Goal: Feedback & Contribution: Submit feedback/report problem

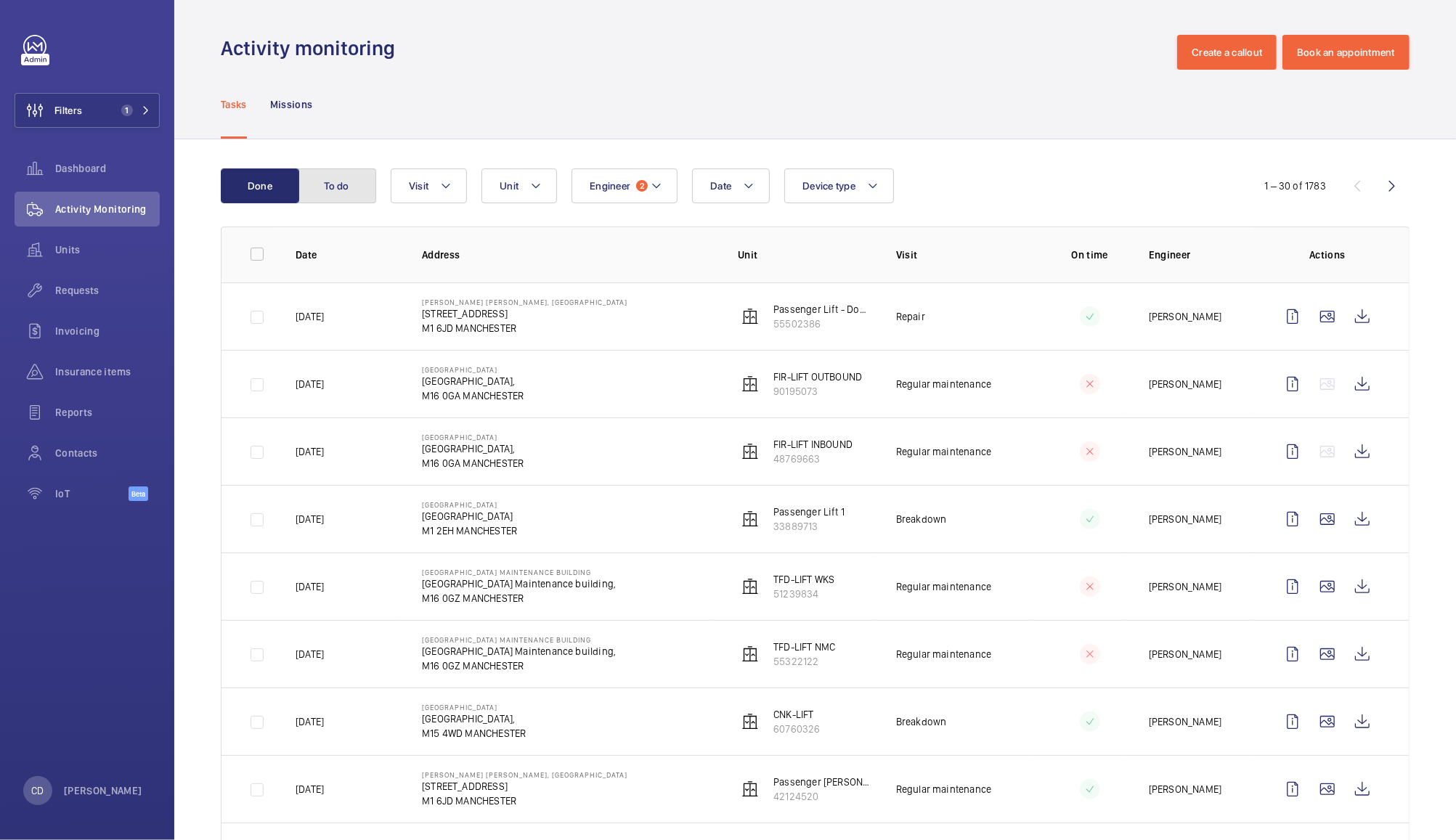
click at [337, 185] on button "To do" at bounding box center [337, 186] width 79 height 35
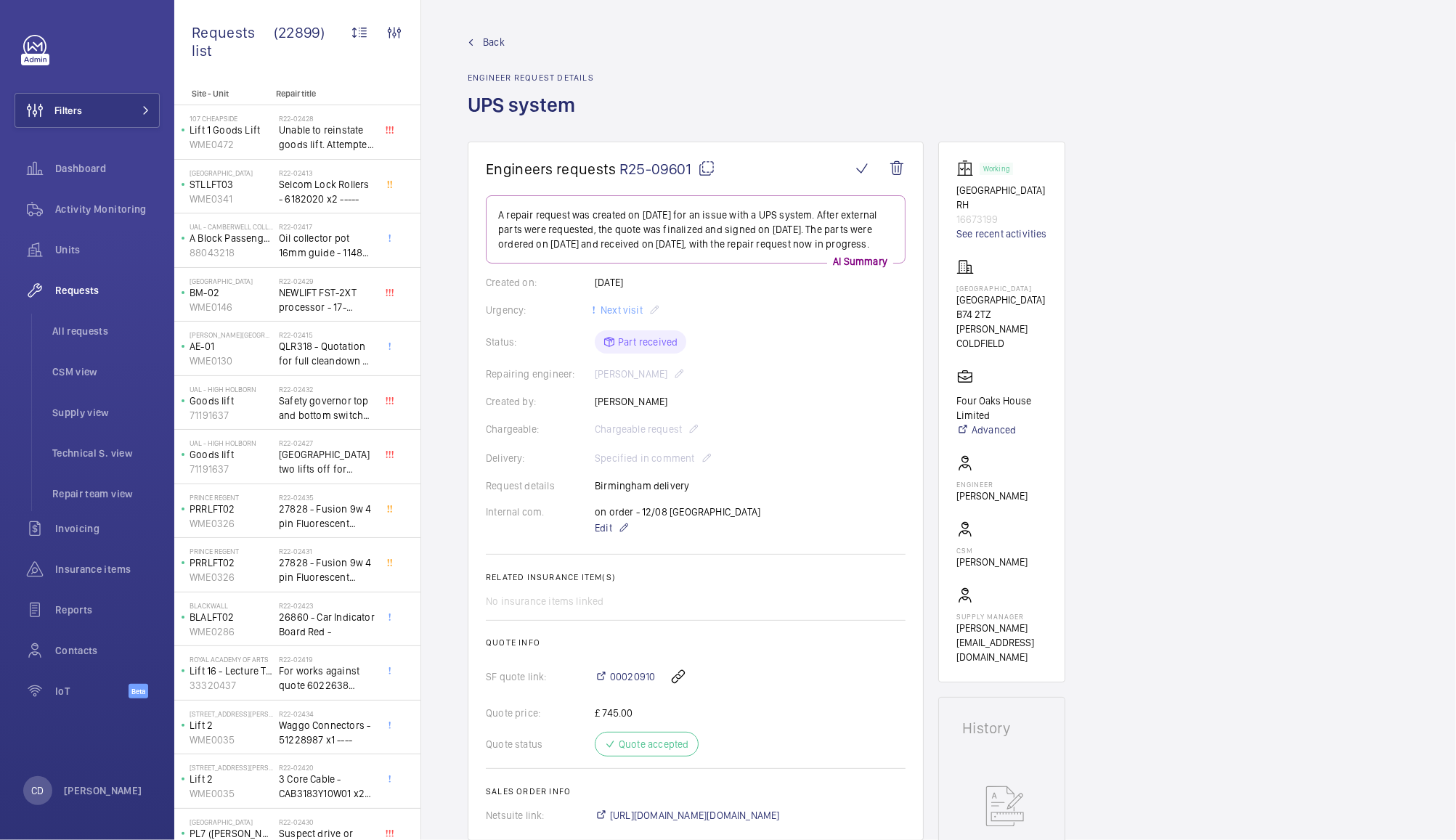
click at [708, 169] on mat-icon at bounding box center [707, 169] width 18 height 18
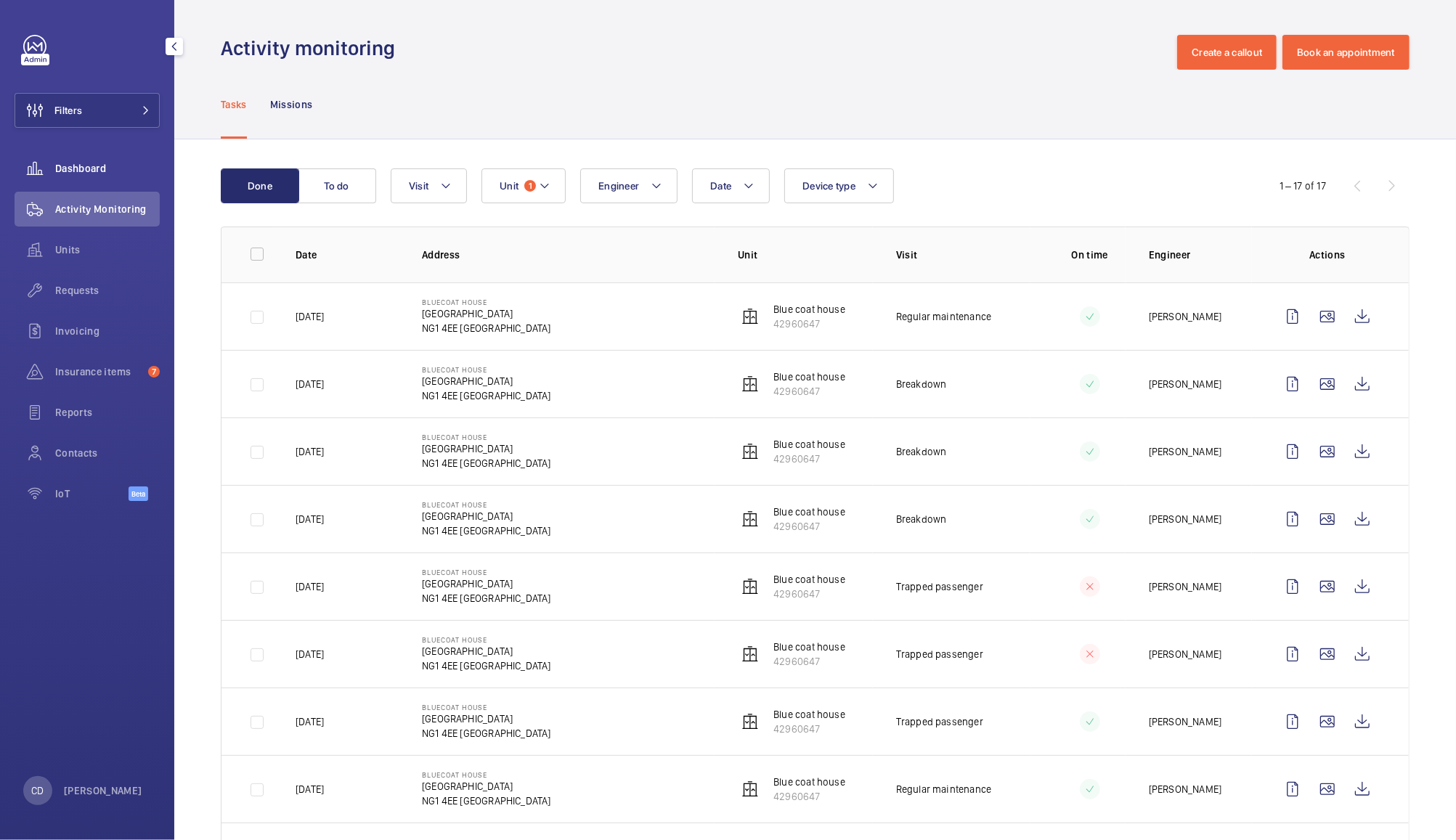
click at [70, 172] on span "Dashboard" at bounding box center [107, 168] width 105 height 14
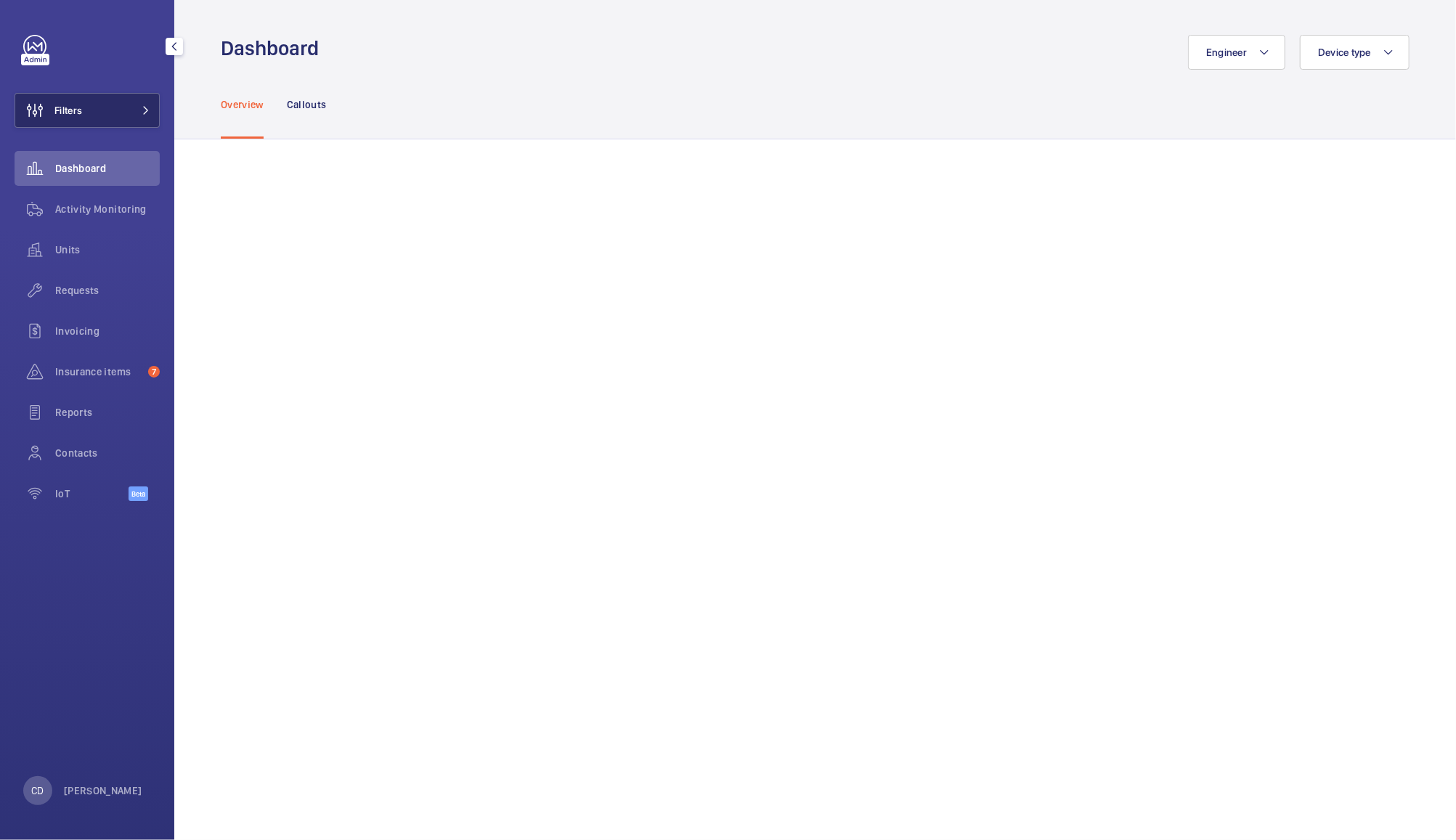
click at [108, 108] on button "Filters" at bounding box center [87, 110] width 146 height 35
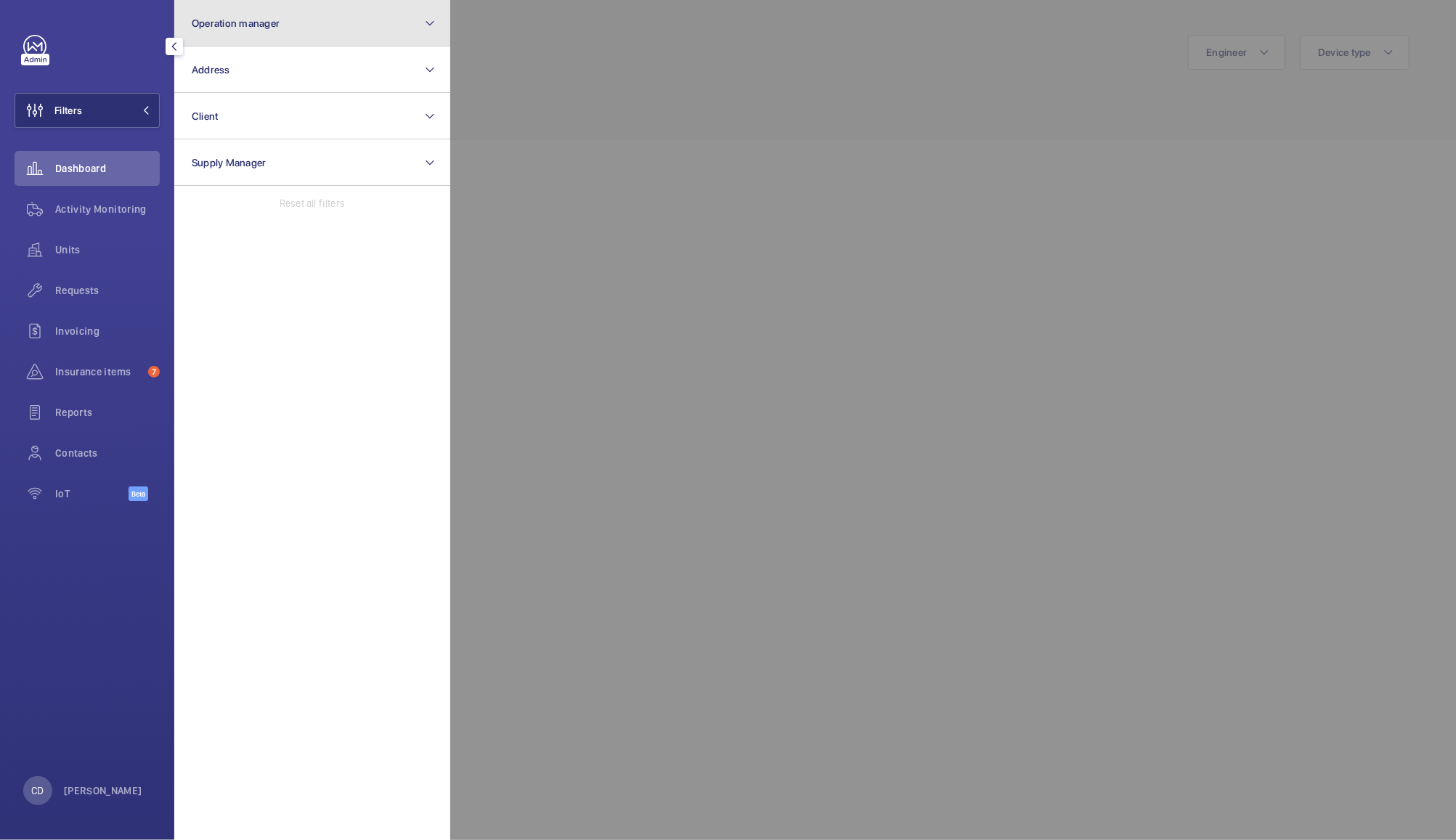
drag, startPoint x: 297, startPoint y: 33, endPoint x: 423, endPoint y: 23, distance: 126.4
click at [423, 23] on button "Operation manager" at bounding box center [312, 23] width 276 height 46
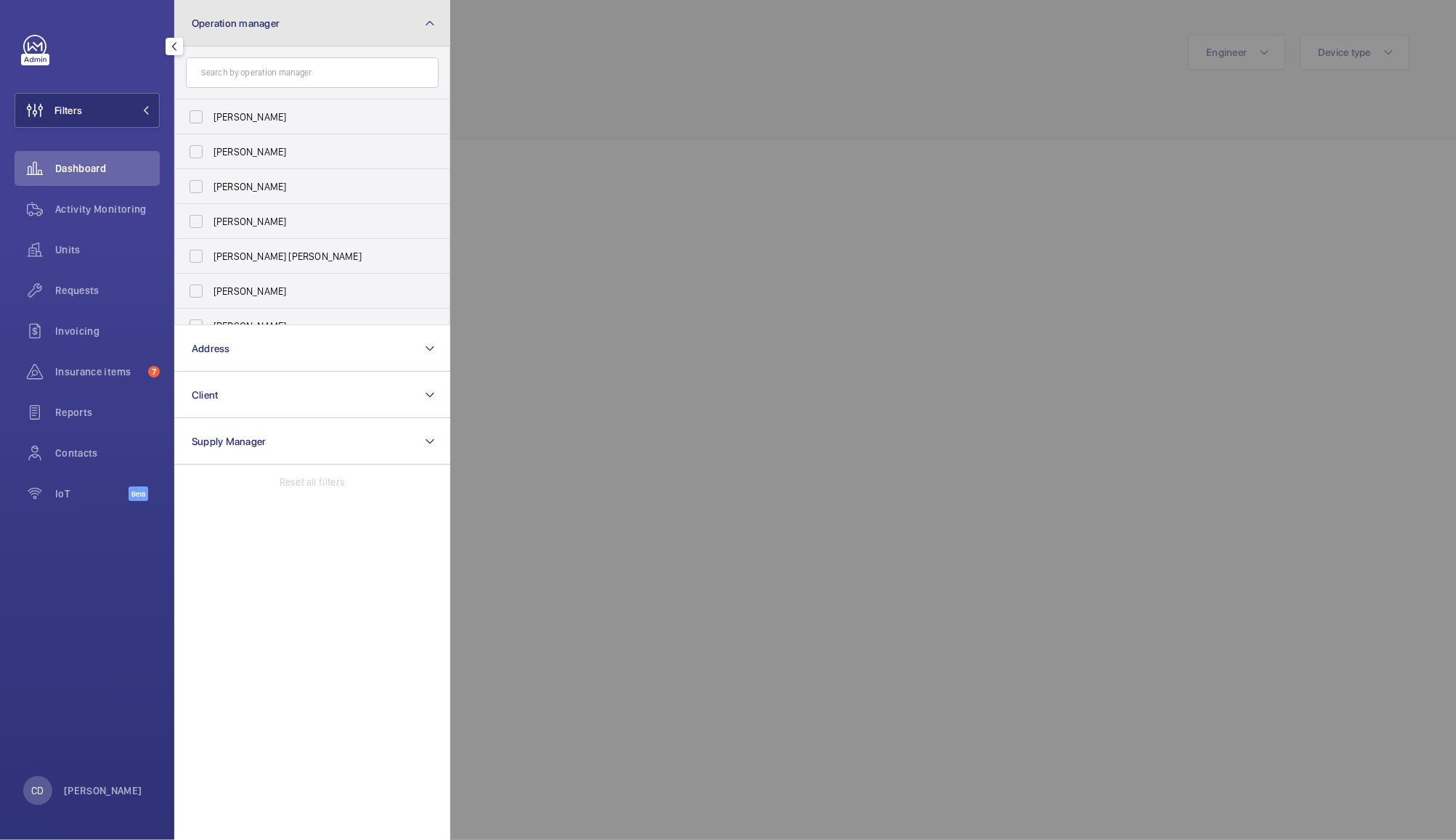
click at [423, 23] on button "Operation manager" at bounding box center [312, 23] width 276 height 46
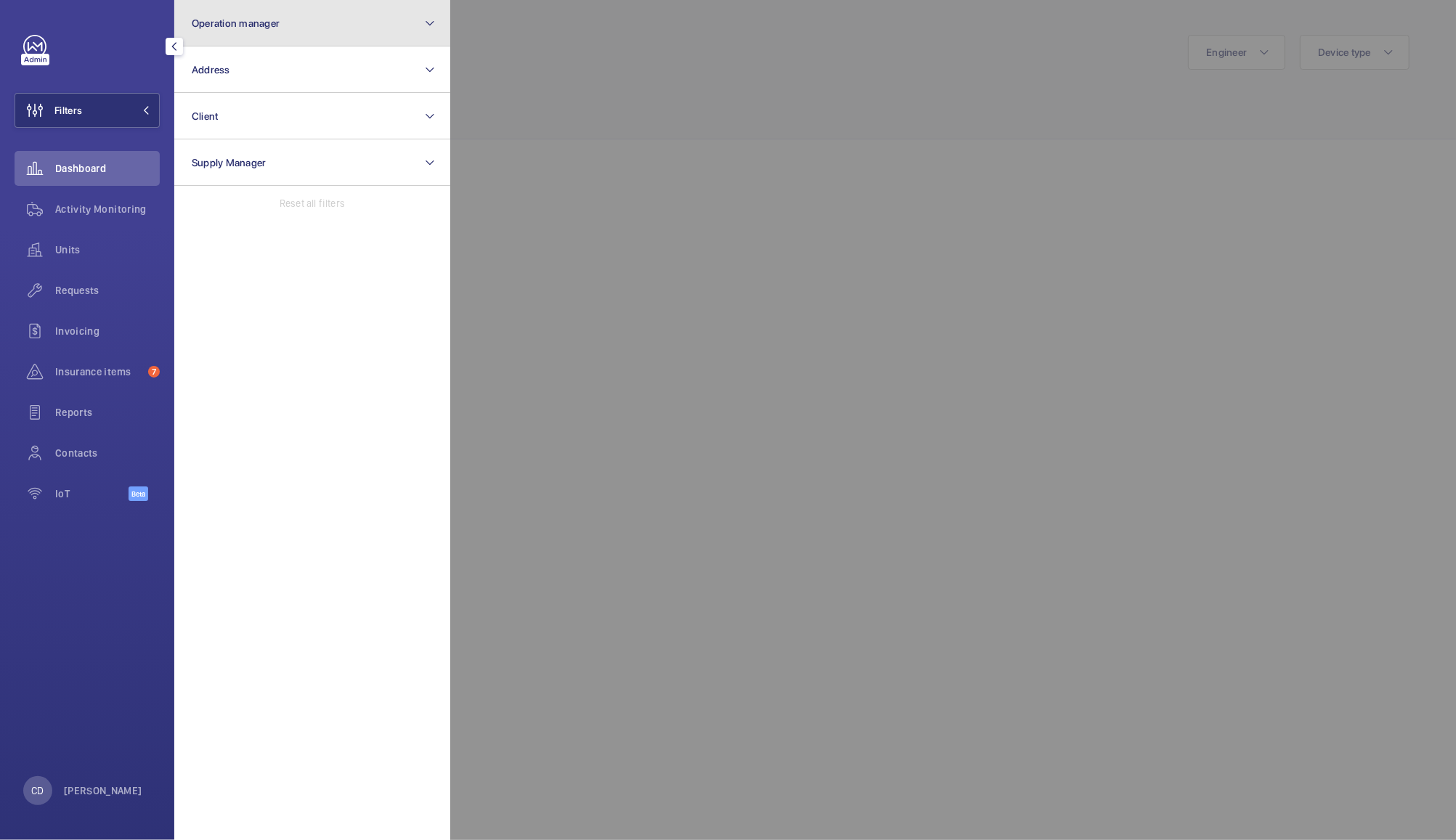
click at [423, 23] on button "Operation manager" at bounding box center [312, 23] width 276 height 46
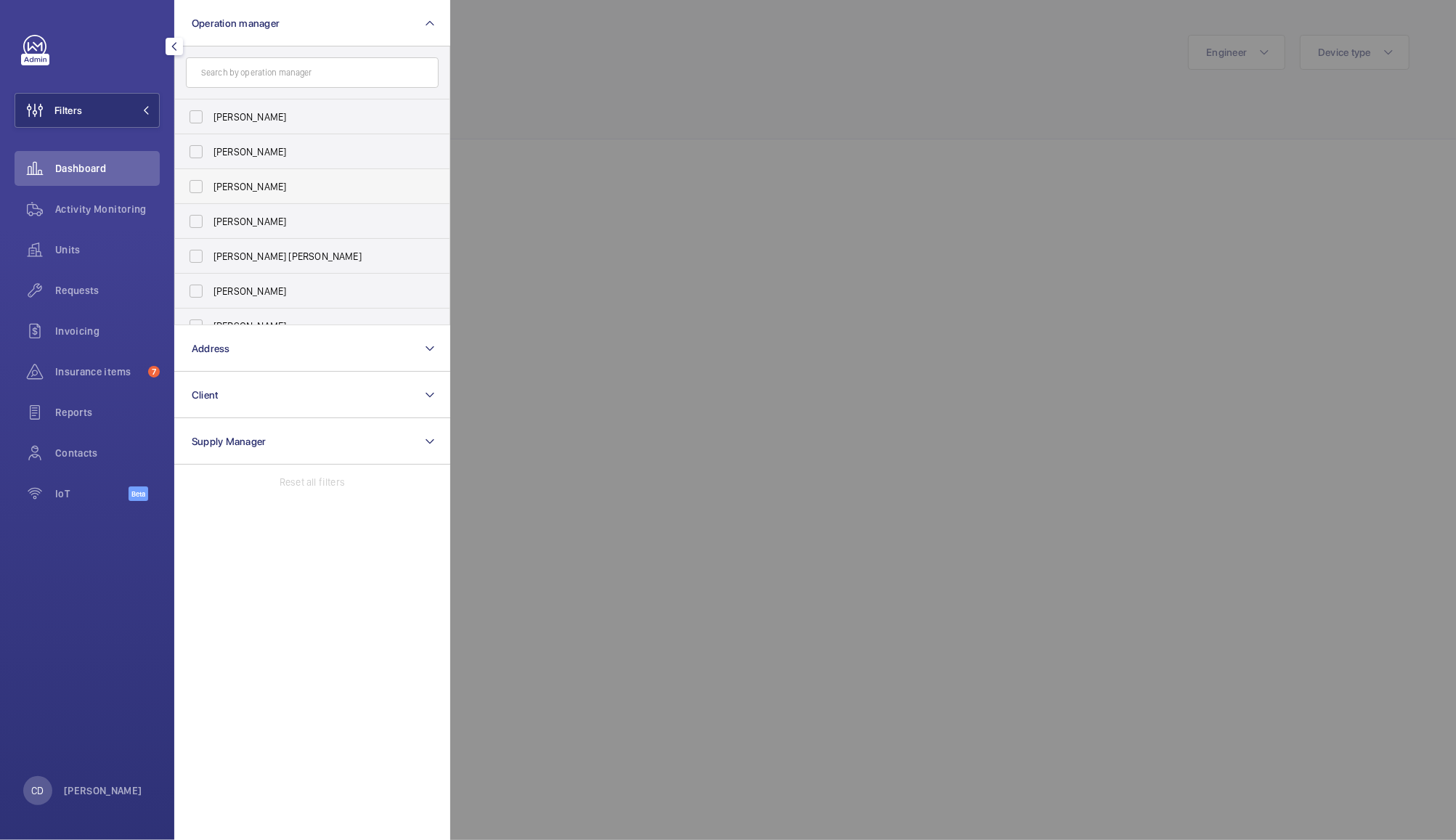
click at [198, 188] on label "[PERSON_NAME]" at bounding box center [301, 186] width 253 height 35
click at [198, 188] on input "[PERSON_NAME]" at bounding box center [196, 187] width 29 height 29
checkbox input "true"
click at [646, 118] on div at bounding box center [1178, 420] width 1456 height 840
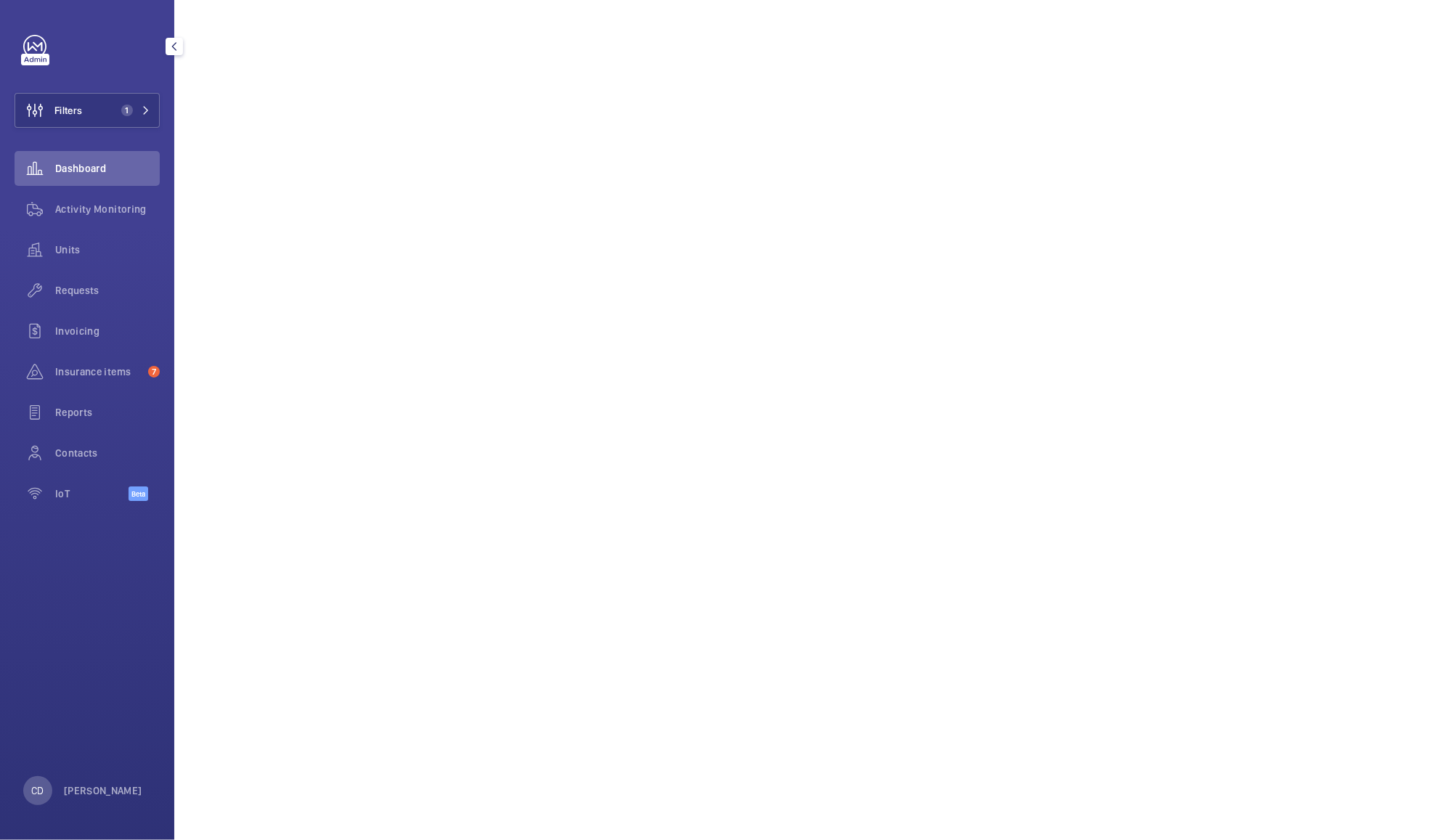
scroll to position [453, 0]
click at [110, 208] on span "Activity Monitoring" at bounding box center [107, 209] width 105 height 14
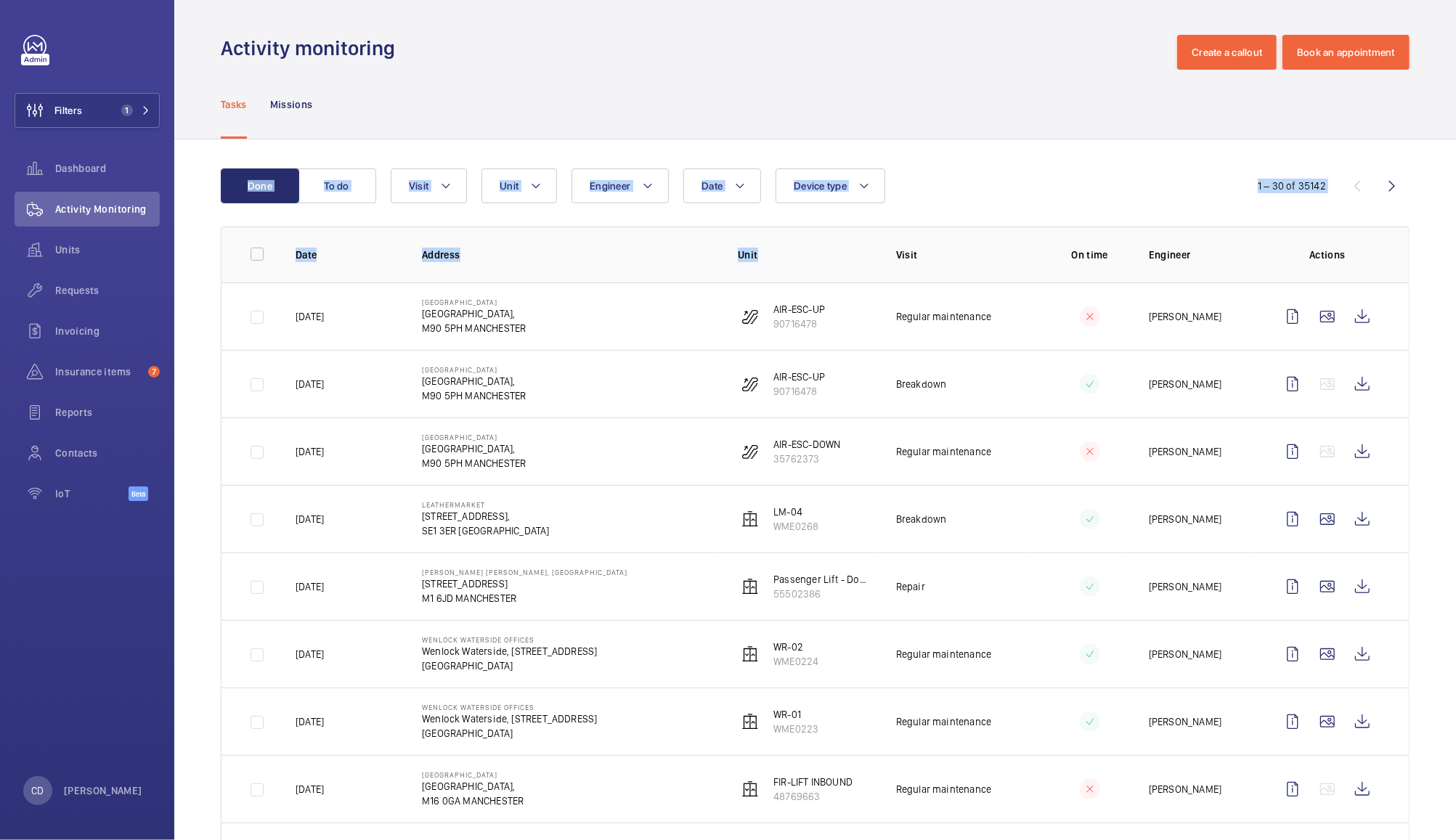
drag, startPoint x: 110, startPoint y: 208, endPoint x: 770, endPoint y: 270, distance: 662.9
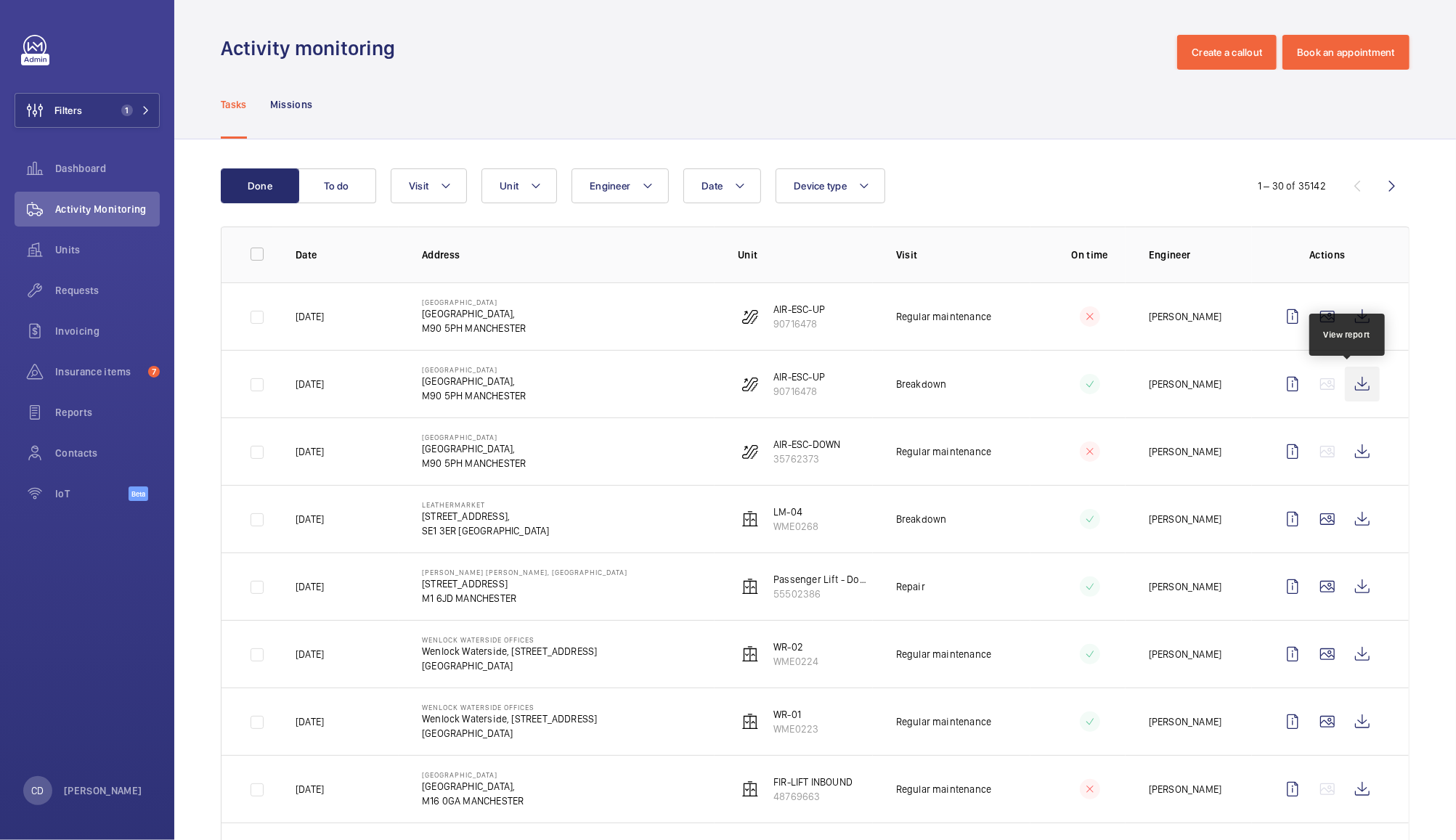
click at [1351, 384] on wm-front-icon-button at bounding box center [1361, 383] width 35 height 35
click at [1353, 312] on wm-front-icon-button at bounding box center [1361, 316] width 35 height 35
click at [1346, 517] on wm-front-icon-button at bounding box center [1361, 519] width 35 height 35
click at [508, 185] on span "Unit" at bounding box center [508, 186] width 19 height 12
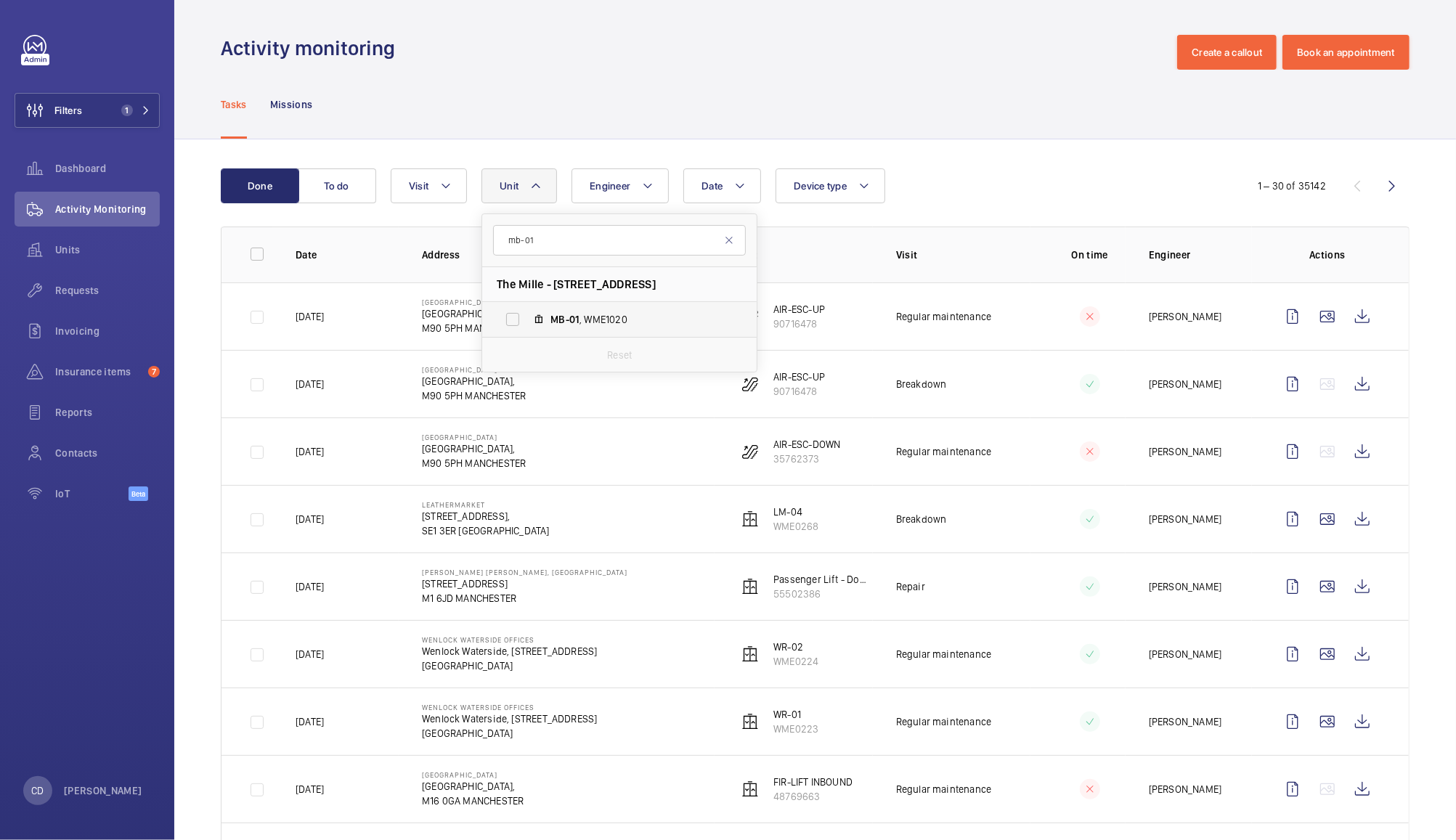
type input "mb-01"
click at [580, 307] on label "MB-01 , WME1020" at bounding box center [607, 319] width 251 height 35
click at [527, 307] on input "MB-01 , WME1020" at bounding box center [513, 319] width 29 height 29
checkbox input "true"
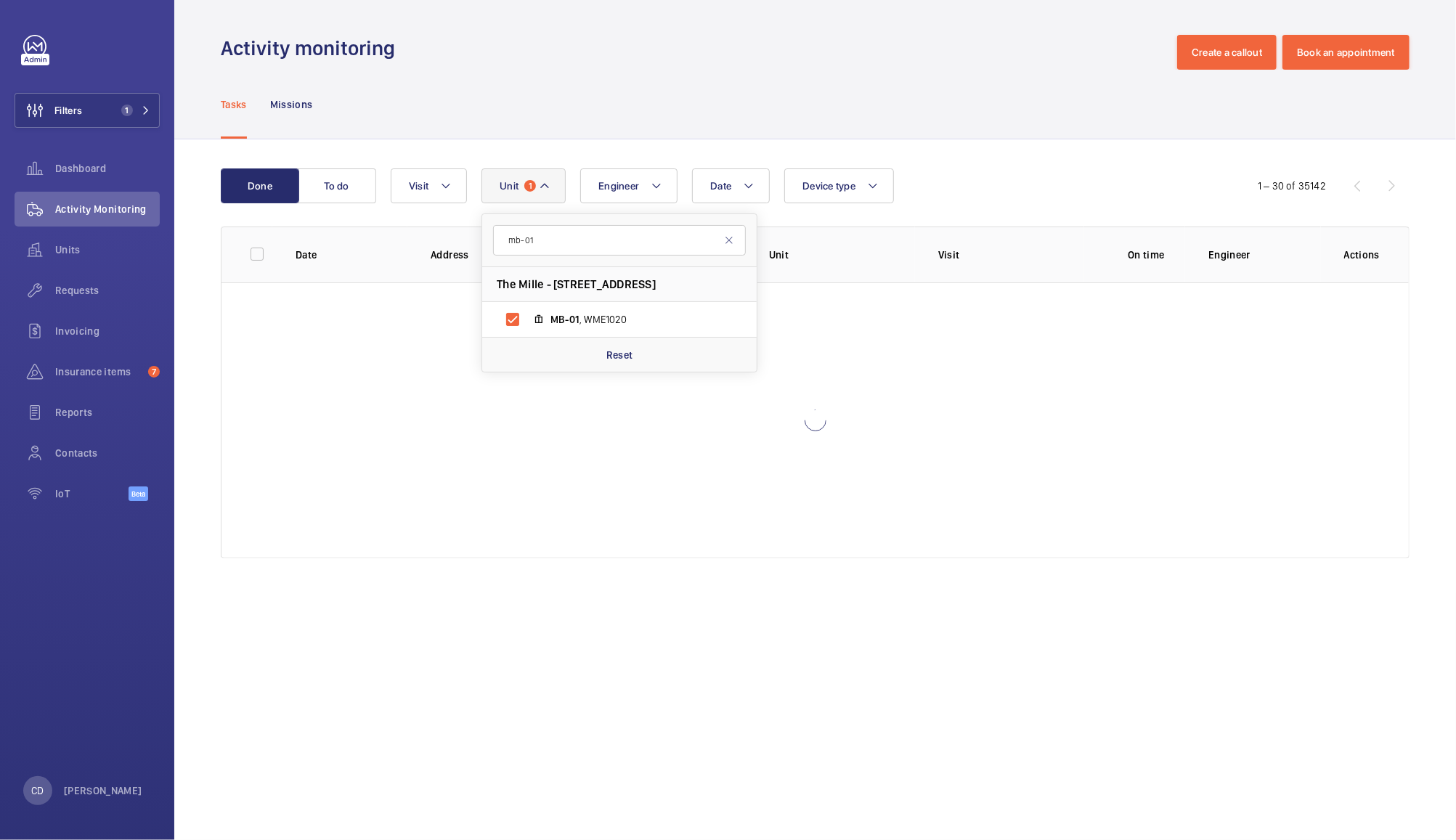
click at [969, 77] on div "Tasks Missions" at bounding box center [815, 104] width 1189 height 69
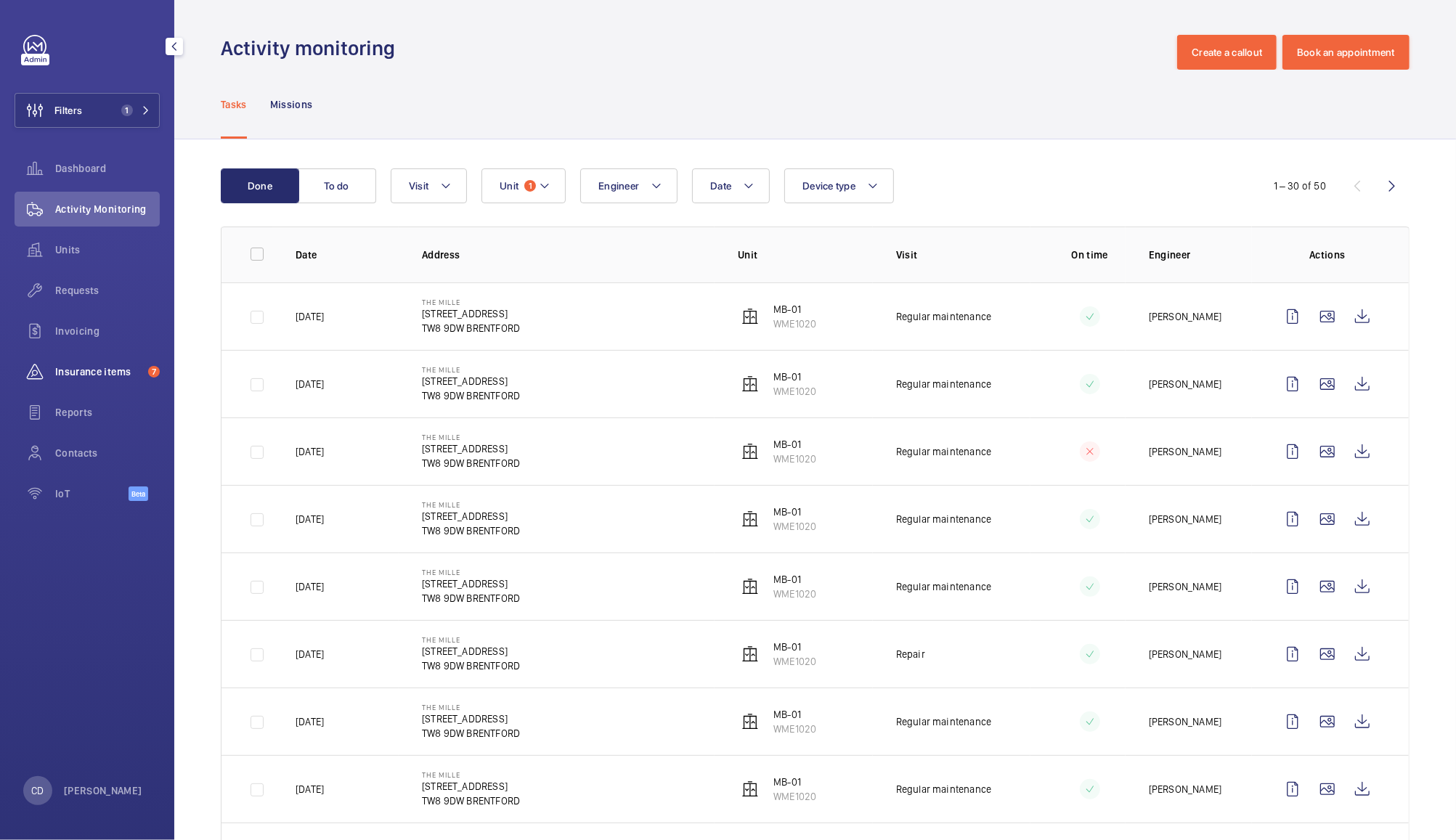
click at [61, 374] on span "Insurance items" at bounding box center [99, 372] width 88 height 14
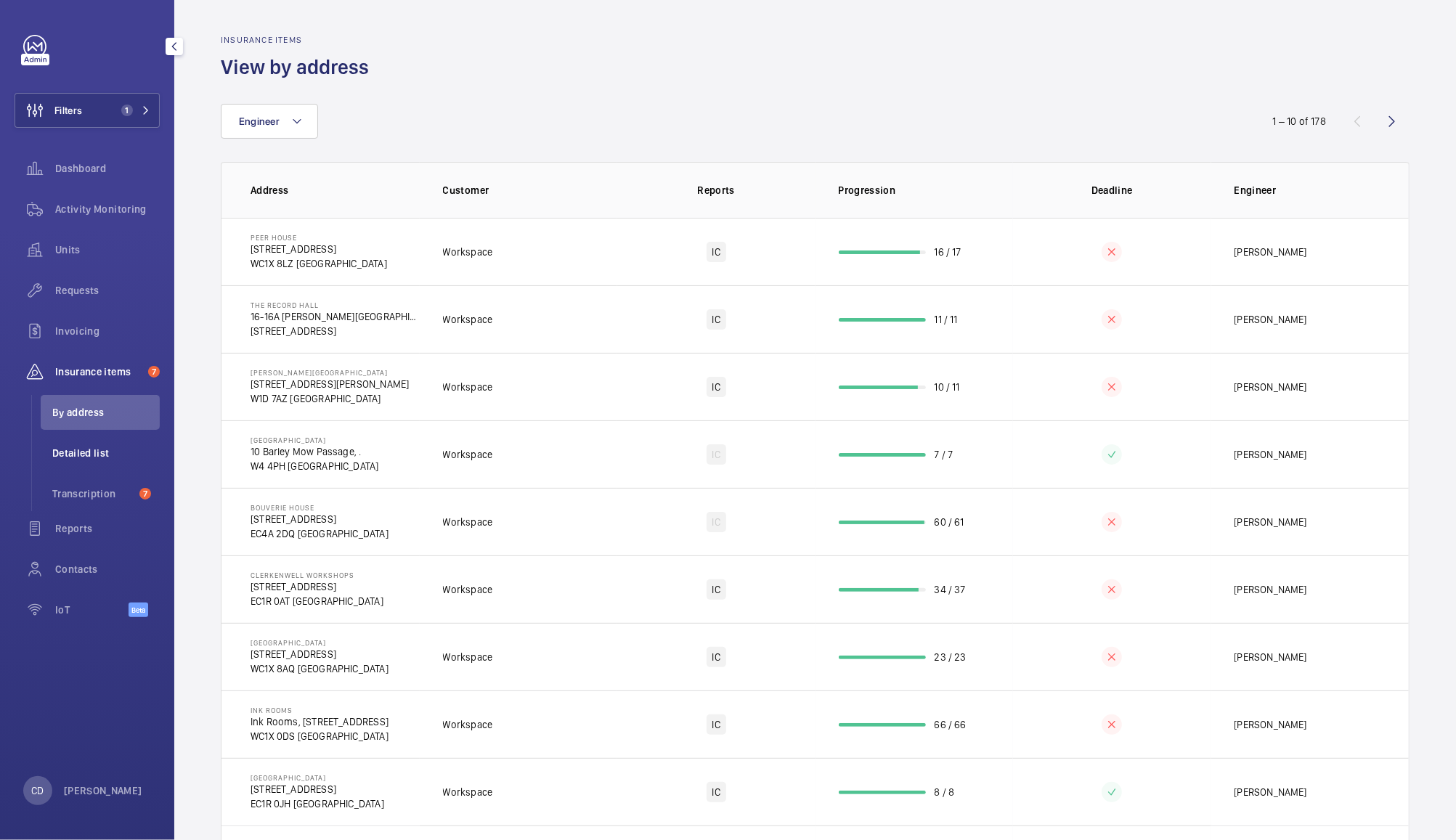
click at [76, 458] on span "Detailed list" at bounding box center [106, 453] width 107 height 14
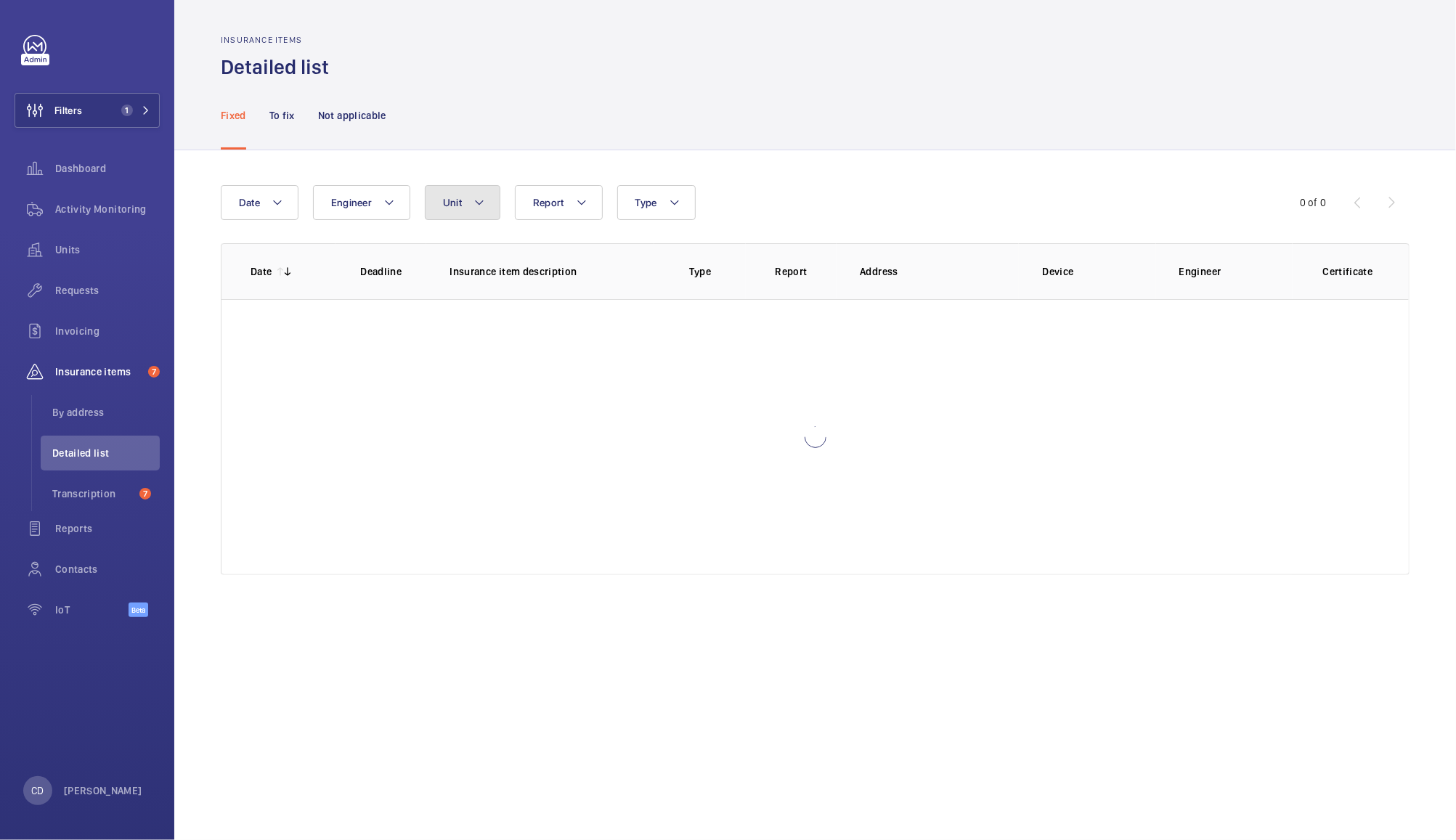
click at [466, 206] on button "Unit" at bounding box center [462, 202] width 76 height 35
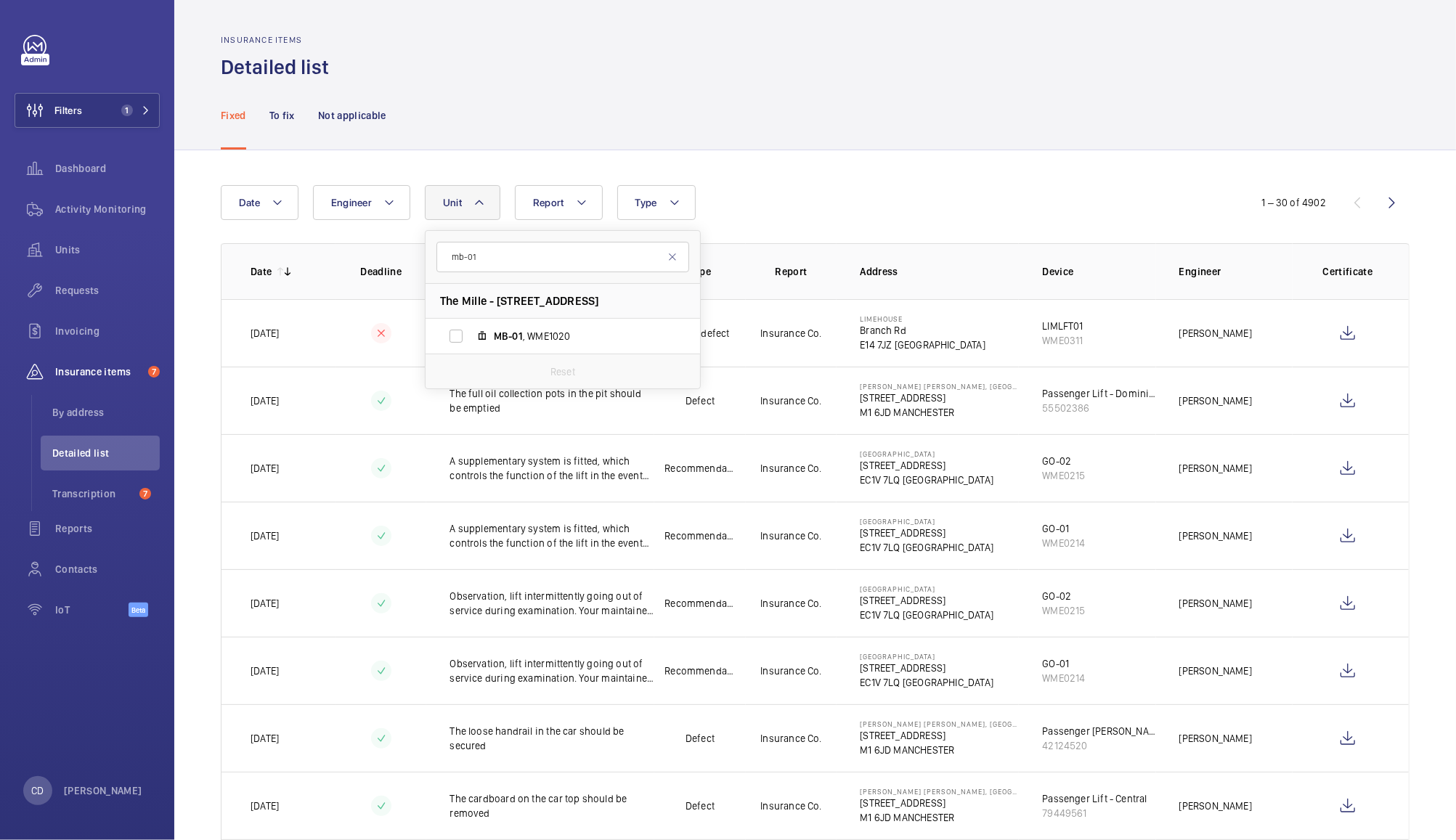
type input "mb-01"
click at [510, 332] on span "MB-01" at bounding box center [508, 336] width 29 height 12
click at [471, 332] on input "MB-01 , WME1020" at bounding box center [456, 336] width 29 height 29
checkbox input "true"
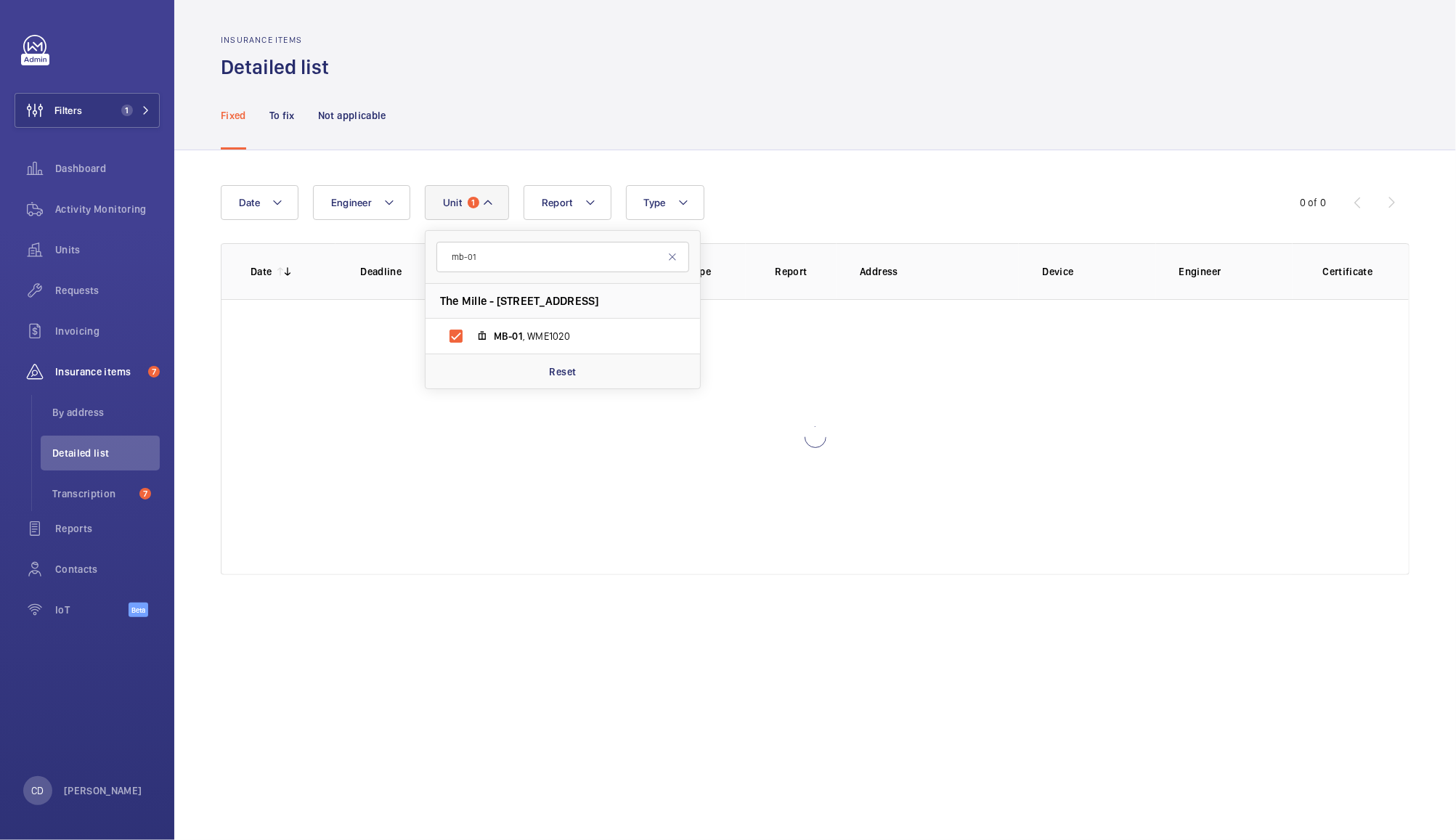
click at [875, 140] on div "Fixed To fix Not applicable" at bounding box center [815, 114] width 1189 height 69
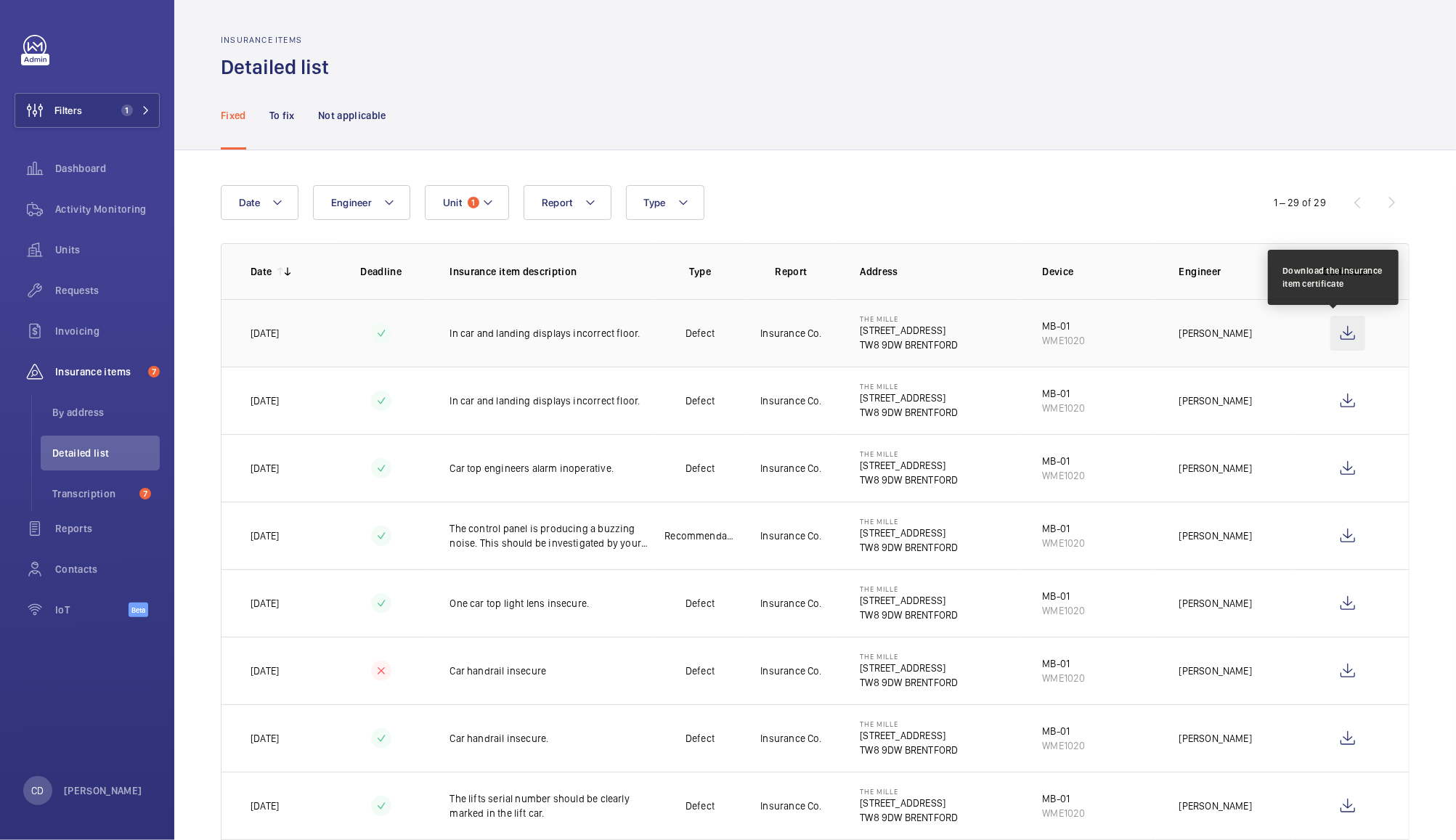
click at [1335, 332] on wm-front-icon-button at bounding box center [1347, 333] width 35 height 35
click at [95, 208] on span "Activity Monitoring" at bounding box center [107, 209] width 105 height 14
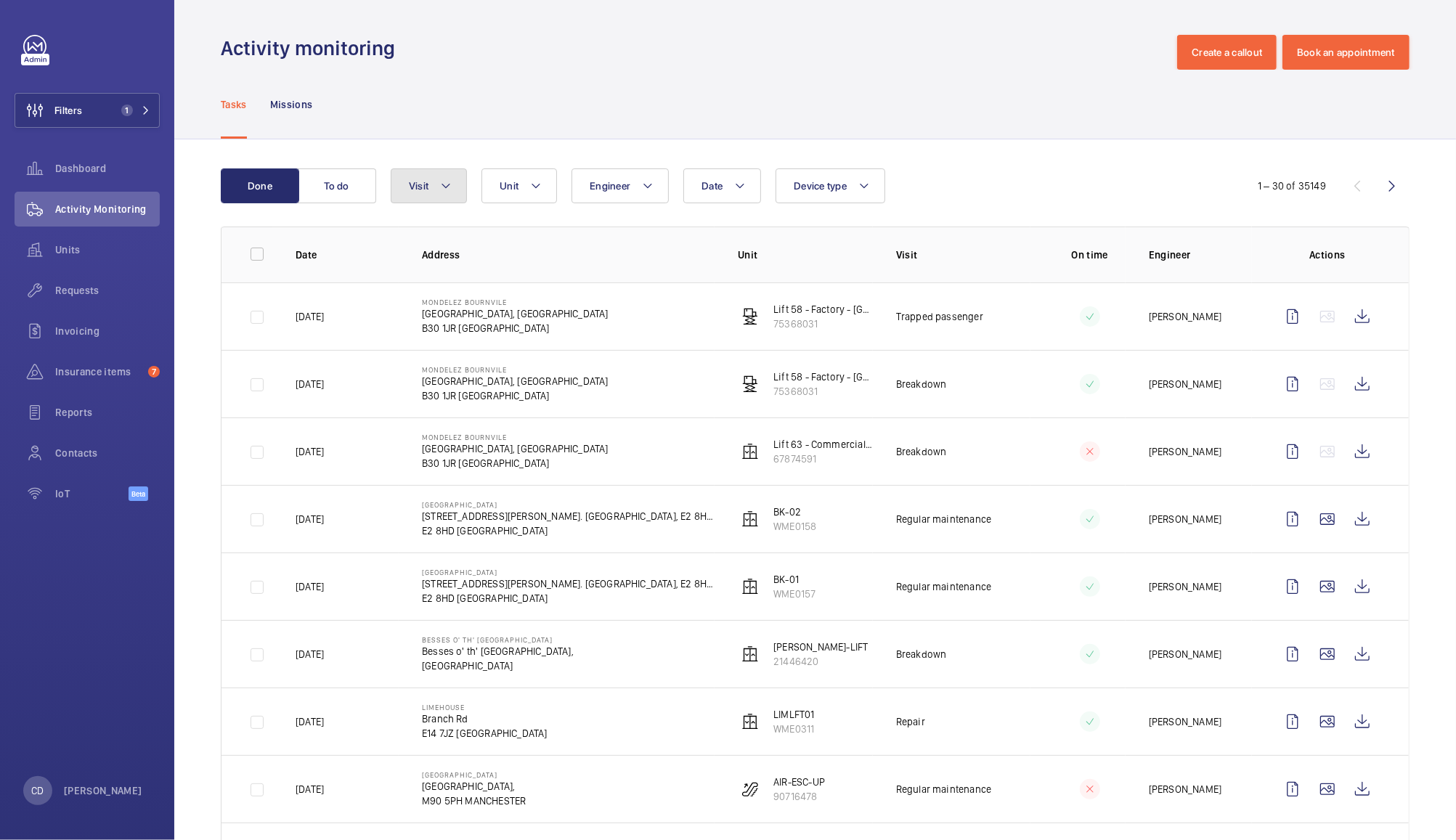
click at [446, 186] on mat-icon at bounding box center [446, 186] width 12 height 18
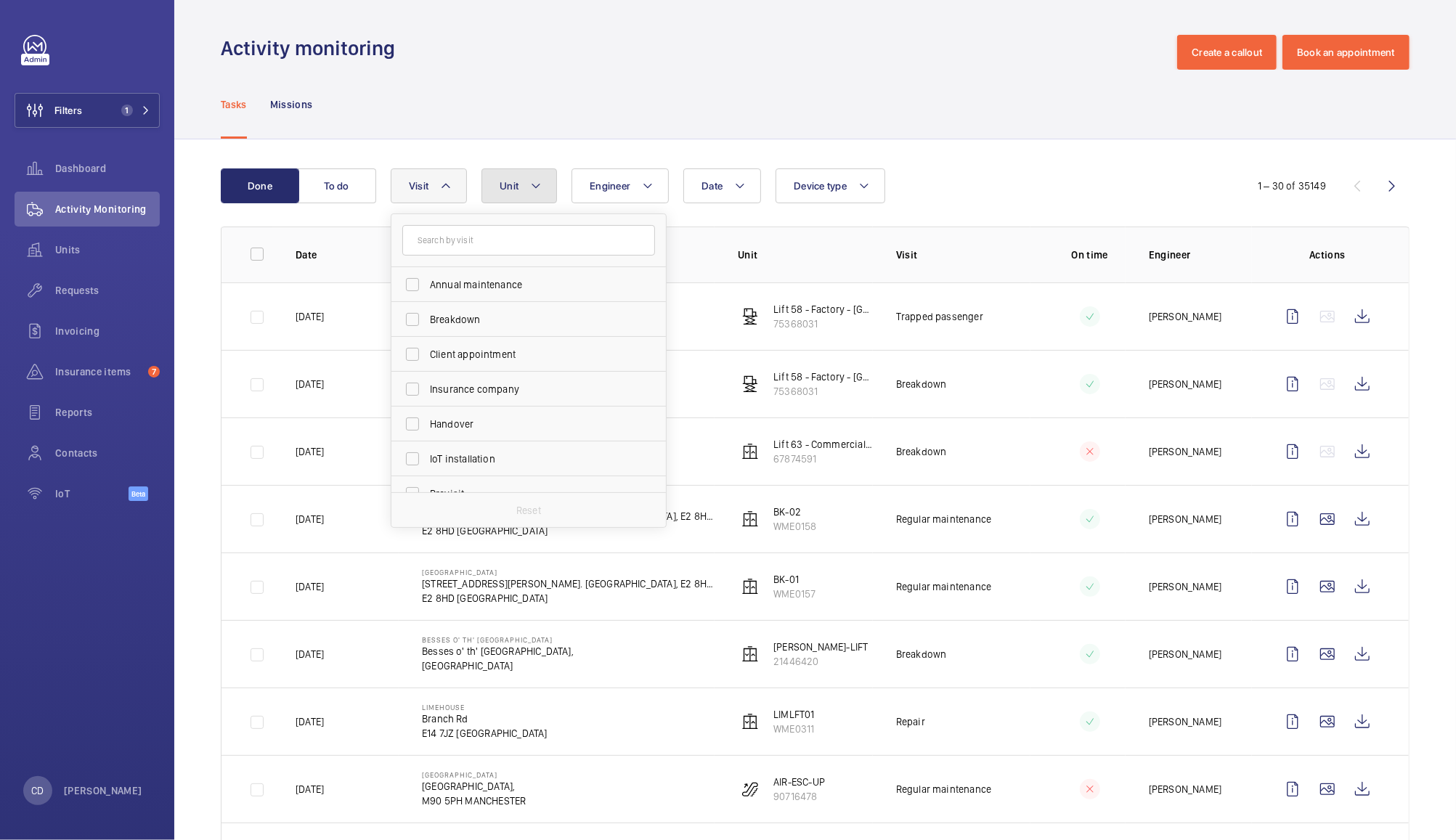
click at [521, 192] on button "Unit" at bounding box center [519, 186] width 76 height 35
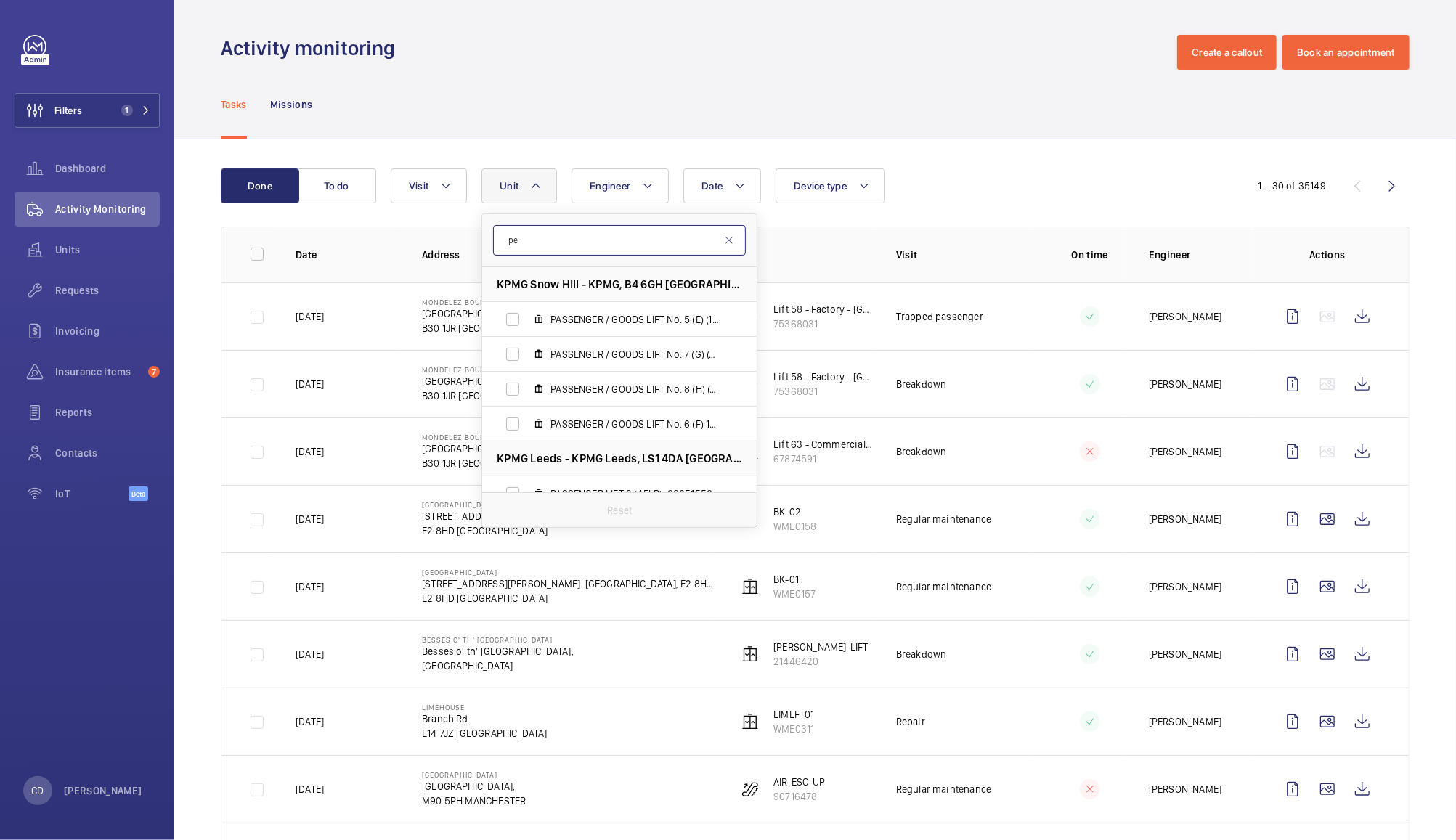
type input "p"
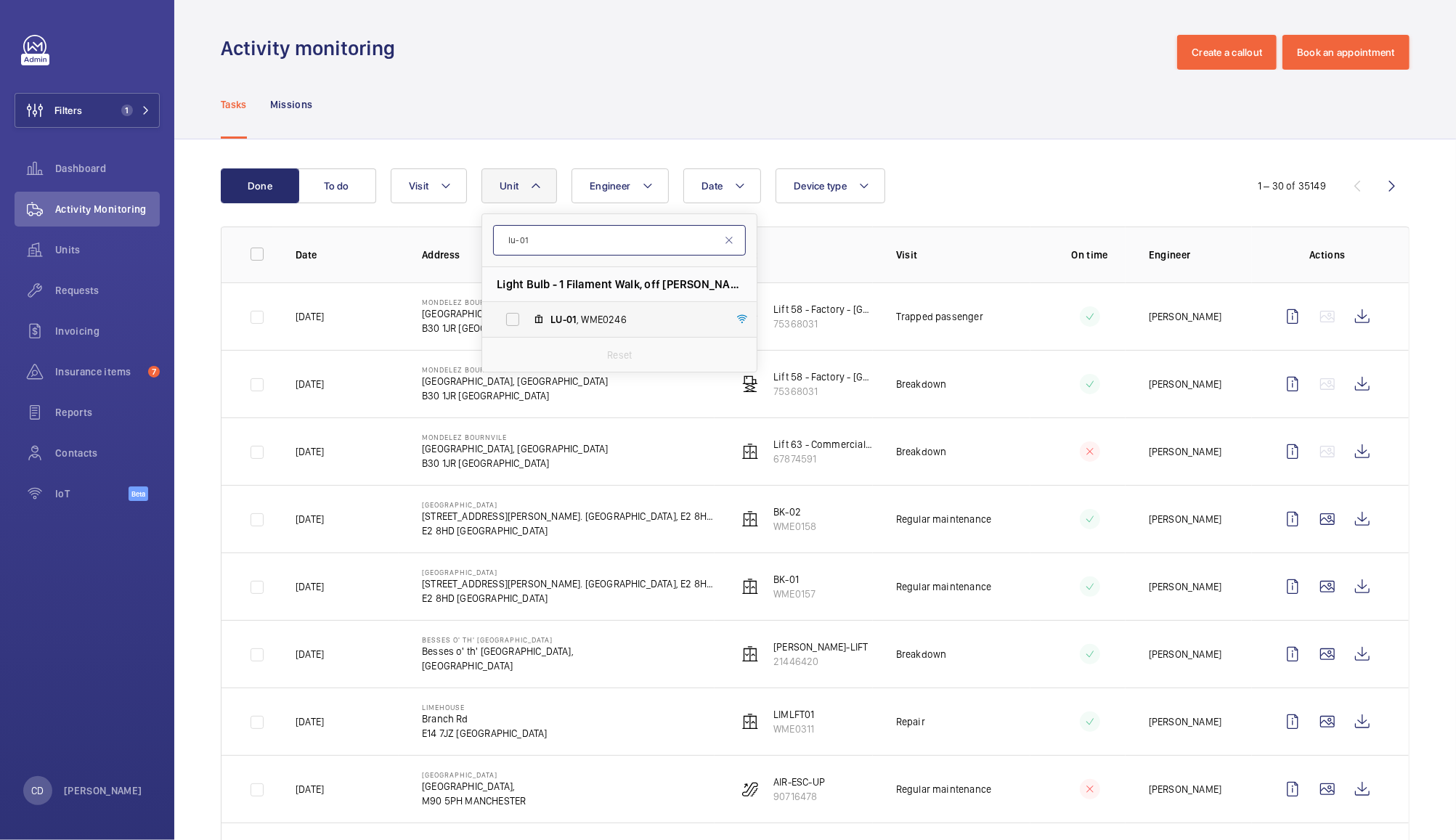
type input "lu-01"
click at [632, 329] on label "LU-01 , WME0246" at bounding box center [607, 319] width 251 height 35
click at [527, 329] on input "LU-01 , WME0246" at bounding box center [513, 319] width 29 height 29
checkbox input "true"
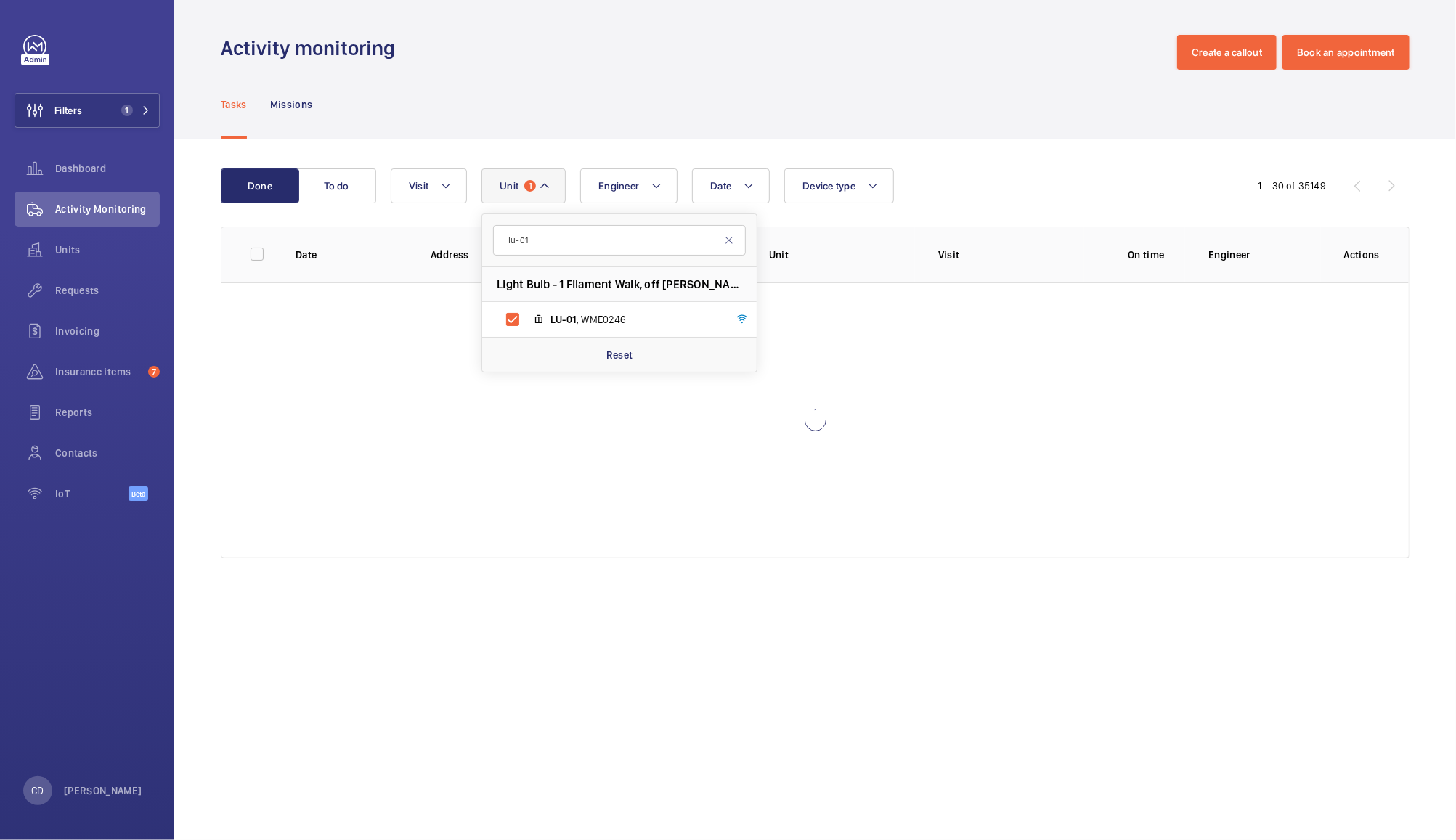
click at [966, 141] on div "Done To do Date Engineer Unit 1 lu-01 Light Bulb - 1 Filament Walk, off Buckhol…" at bounding box center [815, 366] width 1282 height 454
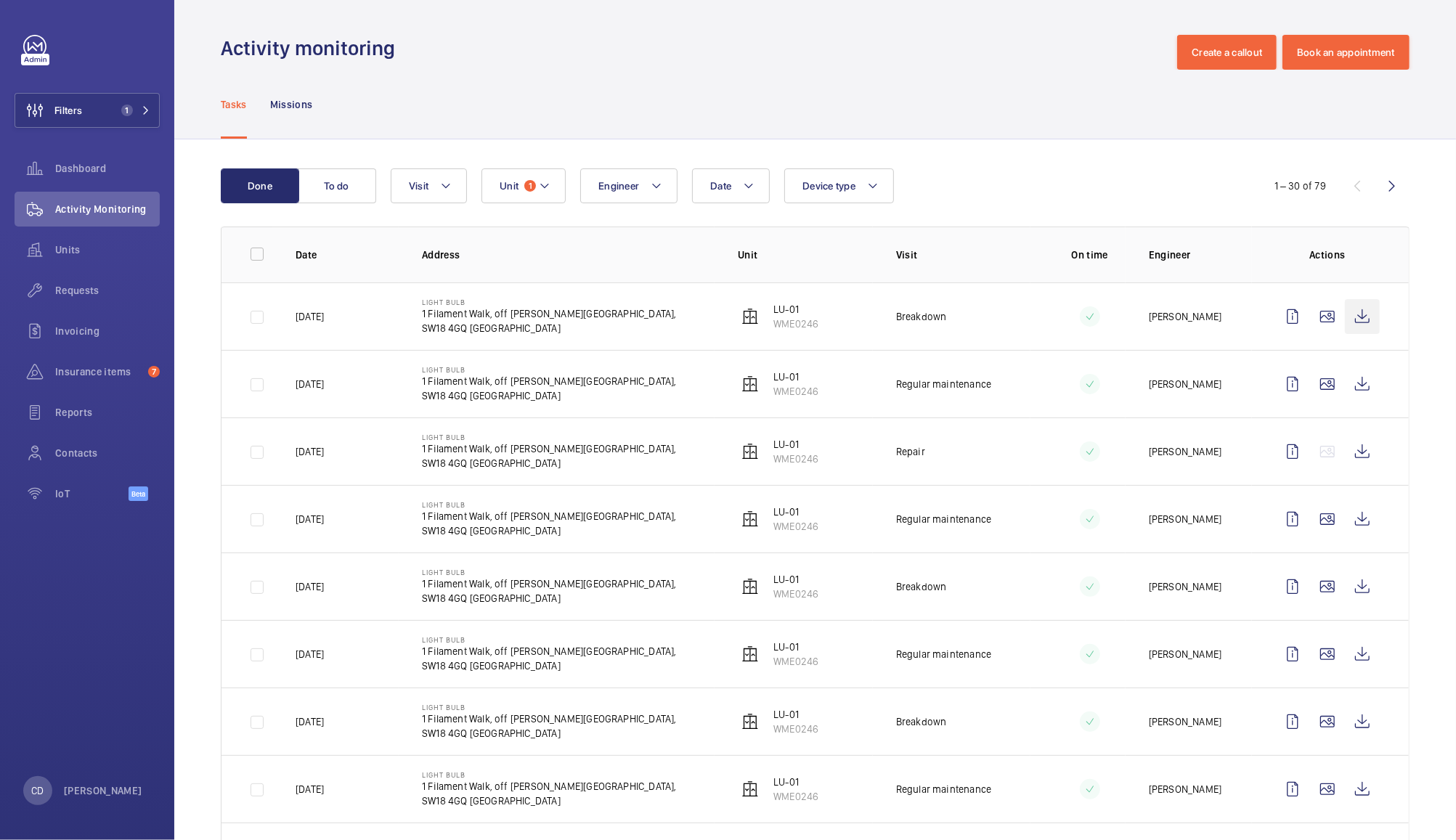
click at [1344, 308] on wm-front-icon-button at bounding box center [1361, 316] width 35 height 35
click at [336, 185] on button "To do" at bounding box center [337, 186] width 79 height 35
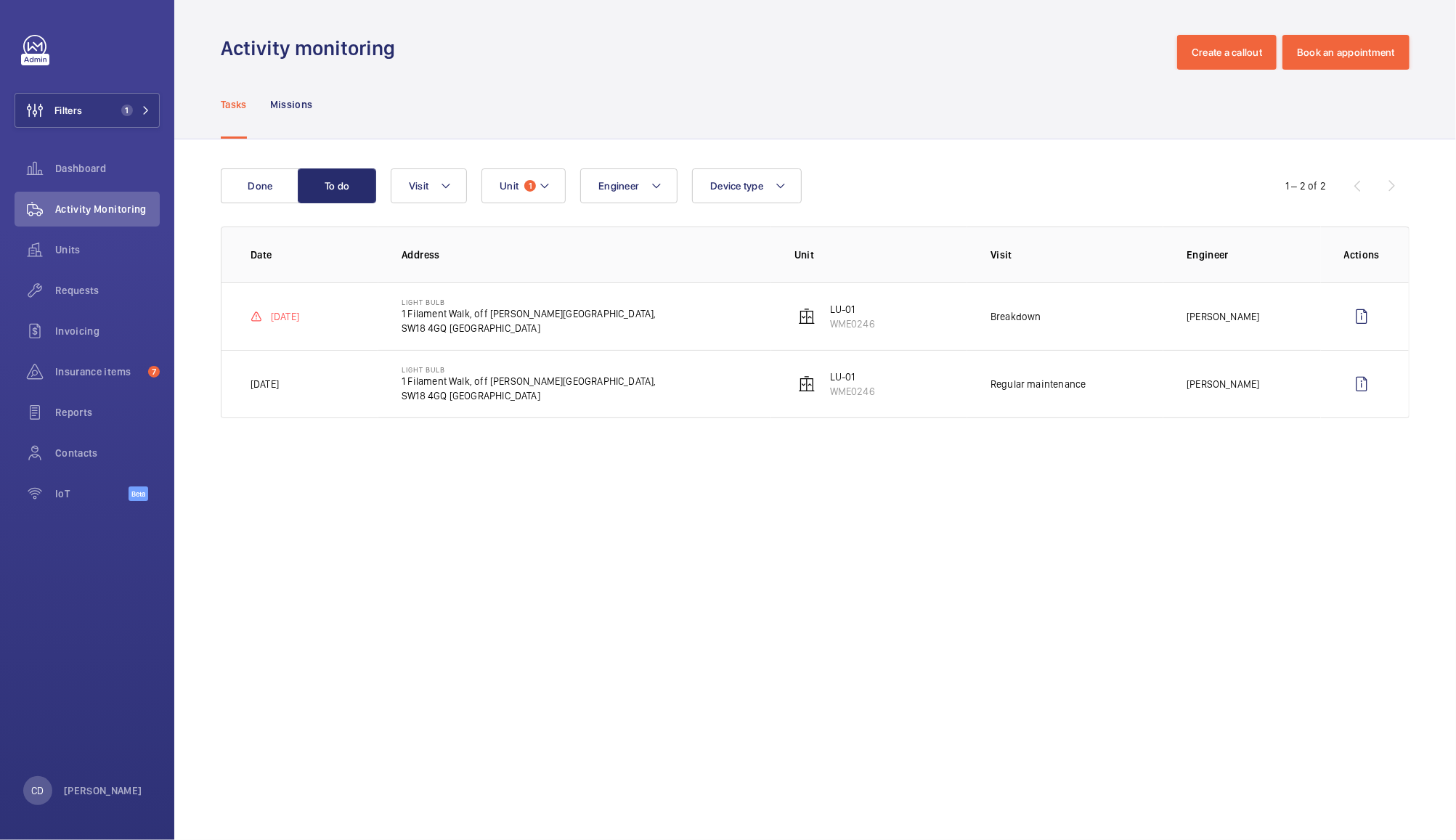
click at [1033, 314] on p "Breakdown" at bounding box center [1016, 316] width 51 height 14
click at [836, 323] on p "WME0246" at bounding box center [852, 323] width 45 height 14
click at [489, 322] on p "SW18 4GQ LONDON" at bounding box center [528, 328] width 254 height 14
click at [1029, 313] on p "Breakdown" at bounding box center [1016, 316] width 51 height 14
click at [1360, 316] on wm-front-icon-button at bounding box center [1360, 316] width 35 height 35
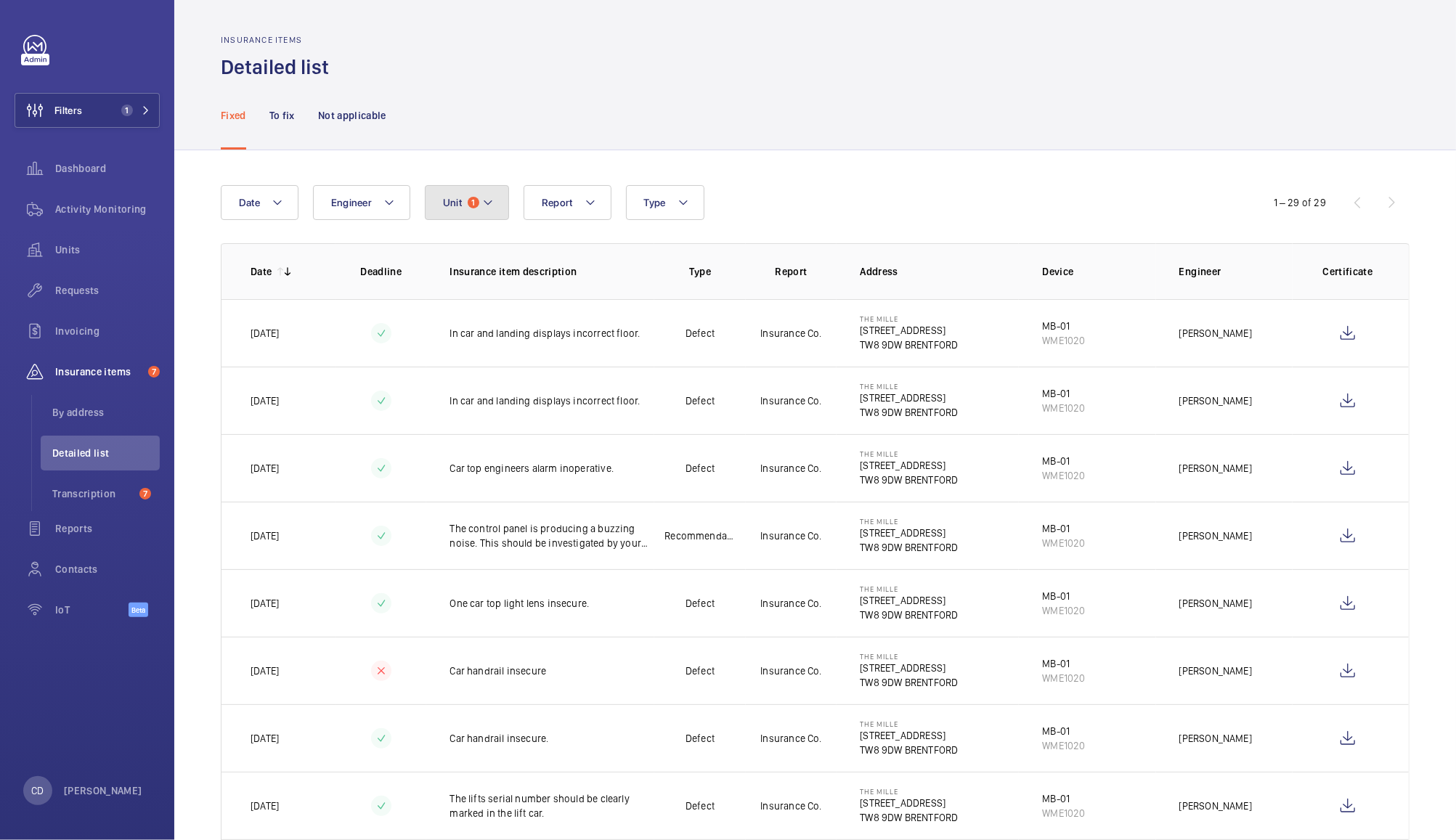
click at [471, 206] on span "1" at bounding box center [473, 202] width 12 height 12
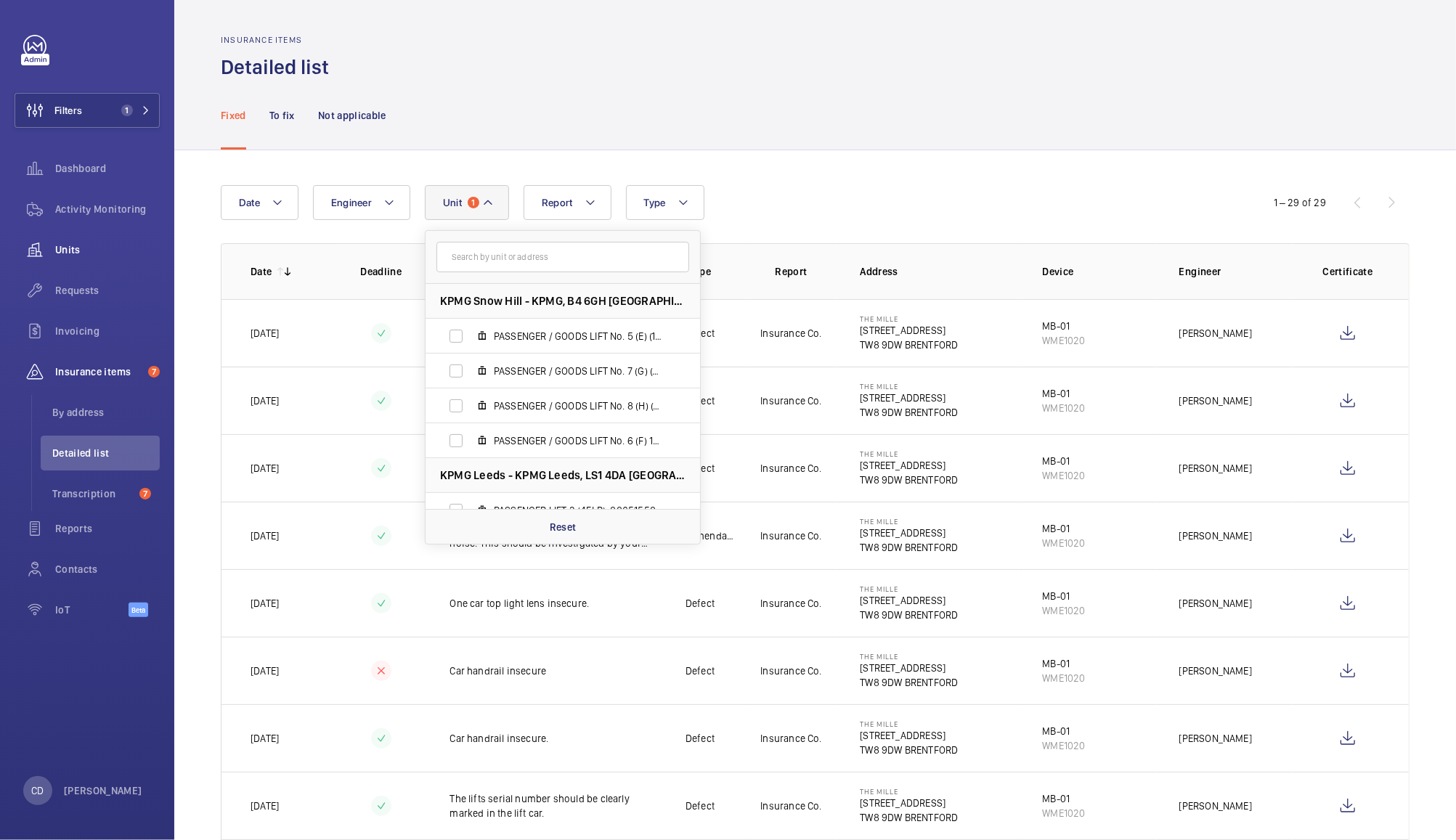
click at [53, 255] on wm-front-icon-button at bounding box center [35, 249] width 41 height 35
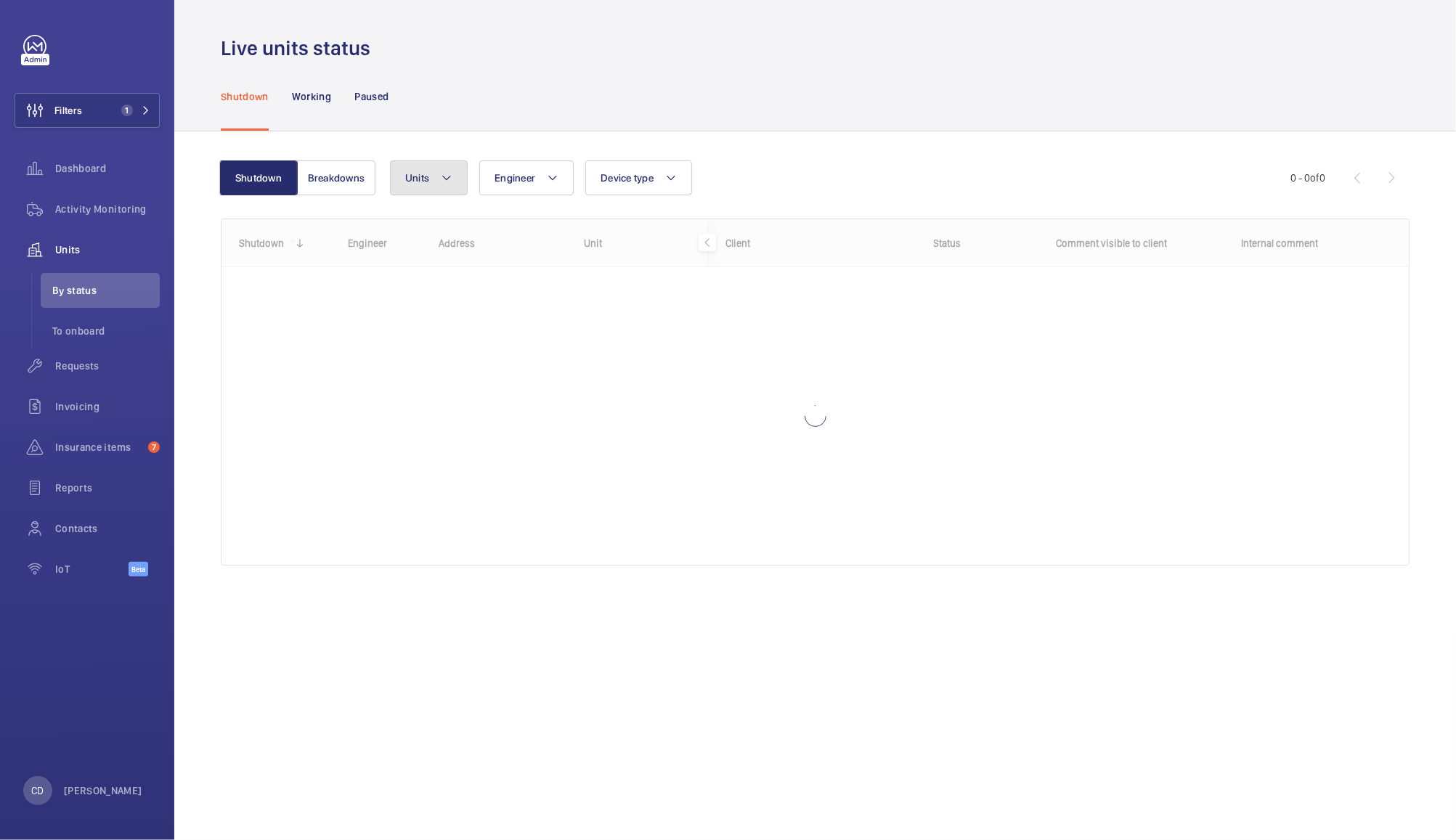
click at [424, 171] on button "Units" at bounding box center [428, 178] width 78 height 35
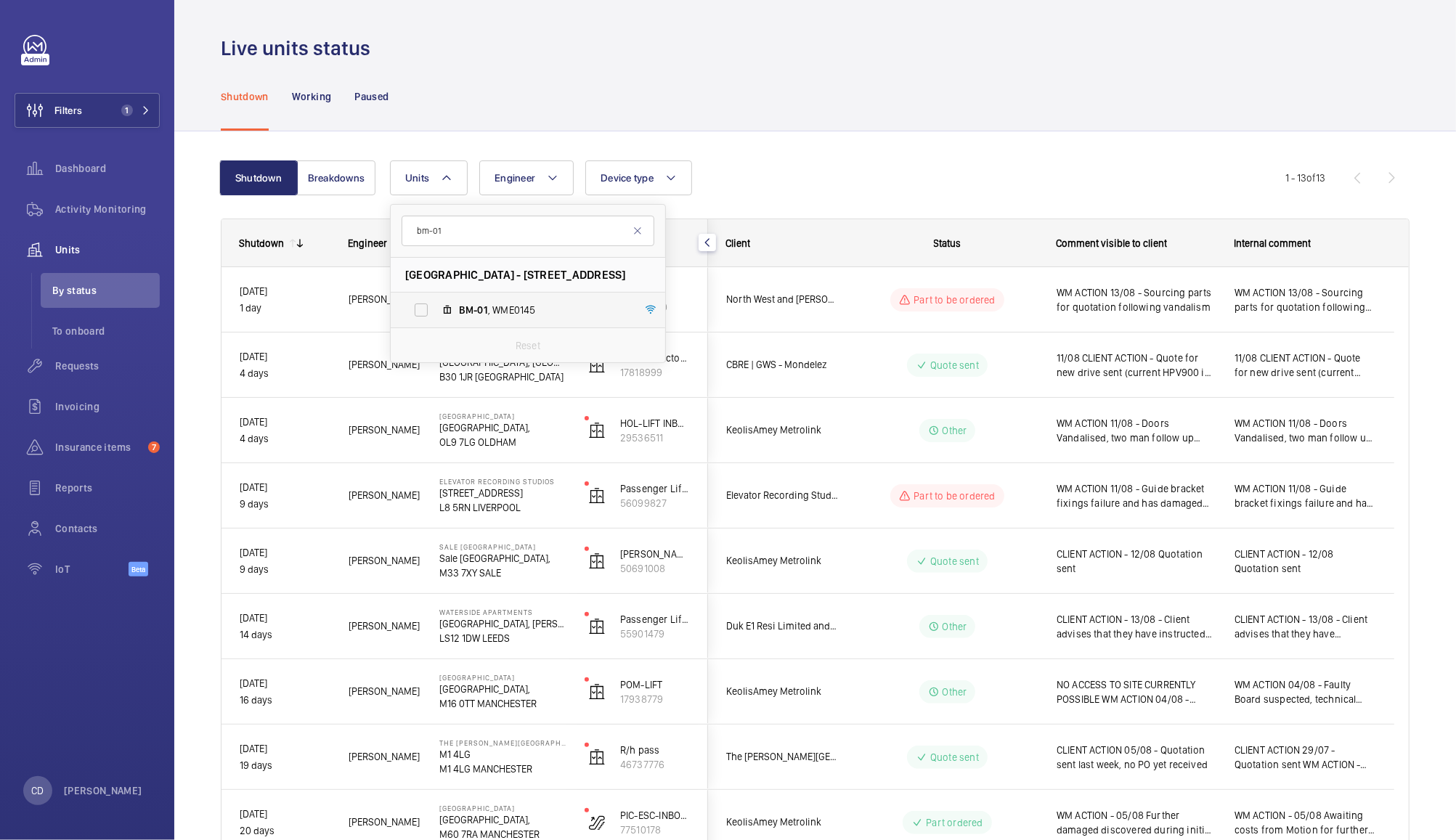
type input "bm-01"
click at [534, 309] on span "BM-01 , WME0145" at bounding box center [543, 310] width 169 height 14
click at [436, 309] on input "BM-01 , WME0145" at bounding box center [421, 310] width 29 height 29
checkbox input "true"
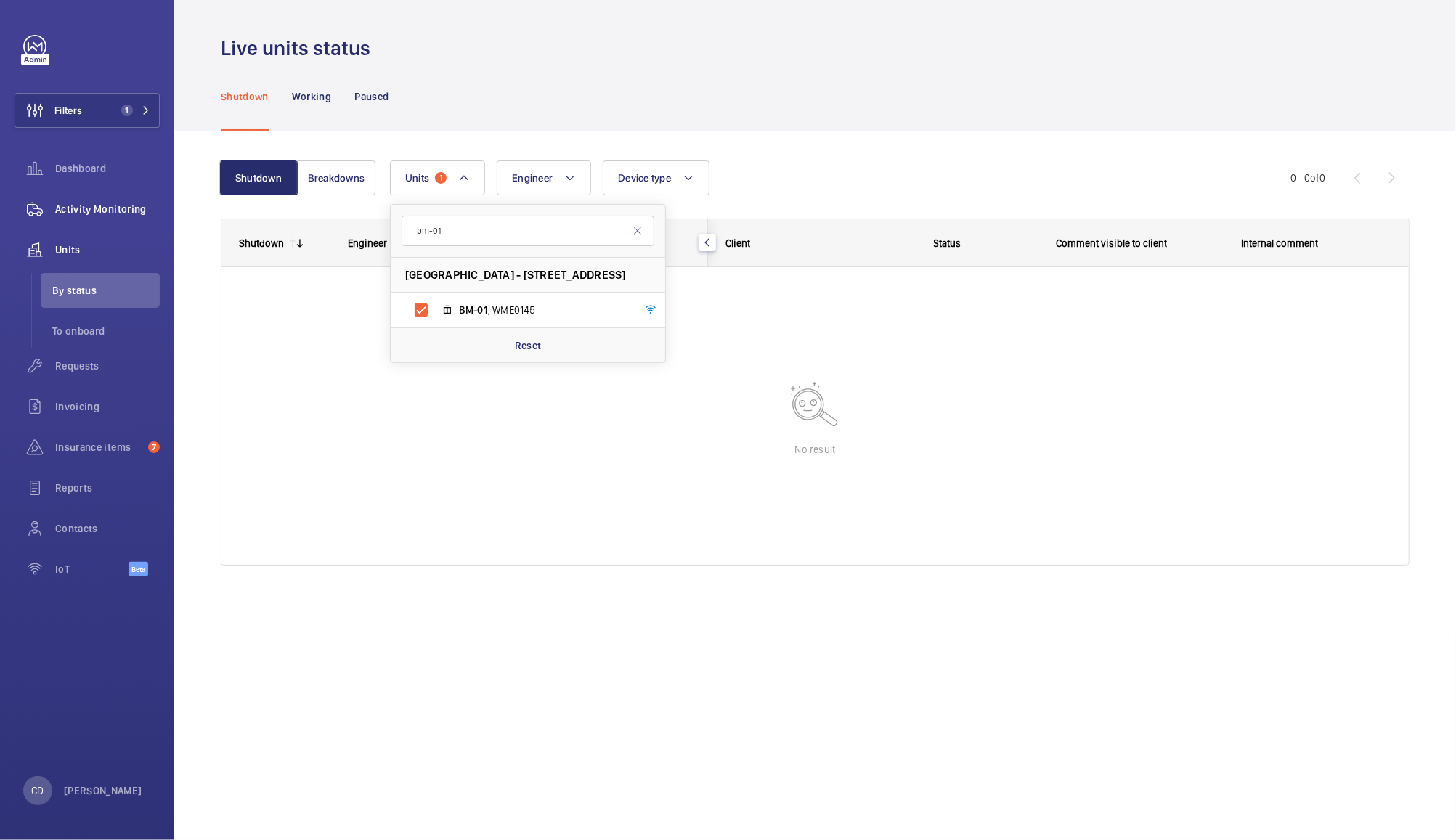
click at [104, 200] on div "Activity Monitoring" at bounding box center [87, 209] width 146 height 35
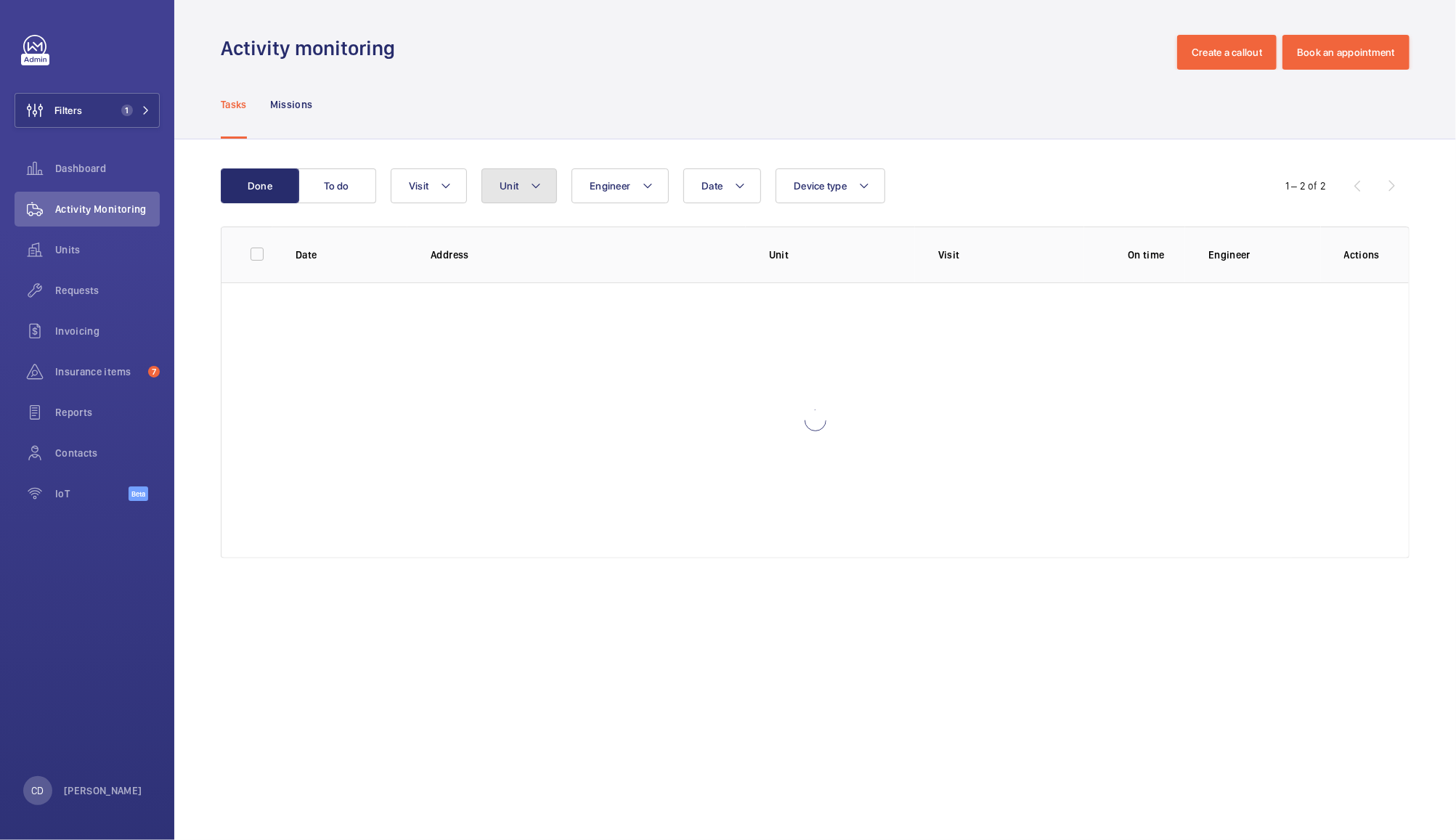
click at [535, 186] on mat-icon at bounding box center [535, 186] width 12 height 18
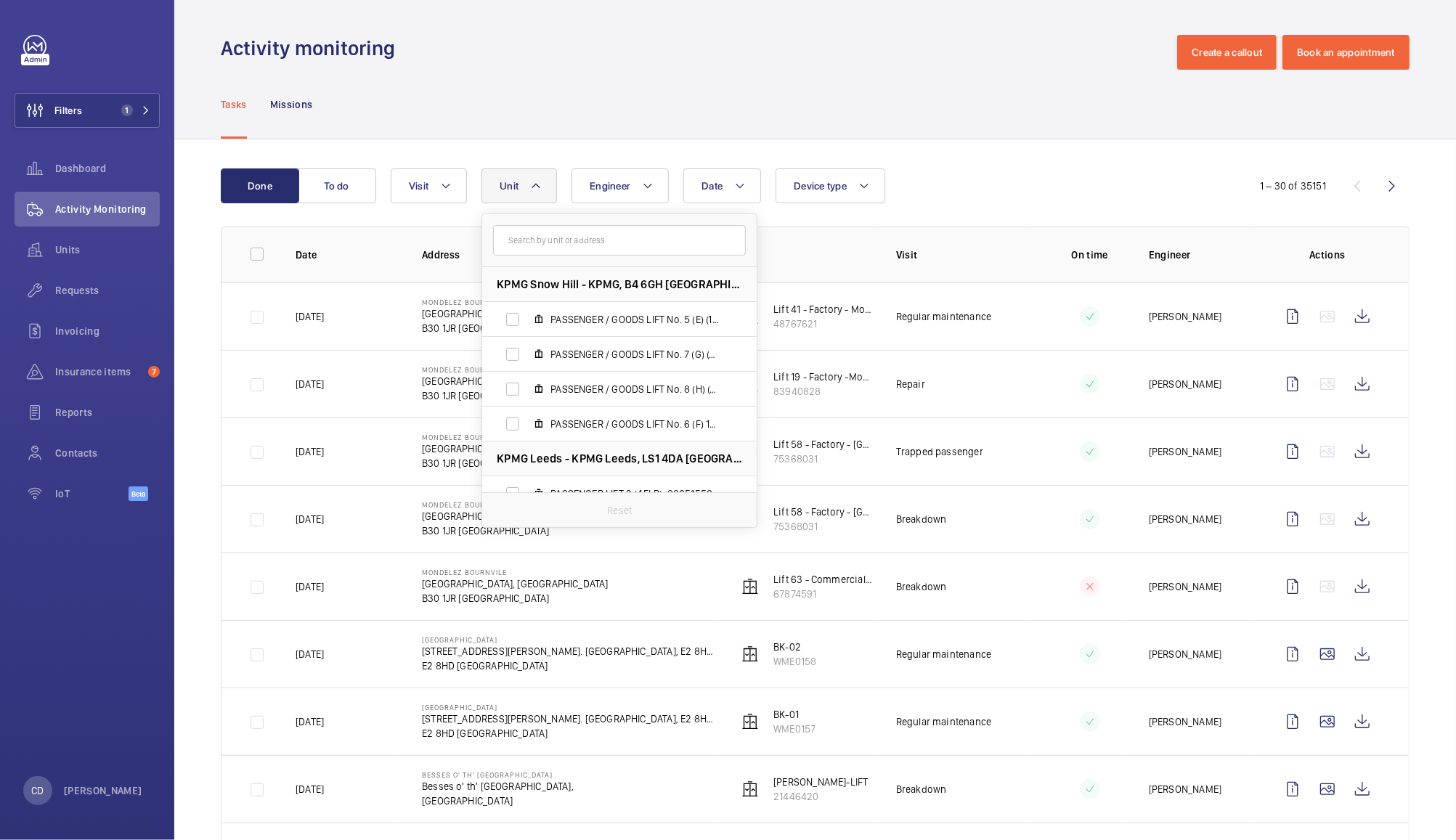
type input "m"
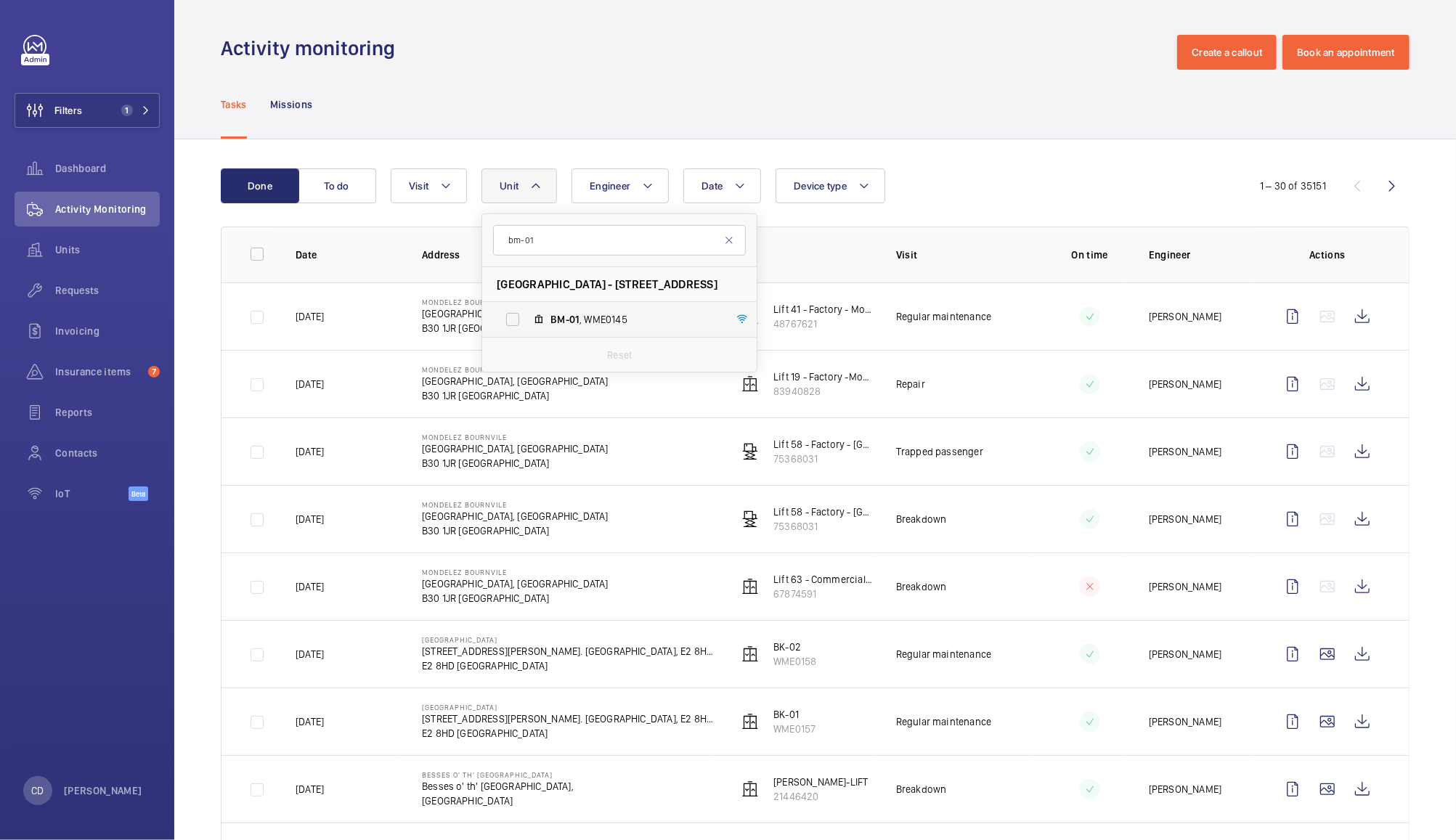
type input "bm-01"
click at [573, 328] on label "BM-01 , WME0145" at bounding box center [607, 319] width 251 height 35
click at [527, 328] on input "BM-01 , WME0145" at bounding box center [513, 319] width 29 height 29
checkbox input "true"
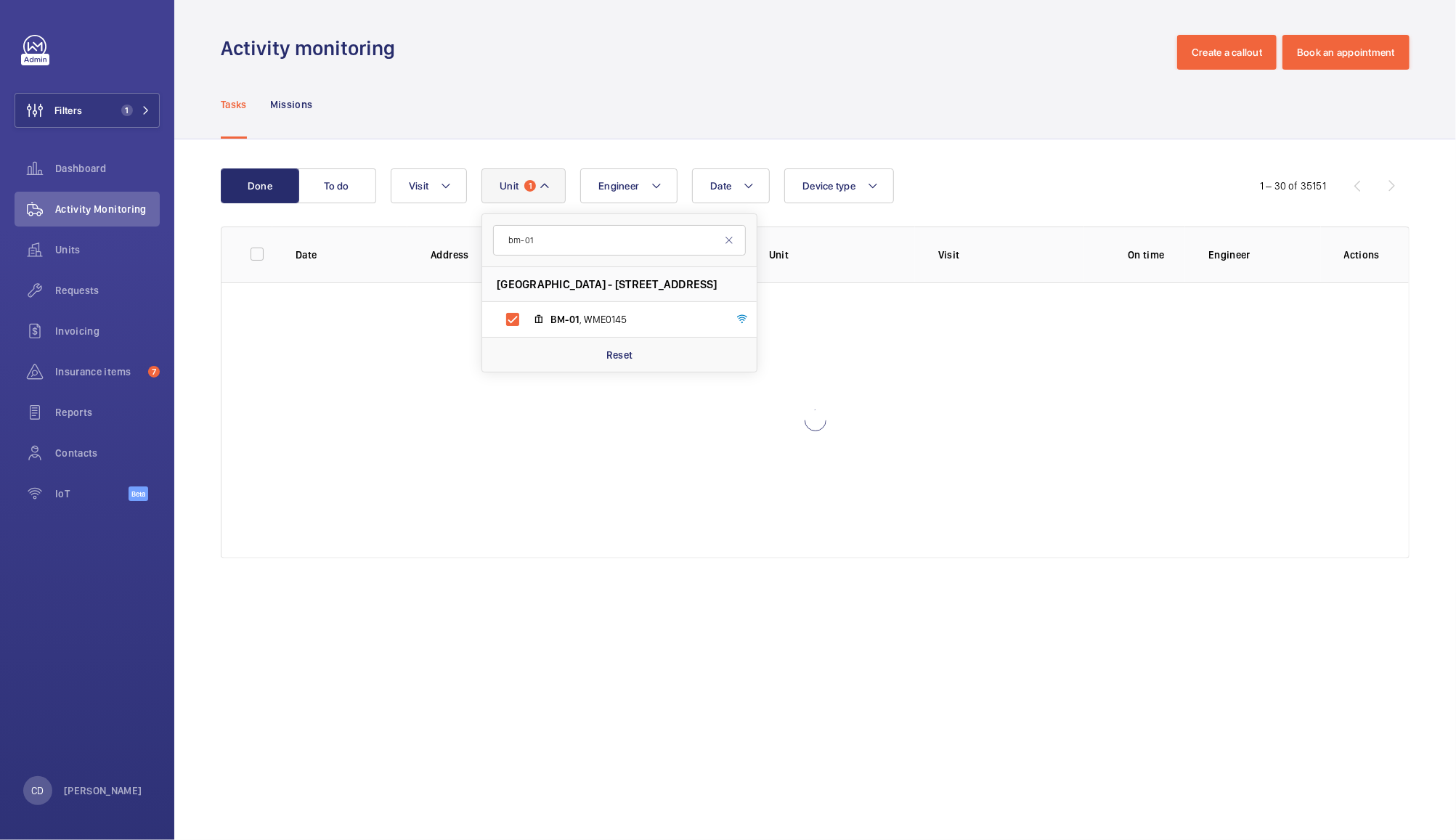
click at [888, 109] on div "Tasks Missions" at bounding box center [815, 104] width 1189 height 69
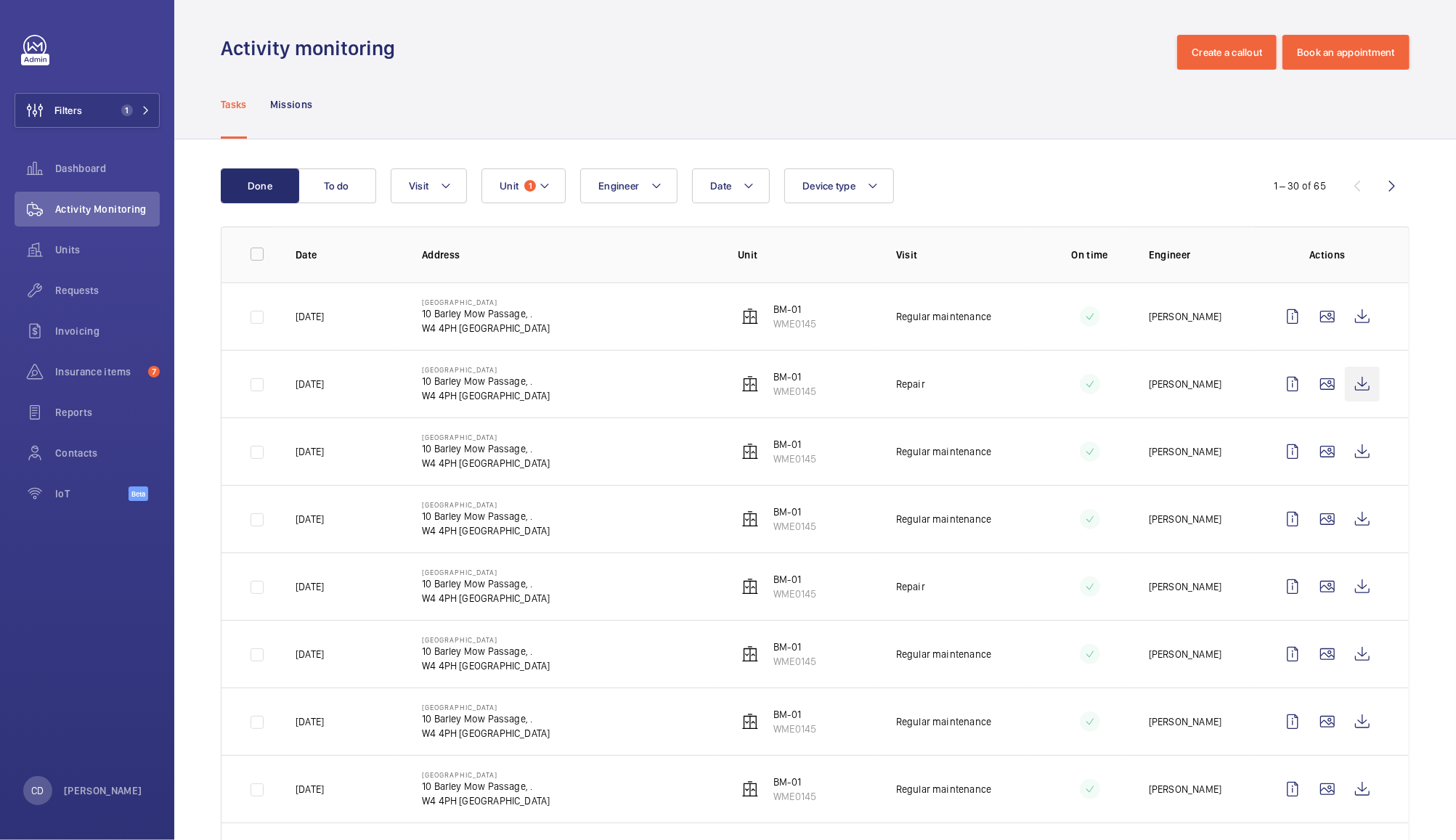
click at [1344, 385] on wm-front-icon-button at bounding box center [1361, 383] width 35 height 35
click at [1348, 323] on wm-front-icon-button at bounding box center [1361, 316] width 35 height 35
click at [530, 186] on span "1" at bounding box center [530, 186] width 12 height 12
type input "evergreen s"
click at [623, 320] on span "EV-01, WME34639206" at bounding box center [634, 319] width 169 height 14
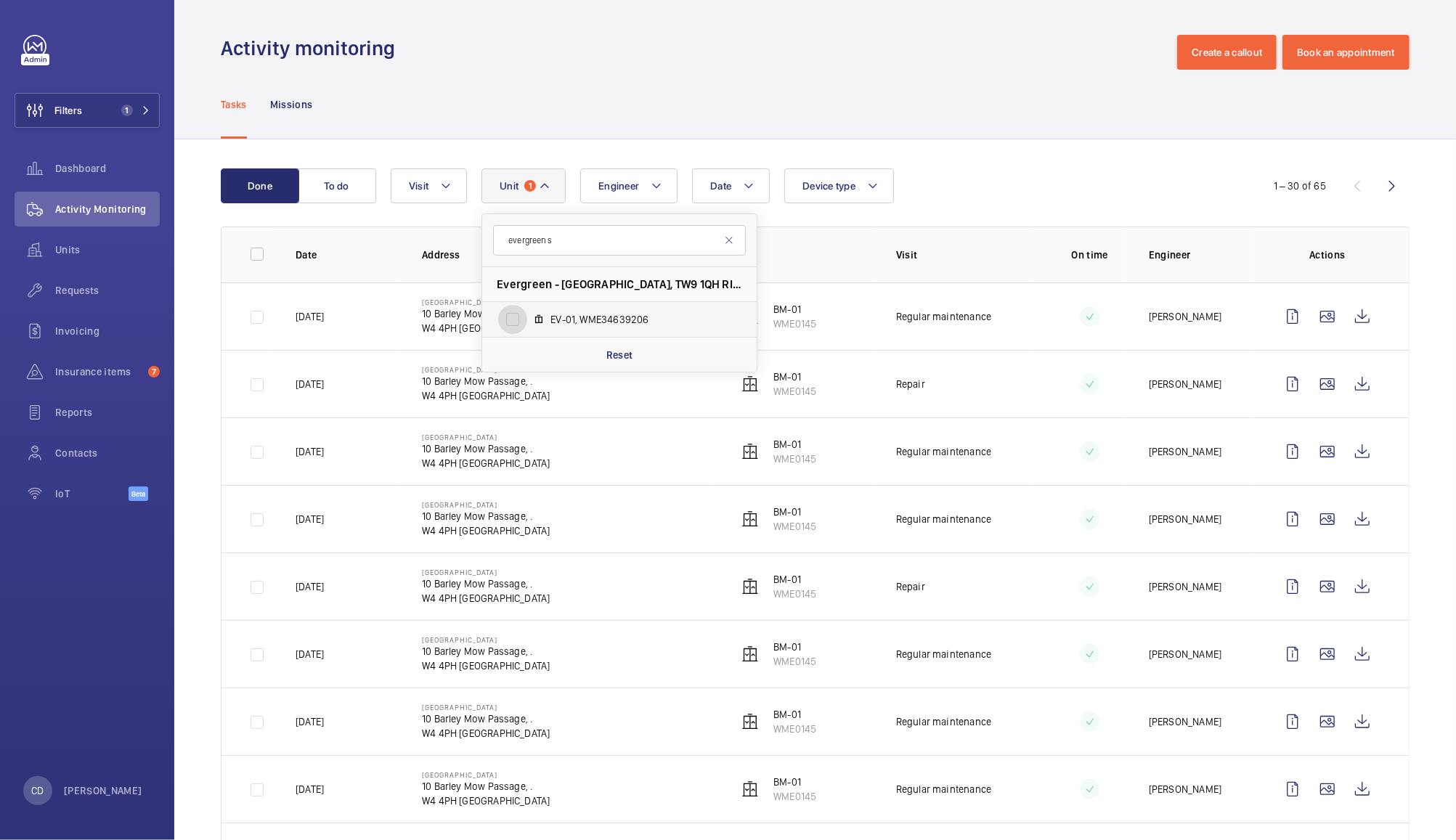
click at [527, 320] on input "EV-01, WME34639206" at bounding box center [513, 319] width 29 height 29
checkbox input "true"
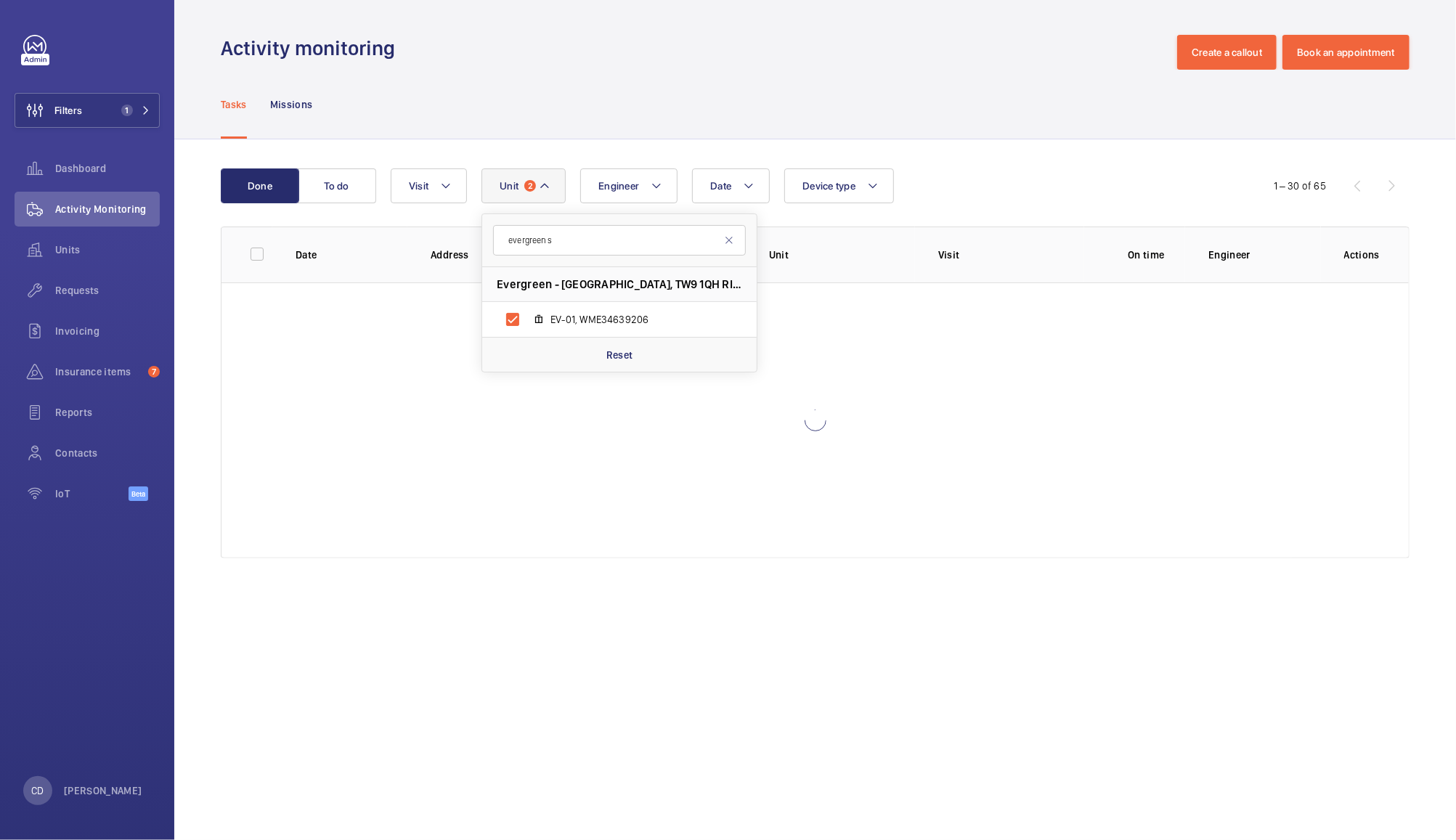
click at [859, 35] on div "Activity monitoring Create a callout Book an appointment" at bounding box center [815, 52] width 1189 height 35
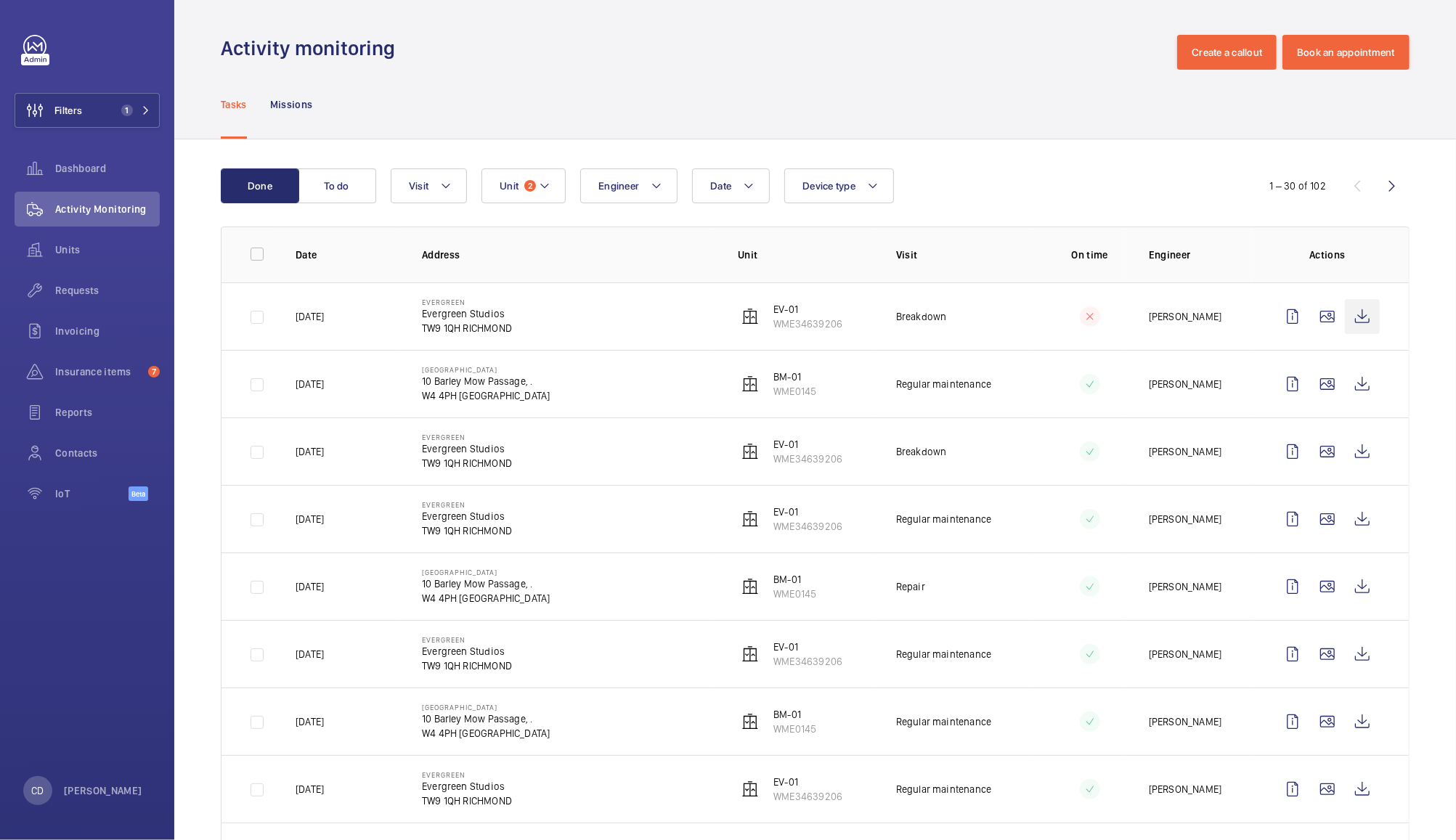
click at [1351, 323] on wm-front-icon-button at bounding box center [1361, 316] width 35 height 35
click at [1344, 453] on wm-front-icon-button at bounding box center [1361, 451] width 35 height 35
click at [1349, 324] on wm-front-icon-button at bounding box center [1361, 316] width 35 height 35
click at [518, 184] on span "Unit" at bounding box center [508, 186] width 19 height 12
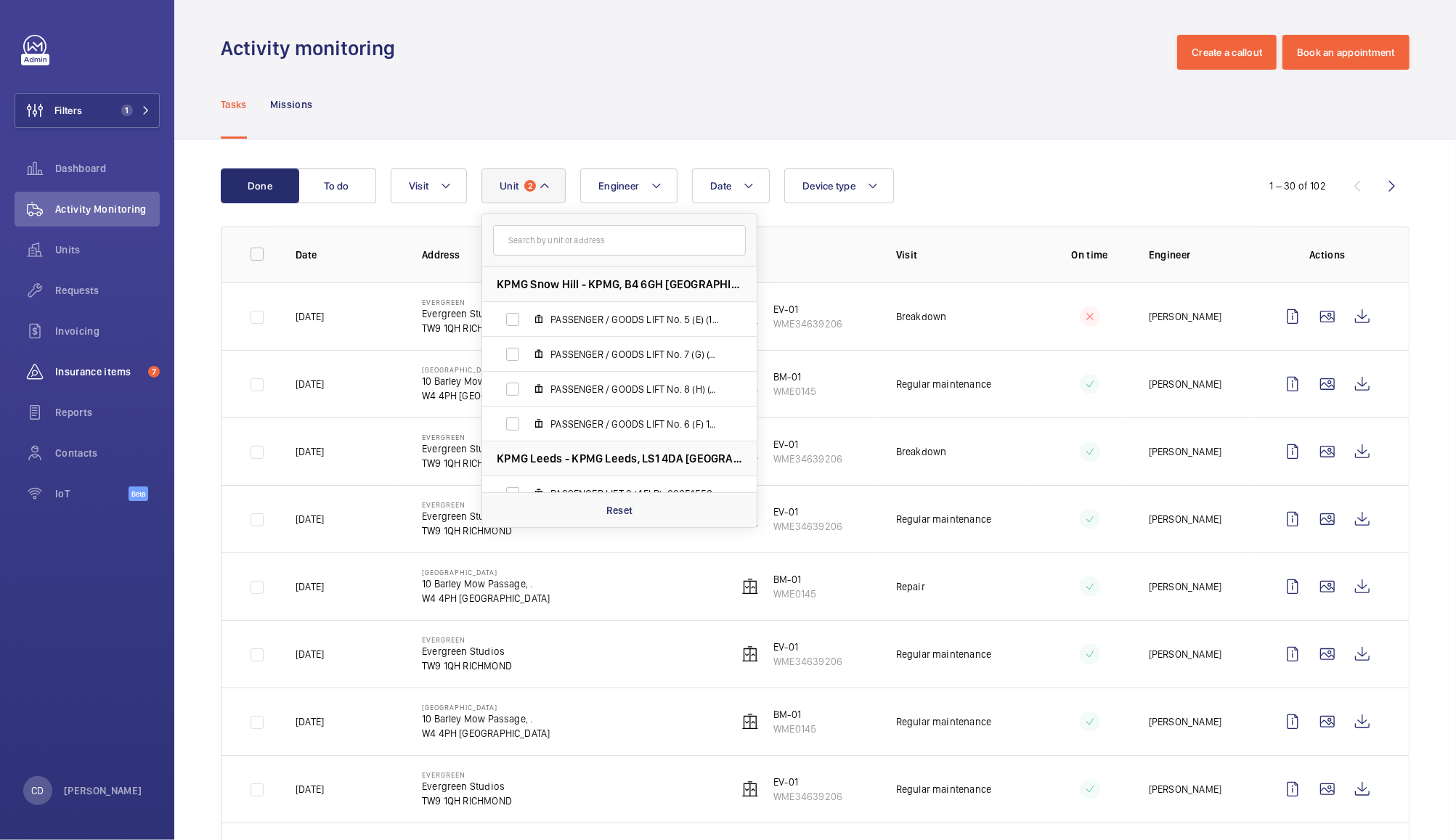
click at [99, 371] on span "Insurance items" at bounding box center [99, 372] width 88 height 14
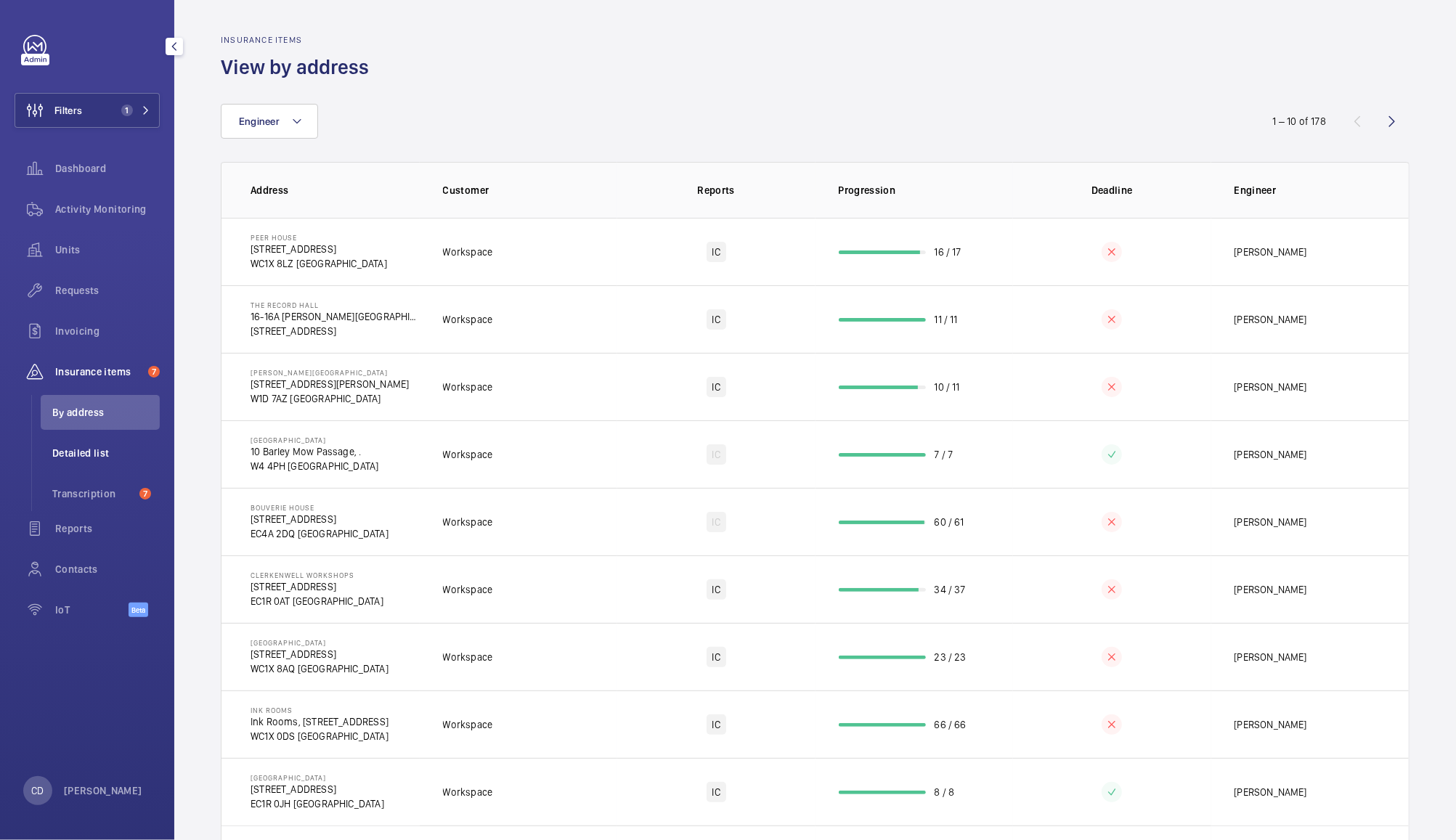
click at [106, 437] on li "Detailed list" at bounding box center [100, 453] width 119 height 35
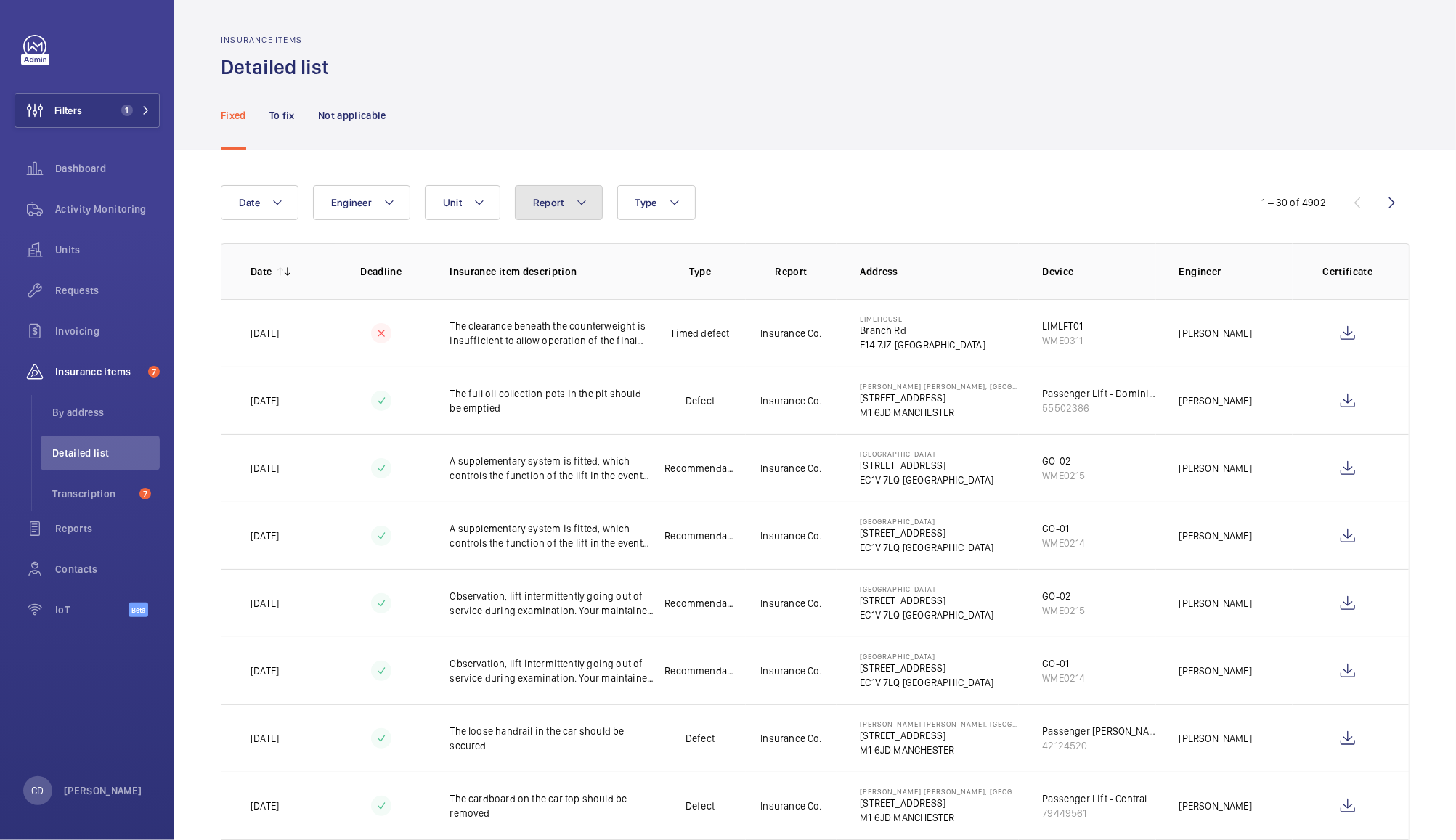
click at [546, 203] on span "Report" at bounding box center [548, 202] width 31 height 12
click at [90, 494] on span "Transcription" at bounding box center [93, 494] width 81 height 14
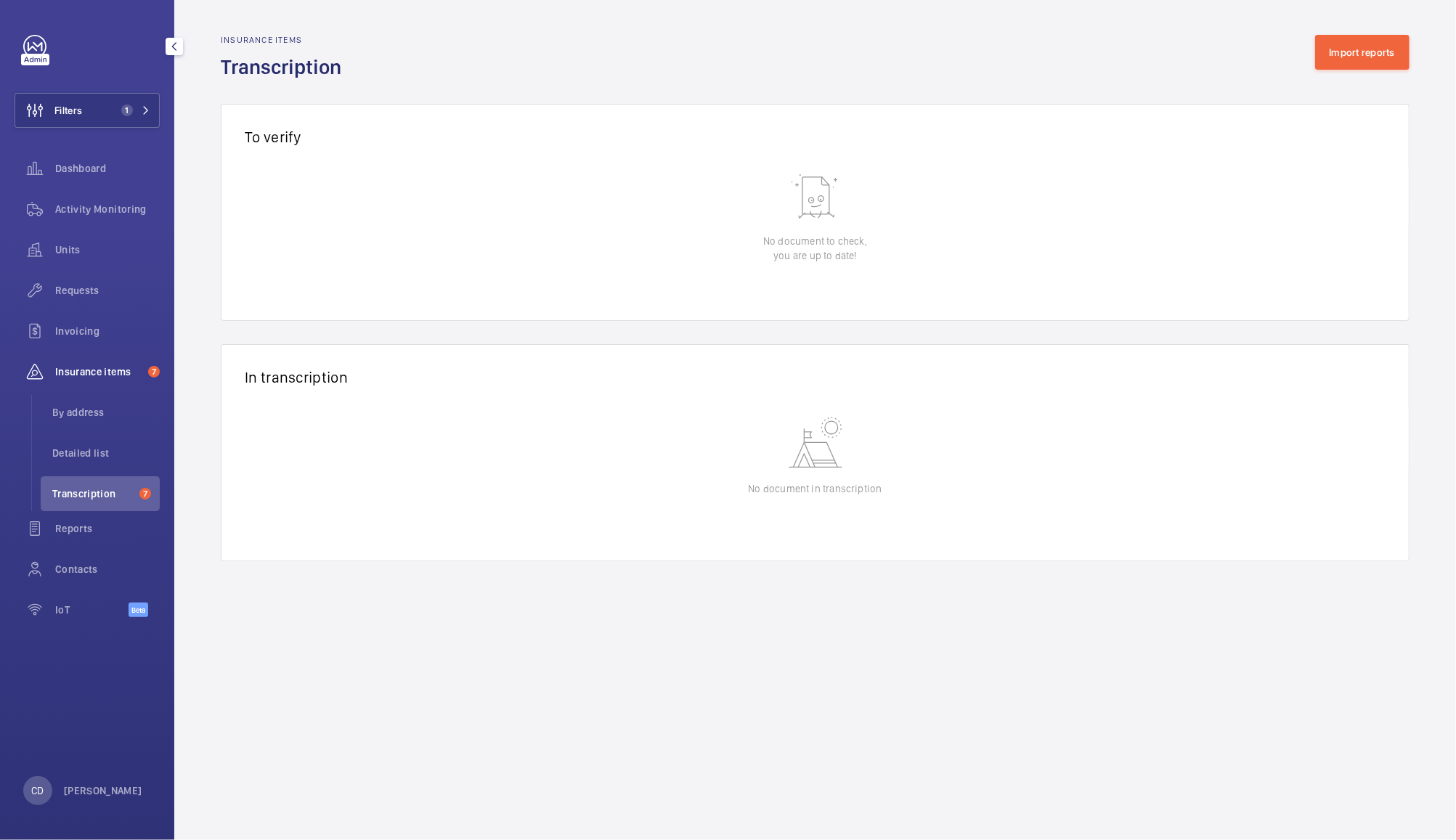
click at [106, 366] on span "Insurance items" at bounding box center [99, 372] width 88 height 14
click at [70, 418] on span "By address" at bounding box center [106, 413] width 107 height 14
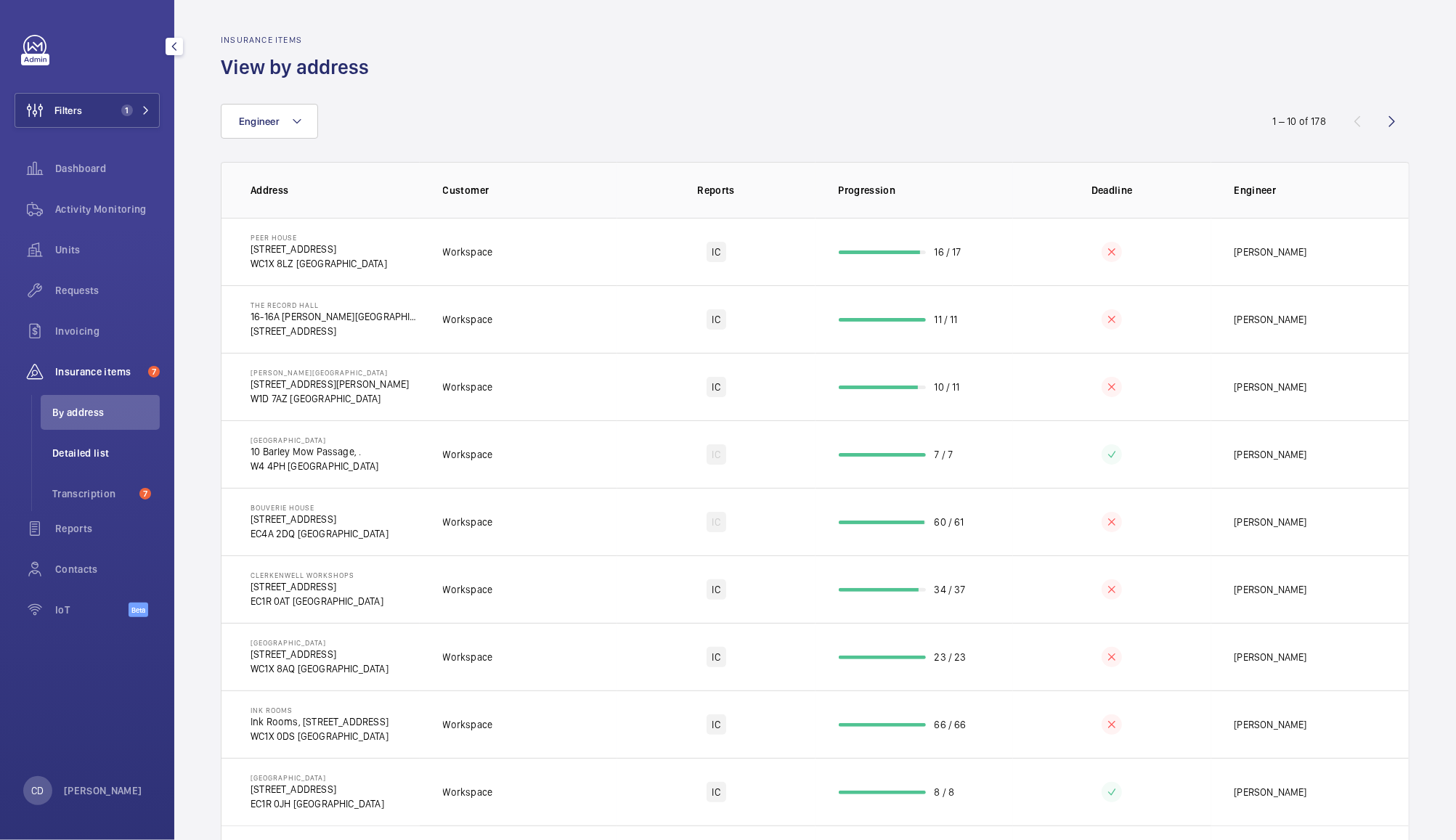
click at [76, 450] on span "Detailed list" at bounding box center [106, 453] width 107 height 14
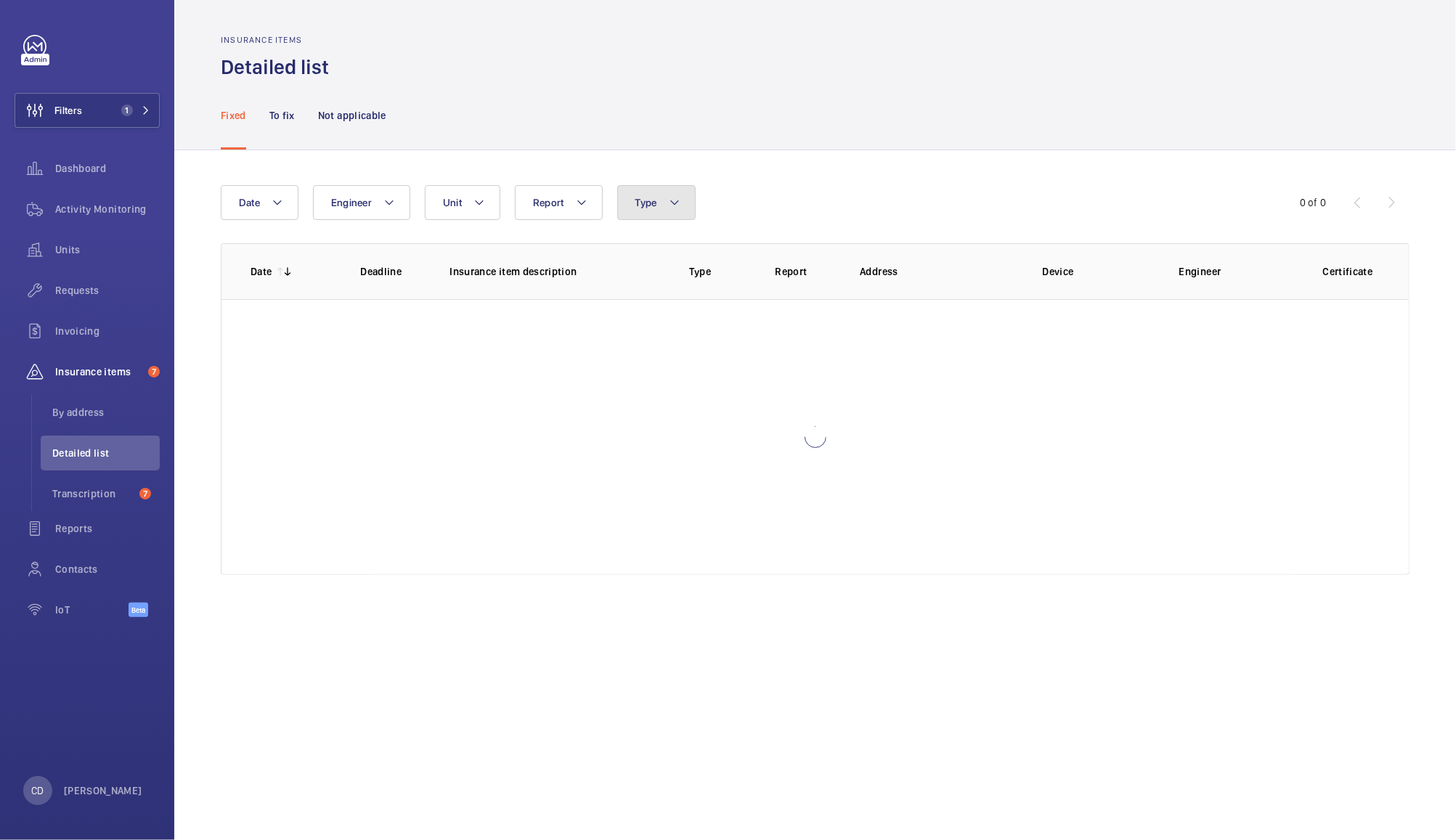
click at [675, 205] on mat-icon at bounding box center [674, 203] width 12 height 18
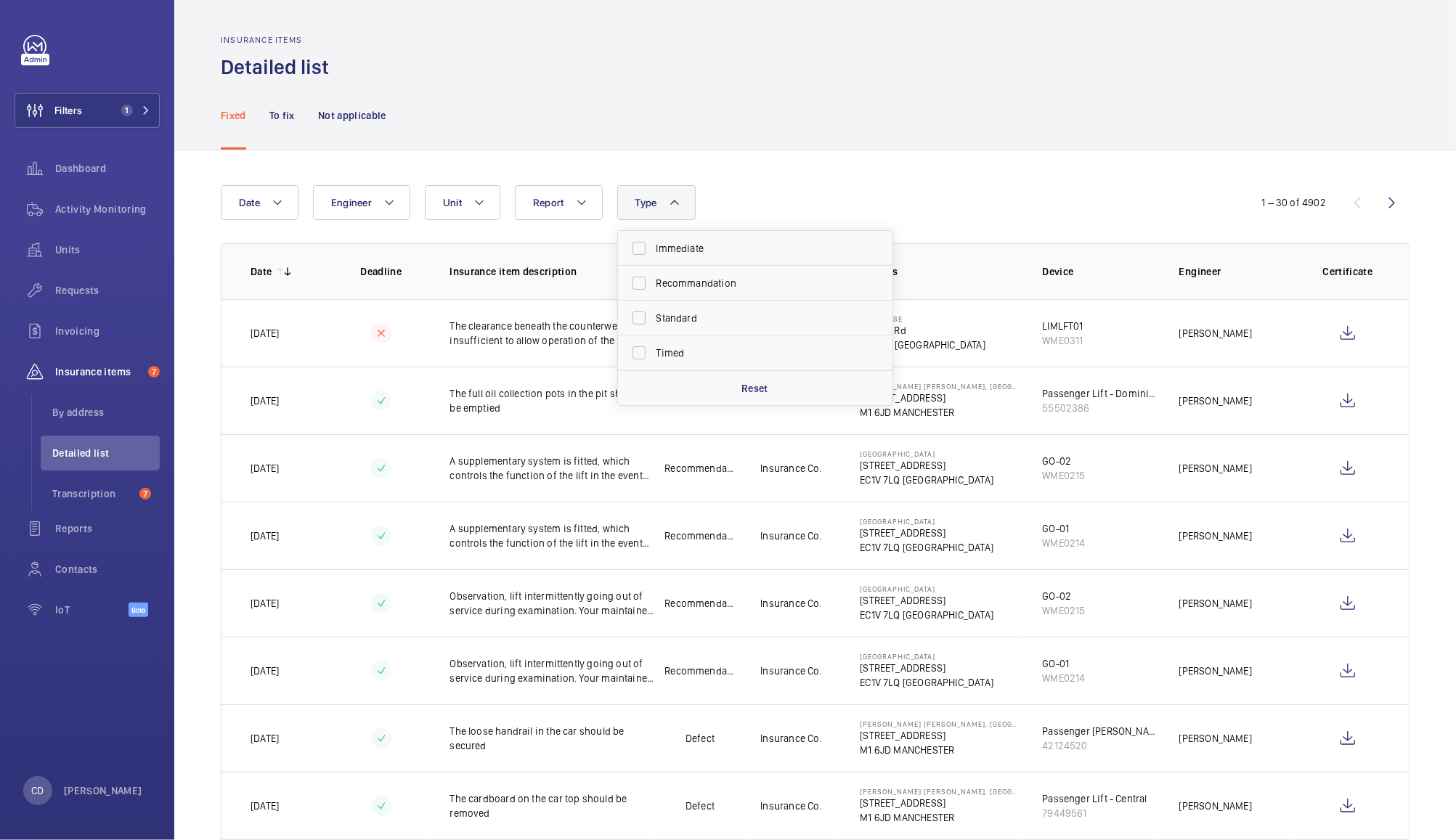
click at [675, 205] on mat-icon at bounding box center [674, 203] width 12 height 18
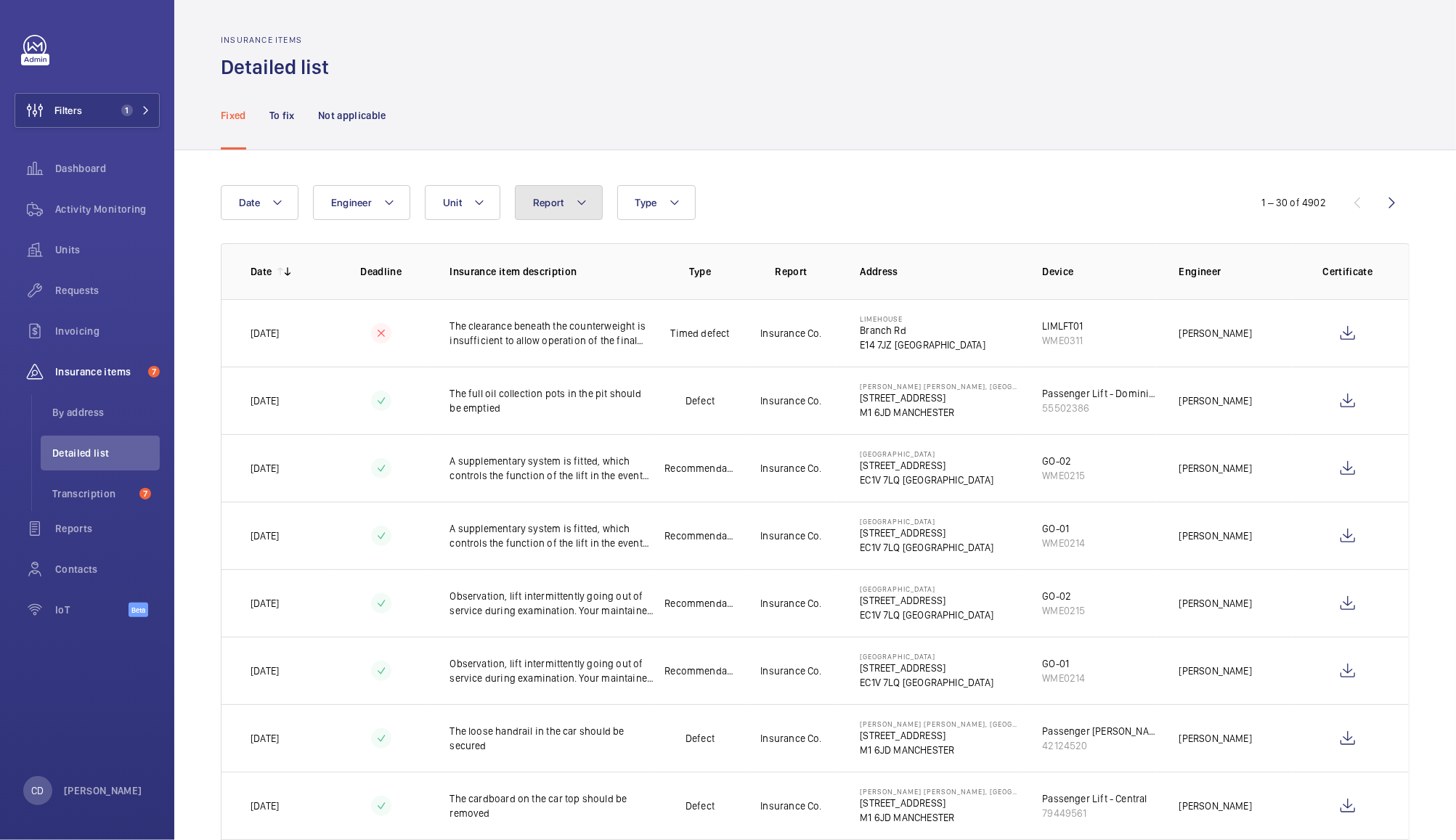
click at [573, 205] on button "Report" at bounding box center [558, 202] width 88 height 35
click at [63, 482] on li "Transcription 7" at bounding box center [100, 493] width 119 height 35
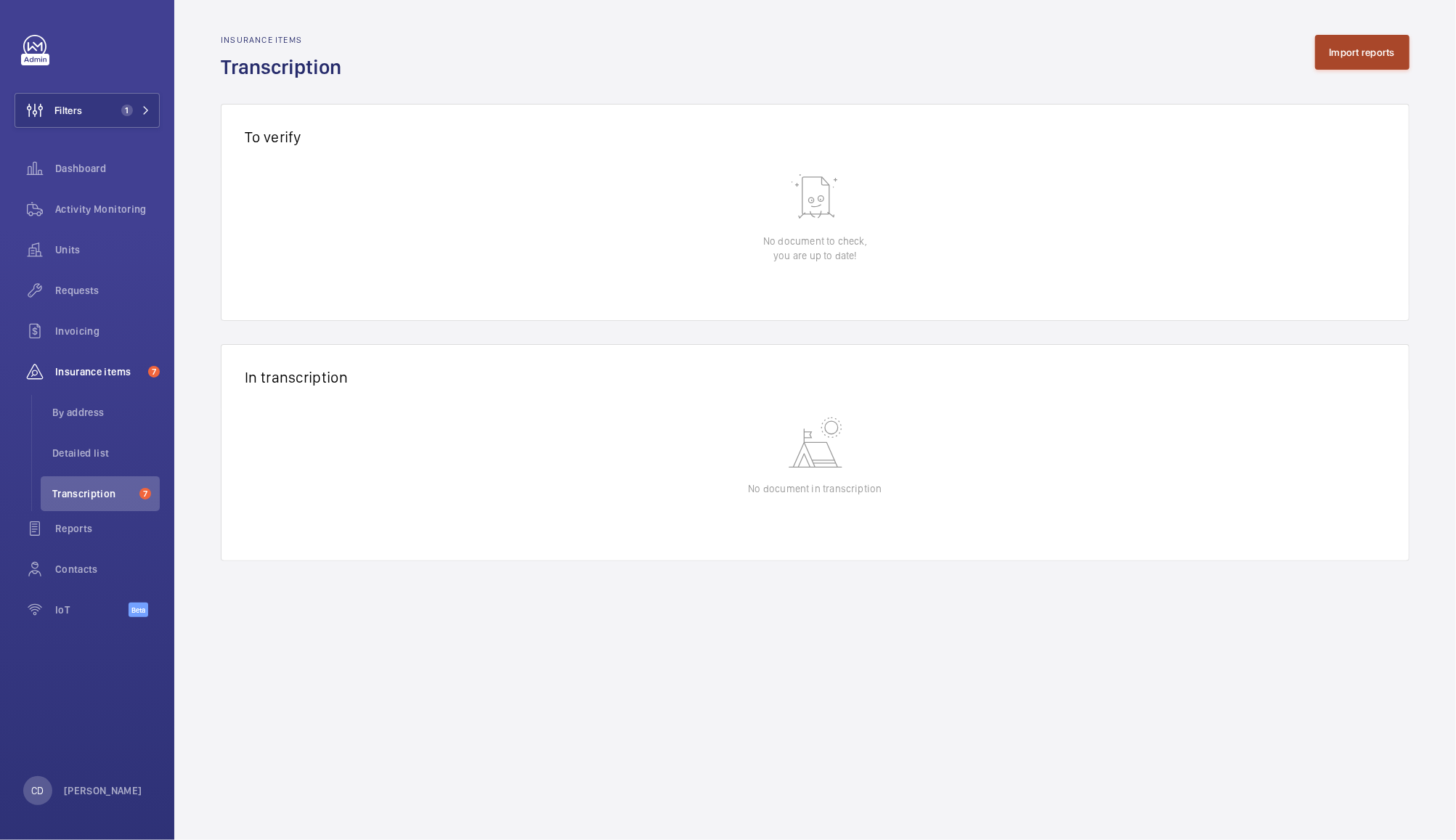
click at [1382, 39] on button "Import reports" at bounding box center [1362, 52] width 95 height 35
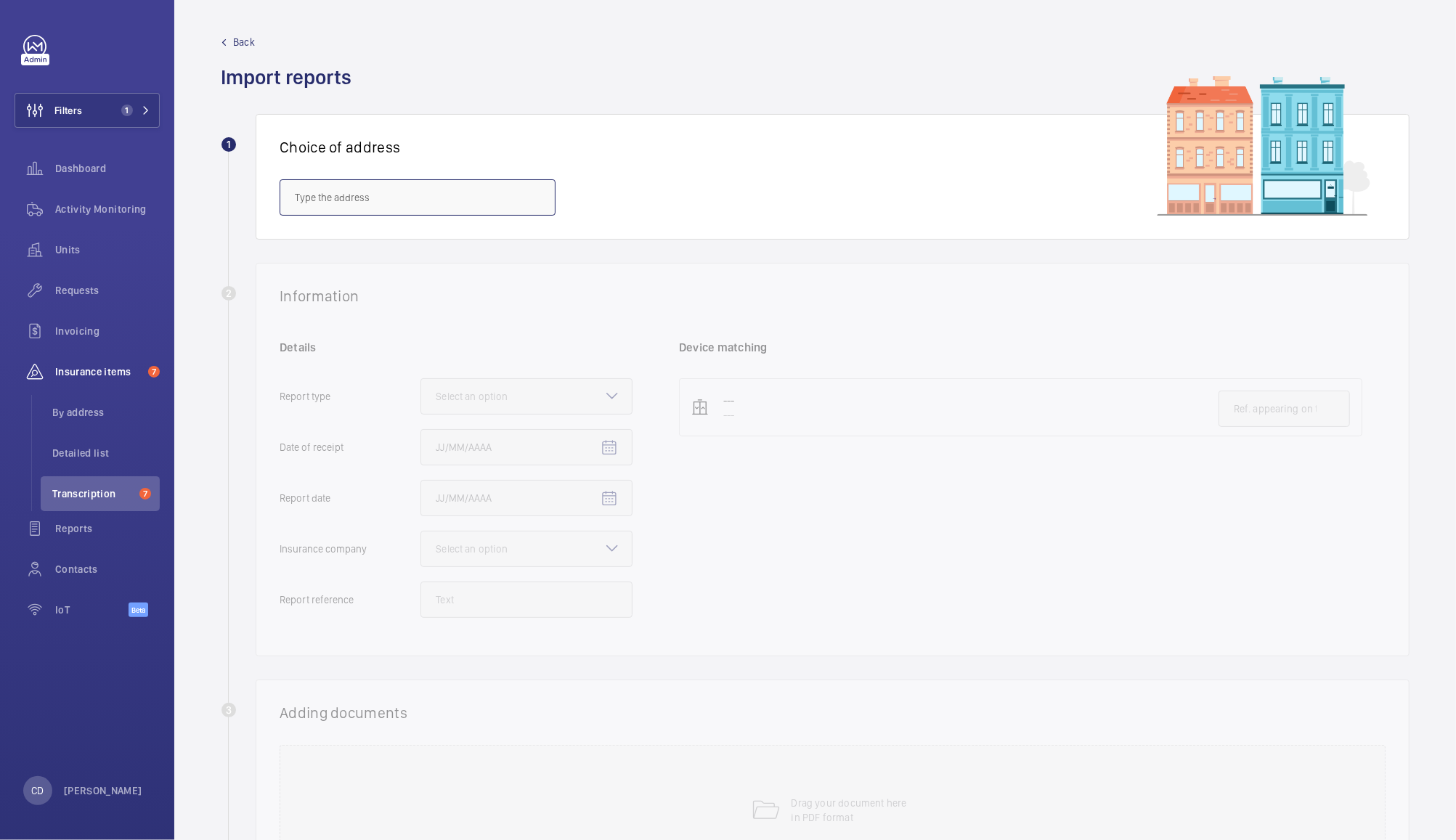
click at [379, 183] on input "text" at bounding box center [417, 197] width 276 height 37
click at [393, 236] on span "Barnsley Hospital - Barnsley Hospital, BARNSLEY S75 2EP" at bounding box center [417, 241] width 246 height 14
type input "Barnsley Hospital - Barnsley Hospital, BARNSLEY S75 2EP"
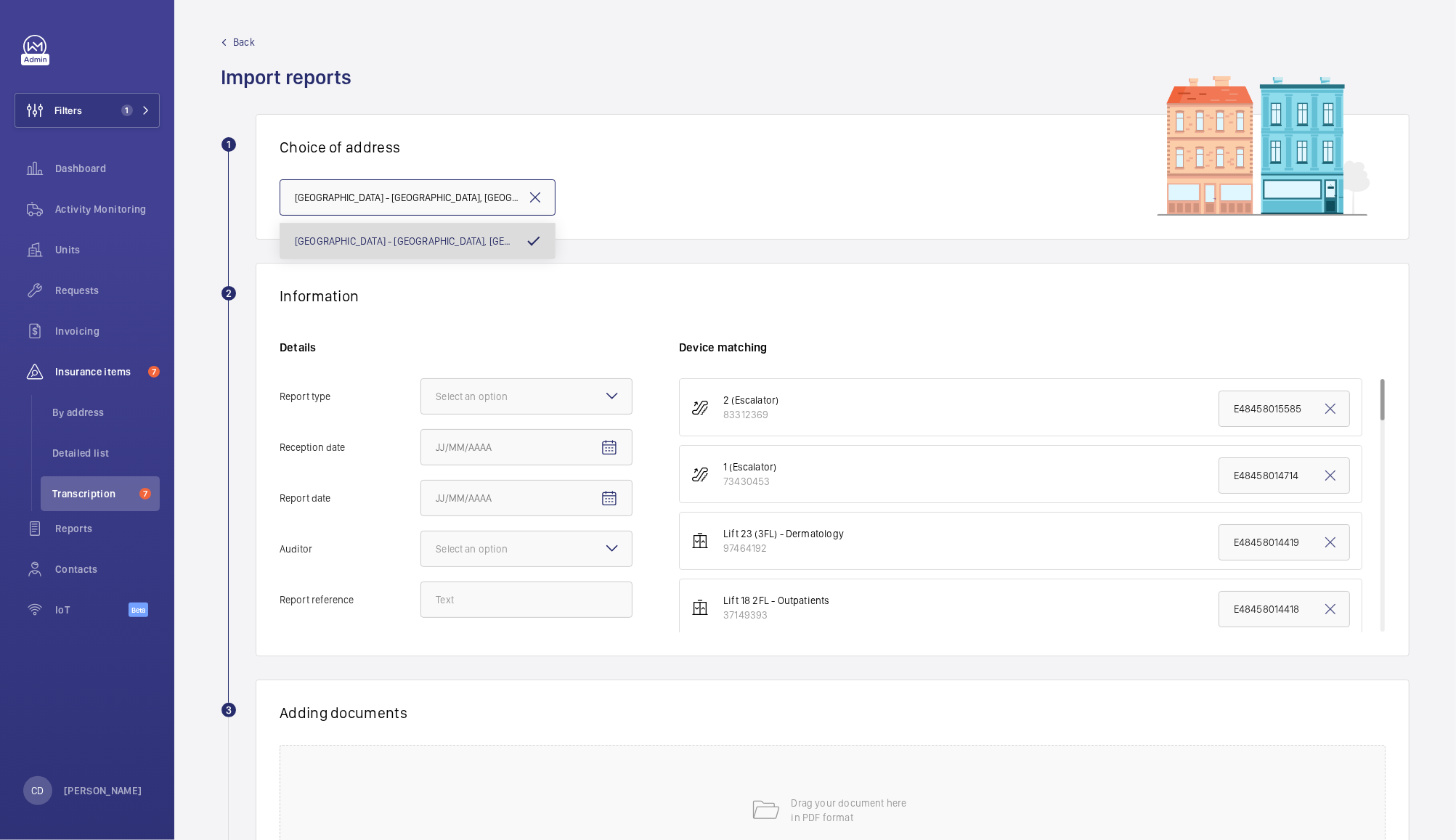
scroll to position [0, 20]
click at [484, 405] on div at bounding box center [526, 396] width 211 height 35
click at [421, 405] on input "Report type Select an option" at bounding box center [421, 396] width 0 height 35
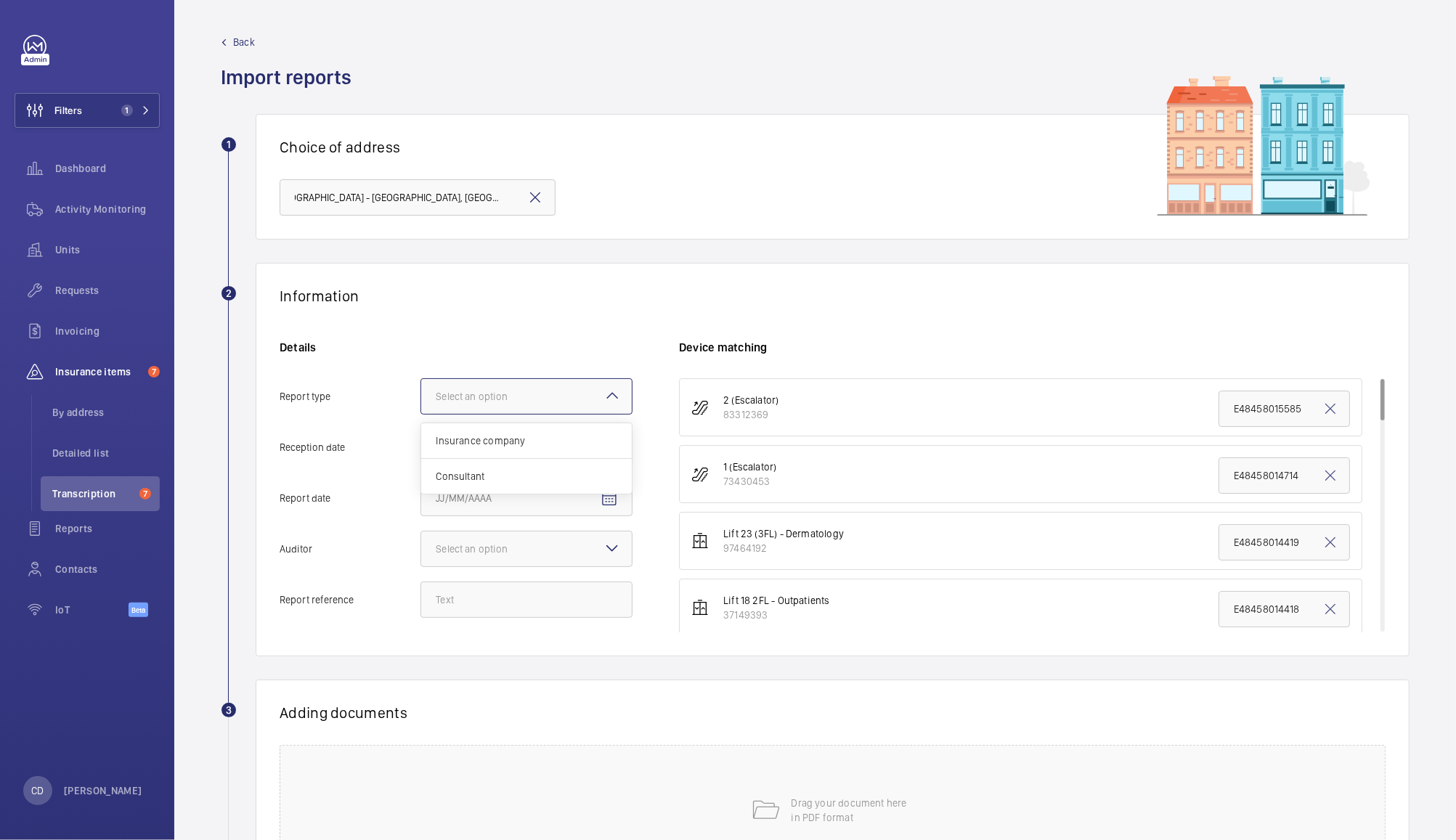
scroll to position [0, 0]
click at [482, 474] on span "Consultant" at bounding box center [526, 476] width 181 height 14
click at [421, 414] on input "Report type Select an option Insurance company Consultant" at bounding box center [421, 396] width 0 height 35
click at [610, 450] on mat-icon "Open calendar" at bounding box center [609, 449] width 18 height 18
click at [586, 565] on span "1" at bounding box center [586, 565] width 26 height 26
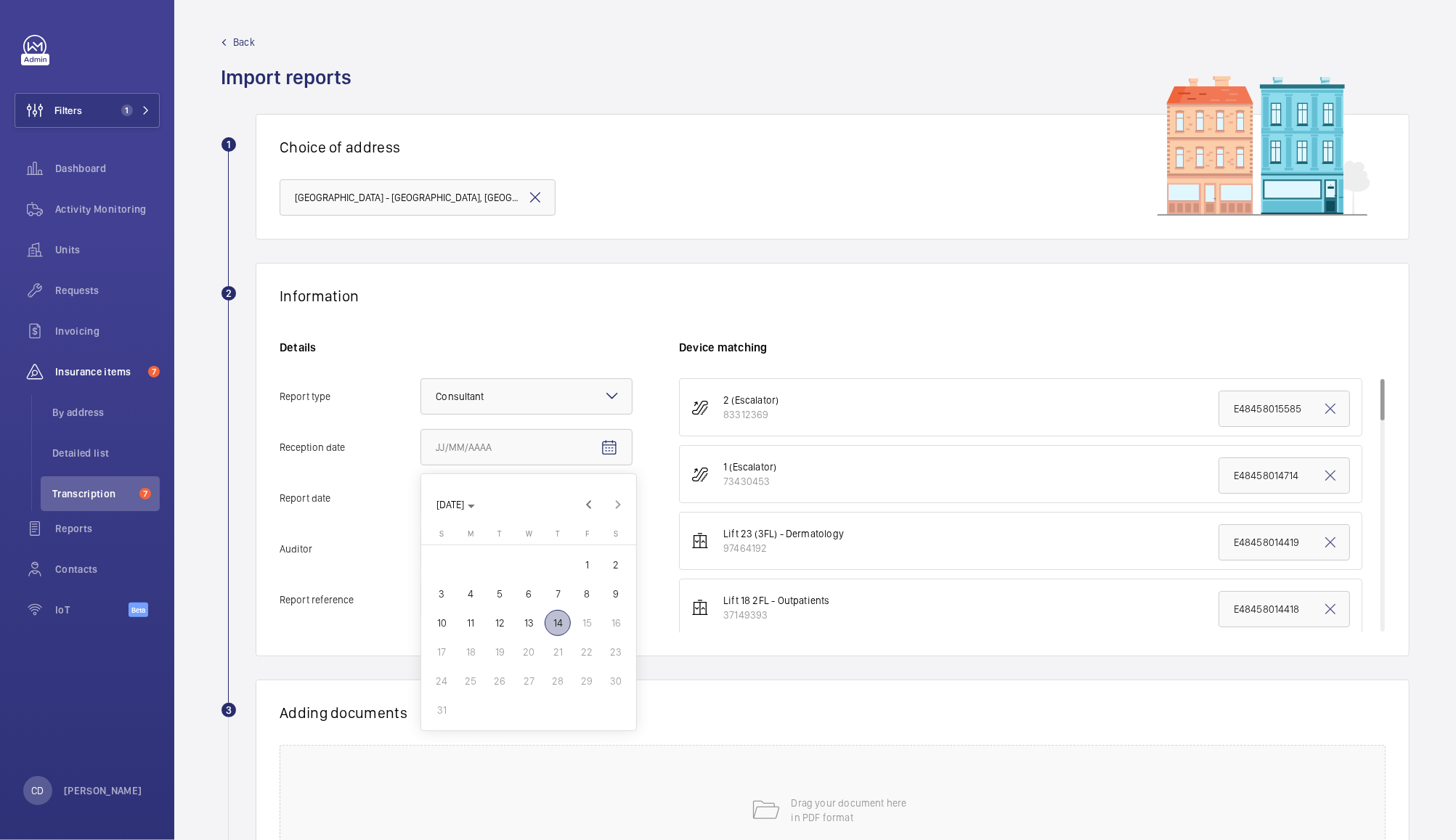
type input "8/1/2025"
click at [612, 493] on mat-icon "Open calendar" at bounding box center [609, 500] width 18 height 18
click at [588, 619] on span "1" at bounding box center [586, 616] width 26 height 26
type input "8/1/2025"
click at [588, 557] on div at bounding box center [526, 549] width 211 height 35
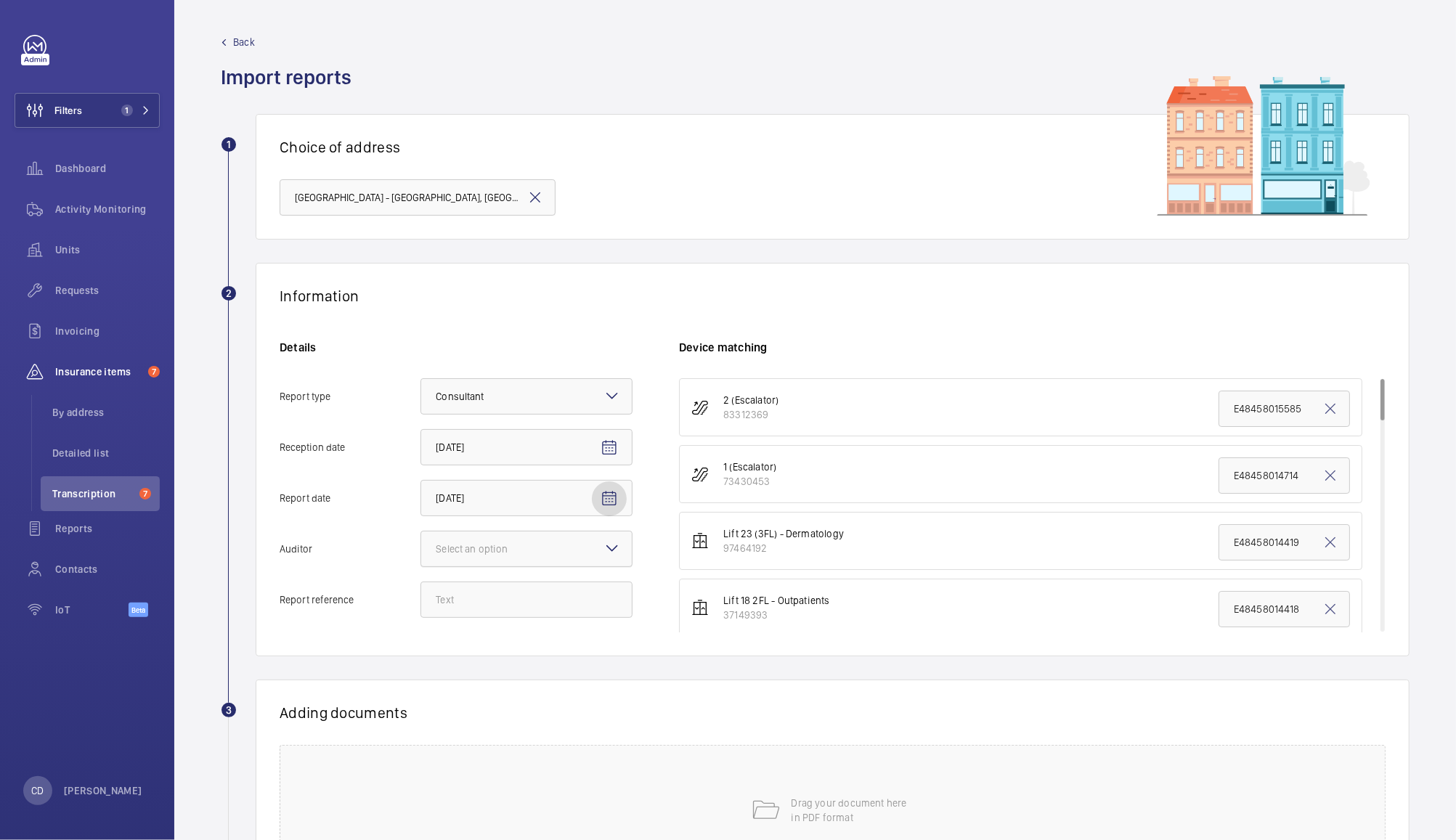
click at [421, 557] on input "Auditor Select an option" at bounding box center [421, 549] width 0 height 35
click at [515, 719] on span "Other" at bounding box center [526, 719] width 181 height 14
click at [421, 567] on input "Auditor Select an option Veritas Zurich British Engineering Allianz Other" at bounding box center [421, 549] width 0 height 35
click at [512, 598] on input "Report reference" at bounding box center [526, 600] width 212 height 37
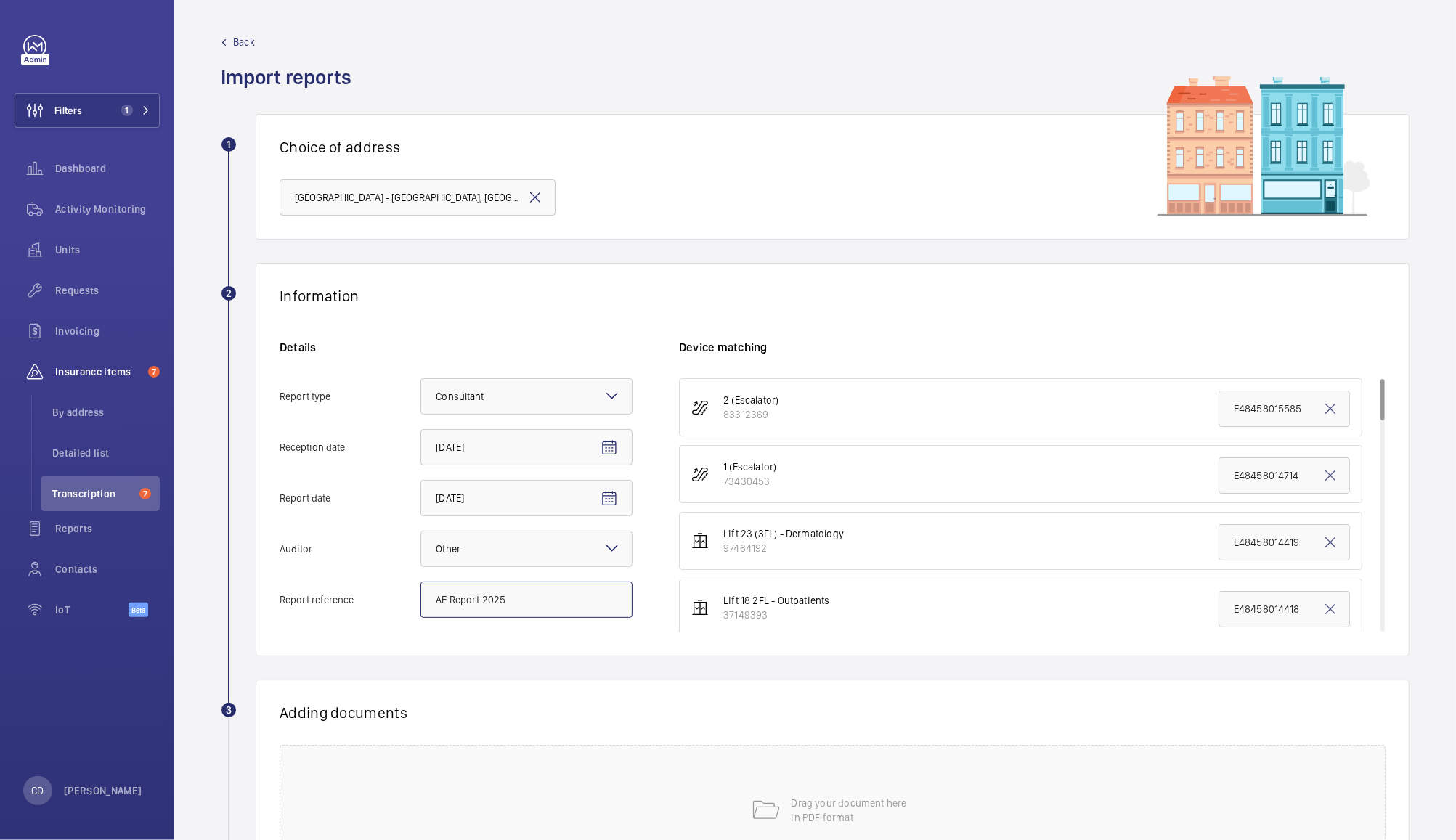
scroll to position [151, 0]
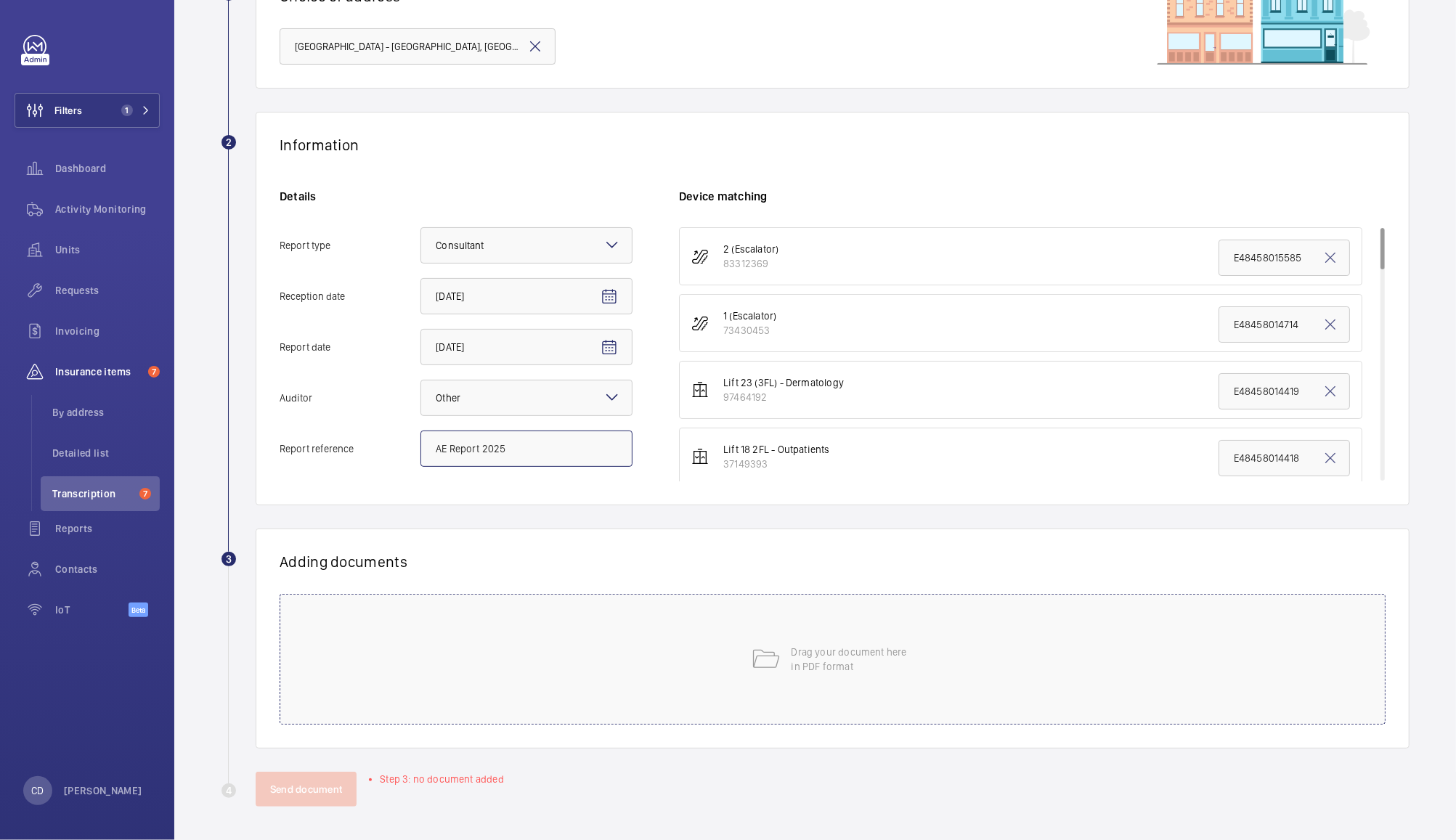
type input "AE Report 2025"
click at [819, 666] on p "Drag your document here in PDF format" at bounding box center [853, 659] width 123 height 29
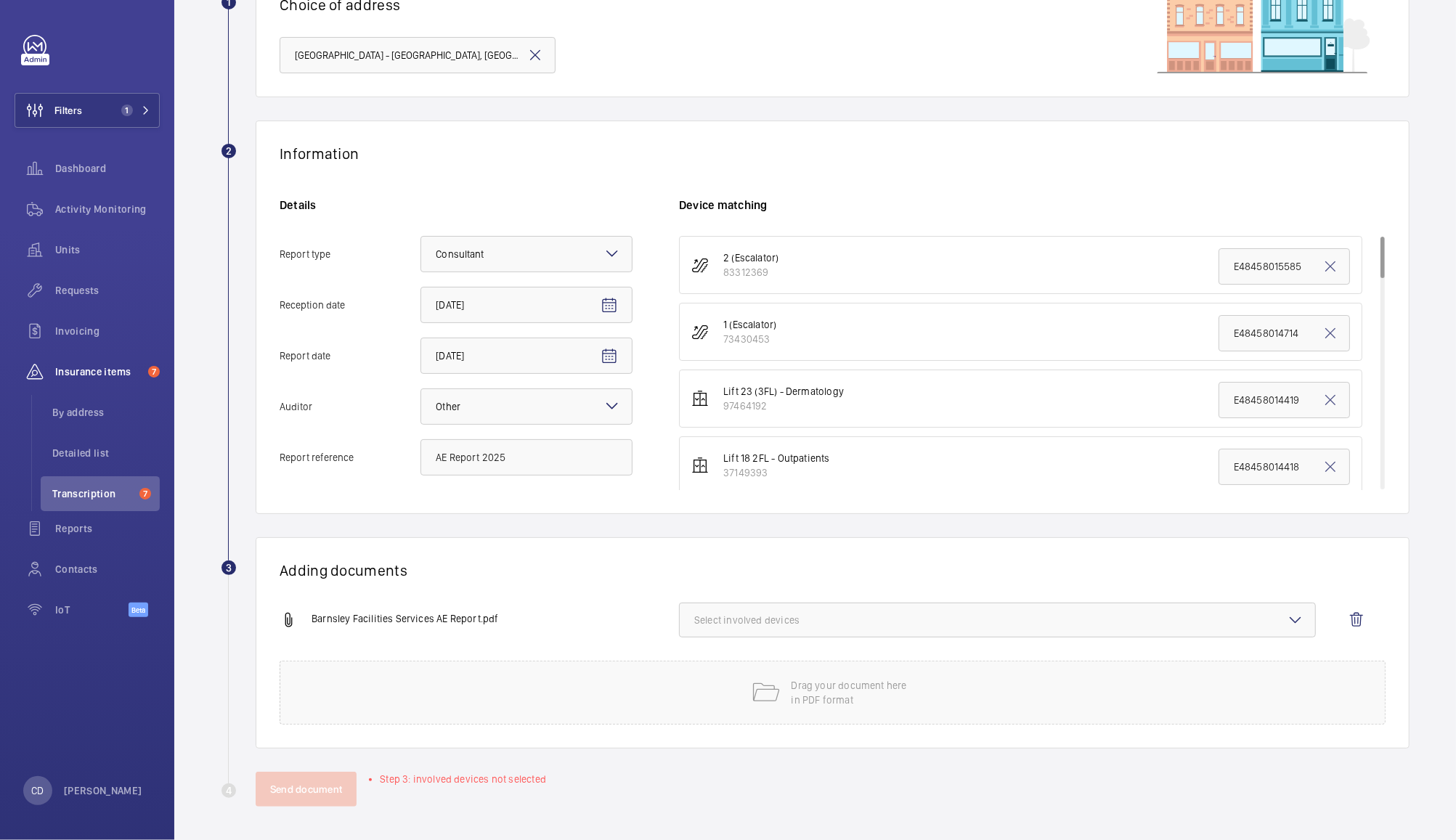
click at [827, 624] on span "Select involved devices" at bounding box center [997, 620] width 607 height 14
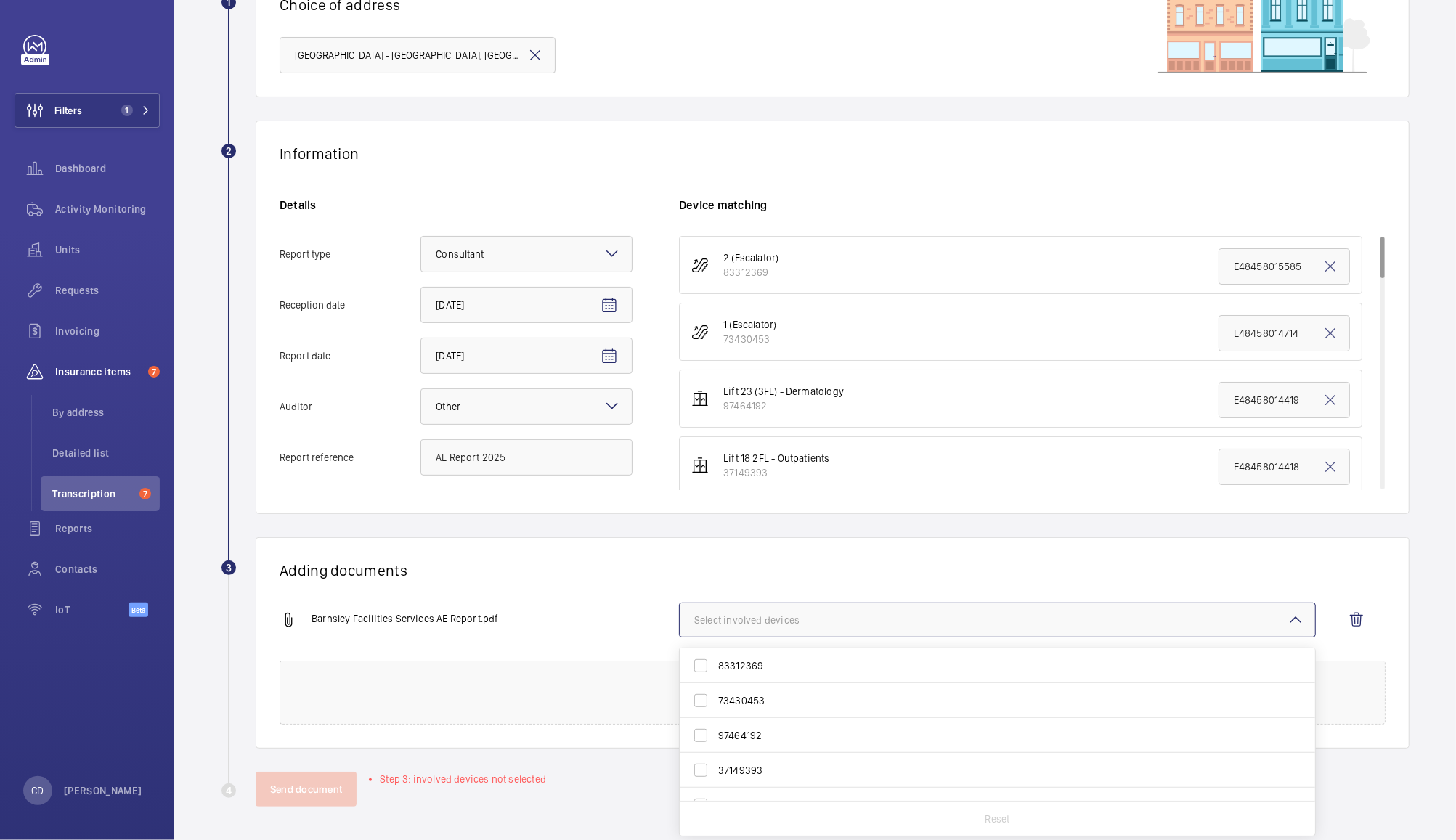
click at [845, 613] on span "Select involved devices" at bounding box center [997, 620] width 607 height 14
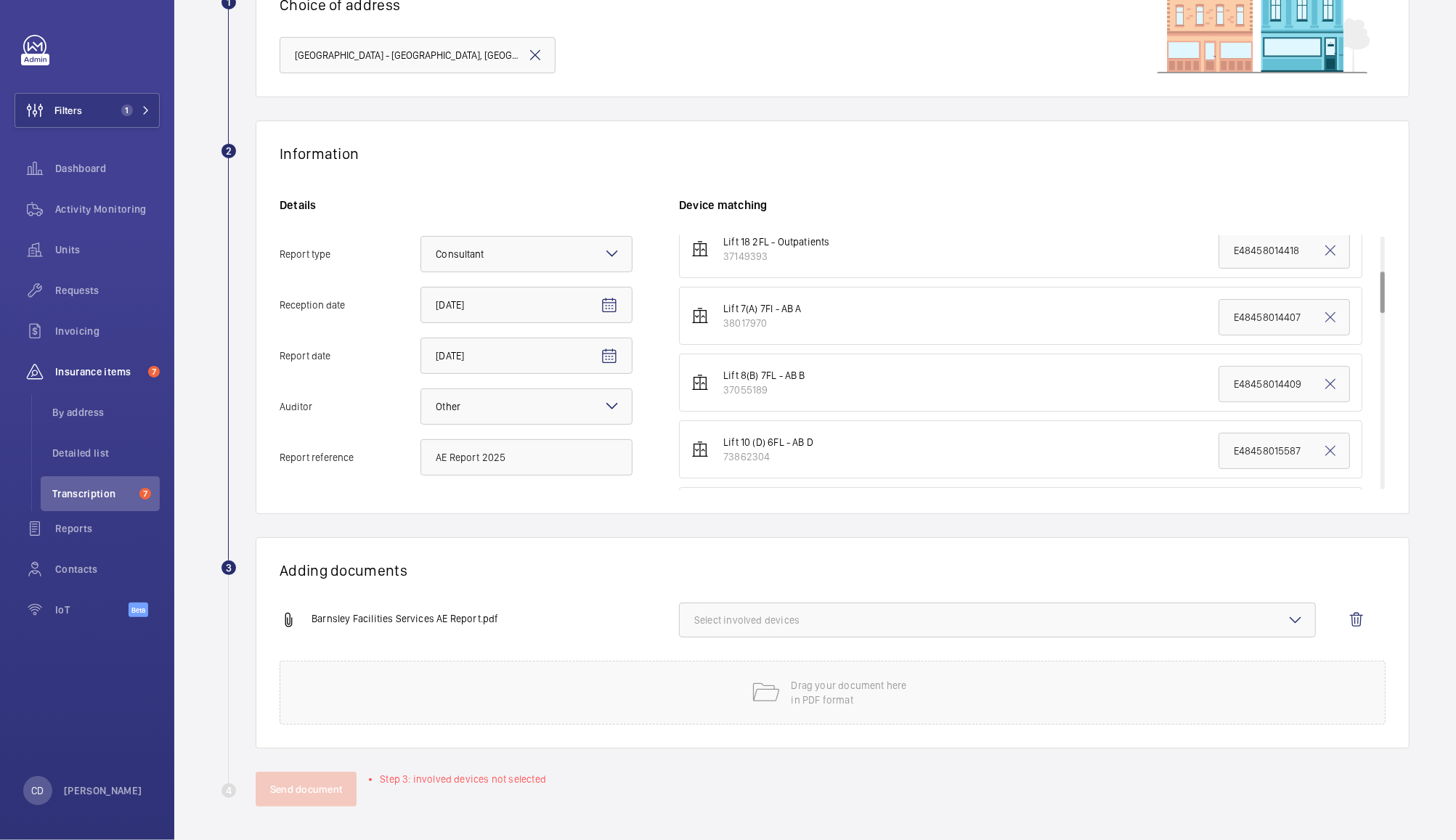
scroll to position [223, 0]
click at [902, 617] on span "Select involved devices" at bounding box center [997, 620] width 607 height 14
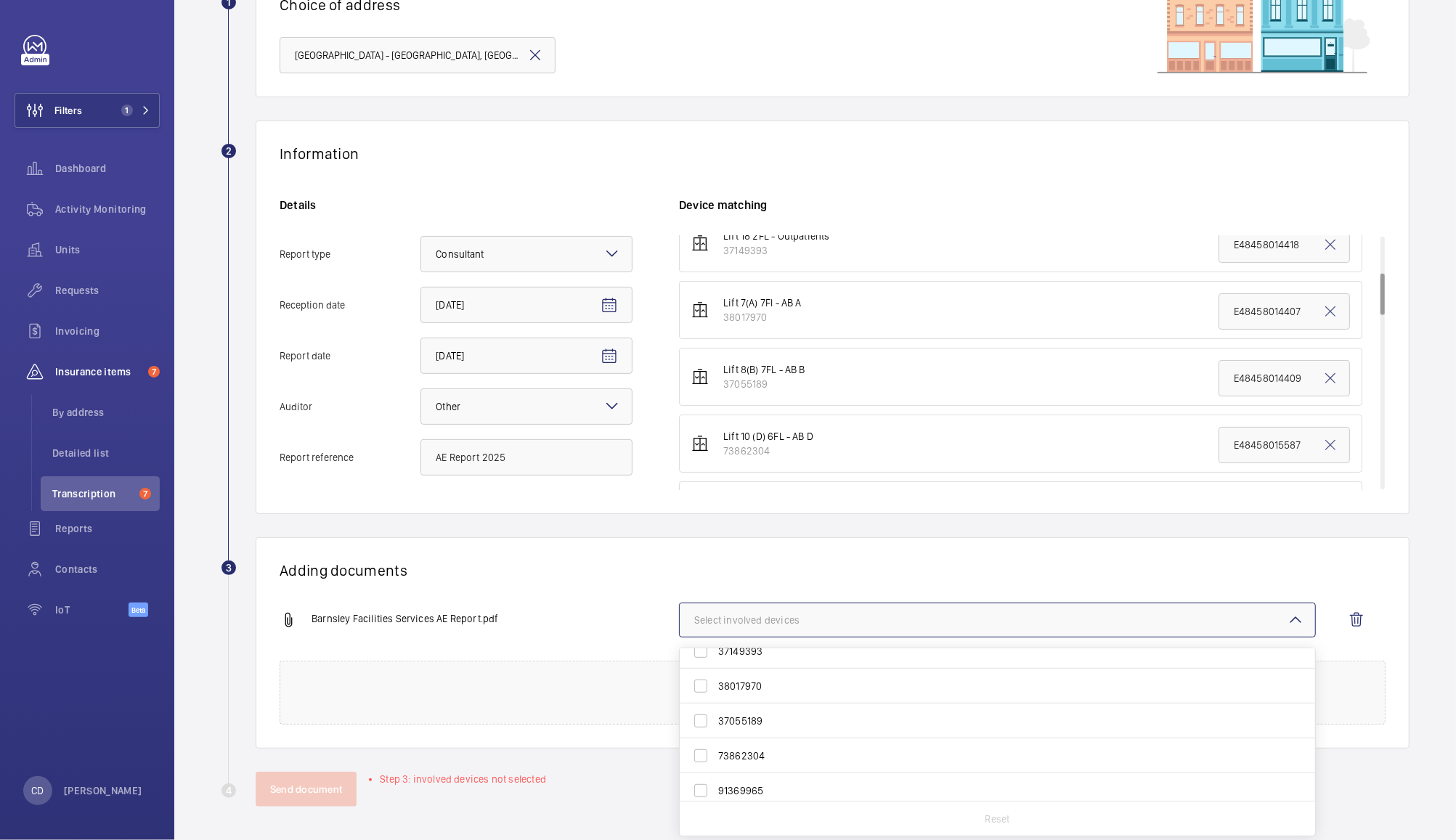
scroll to position [118, 0]
click at [706, 730] on label "37055189" at bounding box center [986, 722] width 614 height 35
click at [706, 730] on input "37055189" at bounding box center [700, 722] width 29 height 29
checkbox input "true"
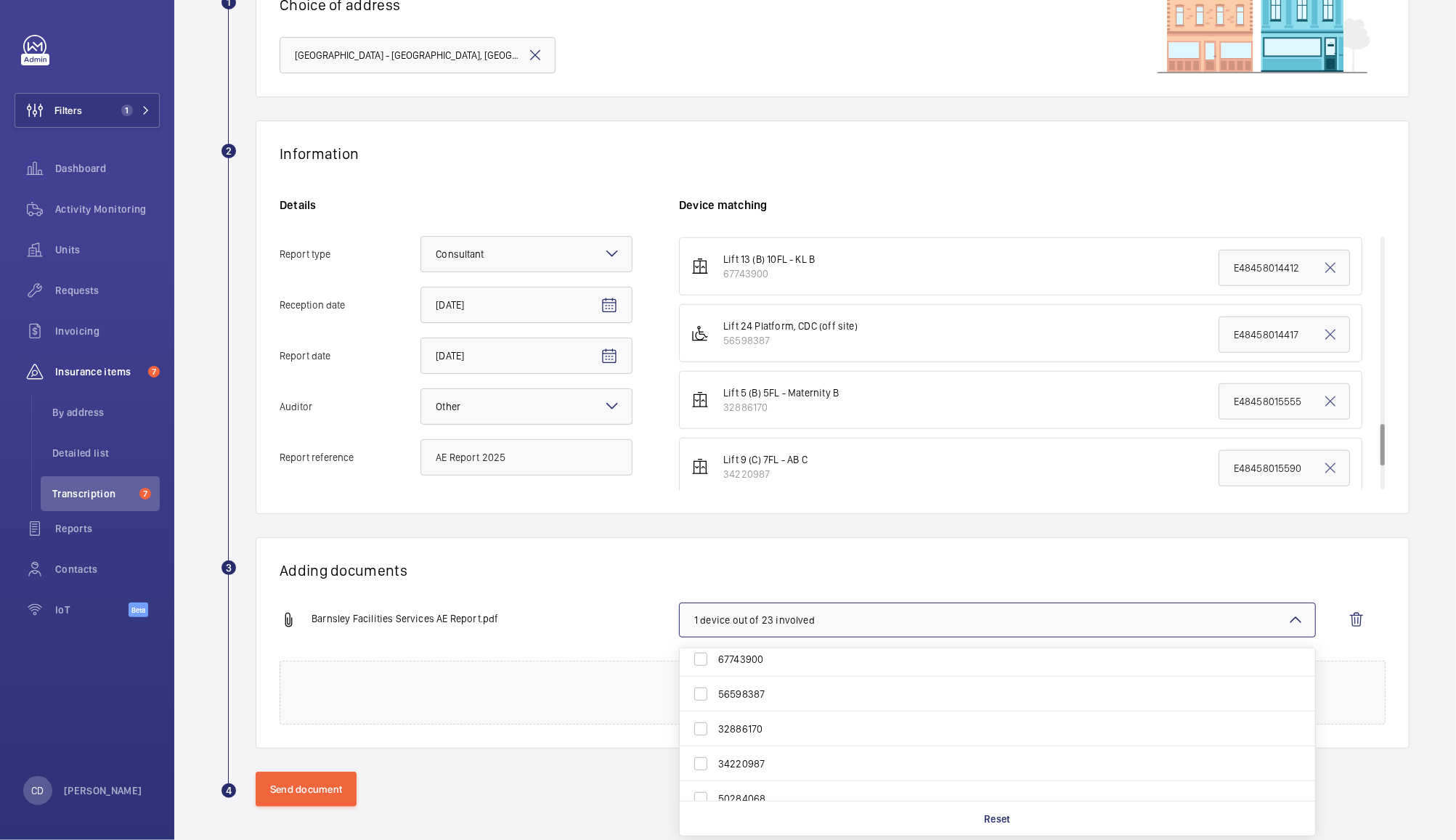
scroll to position [599, 0]
click at [708, 737] on label "32886170" at bounding box center [986, 729] width 614 height 35
click at [708, 737] on input "32886170" at bounding box center [700, 730] width 29 height 29
checkbox input "true"
click at [1286, 622] on mat-icon at bounding box center [1295, 620] width 18 height 18
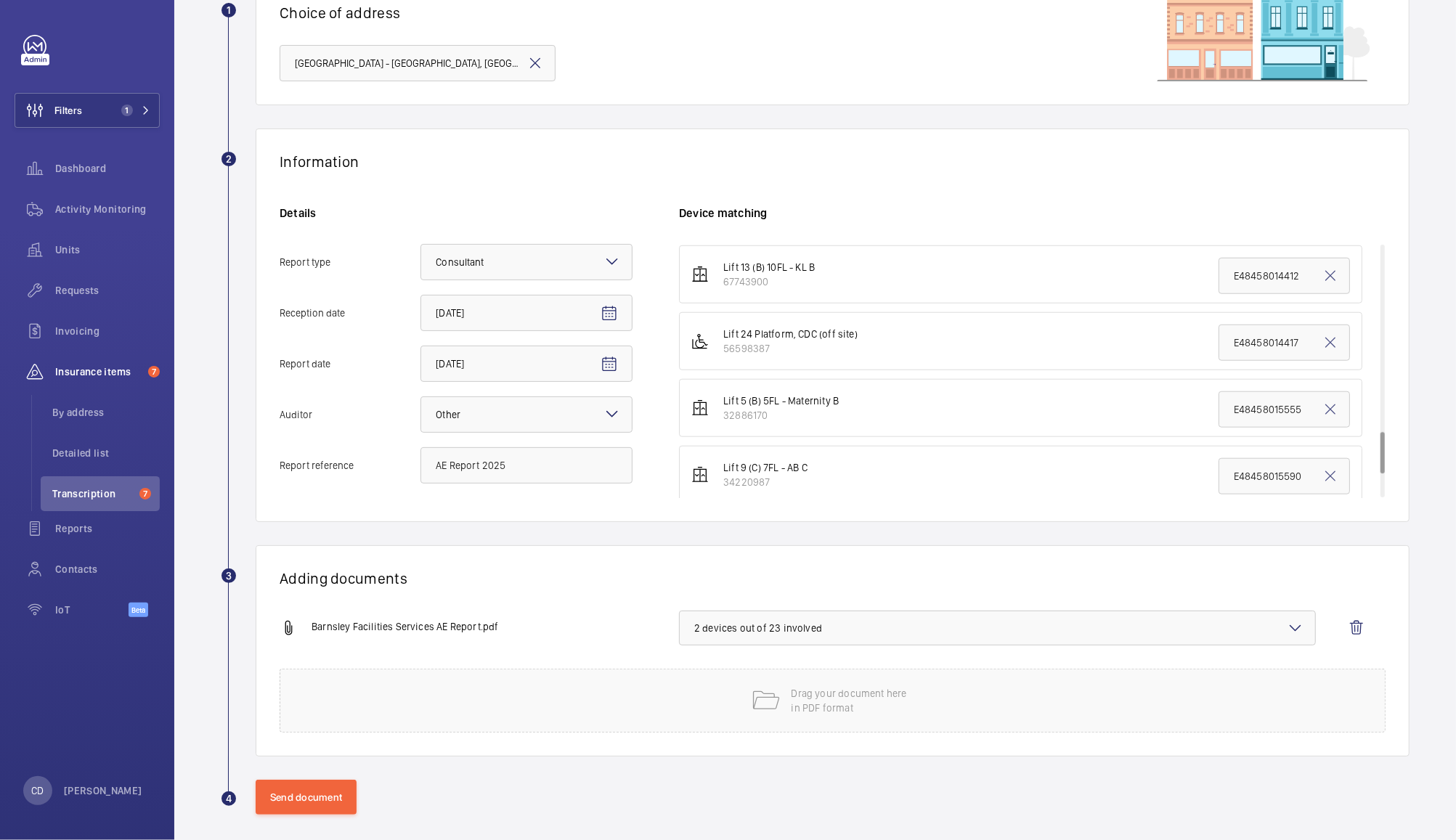
scroll to position [142, 0]
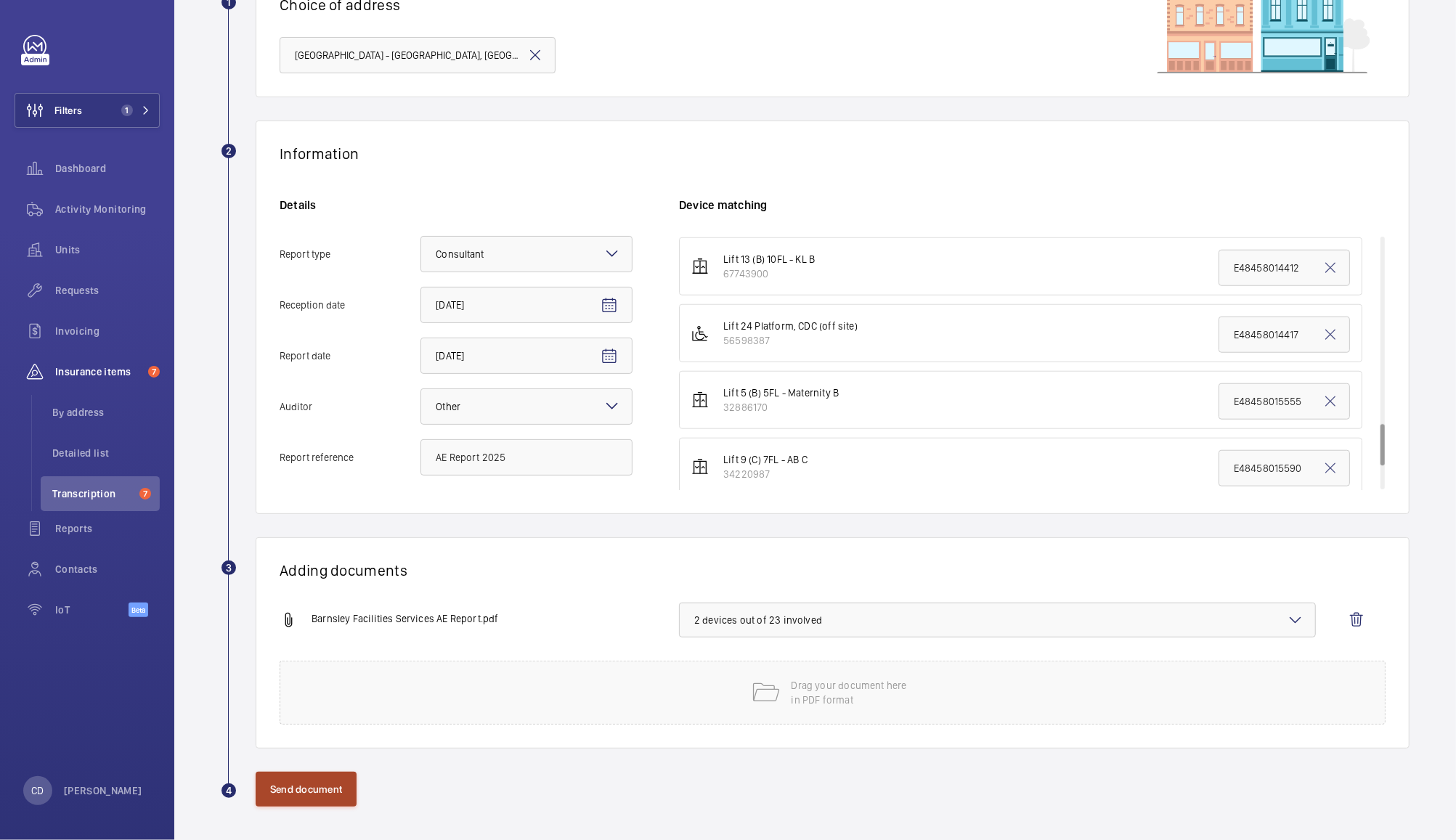
click at [319, 785] on button "Send document" at bounding box center [305, 789] width 101 height 35
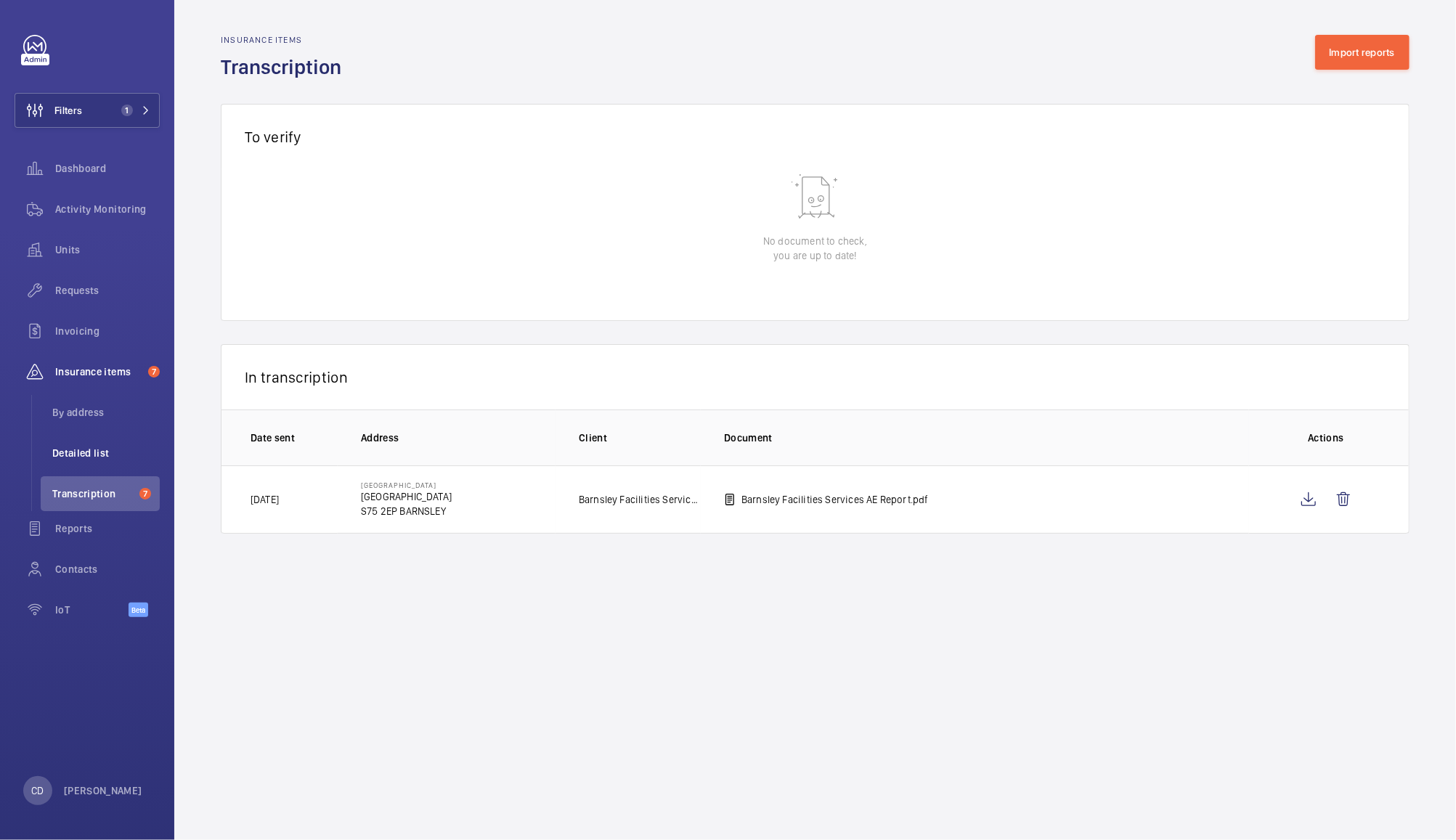
click at [72, 456] on span "Detailed list" at bounding box center [106, 453] width 107 height 14
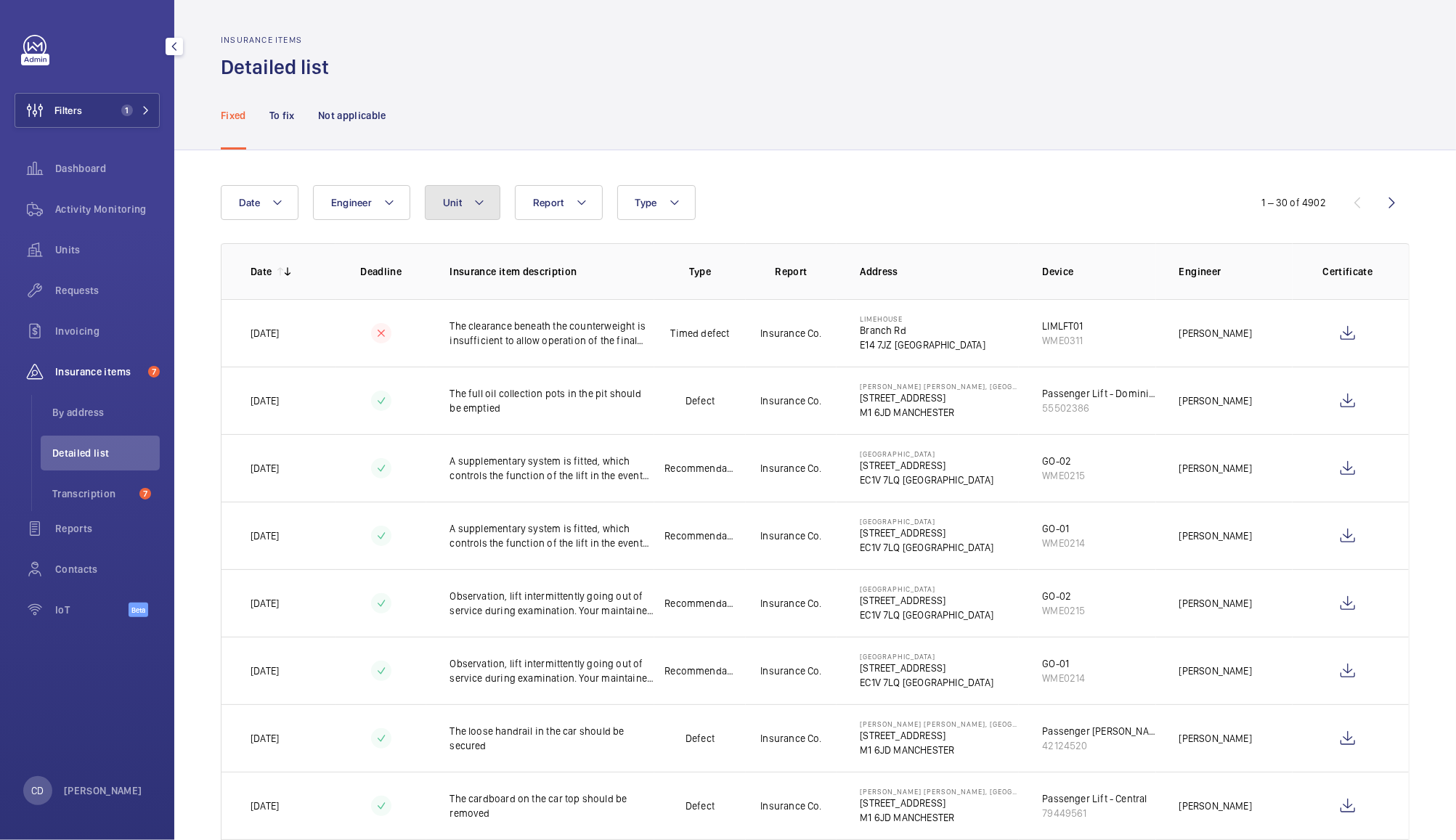
click at [459, 209] on button "Unit" at bounding box center [462, 202] width 76 height 35
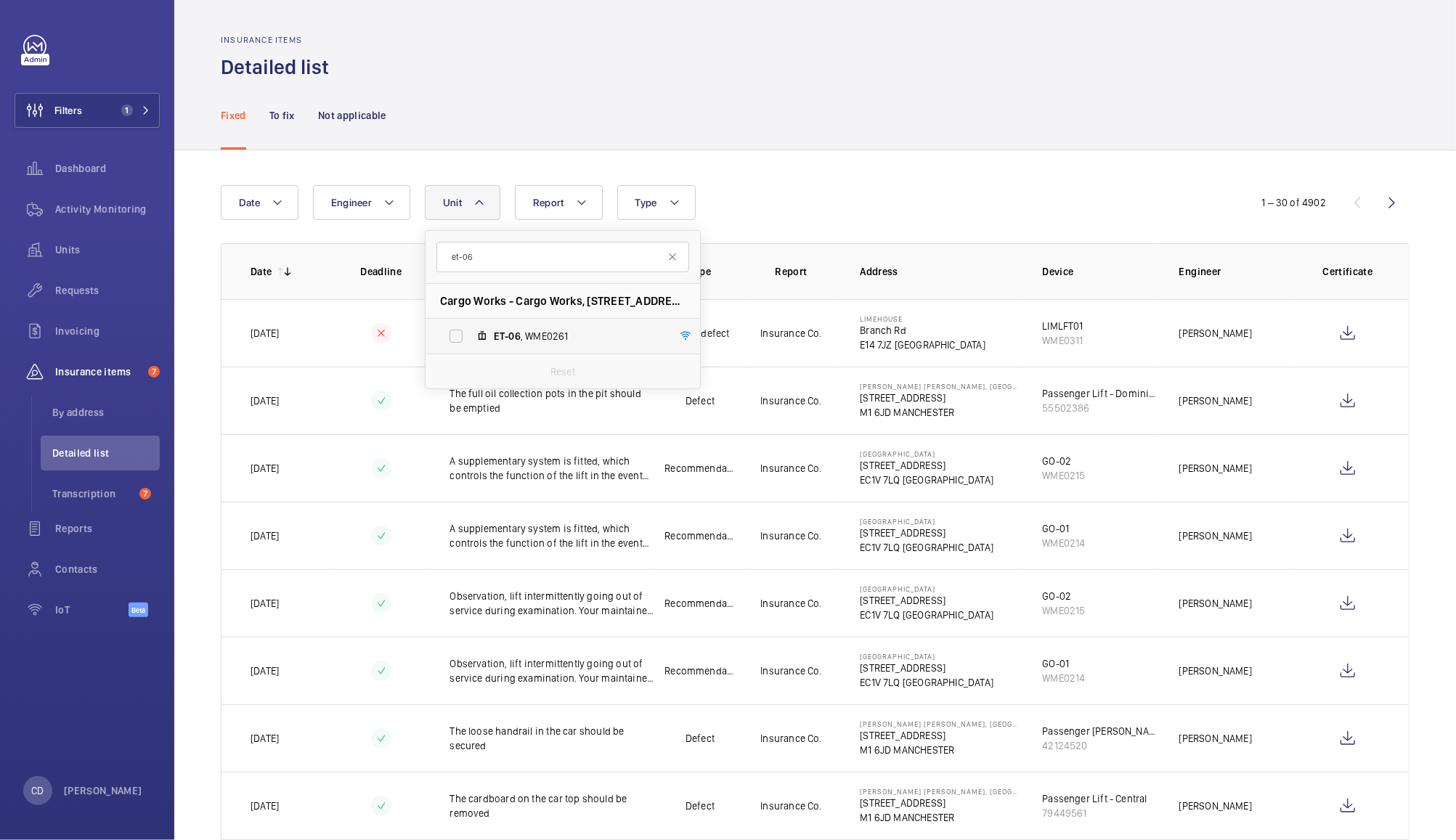
type input "et-06"
click at [531, 336] on span "ET-06 , WME0261" at bounding box center [578, 336] width 169 height 14
click at [471, 336] on input "ET-06 , WME0261" at bounding box center [456, 336] width 29 height 29
checkbox input "true"
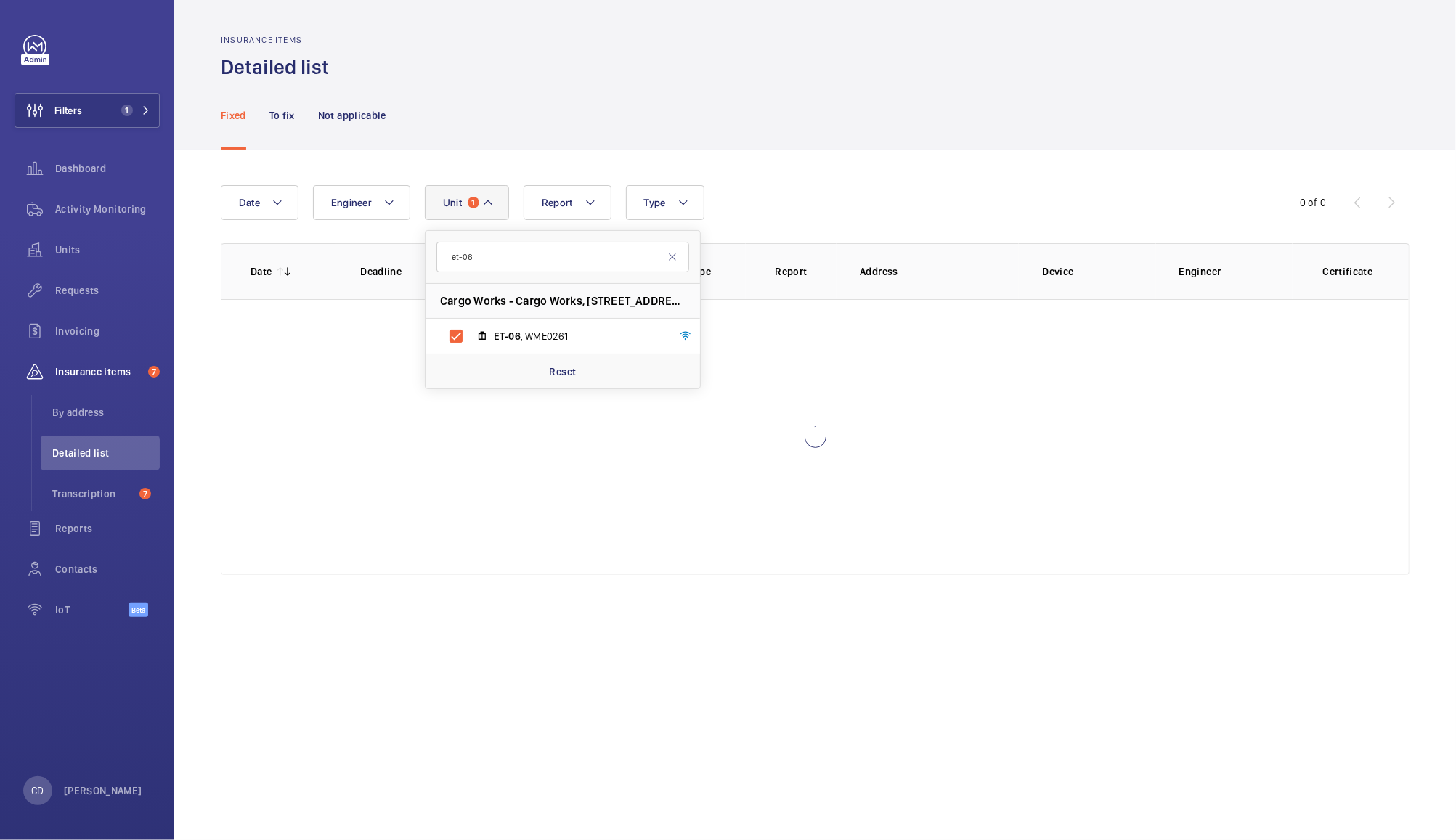
click at [858, 119] on div "Fixed To fix Not applicable" at bounding box center [815, 114] width 1189 height 69
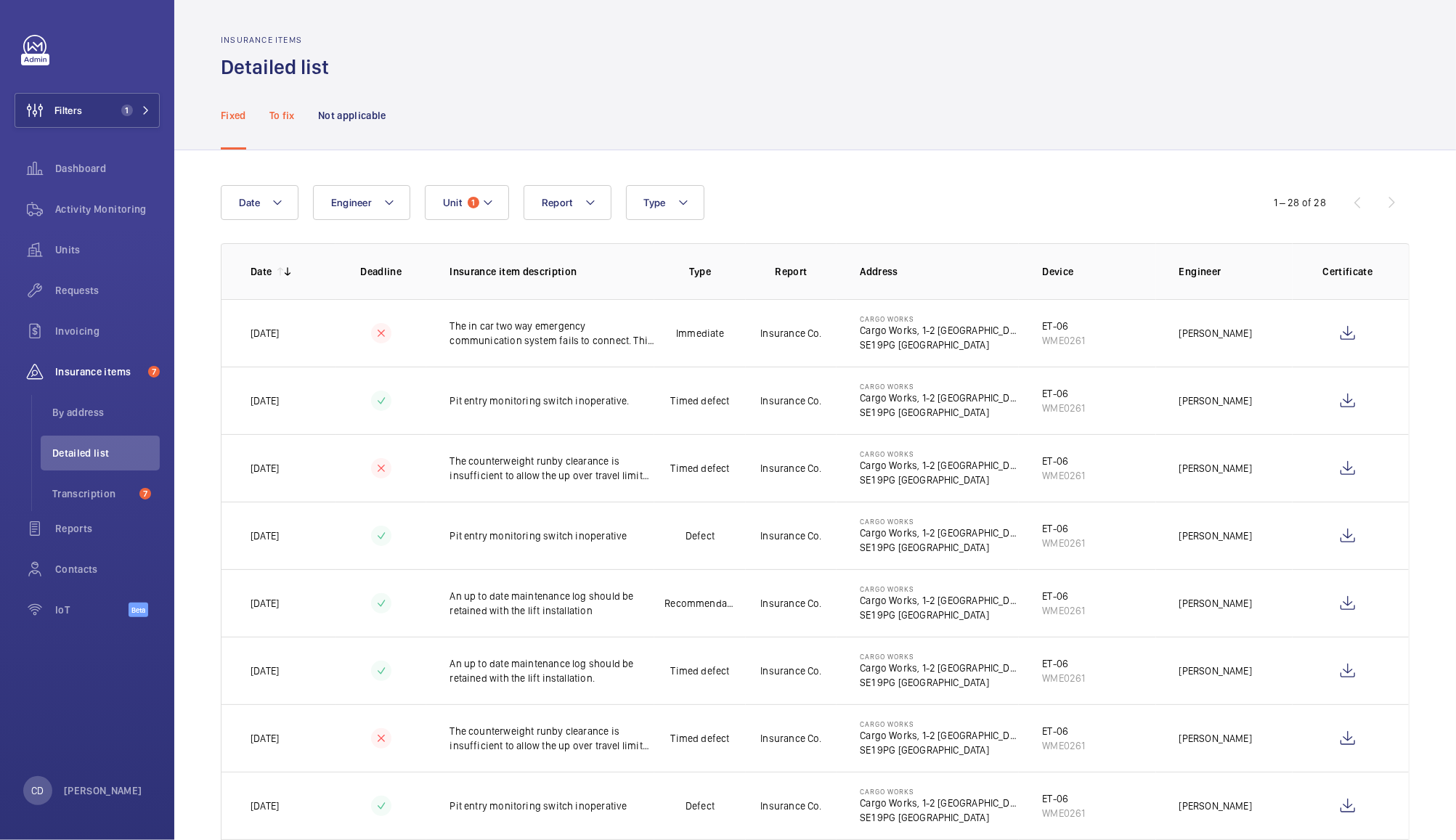
click at [281, 116] on p "To fix" at bounding box center [282, 115] width 25 height 14
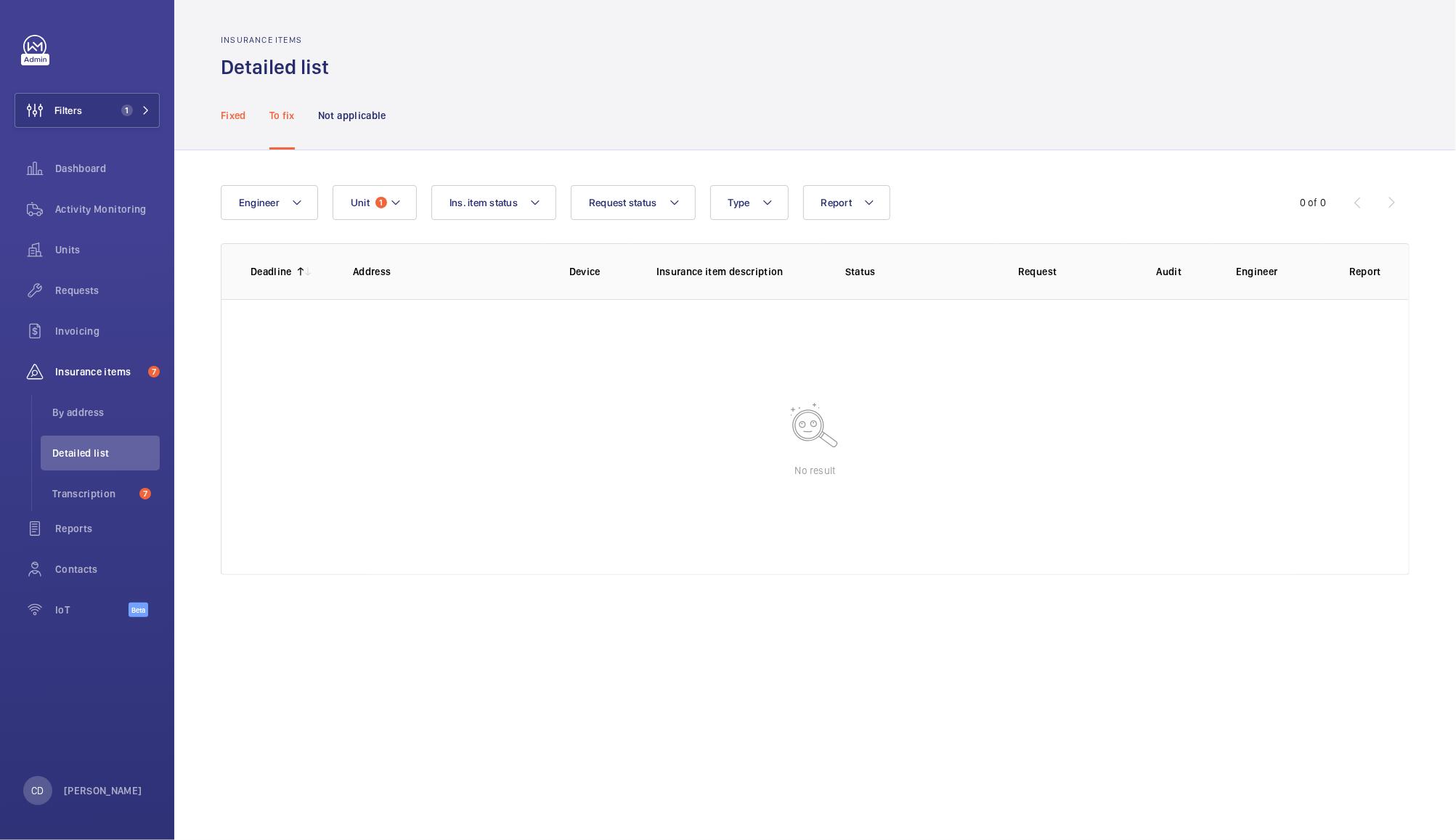
click at [223, 111] on p "Fixed" at bounding box center [233, 115] width 25 height 14
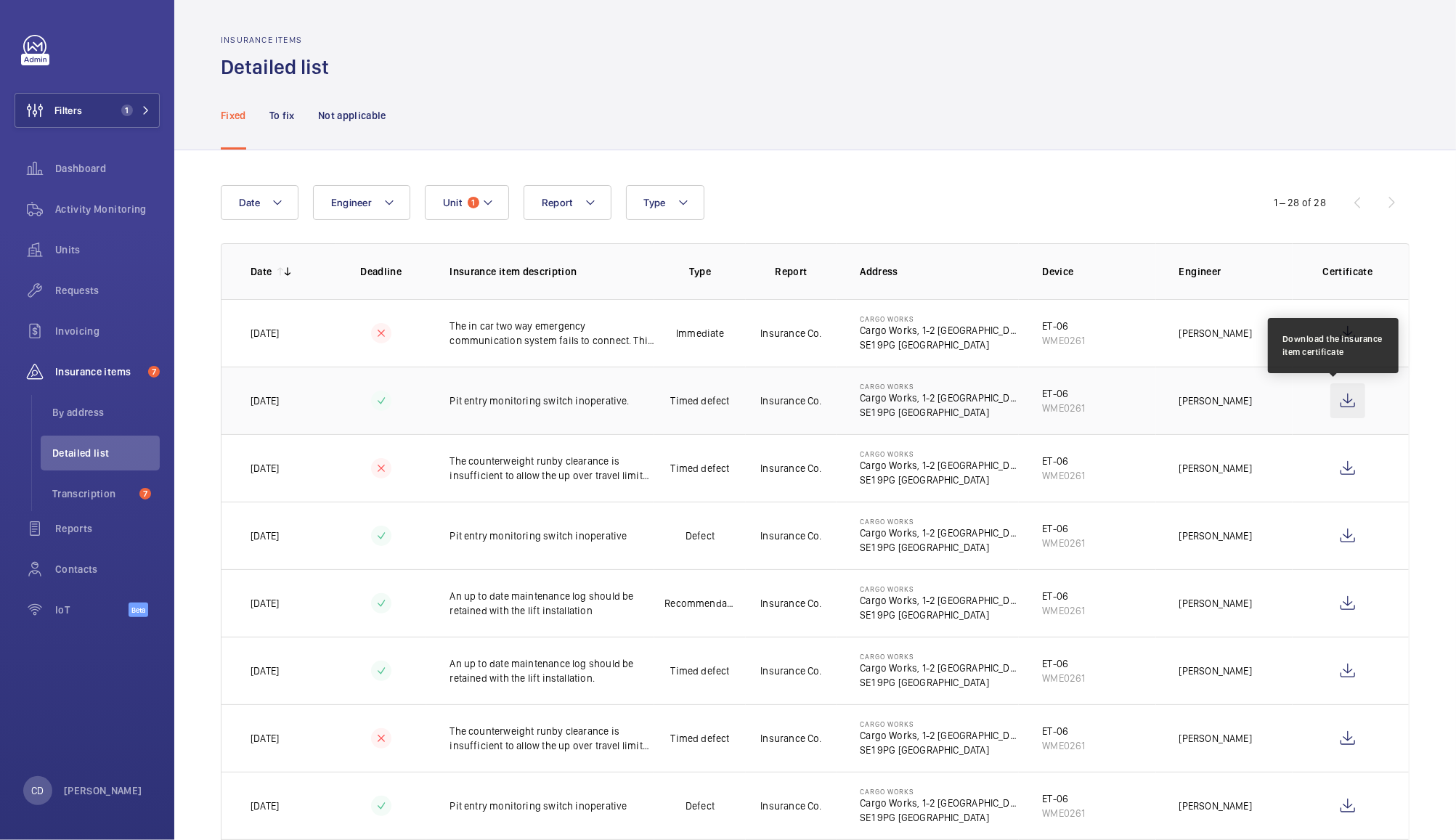
click at [1330, 400] on wm-front-icon-button at bounding box center [1347, 400] width 35 height 35
click at [84, 494] on span "Transcription" at bounding box center [93, 494] width 81 height 14
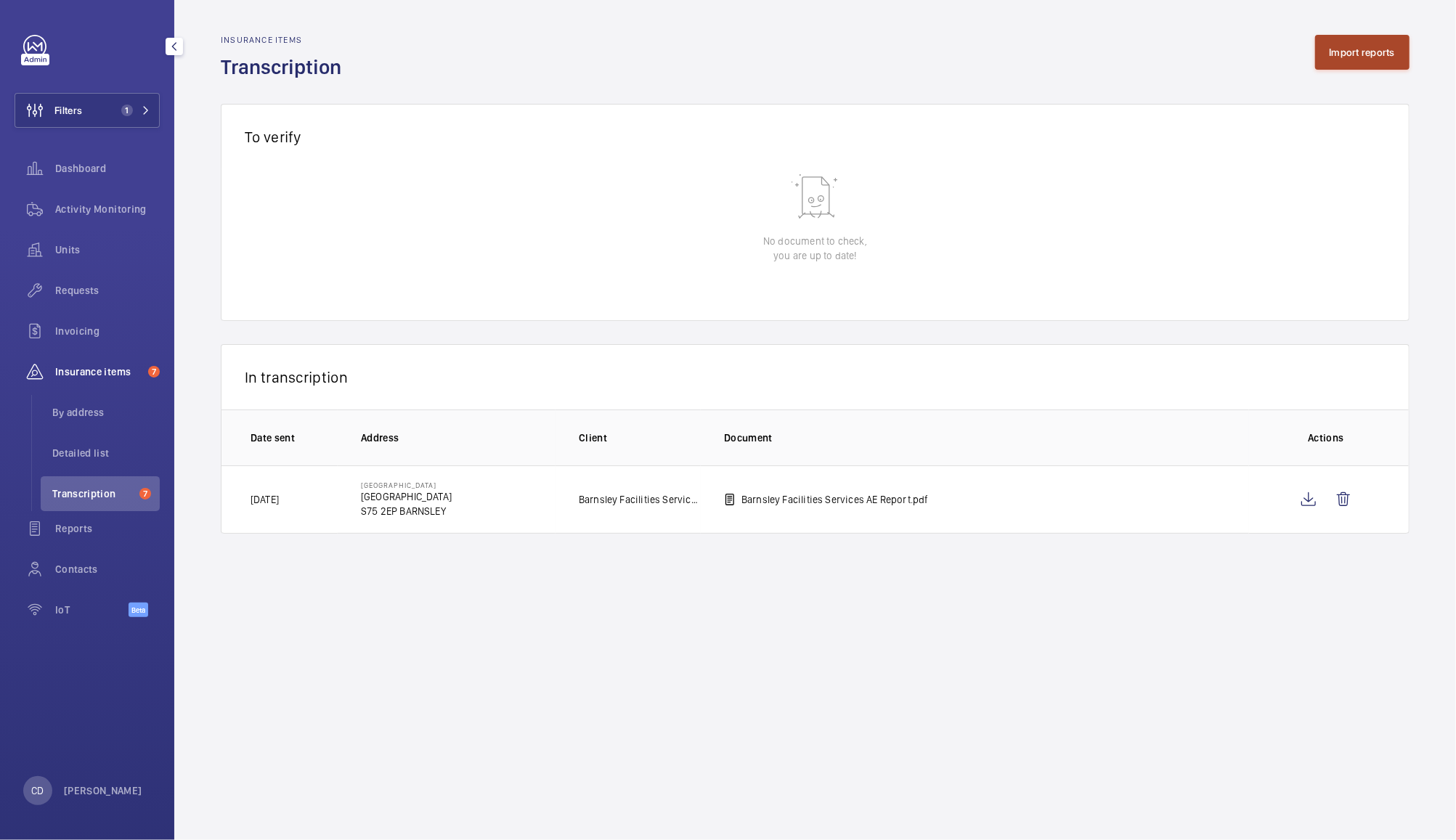
click at [1376, 53] on button "Import reports" at bounding box center [1362, 52] width 95 height 35
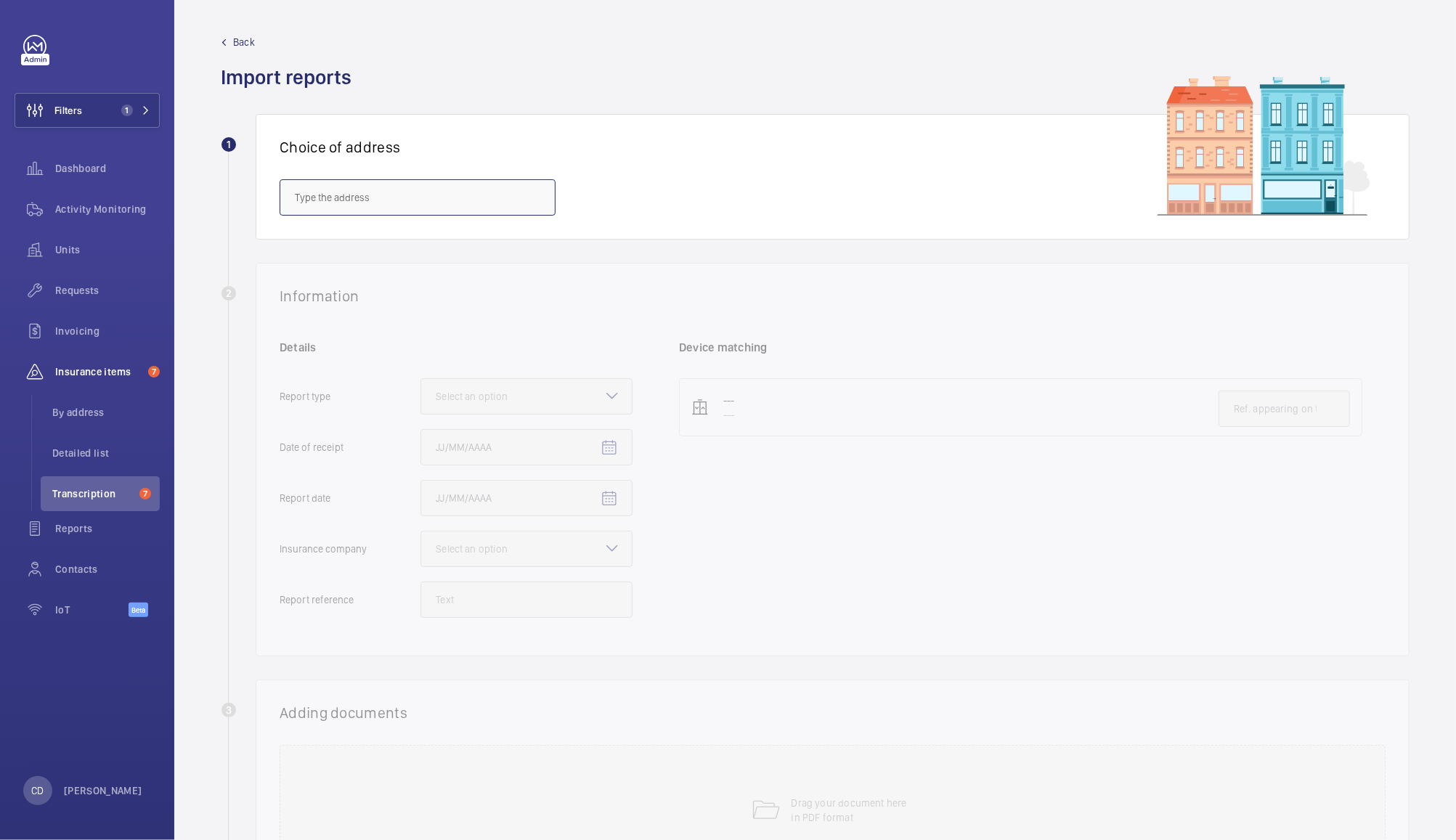
click at [457, 200] on input "text" at bounding box center [417, 197] width 276 height 37
click at [481, 237] on span "Cargo Works - Cargo Works, 1-2 Hatfields,, LONDON SE1 9PG" at bounding box center [401, 241] width 213 height 14
type input "Cargo Works - Cargo Works, 1-2 Hatfields,, LONDON SE1 9PG"
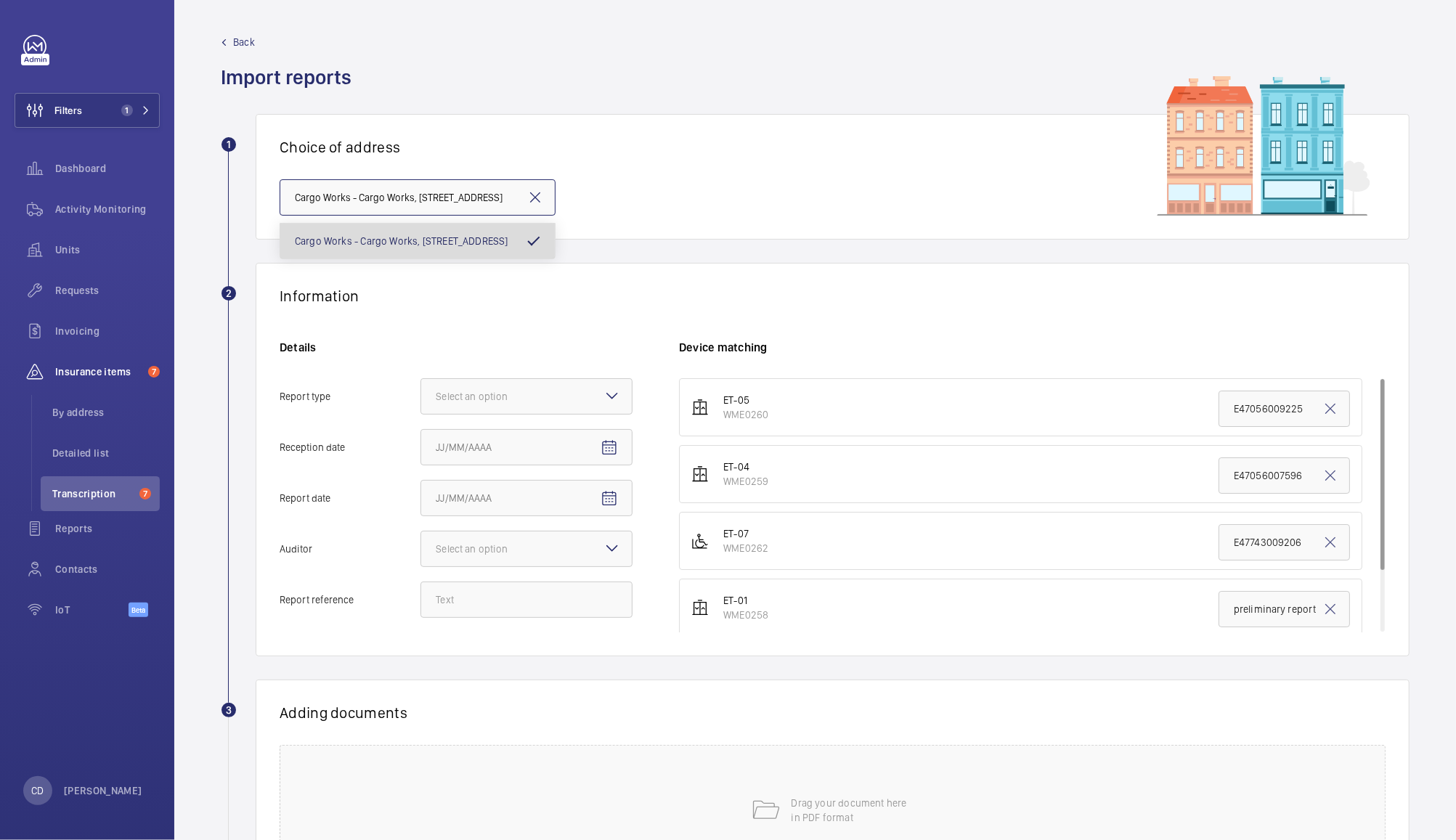
scroll to position [0, 29]
click at [493, 396] on div "Select an option" at bounding box center [490, 397] width 108 height 14
click at [421, 396] on input "Report type Select an option" at bounding box center [421, 396] width 0 height 35
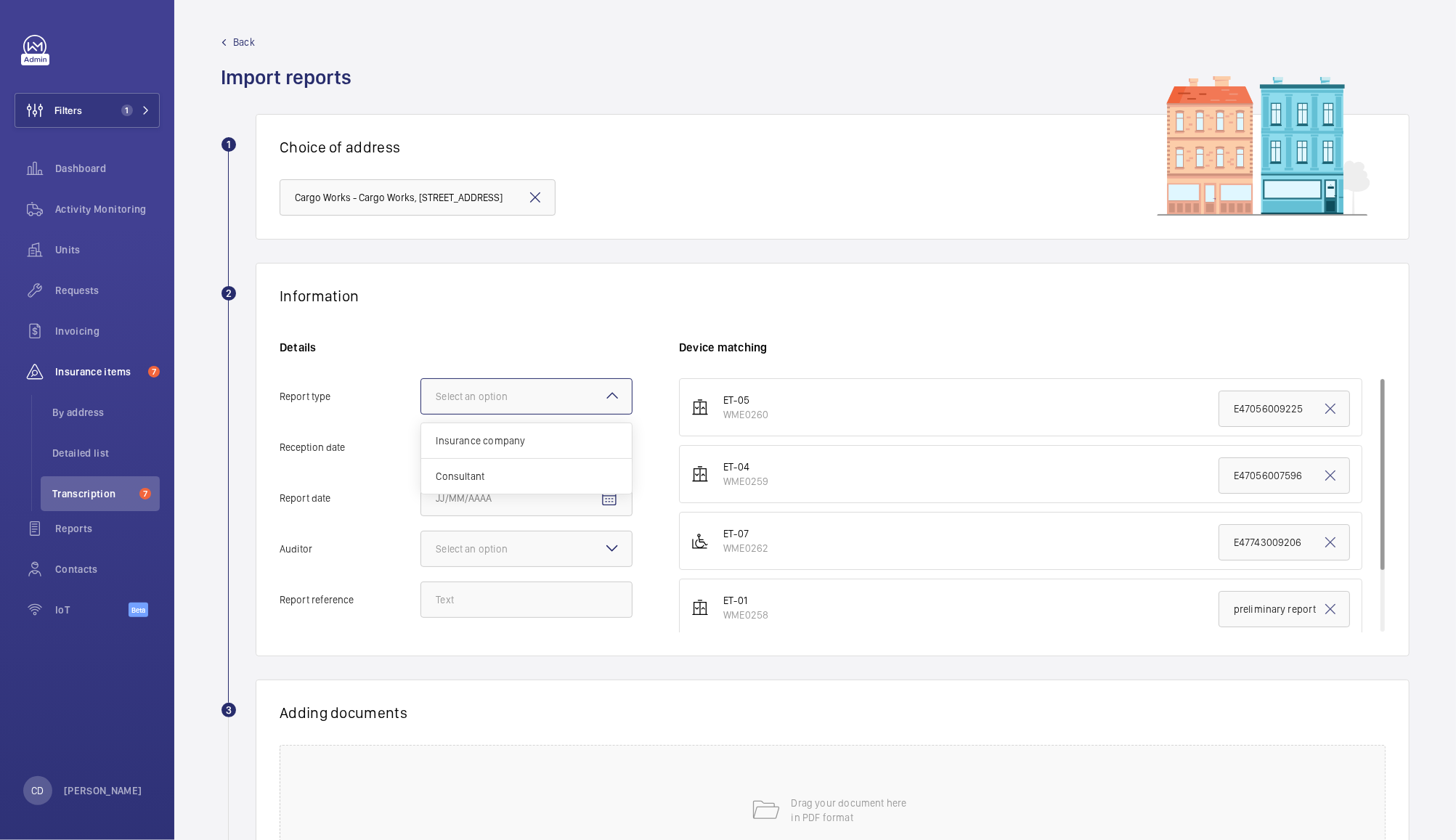
scroll to position [0, 0]
click at [485, 440] on span "Insurance company" at bounding box center [526, 441] width 181 height 14
click at [421, 414] on input "Report type Select an option Insurance company Consultant" at bounding box center [421, 396] width 0 height 35
click at [607, 451] on mat-icon "Open calendar" at bounding box center [609, 449] width 18 height 18
click at [582, 510] on span "Previous month" at bounding box center [589, 505] width 29 height 29
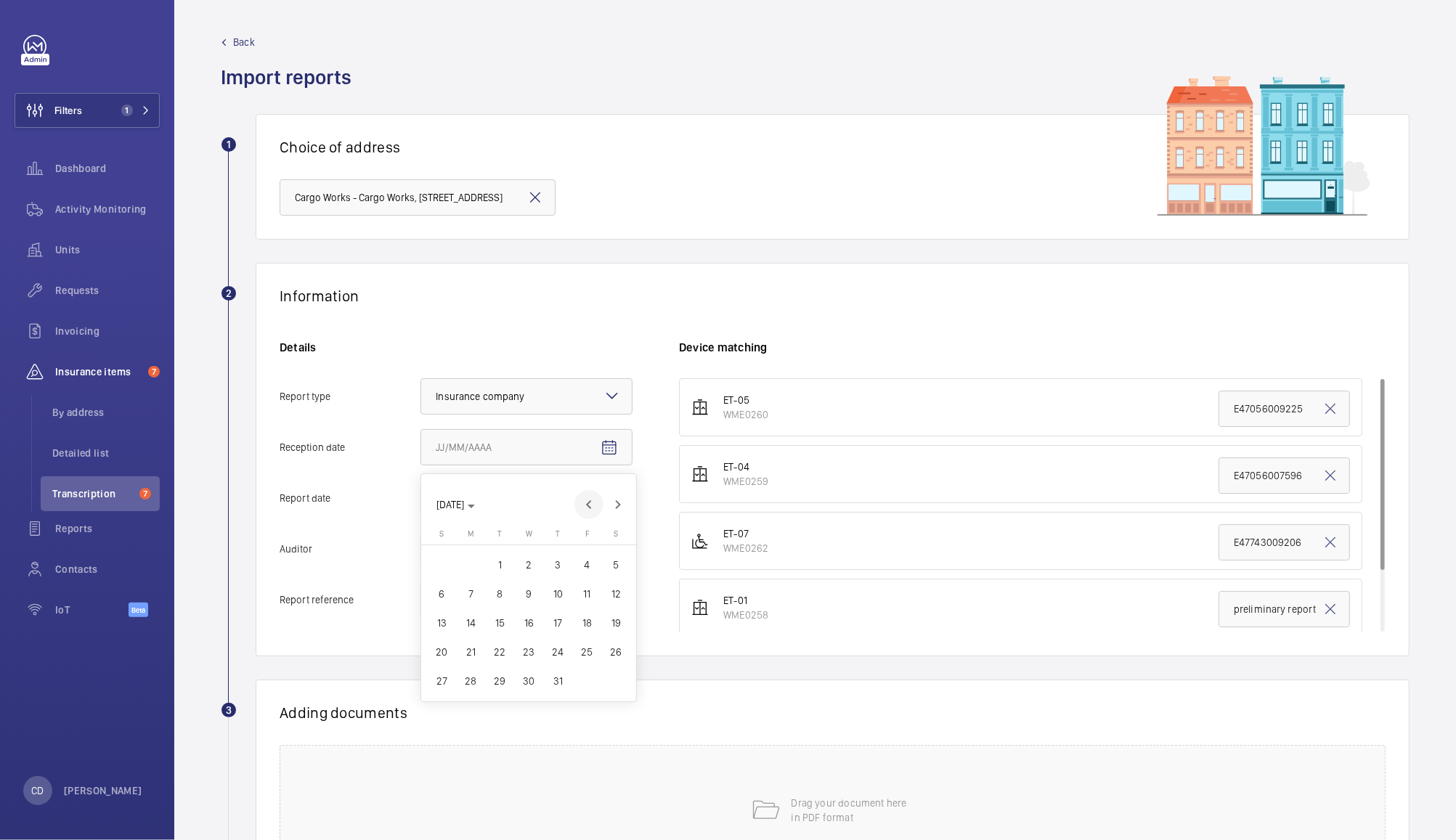
click at [582, 507] on span "Previous month" at bounding box center [589, 505] width 29 height 29
click at [442, 565] on span "1" at bounding box center [441, 565] width 26 height 26
type input "6/1/2025"
click at [610, 498] on mat-icon "Open calendar" at bounding box center [609, 500] width 18 height 18
click at [588, 556] on span "Previous month" at bounding box center [589, 556] width 29 height 29
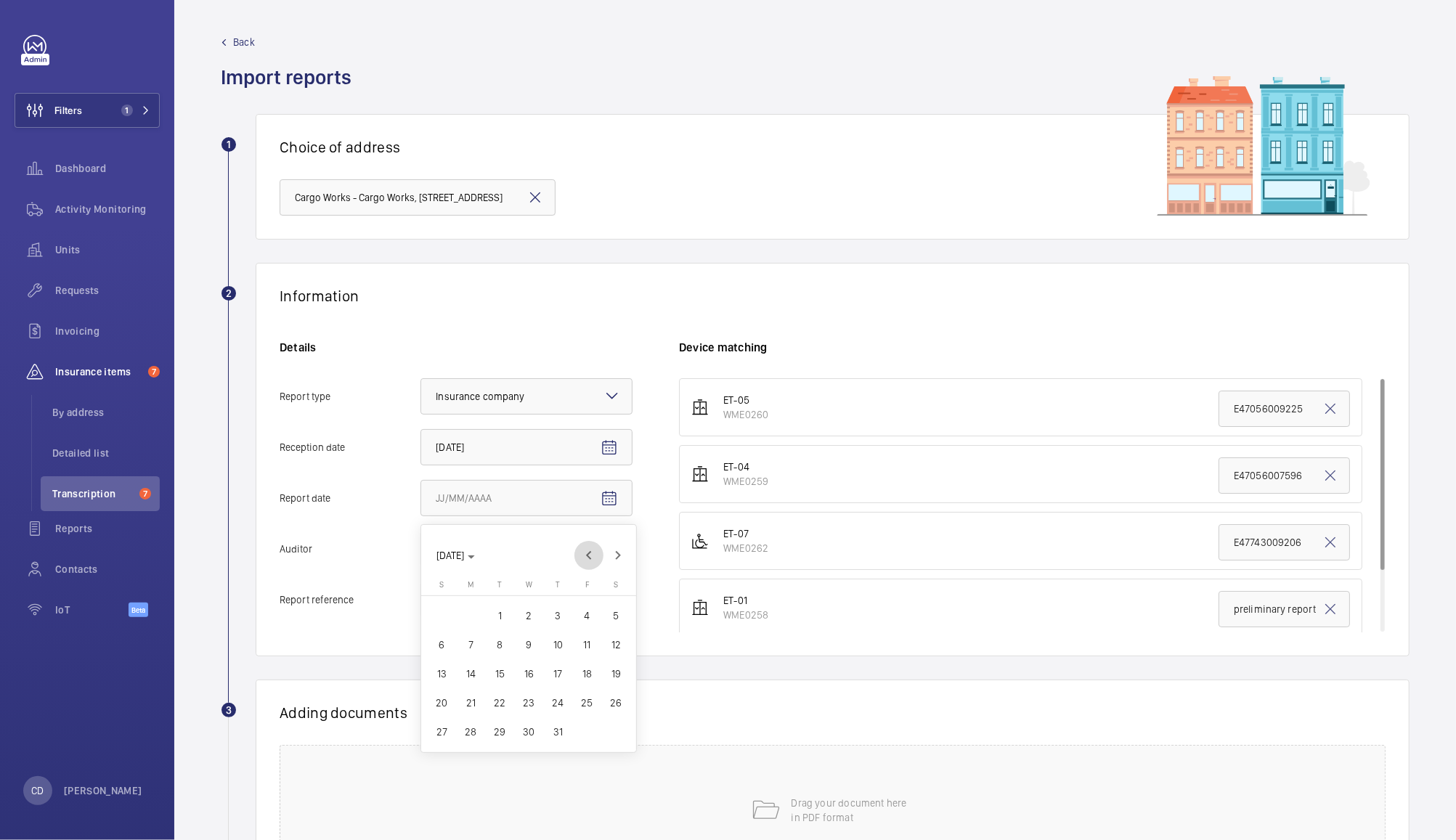
click at [583, 558] on span "Previous month" at bounding box center [589, 556] width 29 height 29
click at [588, 556] on span "Previous month" at bounding box center [589, 556] width 29 height 29
click at [496, 697] on span "20" at bounding box center [499, 702] width 26 height 26
type input "5/20/2025"
click at [540, 542] on div "Select an option" at bounding box center [490, 549] width 108 height 14
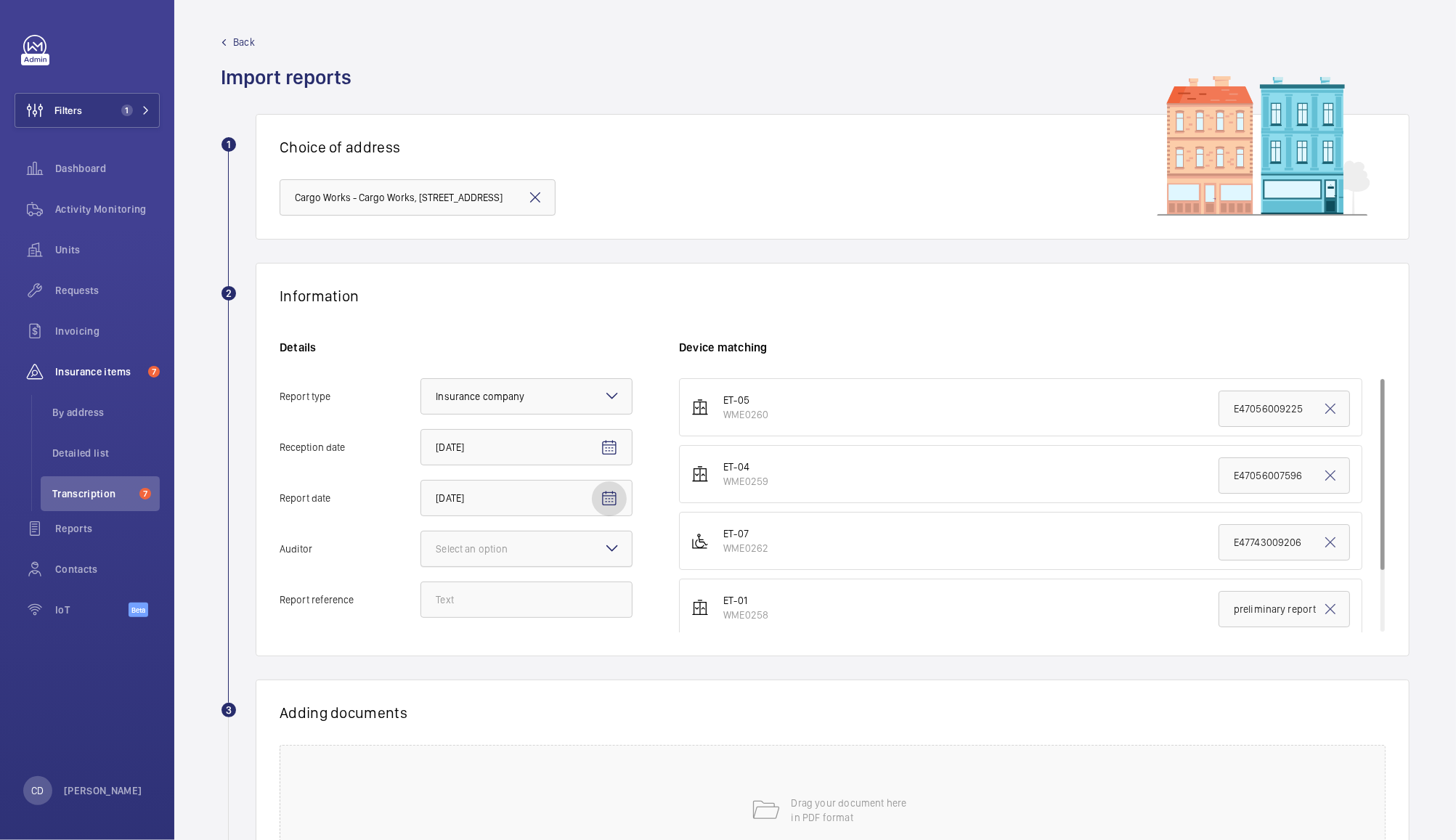
click at [421, 542] on input "Auditor Select an option" at bounding box center [421, 549] width 0 height 35
click at [462, 695] on span "Allianz" at bounding box center [526, 700] width 181 height 14
click at [421, 567] on input "Auditor Select an option Veritas Zurich British Engineering Allianz Other" at bounding box center [421, 549] width 0 height 35
click at [511, 600] on input "Report reference" at bounding box center [526, 600] width 212 height 37
paste input "E47056012744"
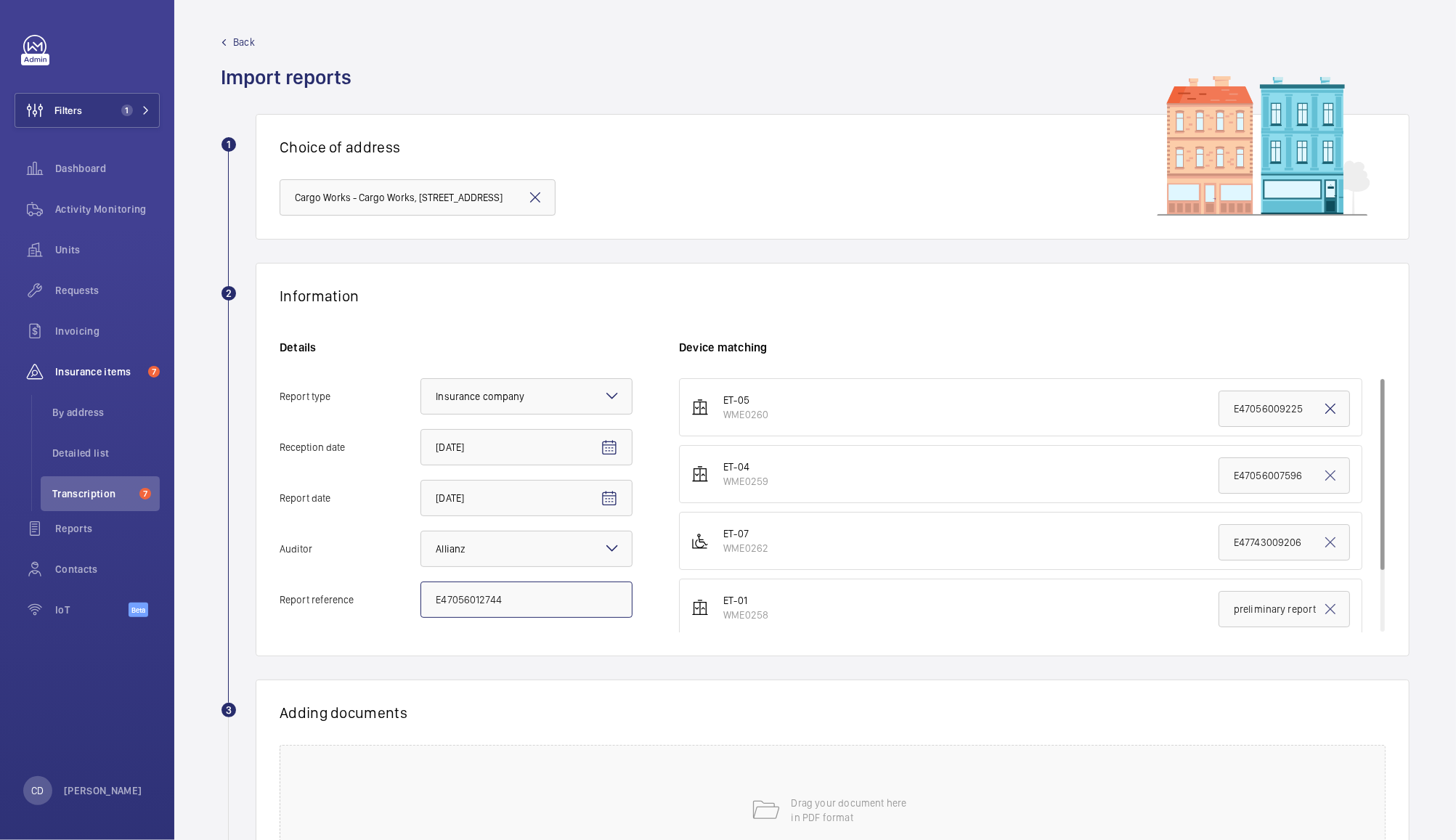
type input "E47056012744"
click at [1321, 414] on mat-icon at bounding box center [1330, 409] width 18 height 18
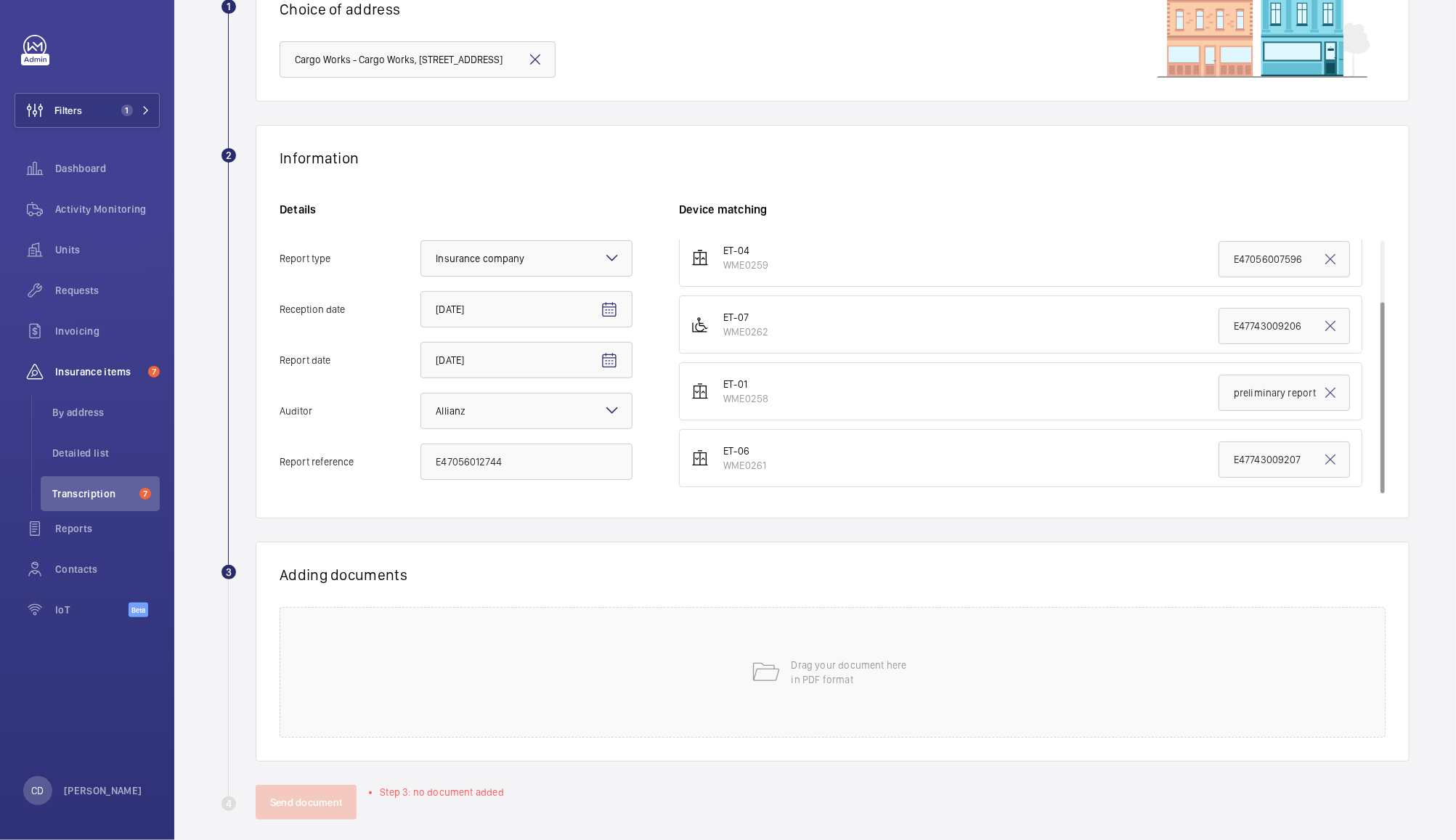
scroll to position [151, 0]
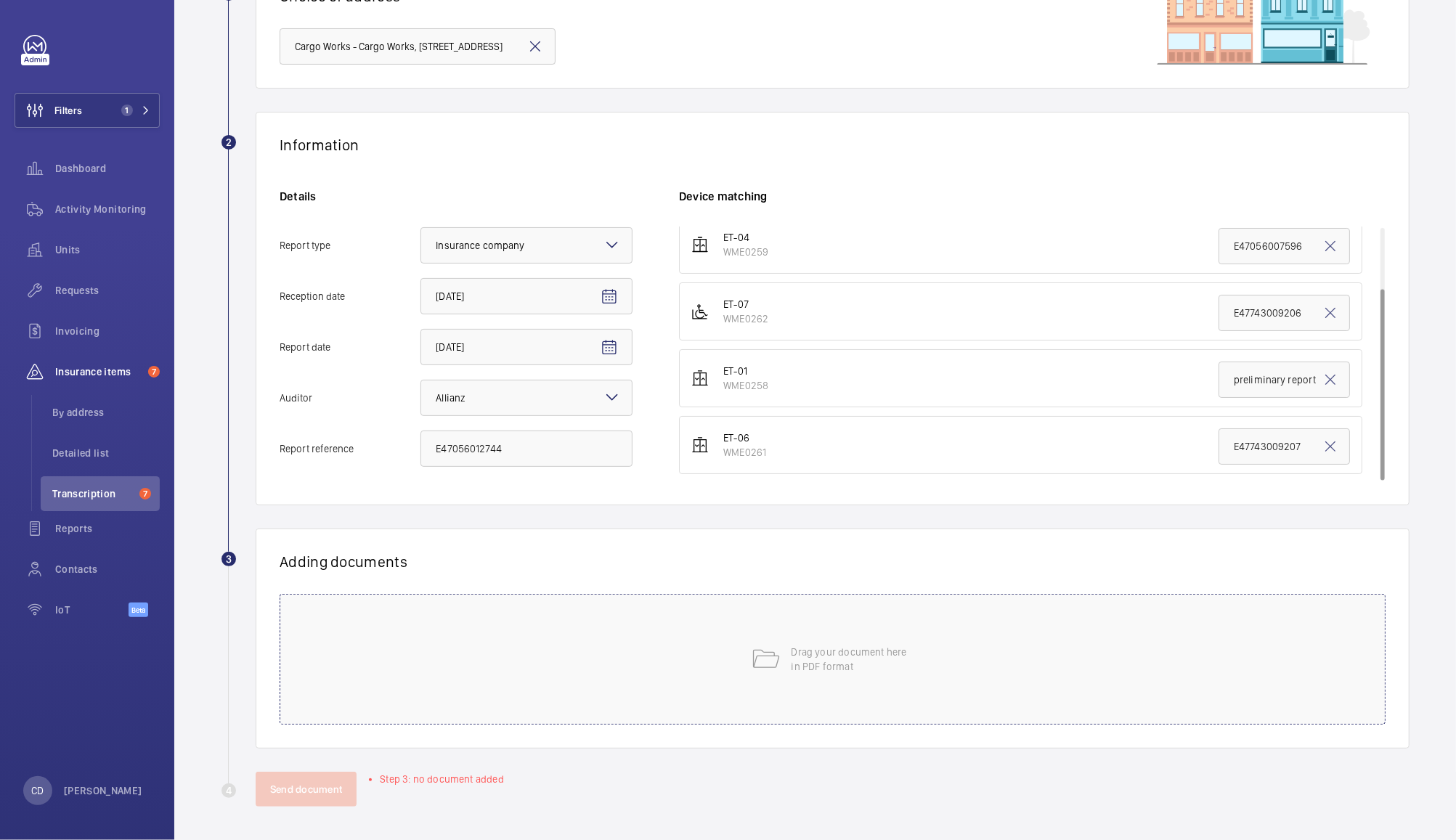
click at [1033, 650] on div "Drag your document here in PDF format" at bounding box center [833, 659] width 1106 height 130
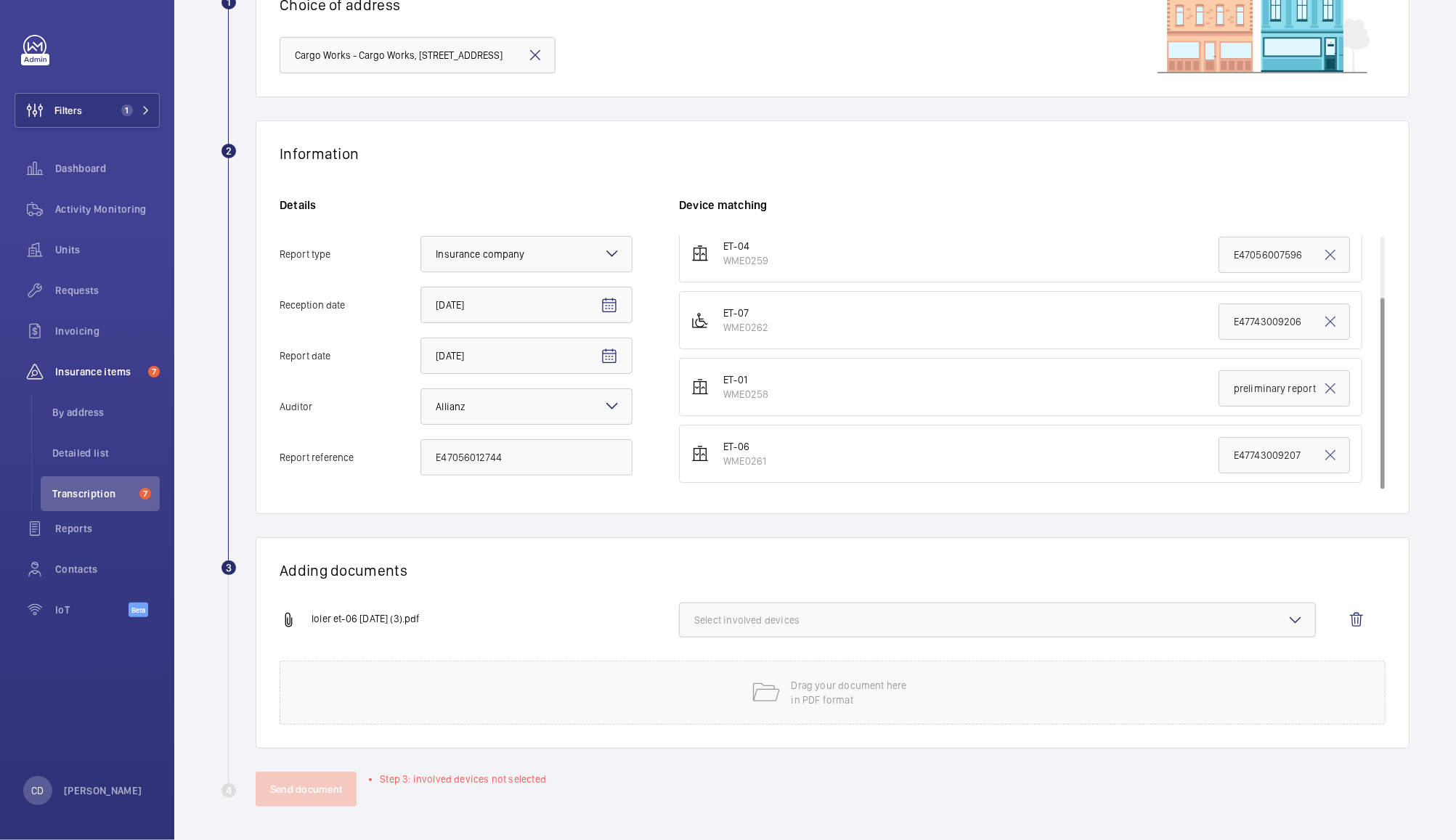
click at [807, 626] on span "Select involved devices" at bounding box center [997, 620] width 607 height 14
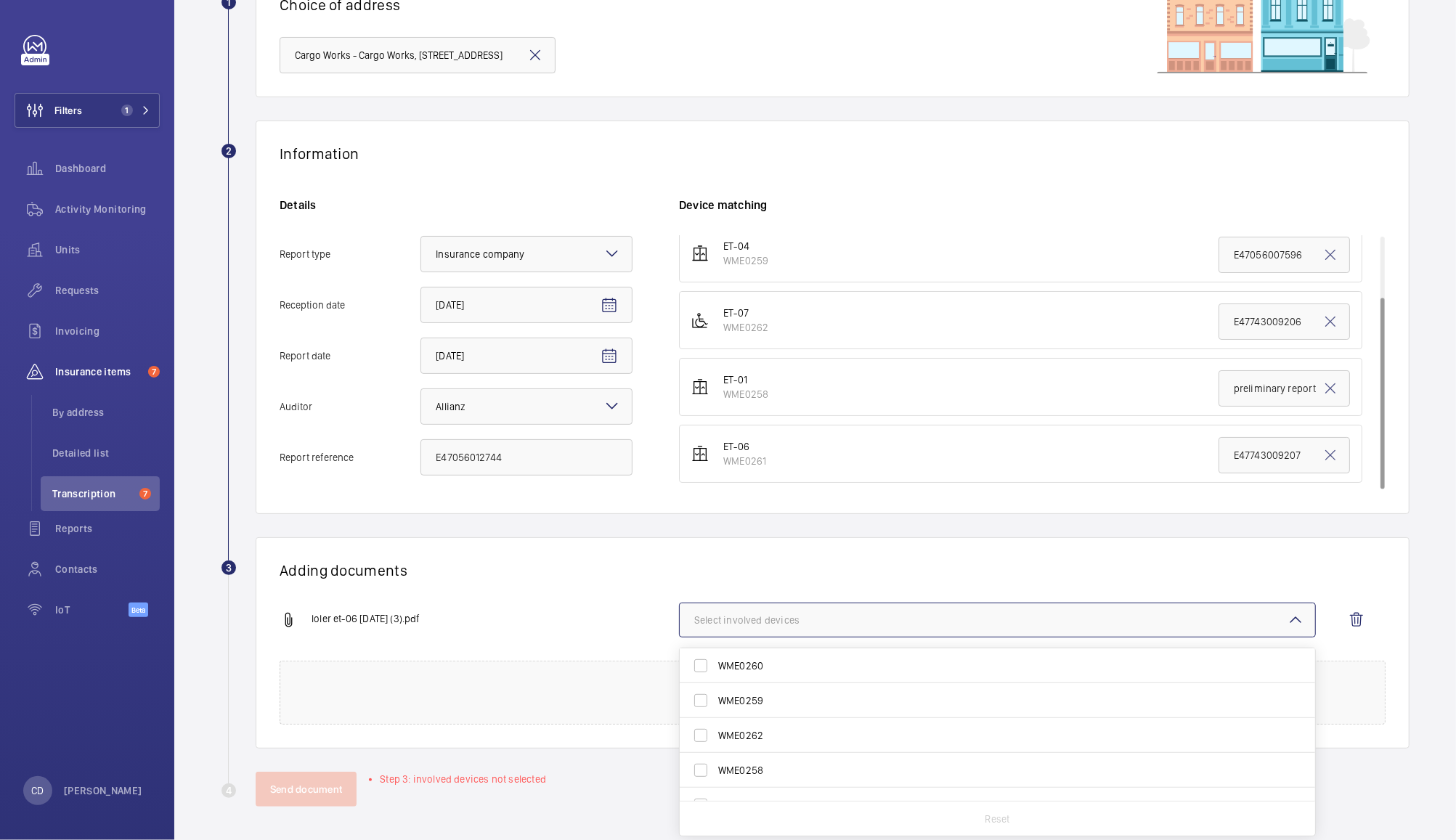
scroll to position [21, 0]
click at [782, 785] on span "WME0261" at bounding box center [998, 784] width 560 height 14
click at [715, 785] on input "WME0261" at bounding box center [700, 784] width 29 height 29
checkbox input "true"
click at [333, 802] on button "Send document" at bounding box center [305, 789] width 101 height 35
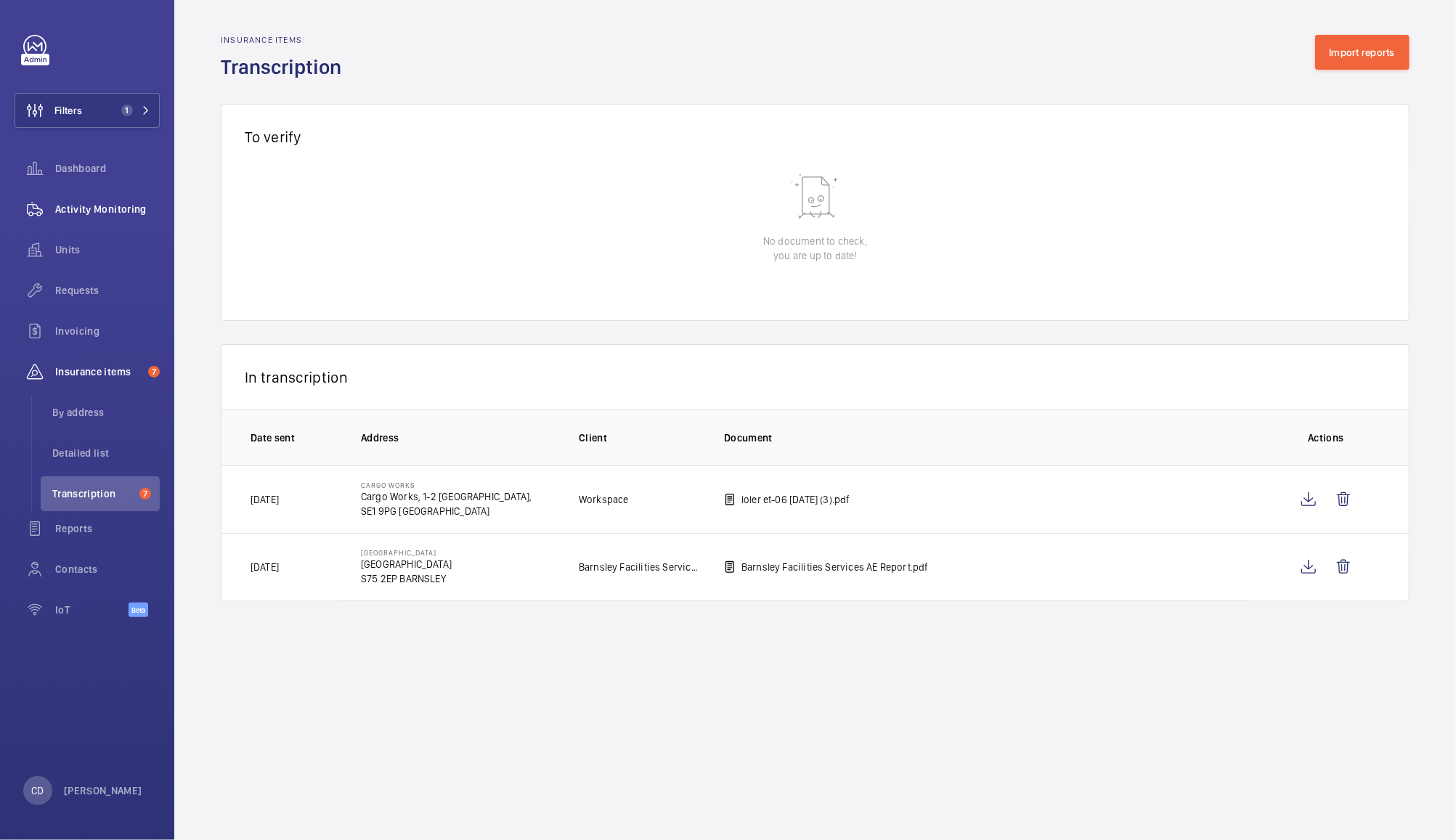
click at [103, 207] on span "Activity Monitoring" at bounding box center [107, 209] width 105 height 14
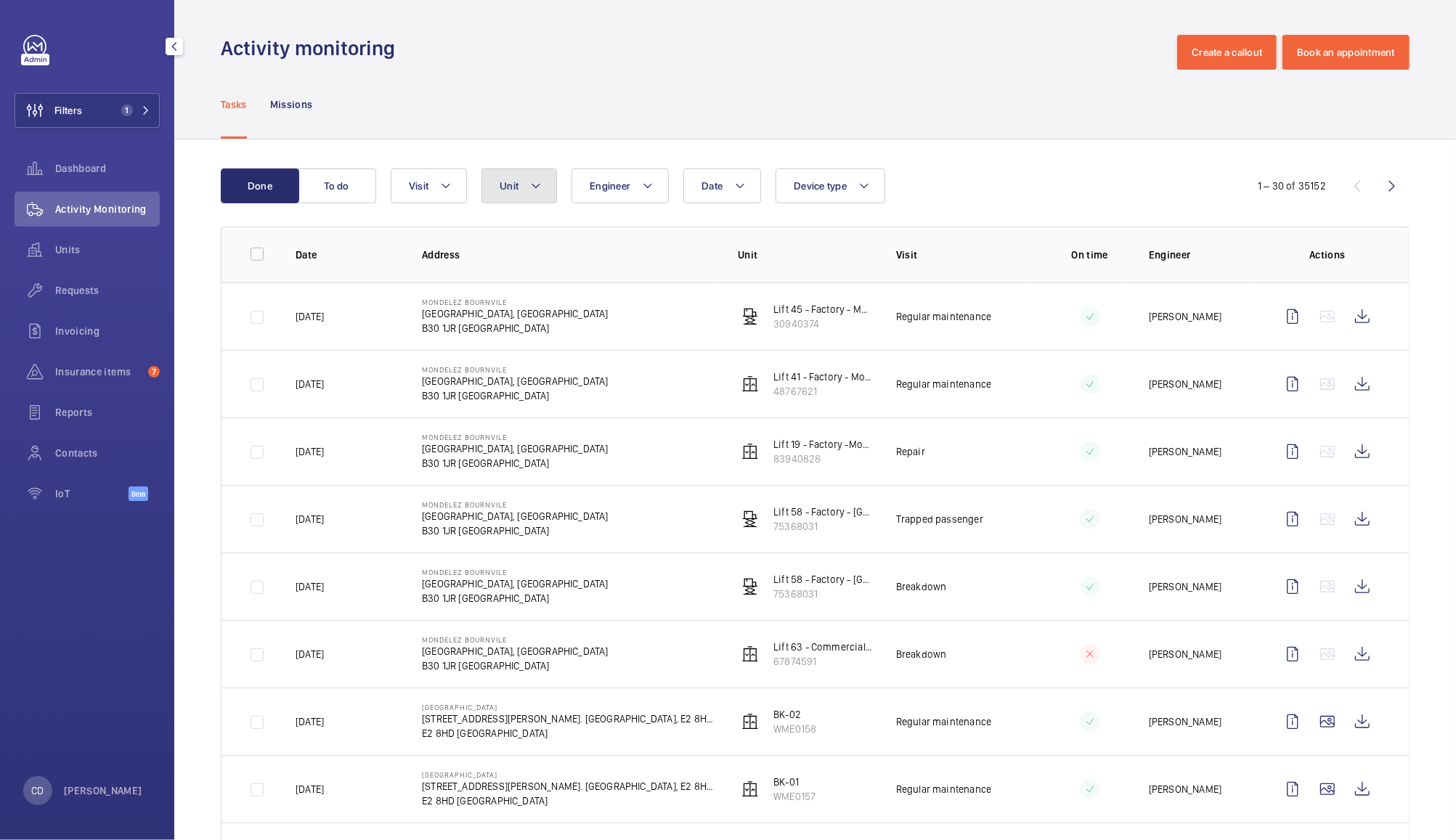
click at [535, 186] on mat-icon at bounding box center [535, 186] width 12 height 18
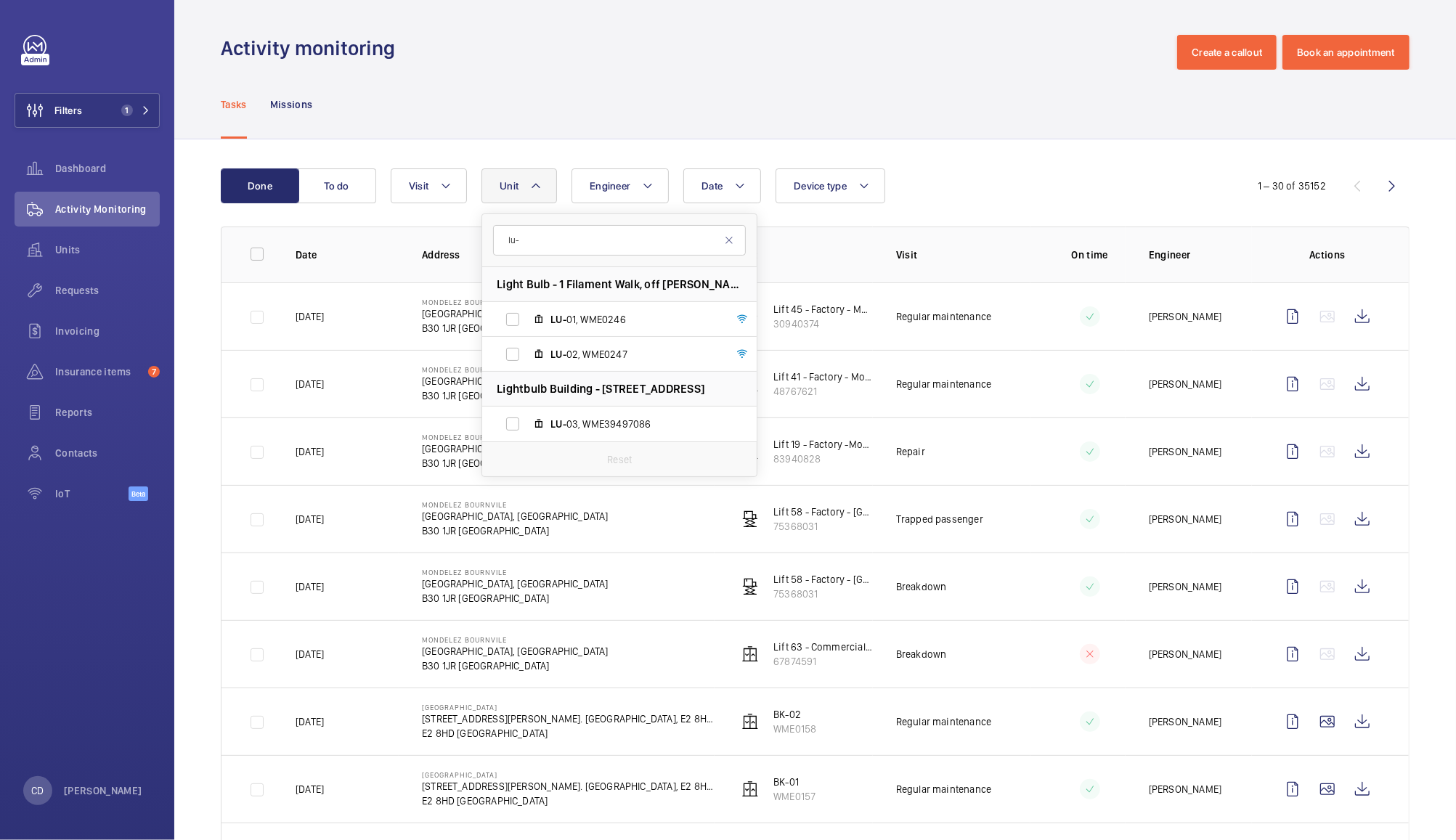
type input "lu-"
click at [506, 321] on label "LU- 01, WME0246" at bounding box center [607, 319] width 251 height 35
click at [506, 321] on input "LU- 01, WME0246" at bounding box center [513, 319] width 29 height 29
checkbox input "true"
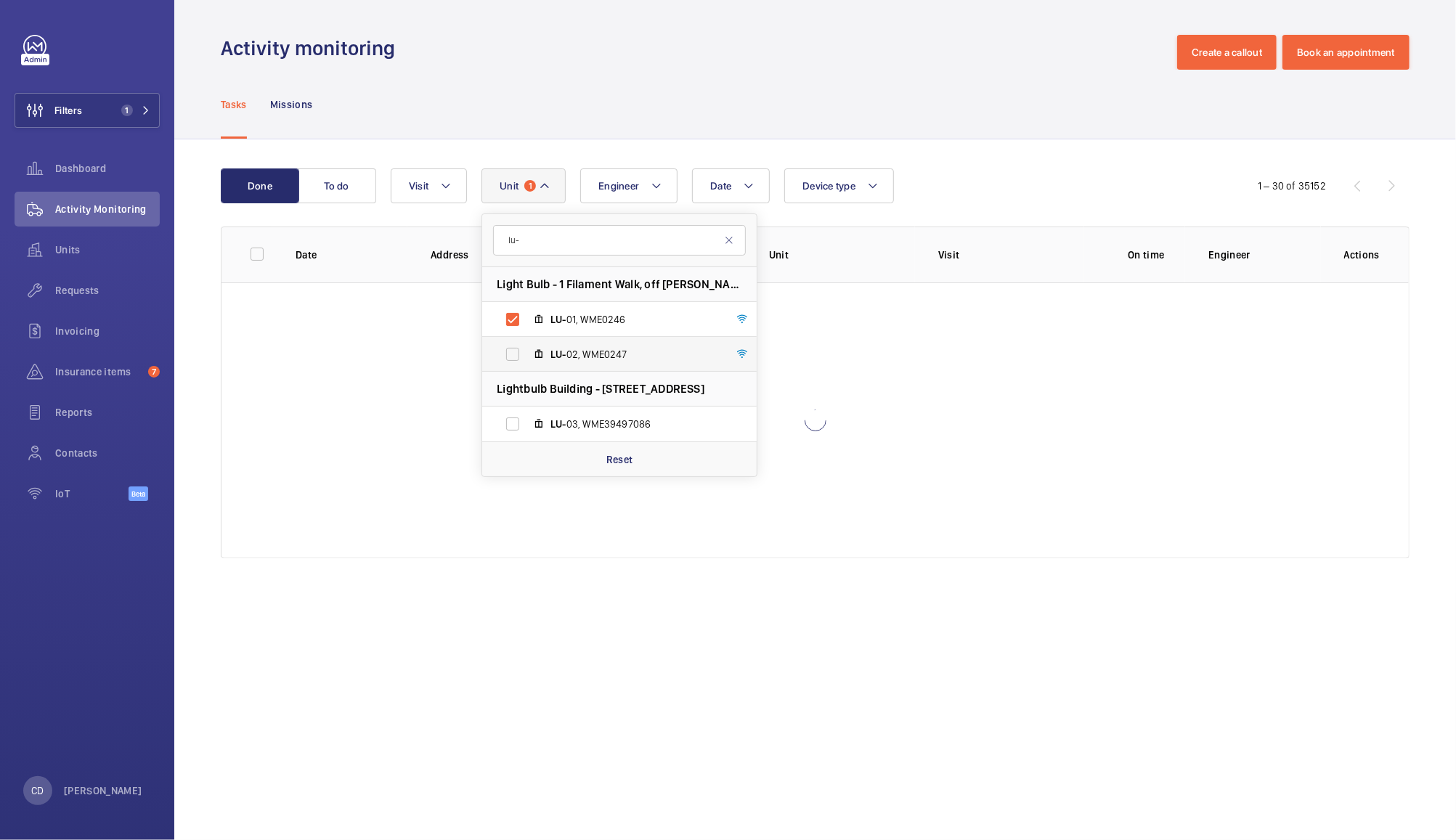
click at [522, 355] on label "LU- 02, WME0247" at bounding box center [607, 354] width 251 height 35
click at [522, 355] on input "LU- 02, WME0247" at bounding box center [513, 354] width 29 height 29
checkbox input "true"
click at [513, 424] on label "LU- 03, WME39497086" at bounding box center [607, 424] width 251 height 35
click at [513, 424] on input "LU- 03, WME39497086" at bounding box center [513, 424] width 29 height 29
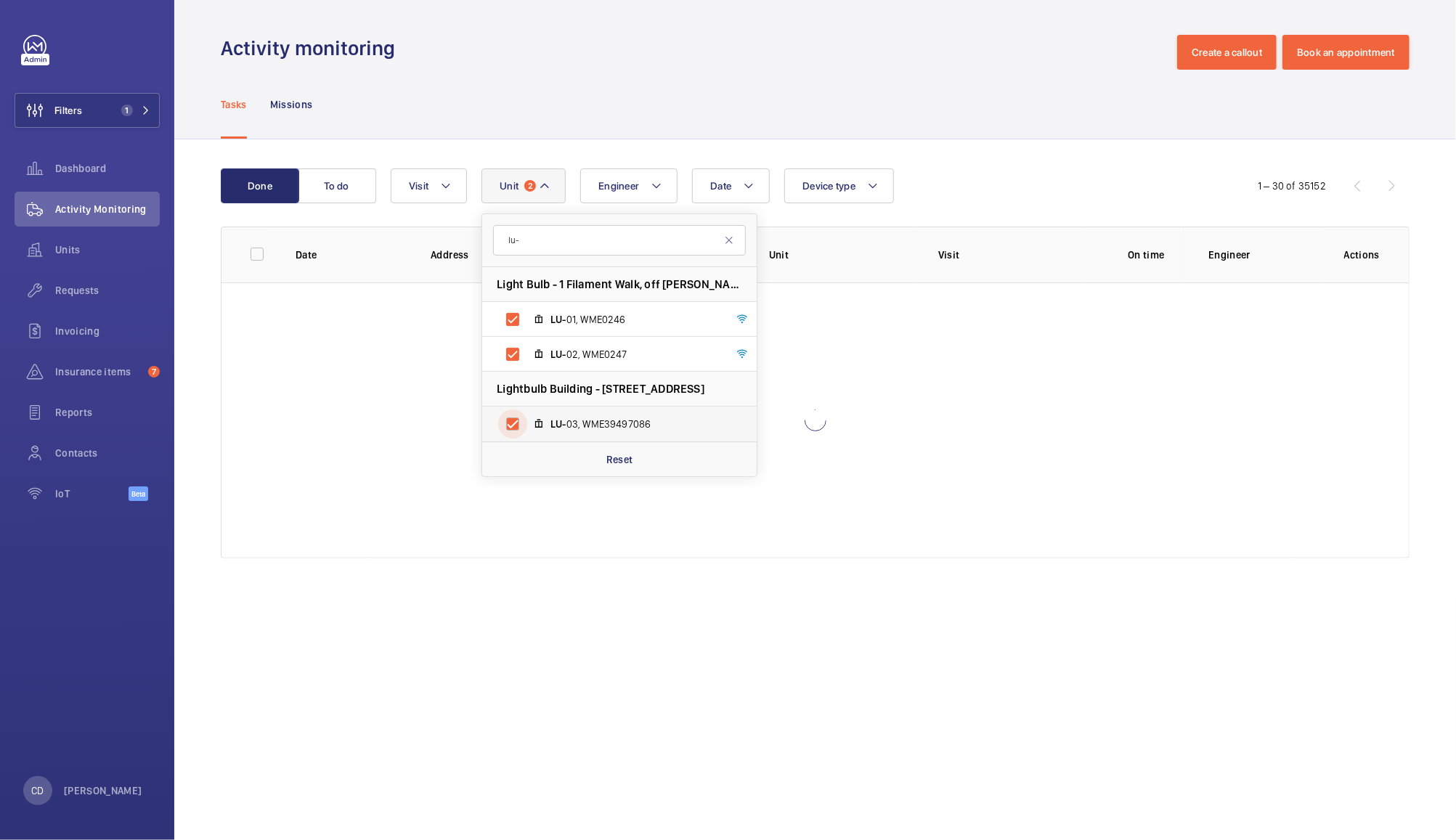
checkbox input "true"
click at [988, 172] on div "Date Engineer Unit 3 lu- Light Bulb - 1 Filament Walk, off Buckhold Road,, SW18…" at bounding box center [812, 186] width 843 height 35
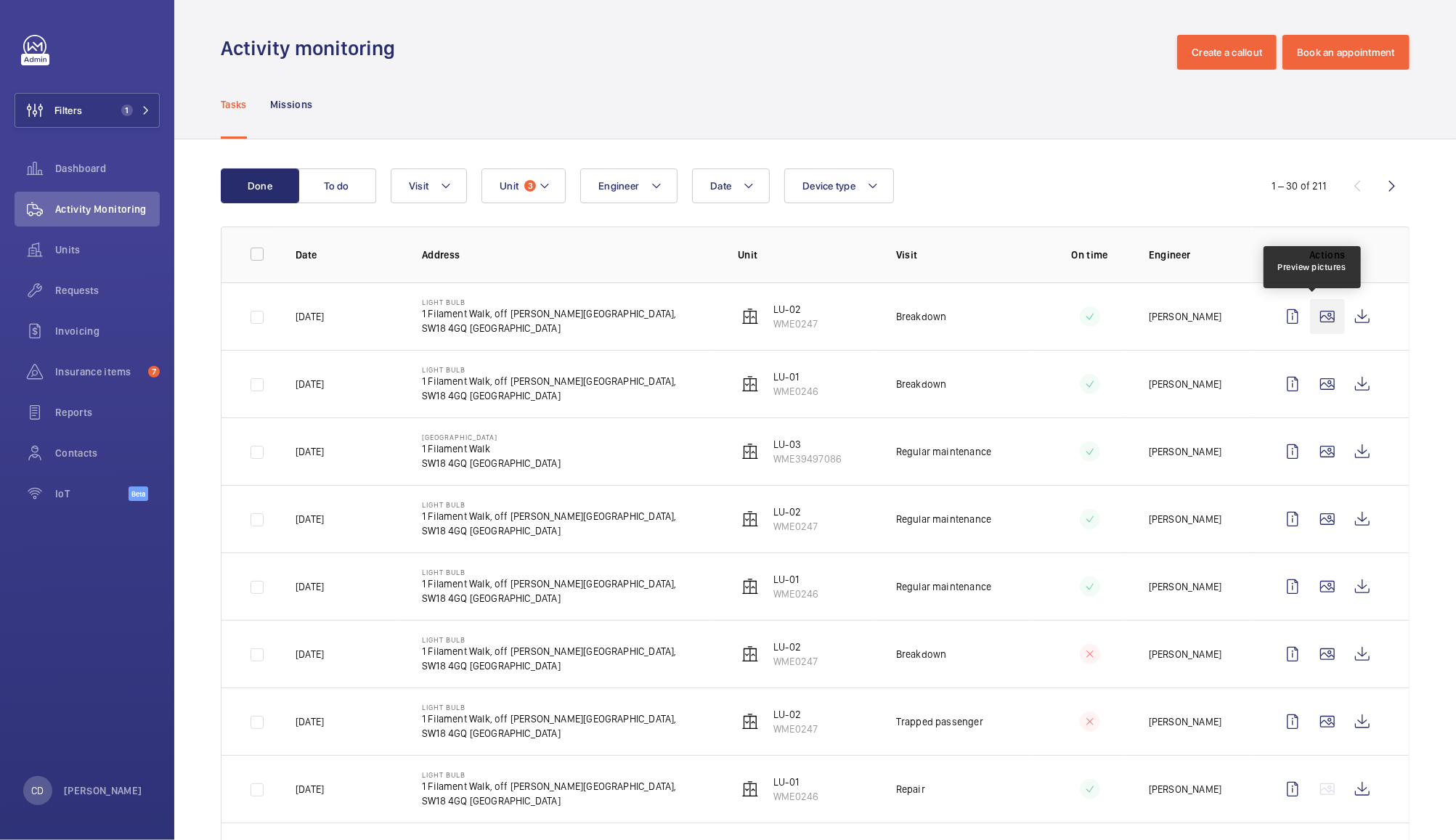
click at [1310, 321] on wm-front-icon-button at bounding box center [1326, 316] width 35 height 35
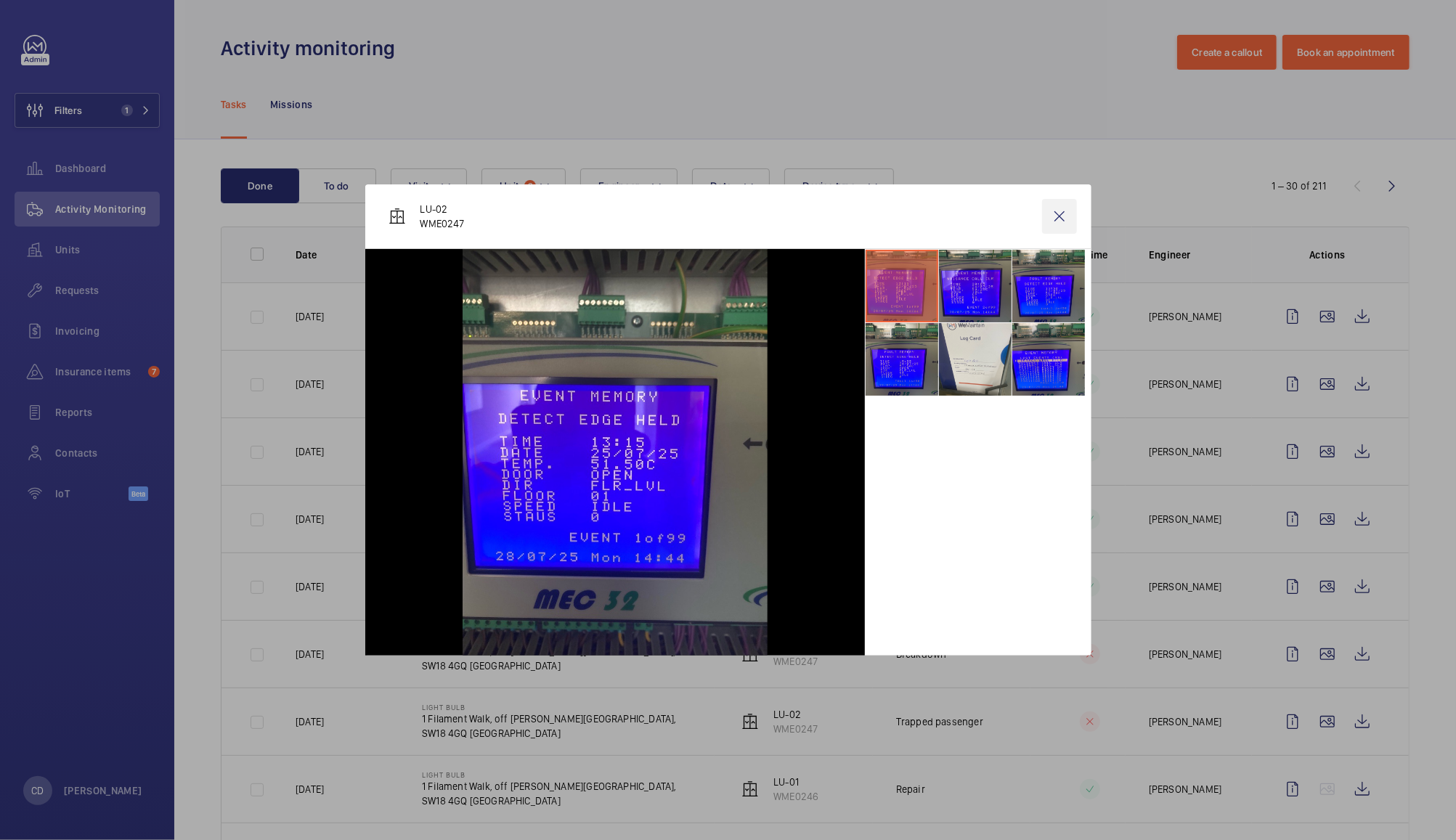
click at [1057, 218] on wm-front-icon-button at bounding box center [1059, 216] width 35 height 35
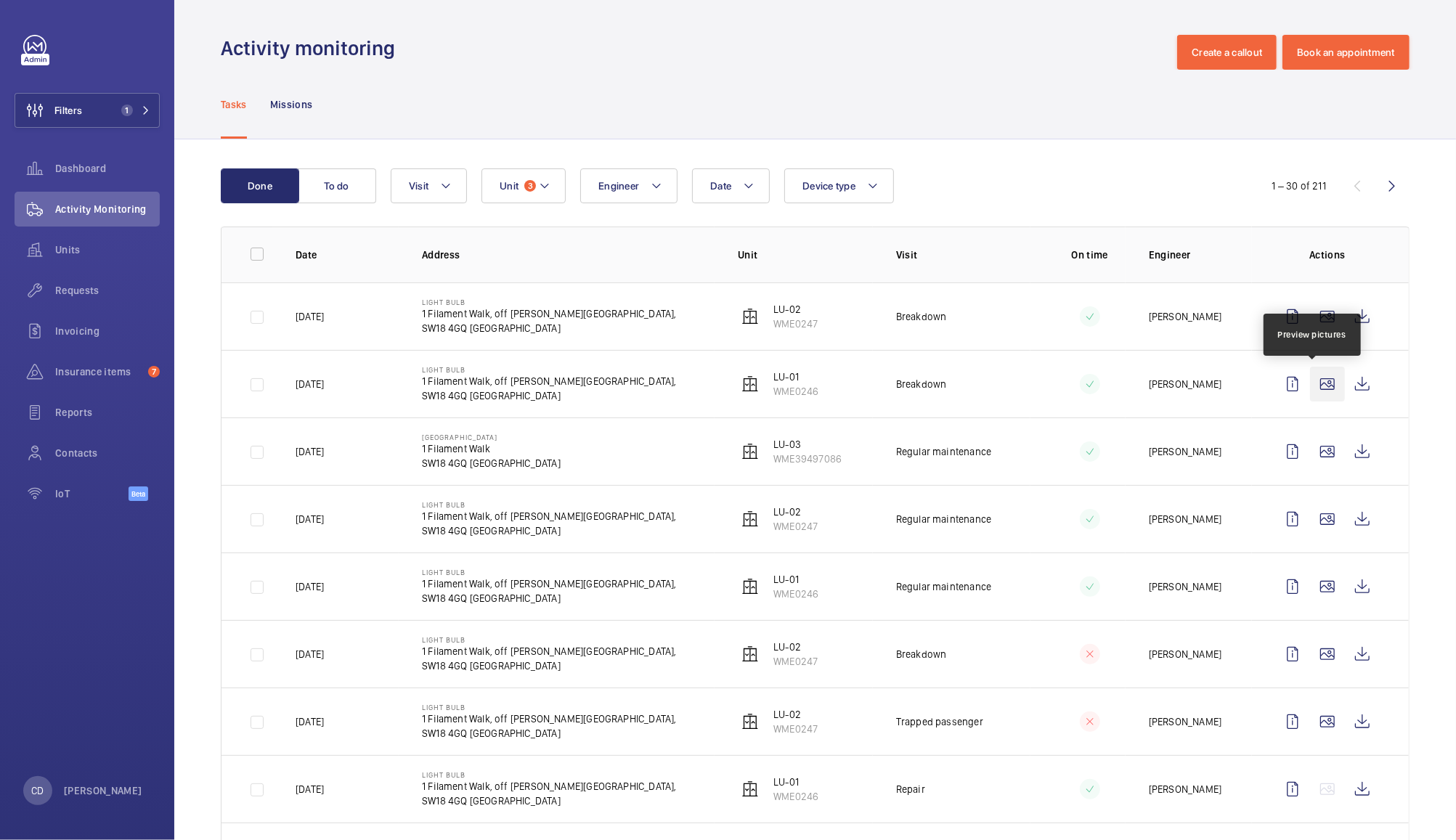
click at [1311, 386] on wm-front-icon-button at bounding box center [1326, 383] width 35 height 35
click at [1311, 452] on wm-front-icon-button at bounding box center [1326, 451] width 35 height 35
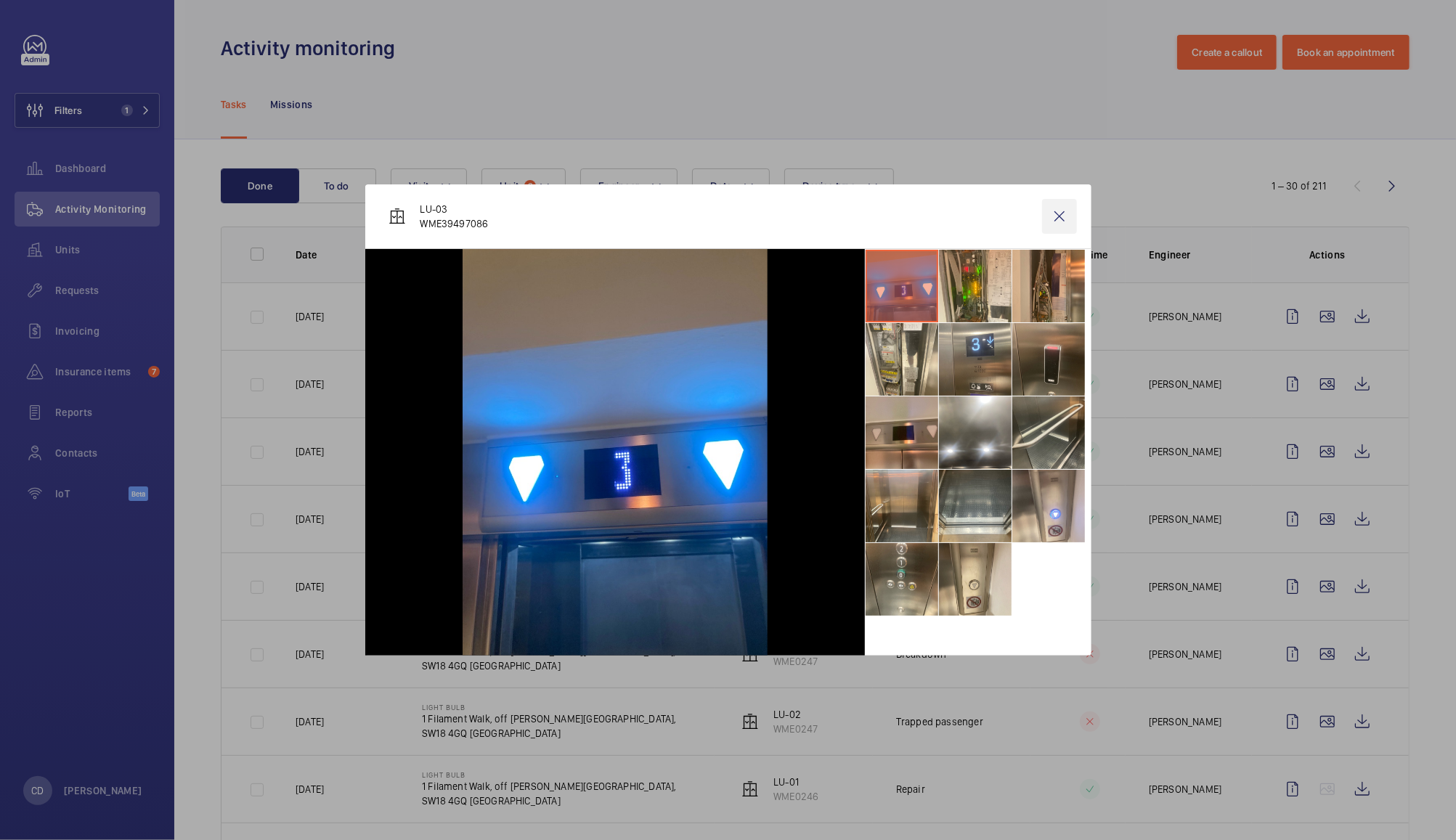
click at [1063, 223] on wm-front-icon-button at bounding box center [1059, 216] width 35 height 35
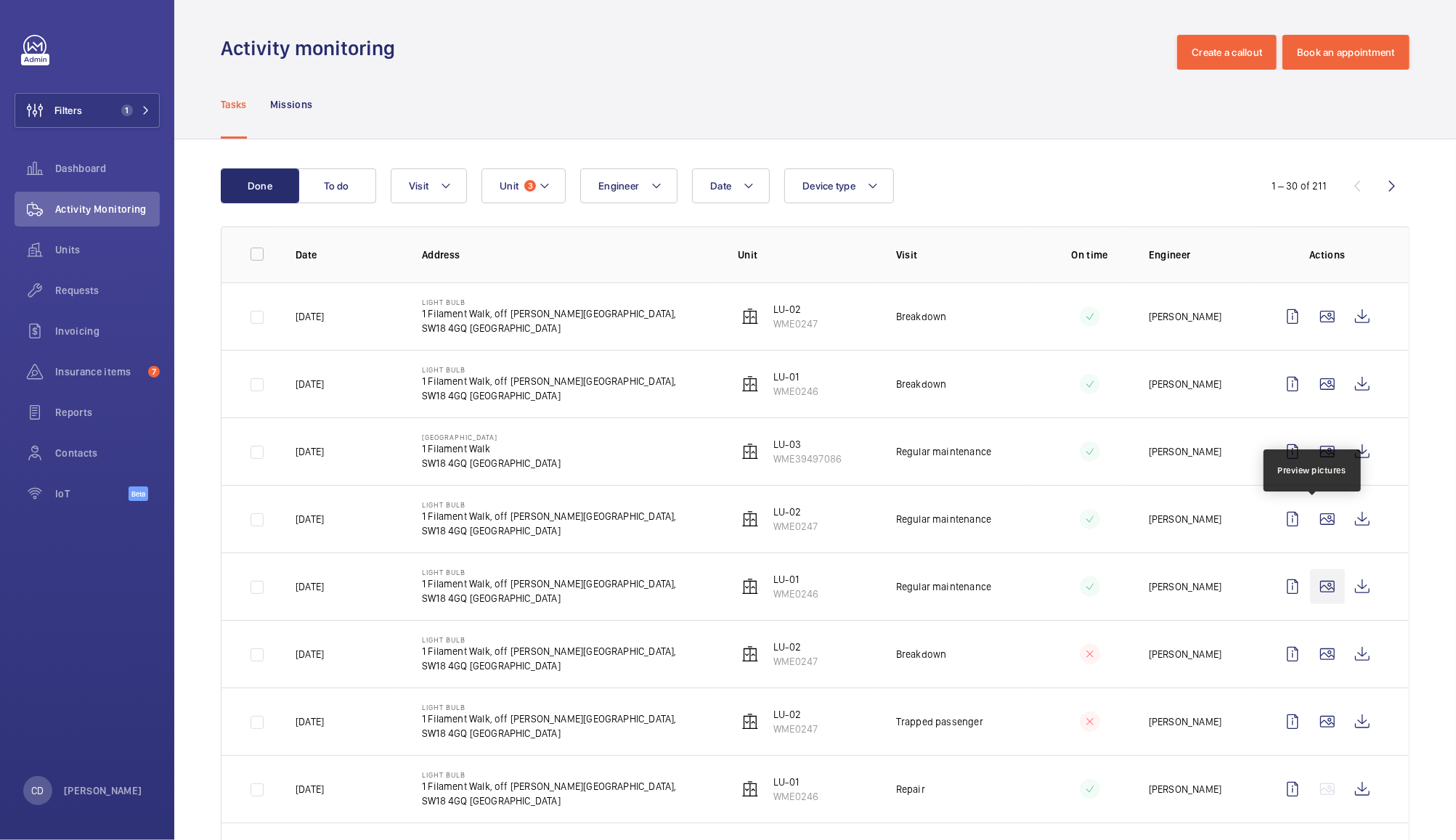
click at [1313, 588] on wm-front-icon-button at bounding box center [1326, 586] width 35 height 35
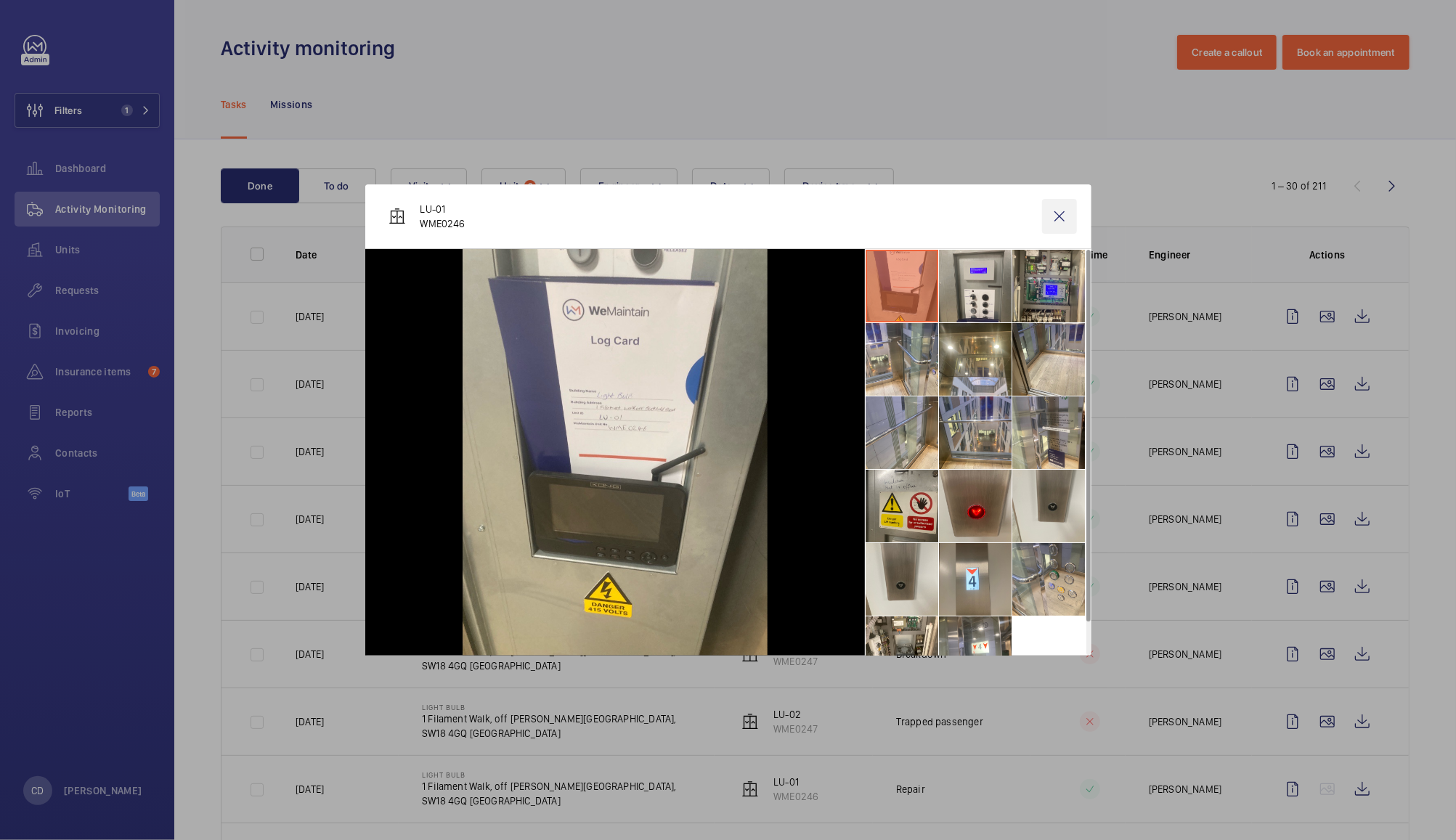
click at [1057, 215] on wm-front-icon-button at bounding box center [1059, 216] width 35 height 35
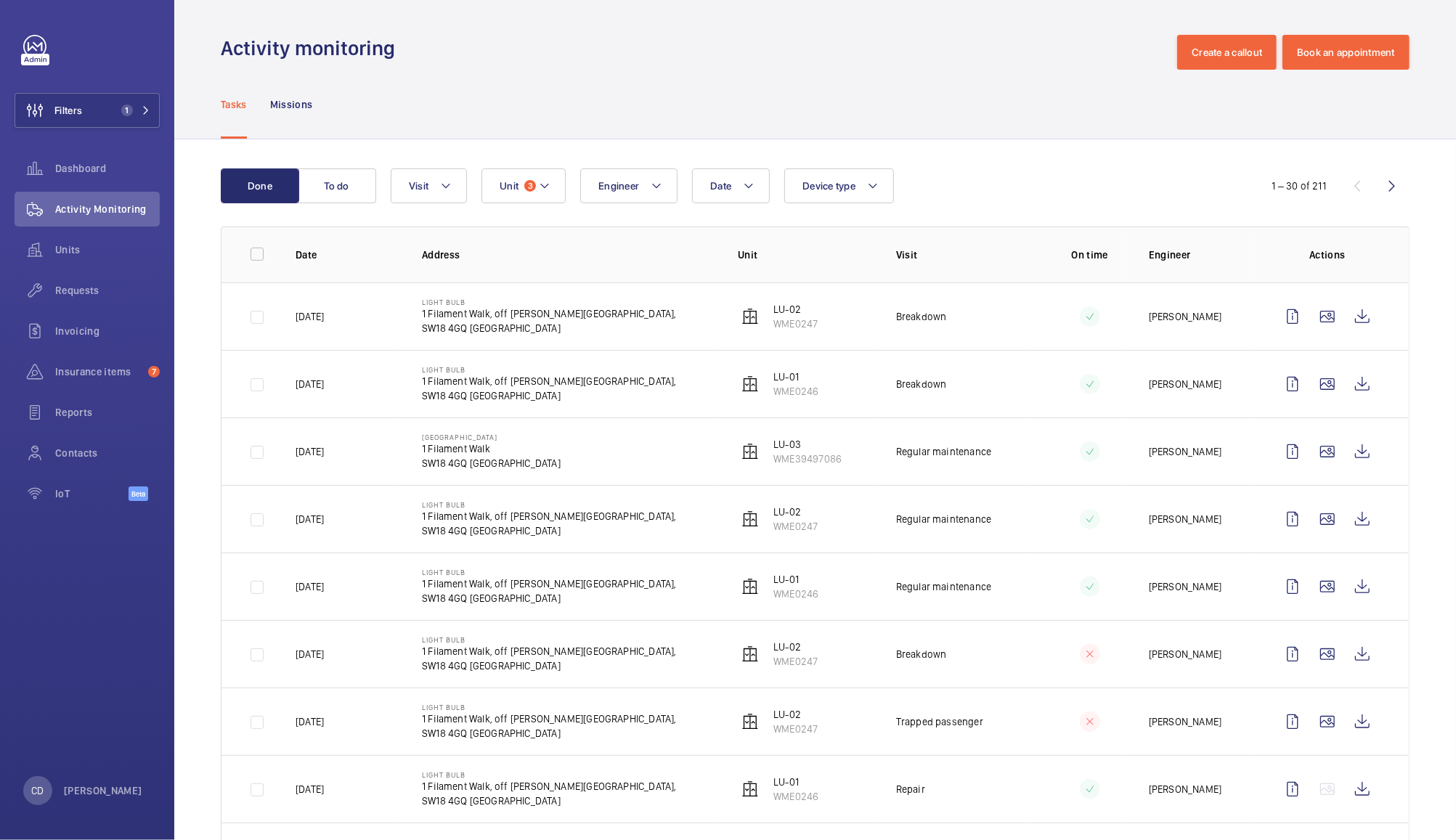
scroll to position [134, 0]
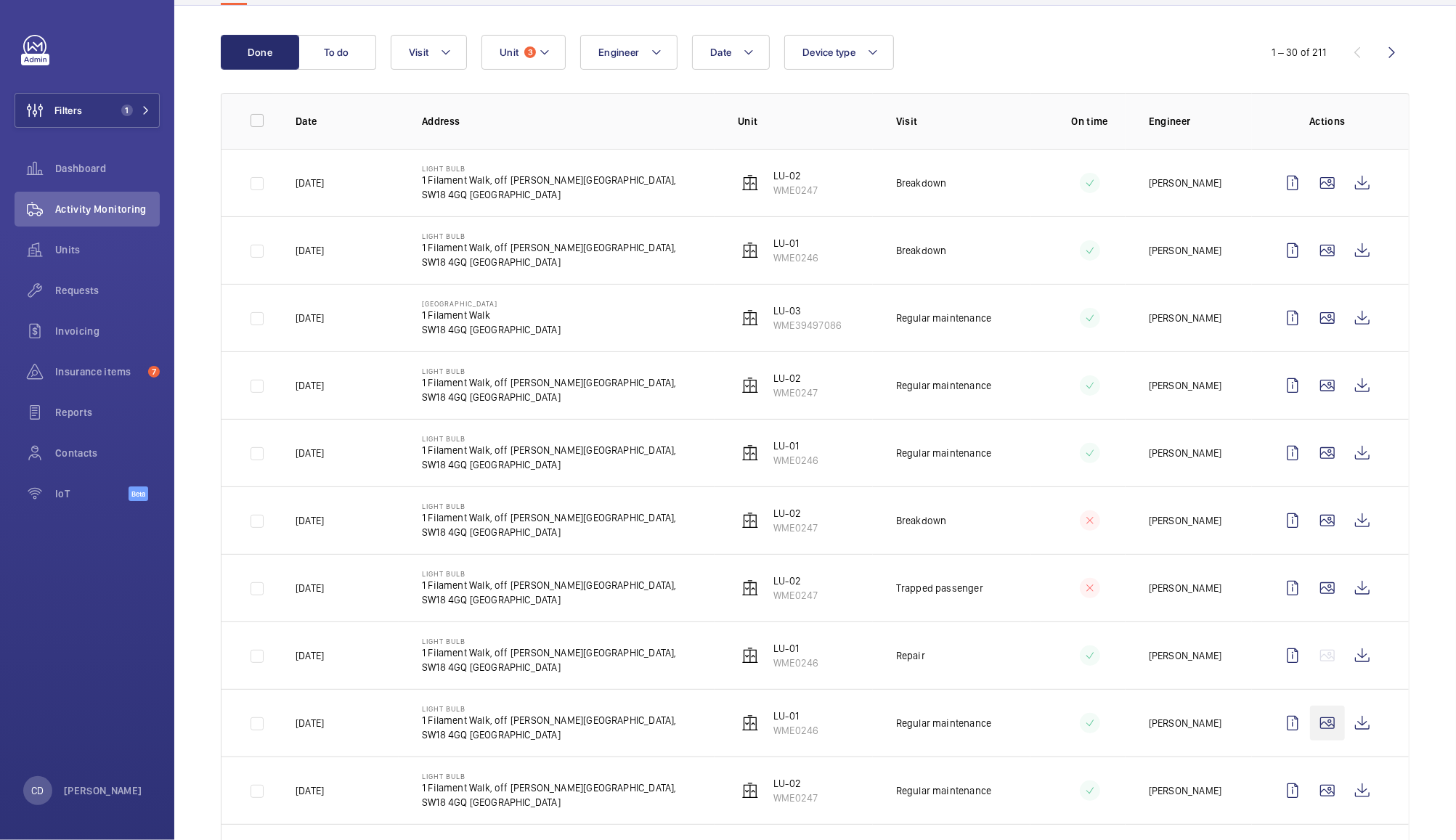
click at [1319, 730] on wm-front-icon-button at bounding box center [1326, 723] width 35 height 35
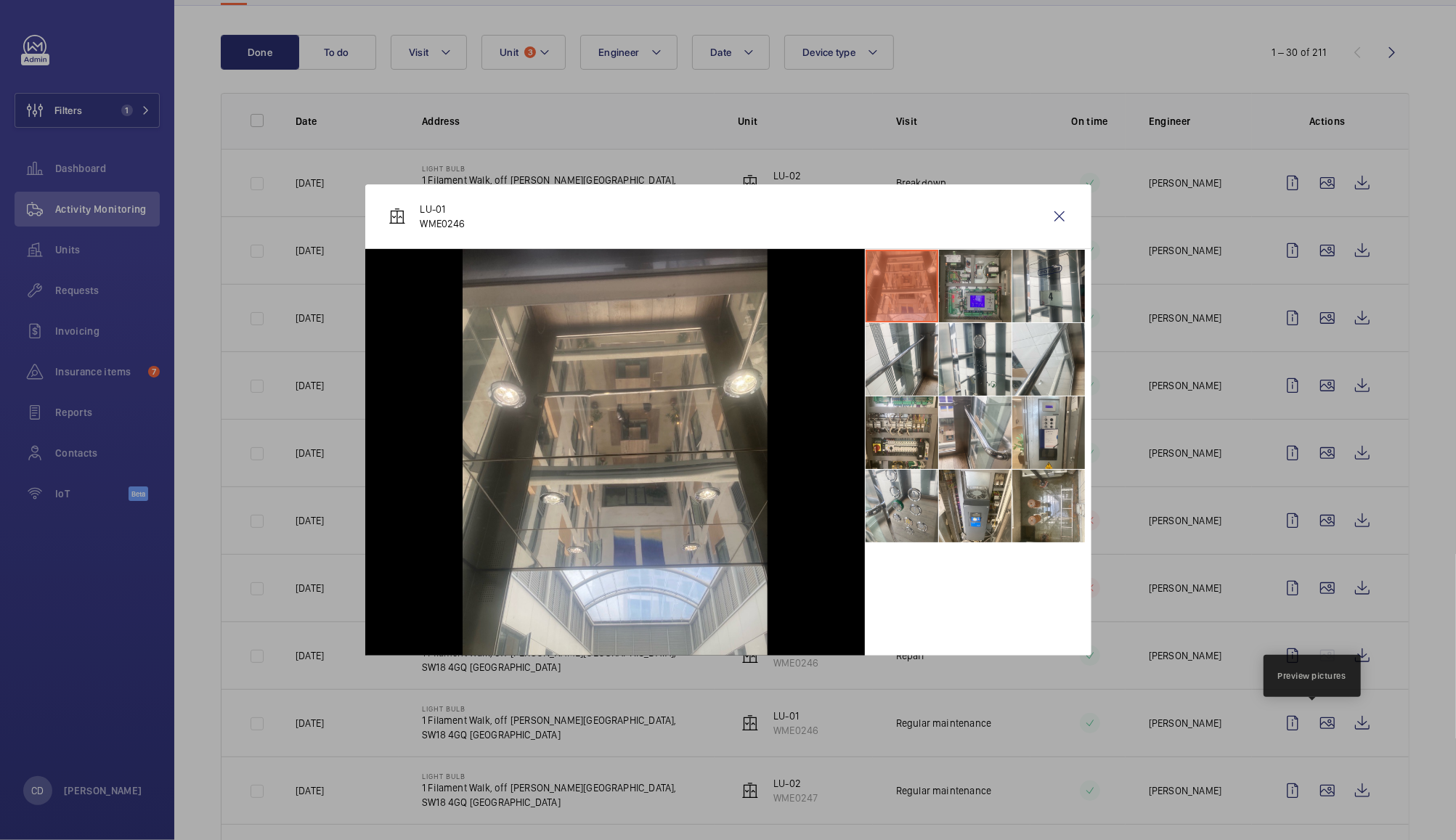
click at [983, 281] on li at bounding box center [975, 286] width 72 height 72
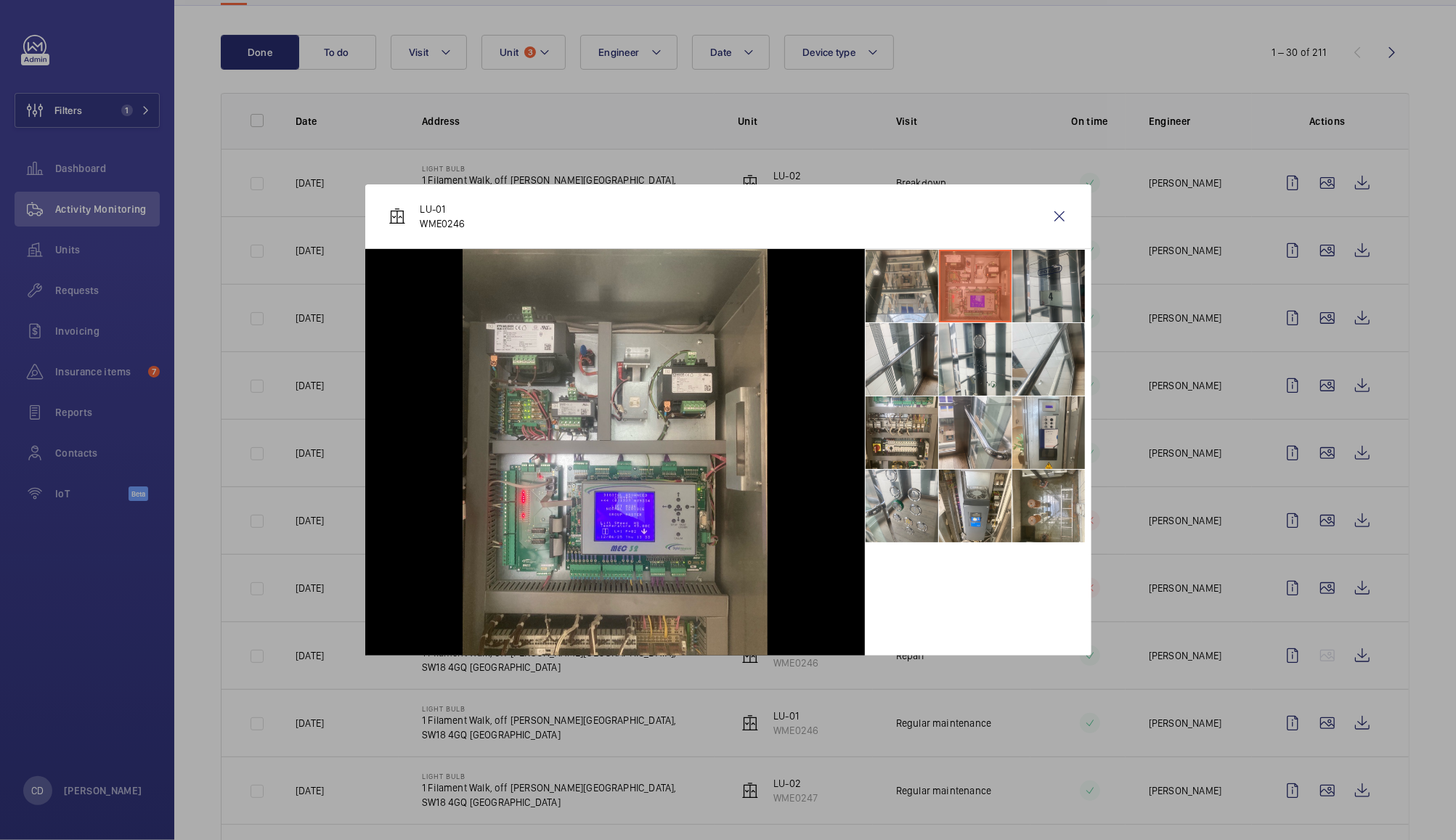
click at [1054, 279] on li at bounding box center [1048, 286] width 72 height 72
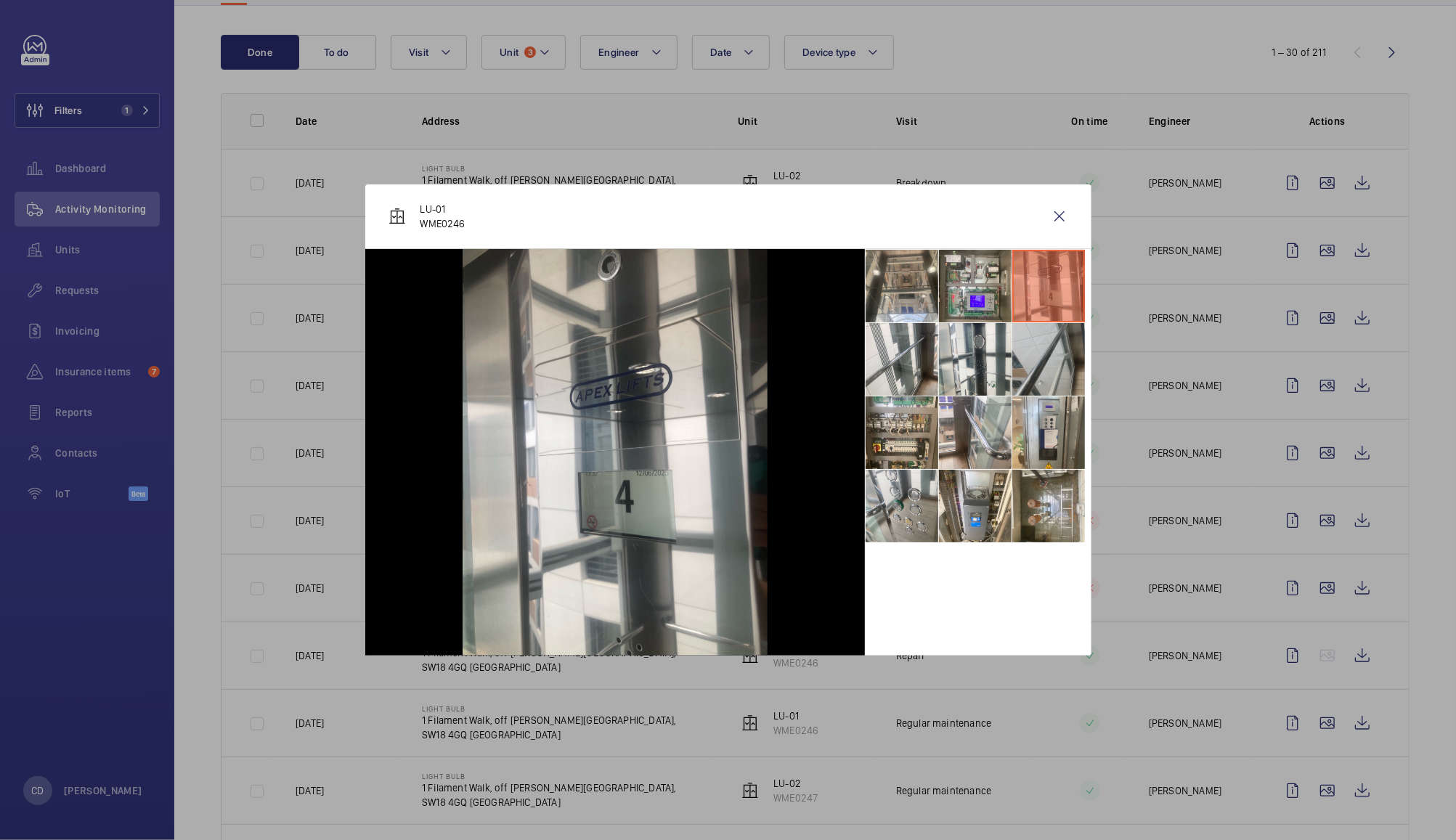
click at [1045, 349] on li at bounding box center [1048, 359] width 72 height 72
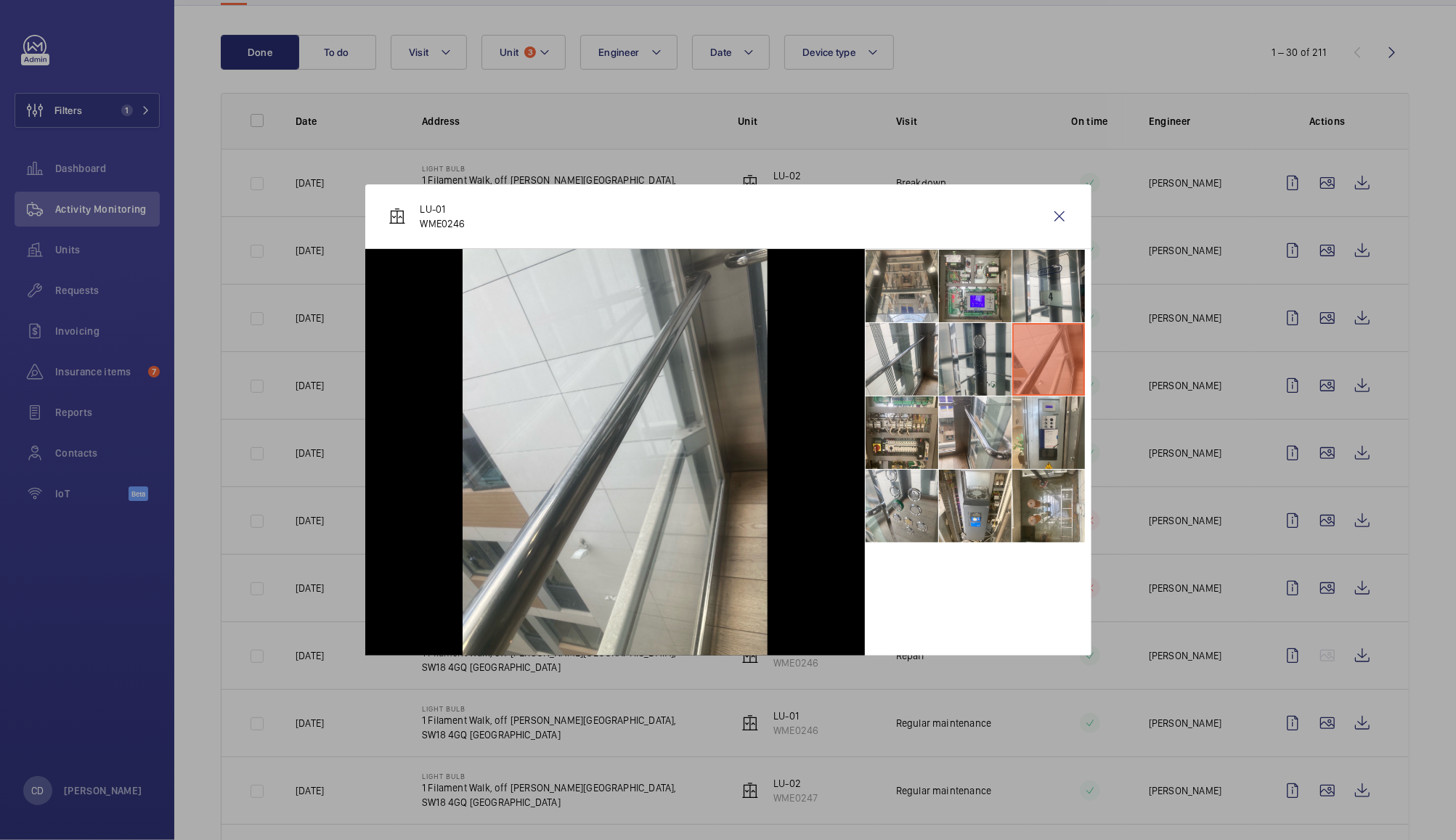
click at [974, 356] on li at bounding box center [975, 359] width 72 height 72
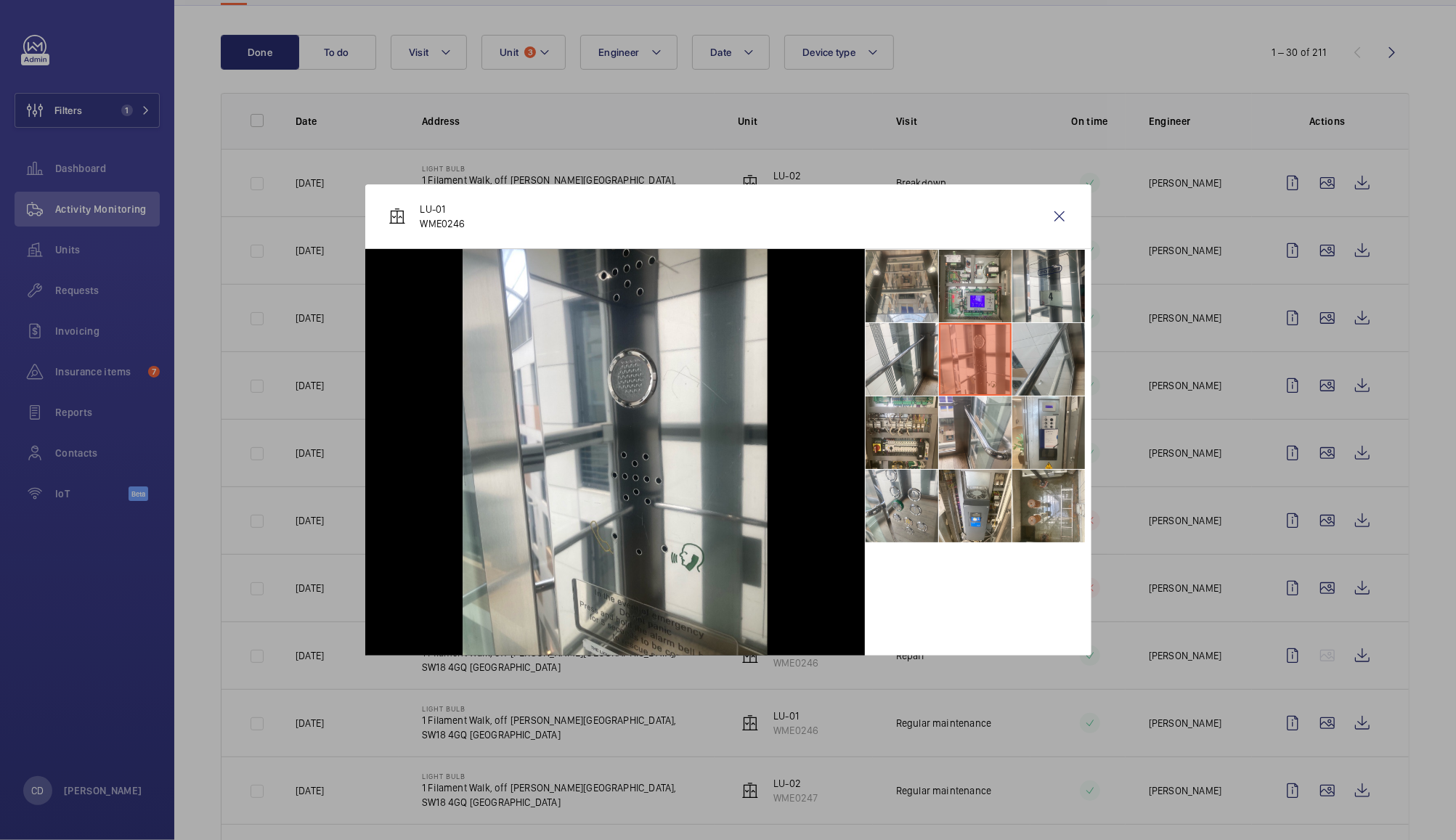
click at [1034, 371] on li at bounding box center [1048, 359] width 72 height 72
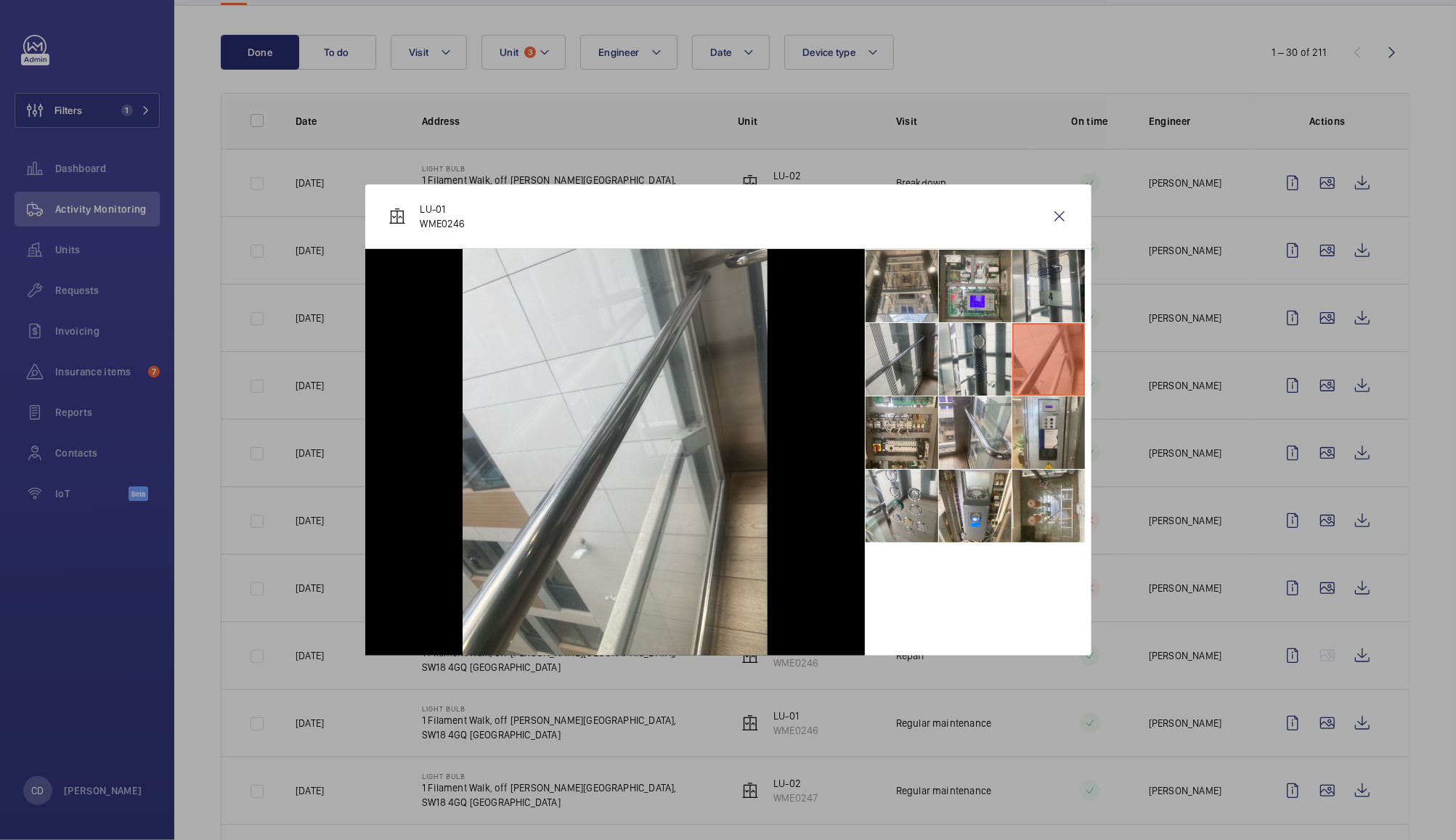
click at [891, 366] on li at bounding box center [901, 359] width 72 height 72
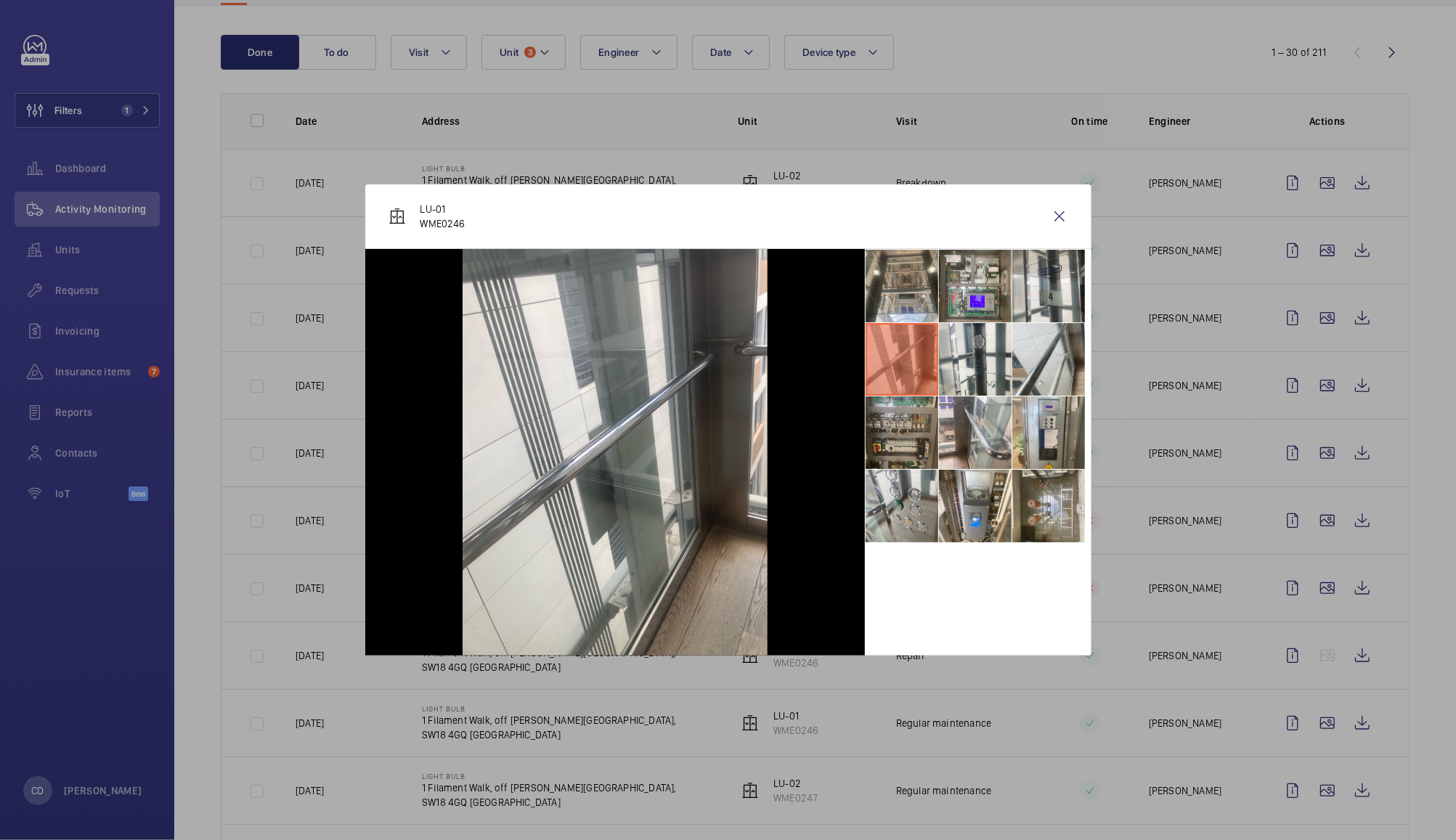
click at [913, 424] on li at bounding box center [901, 433] width 72 height 72
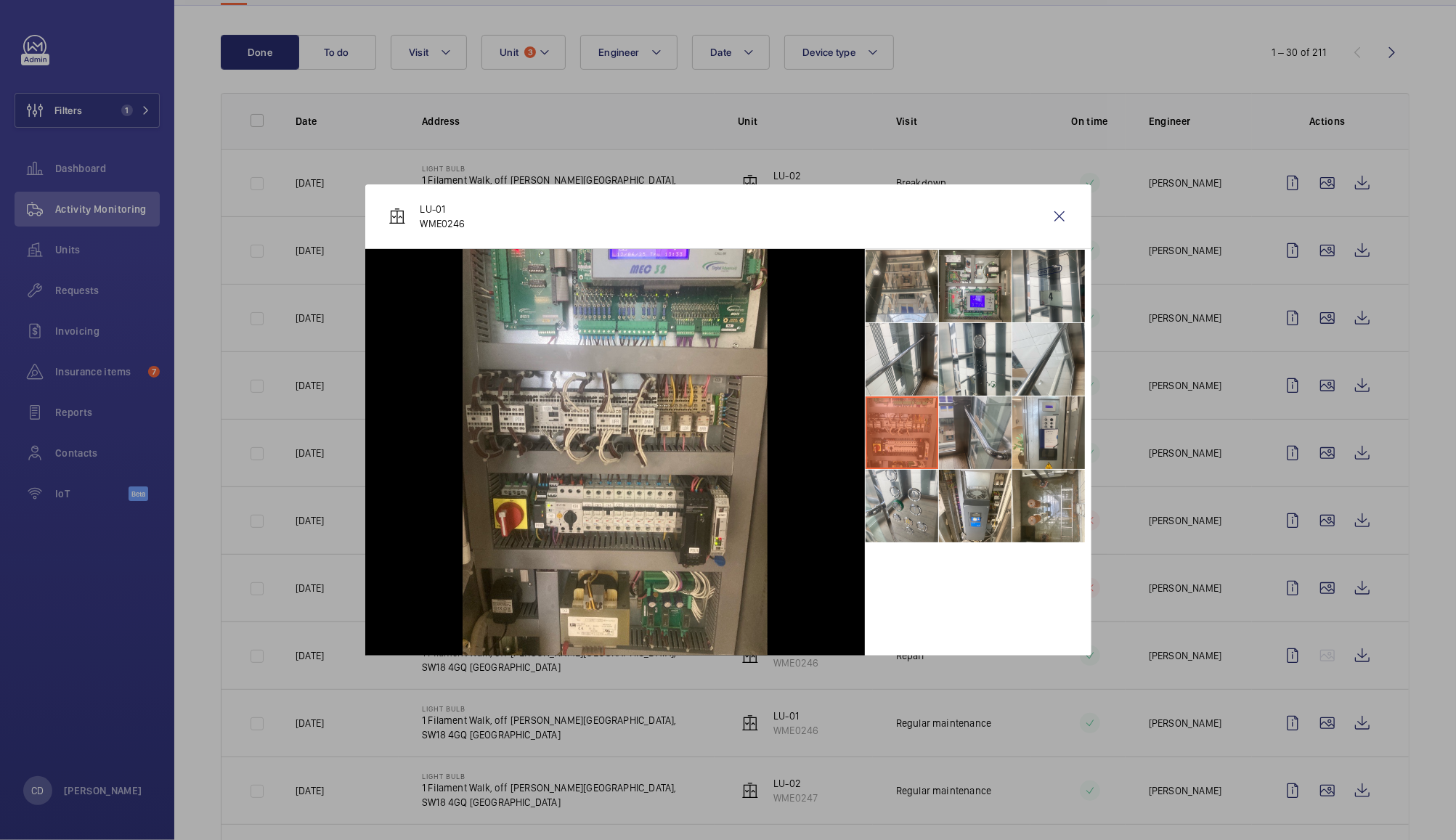
click at [980, 435] on li at bounding box center [975, 433] width 72 height 72
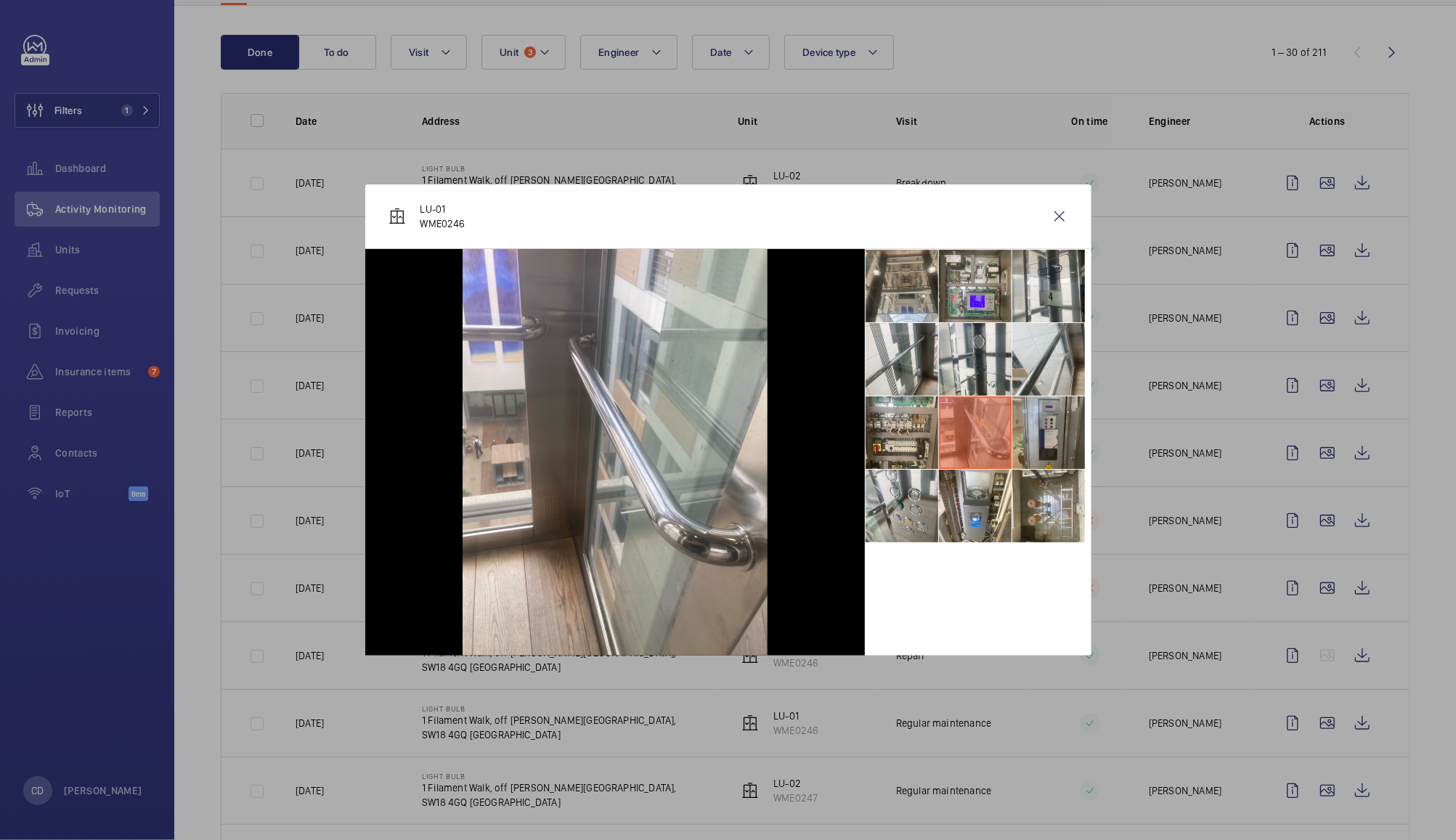
click at [1044, 439] on li at bounding box center [1048, 433] width 72 height 72
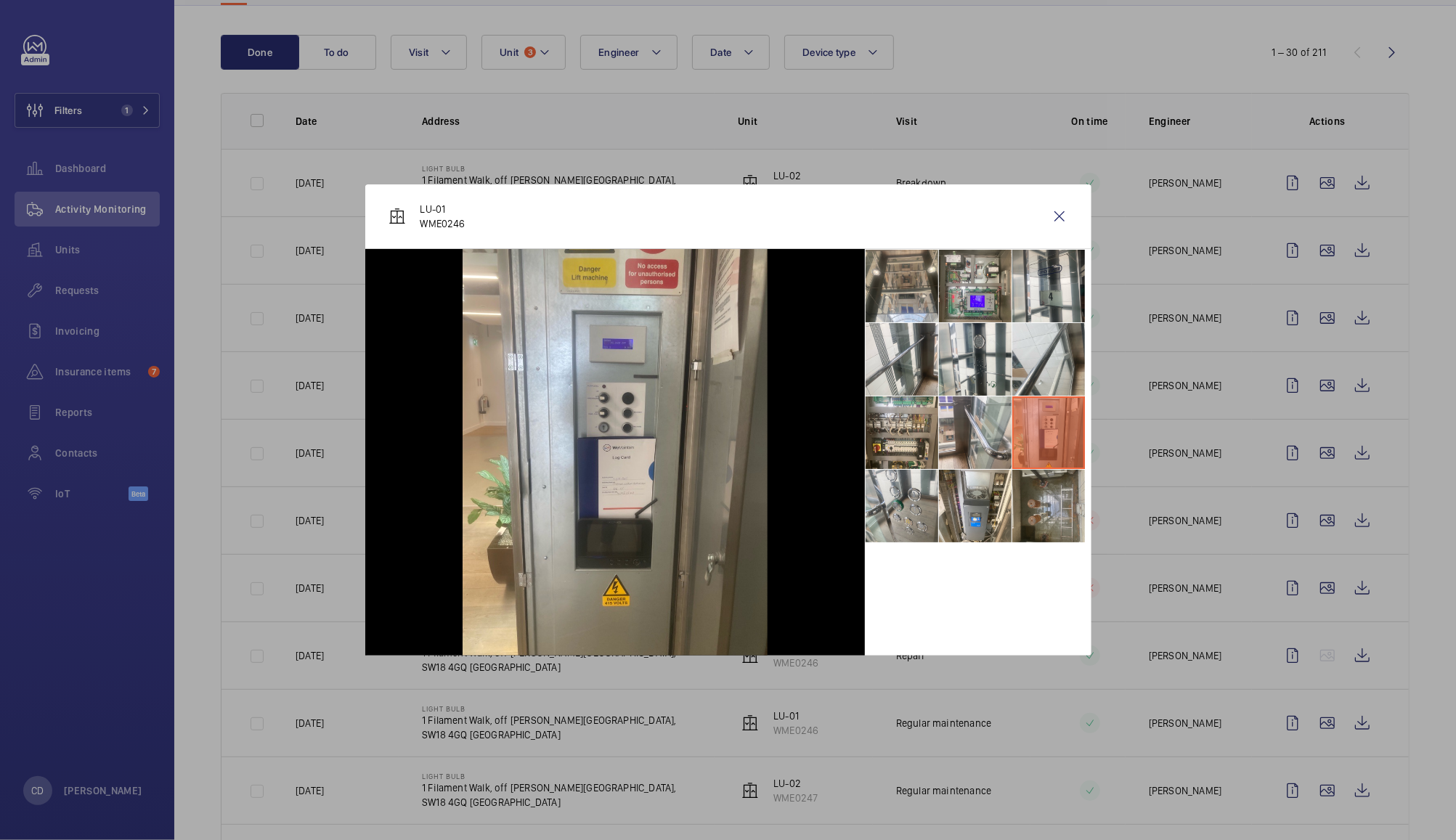
click at [1031, 509] on li at bounding box center [1048, 506] width 72 height 72
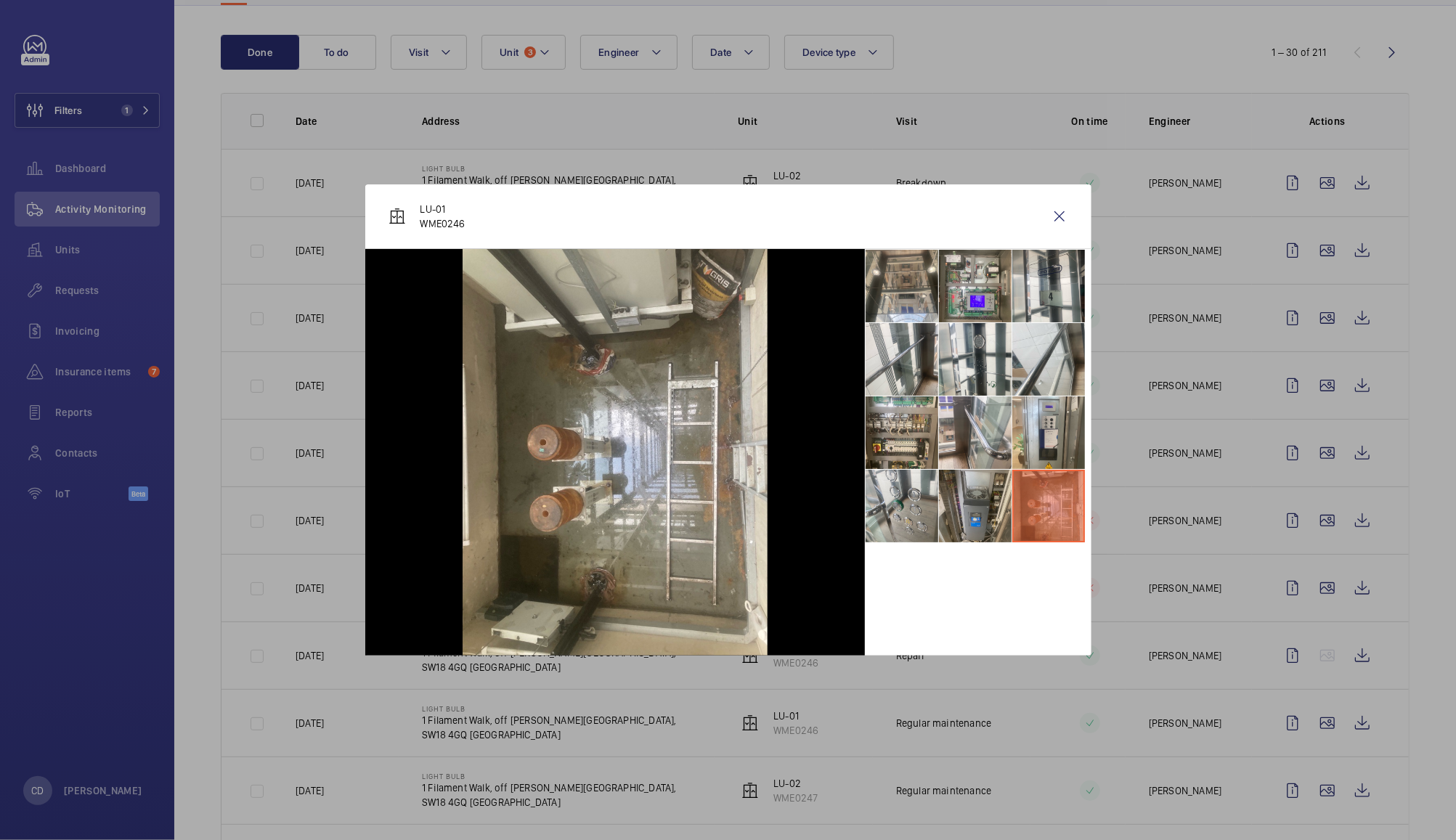
click at [982, 517] on li at bounding box center [975, 506] width 72 height 72
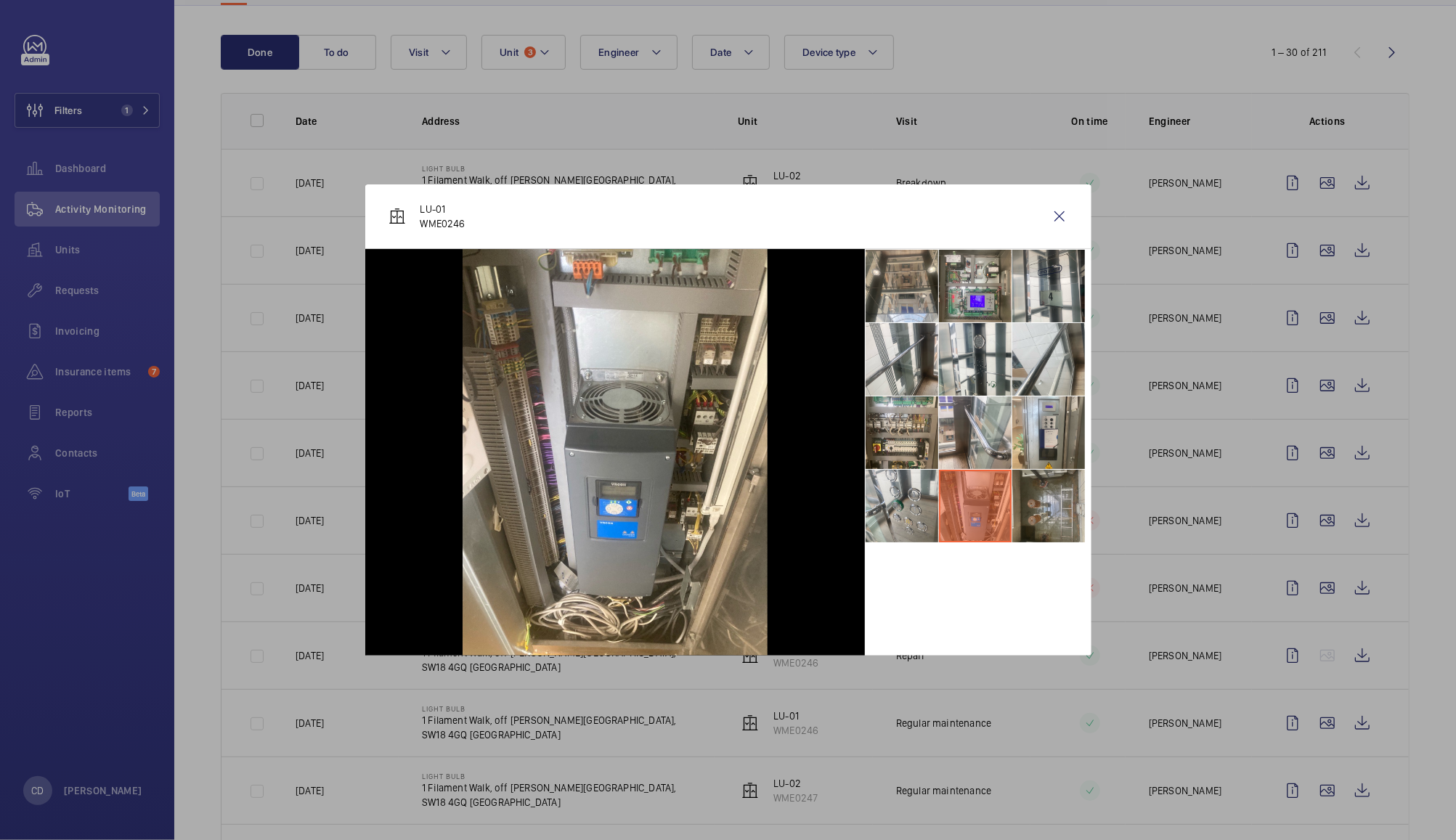
click at [1035, 517] on li at bounding box center [1048, 506] width 72 height 72
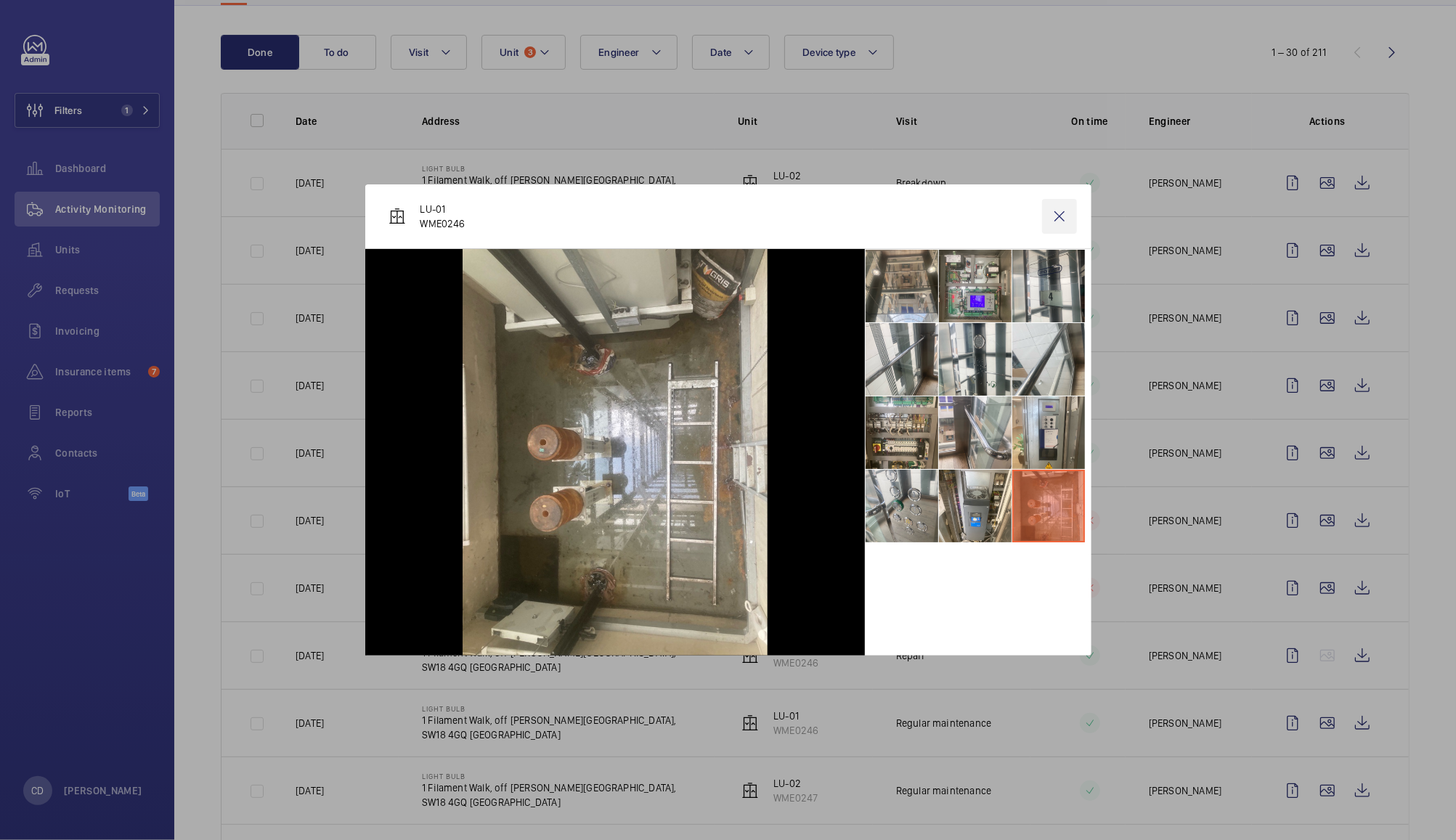
click at [1057, 212] on wm-front-icon-button at bounding box center [1059, 216] width 35 height 35
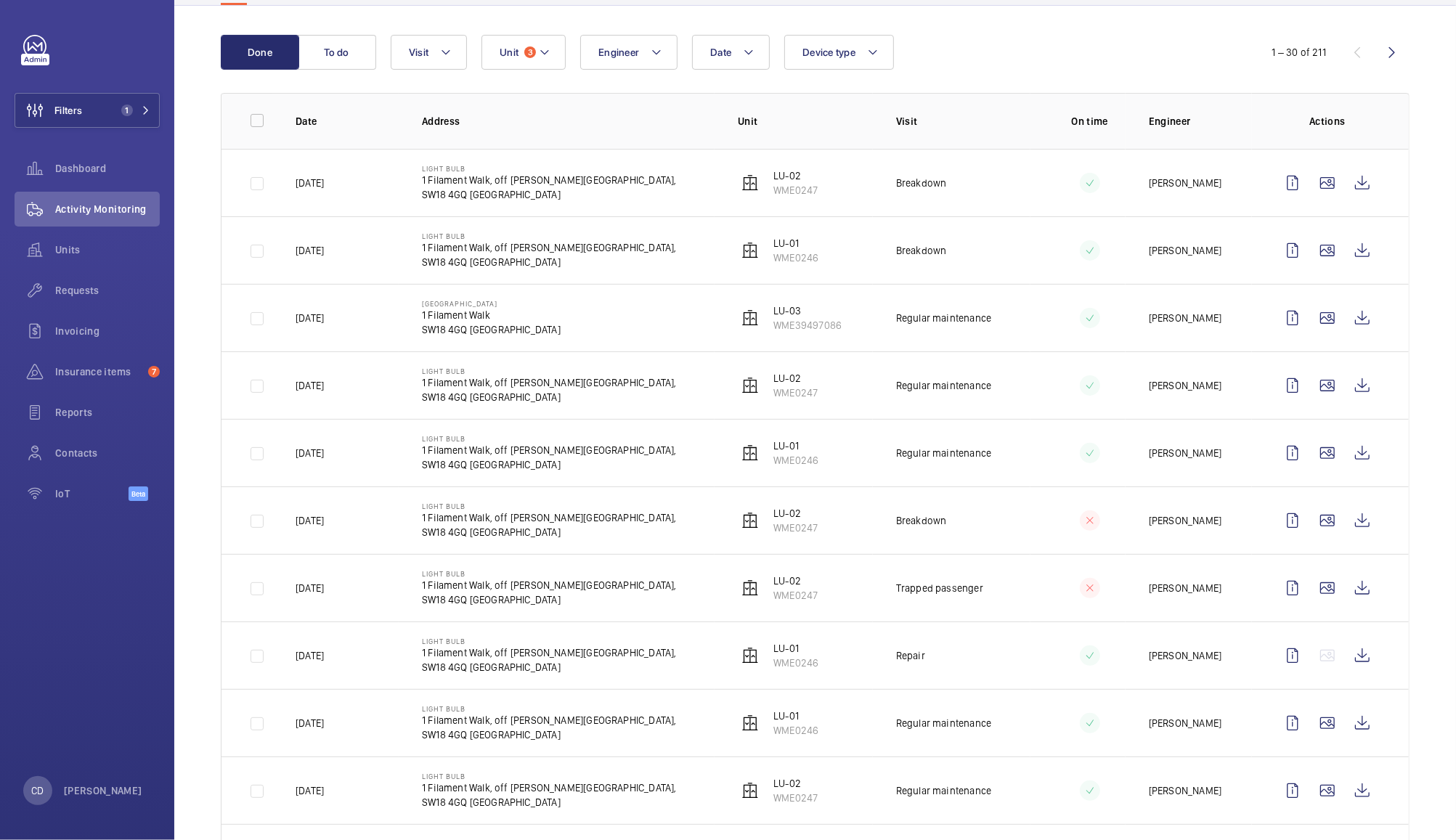
scroll to position [75, 0]
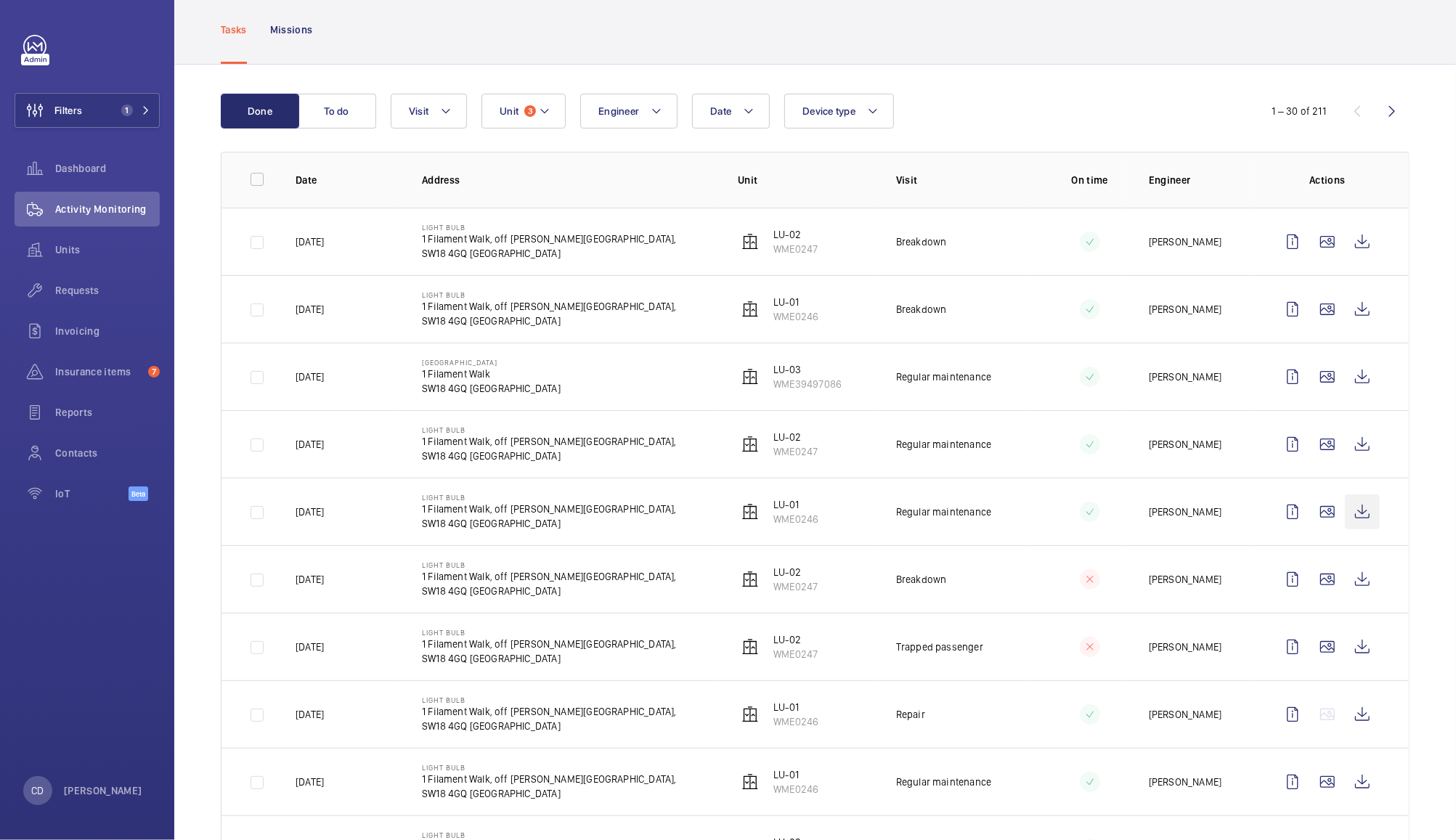
click at [1348, 510] on wm-front-icon-button at bounding box center [1361, 512] width 35 height 35
click at [514, 113] on span "Unit" at bounding box center [508, 111] width 19 height 12
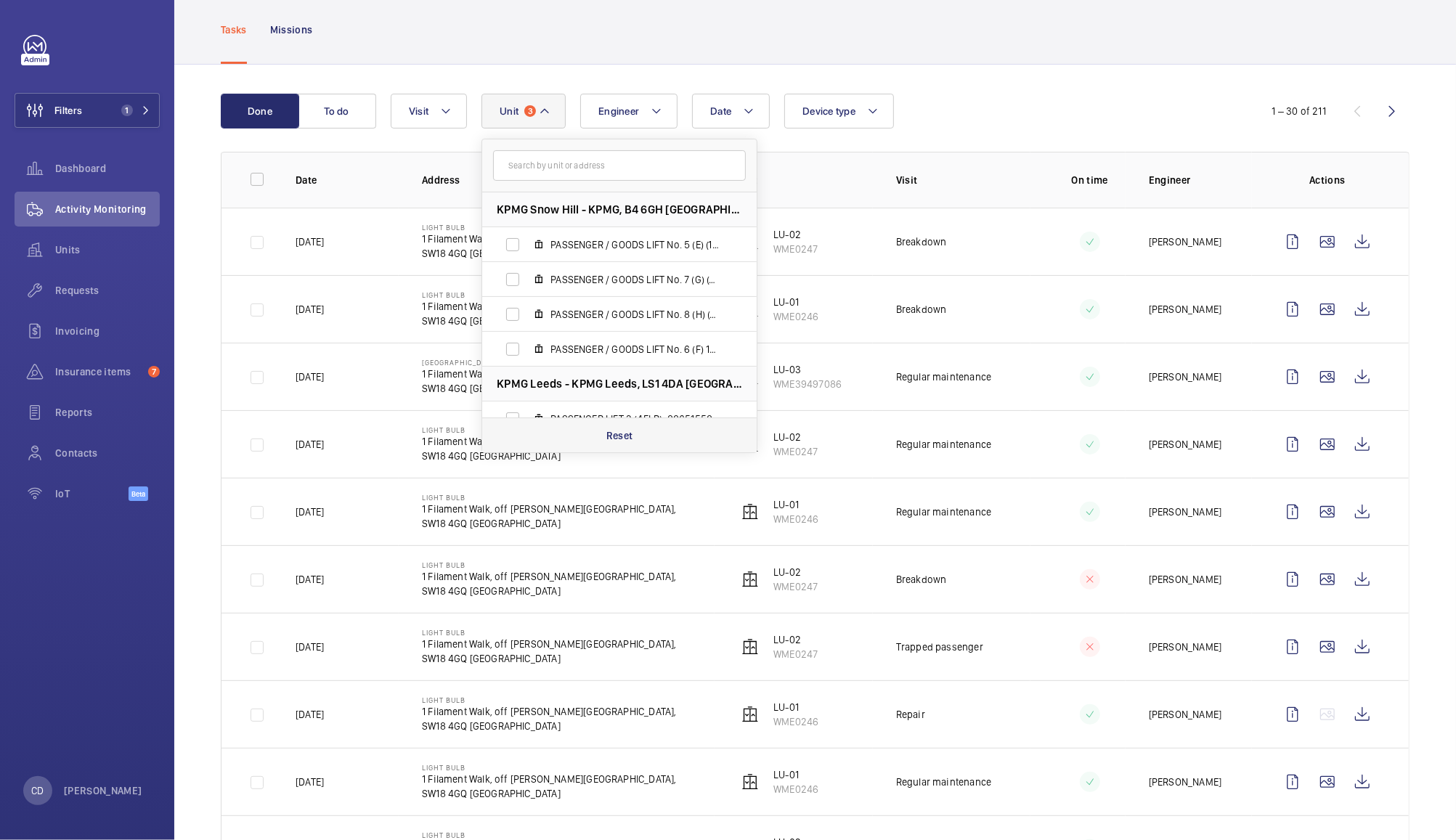
click at [599, 435] on div "Reset" at bounding box center [619, 434] width 274 height 35
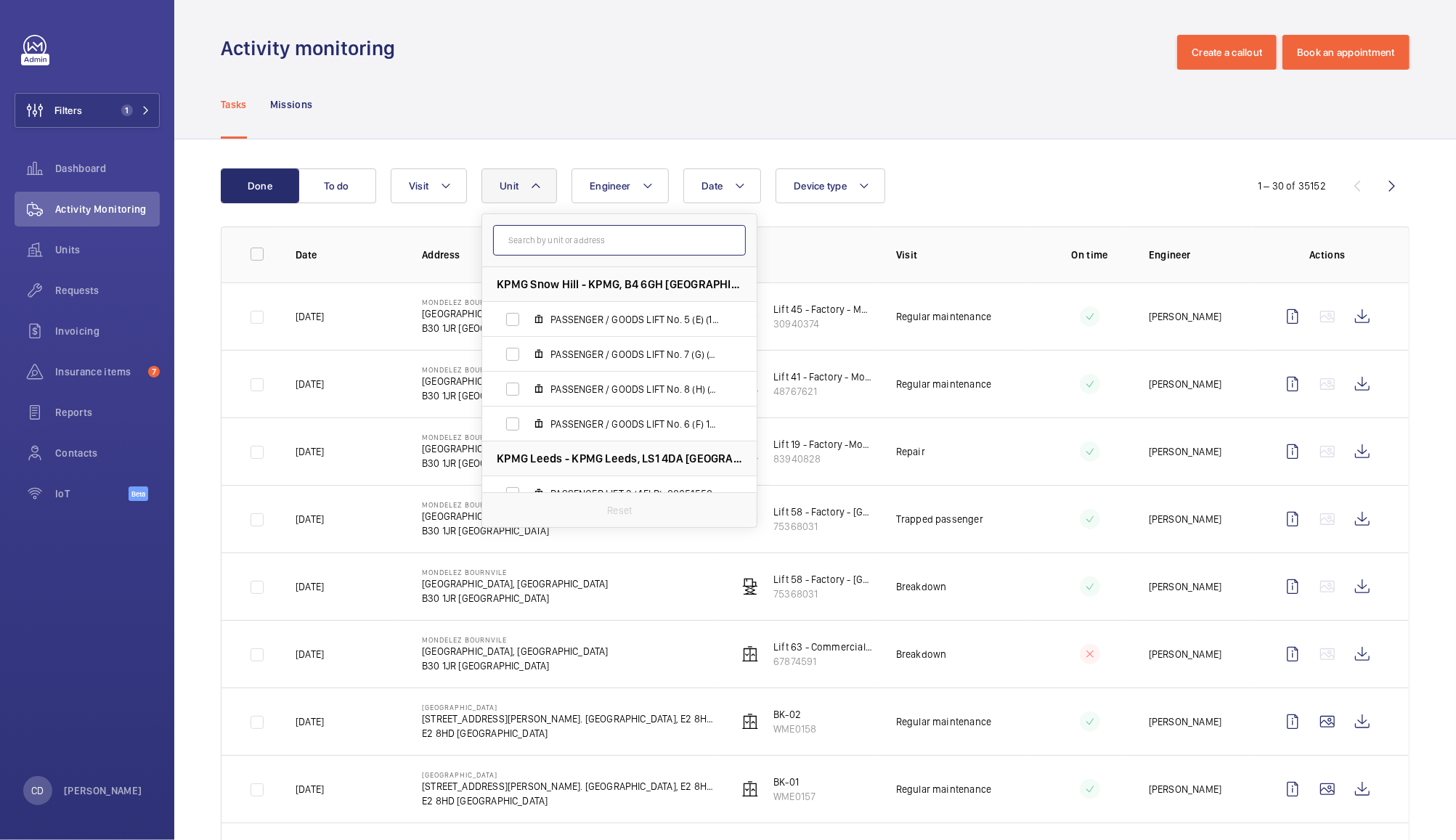
click at [569, 241] on input "text" at bounding box center [619, 240] width 253 height 30
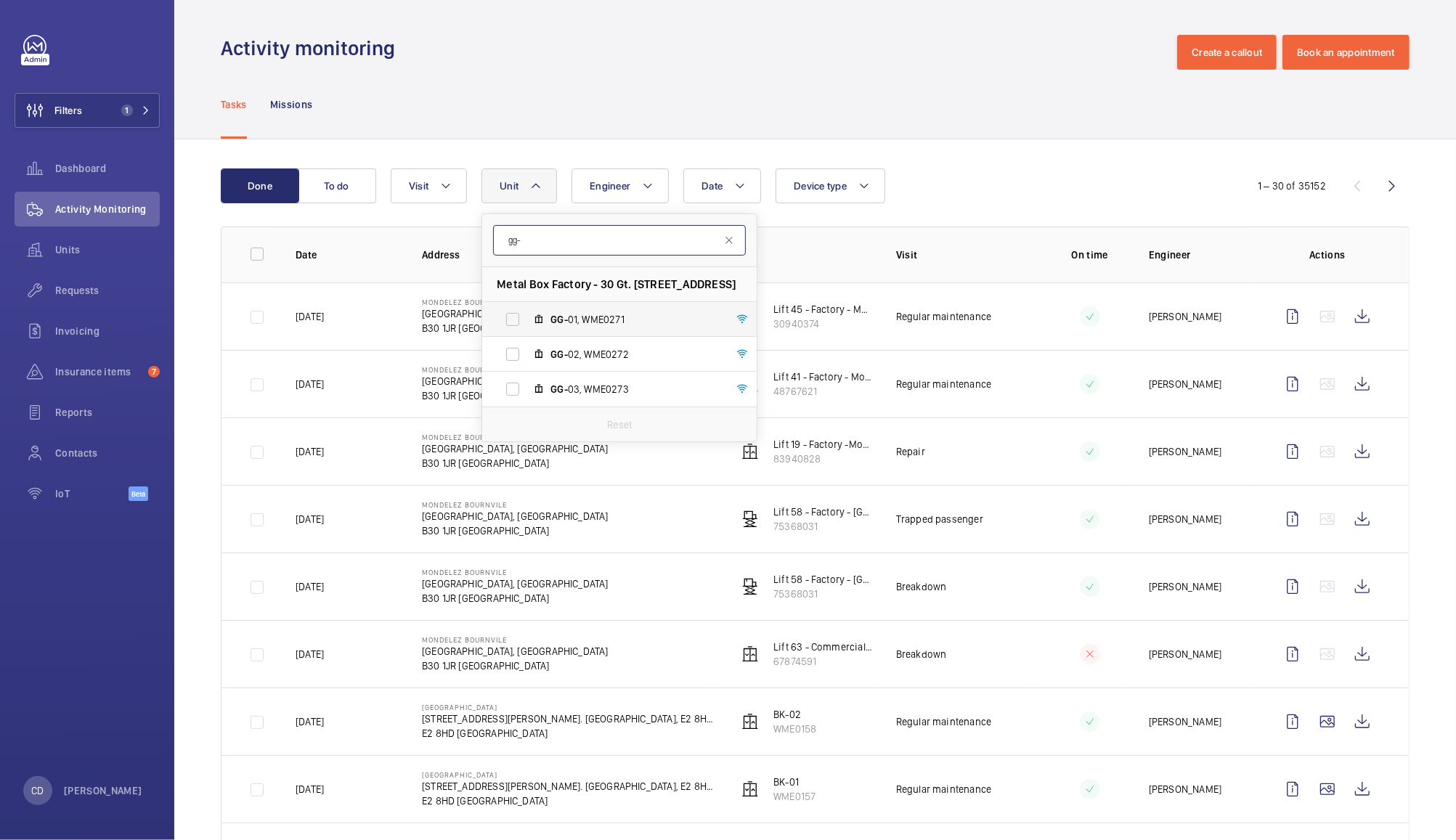
type input "gg-"
click at [507, 317] on label "GG- 01, WME0271" at bounding box center [607, 319] width 251 height 35
click at [507, 317] on input "GG- 01, WME0271" at bounding box center [513, 319] width 29 height 29
checkbox input "true"
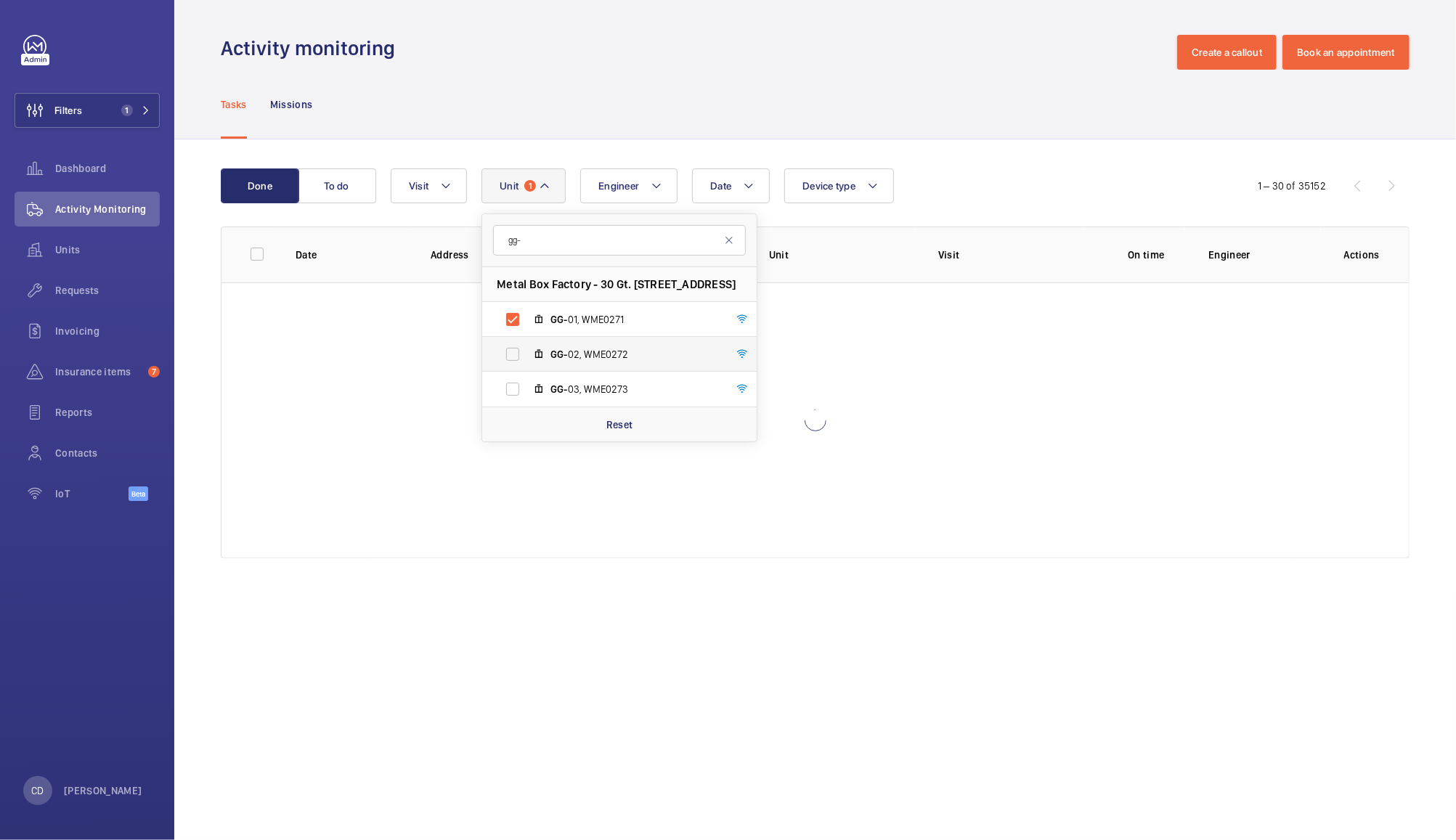
click at [511, 353] on label "GG- 02, WME0272" at bounding box center [607, 354] width 251 height 35
click at [511, 353] on input "GG- 02, WME0272" at bounding box center [513, 354] width 29 height 29
checkbox input "true"
click at [511, 386] on label "GG- 03, WME0273" at bounding box center [607, 389] width 251 height 35
click at [511, 386] on input "GG- 03, WME0273" at bounding box center [513, 389] width 29 height 29
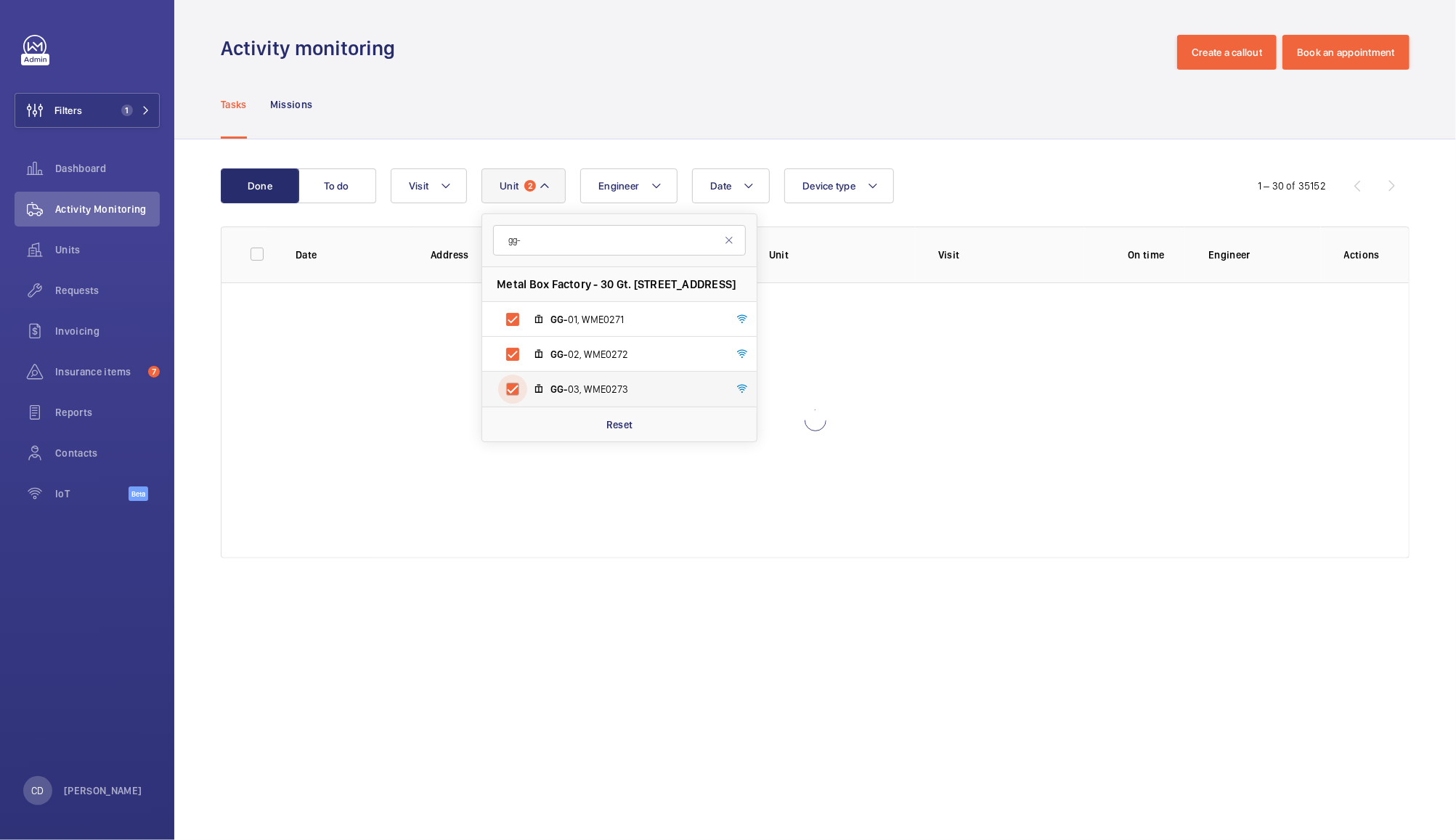
checkbox input "true"
click at [1018, 175] on div "Date Engineer Unit 3 gg- Metal Box Factory - 30 Gt. Guildford Street,, SE1 0HS …" at bounding box center [812, 186] width 843 height 35
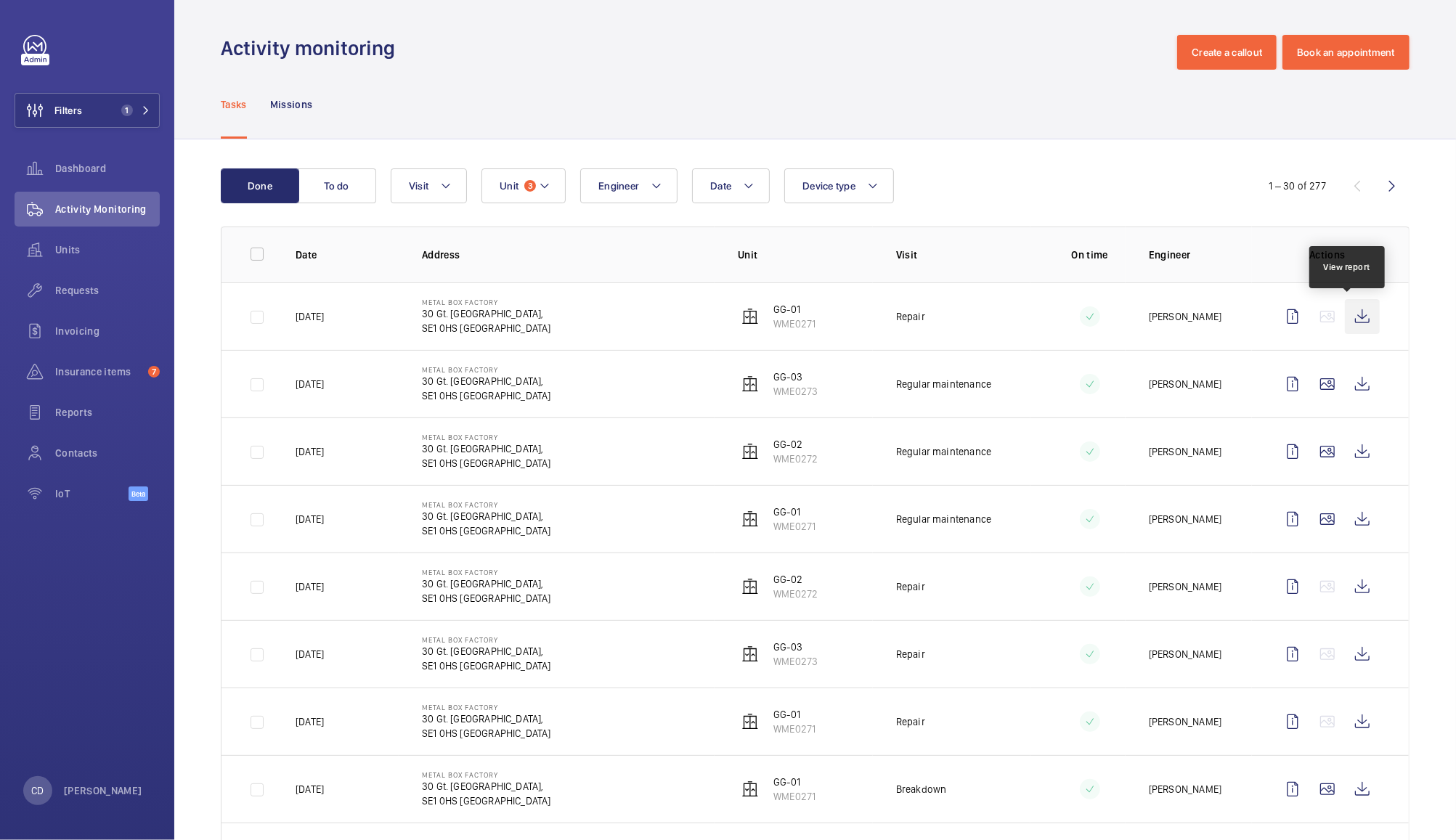
click at [1344, 318] on wm-front-icon-button at bounding box center [1361, 316] width 35 height 35
click at [537, 203] on button "Unit 3" at bounding box center [523, 186] width 84 height 35
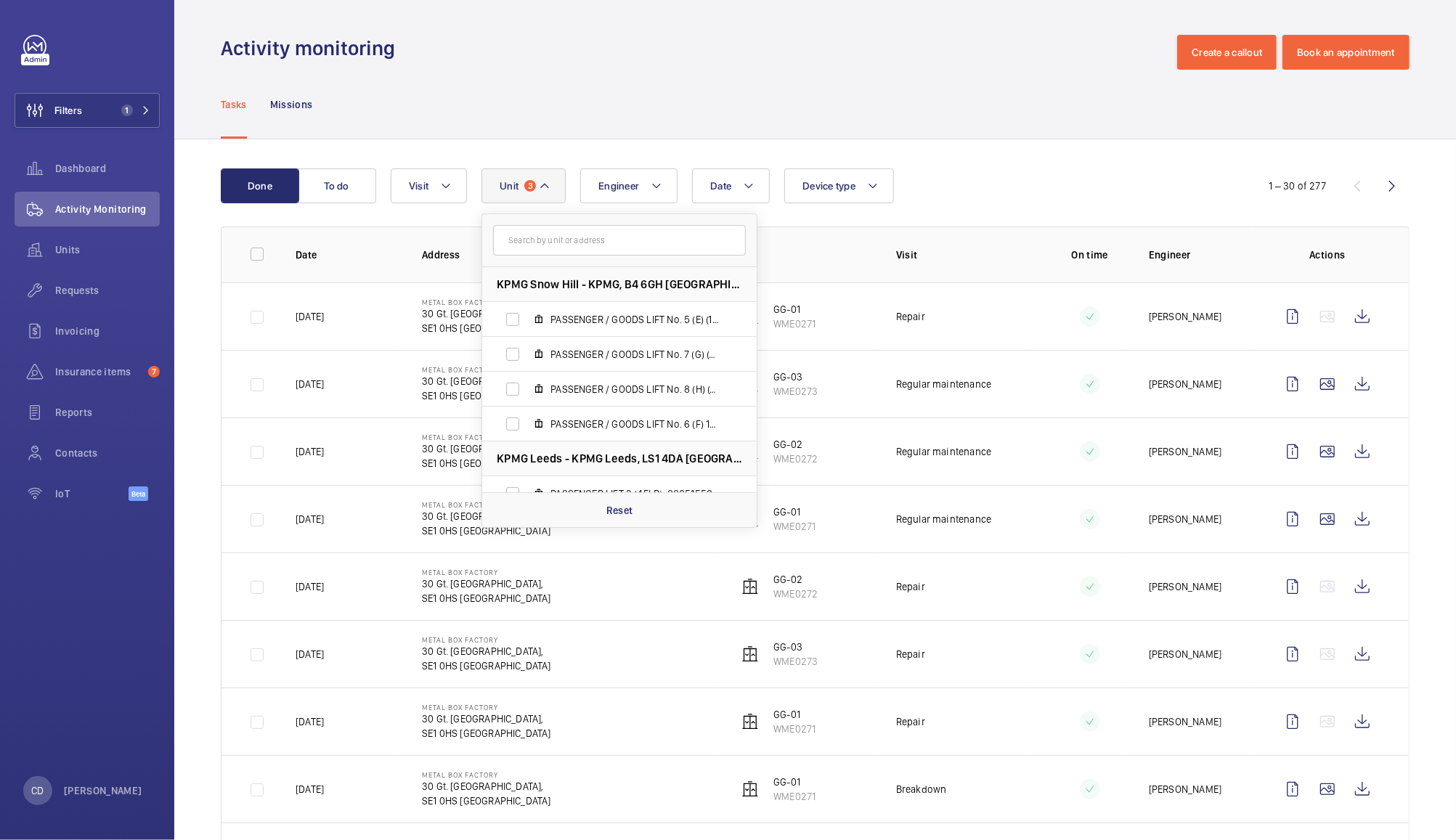
click at [596, 243] on input "text" at bounding box center [619, 240] width 253 height 30
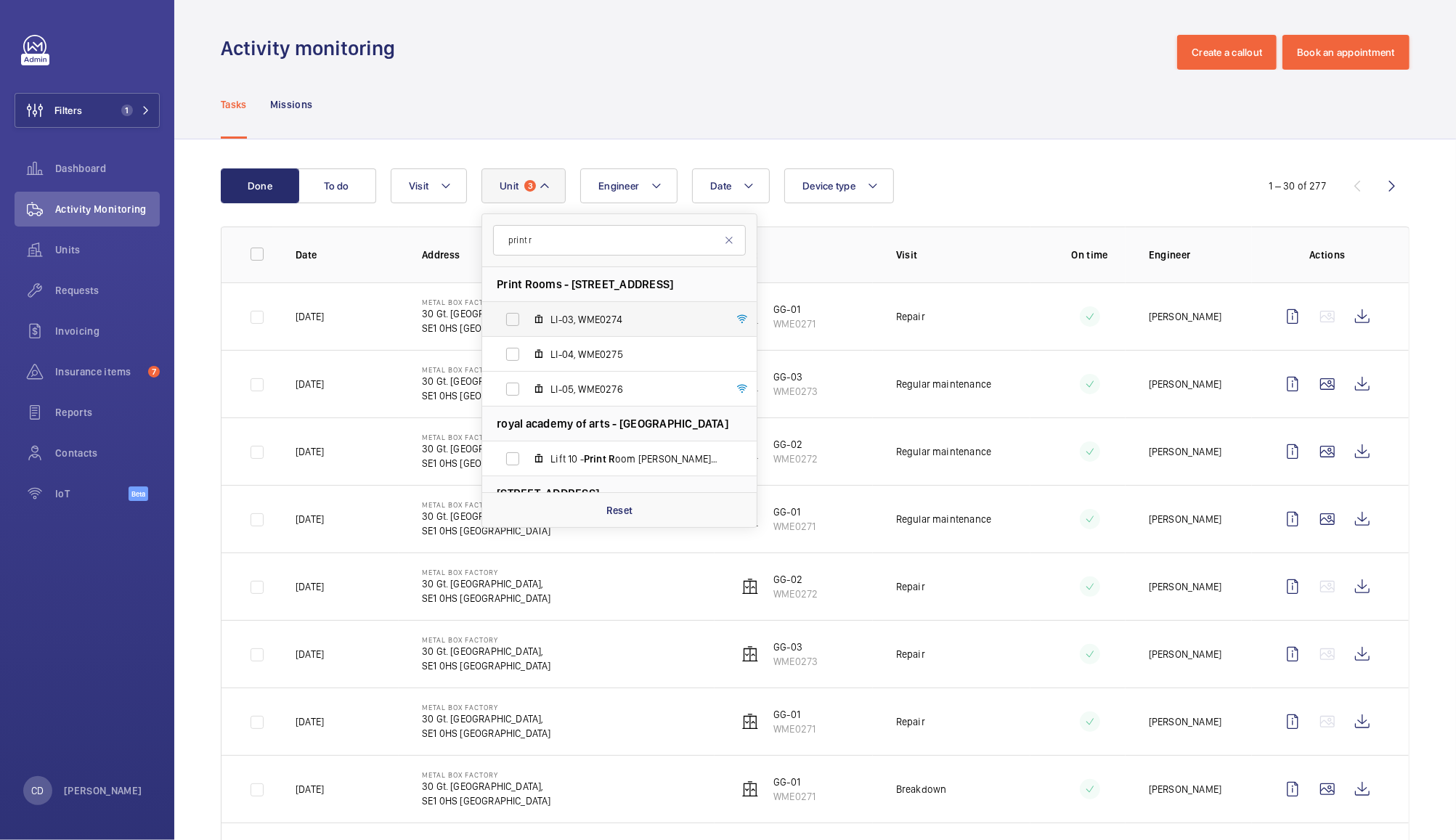
type input "print r"
click at [510, 316] on label "LI-03, WME0274" at bounding box center [607, 319] width 251 height 35
click at [510, 316] on input "LI-03, WME0274" at bounding box center [513, 319] width 29 height 29
checkbox input "true"
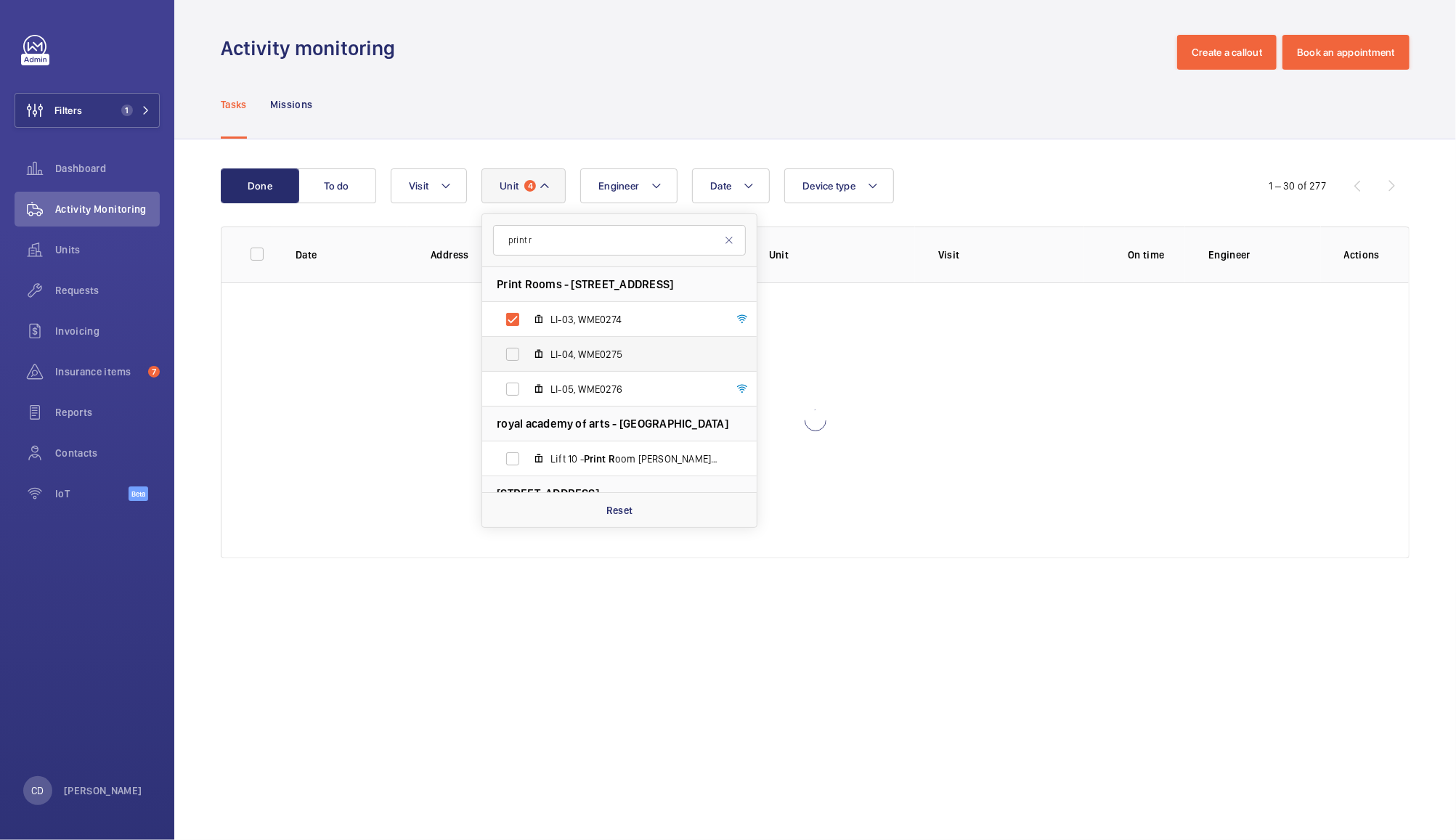
click at [510, 363] on label "LI-04, WME0275" at bounding box center [607, 354] width 251 height 35
click at [510, 363] on input "LI-04, WME0275" at bounding box center [513, 354] width 29 height 29
checkbox input "true"
click at [510, 386] on label "LI-05, WME0276" at bounding box center [607, 389] width 251 height 35
click at [510, 386] on input "LI-05, WME0276" at bounding box center [513, 389] width 29 height 29
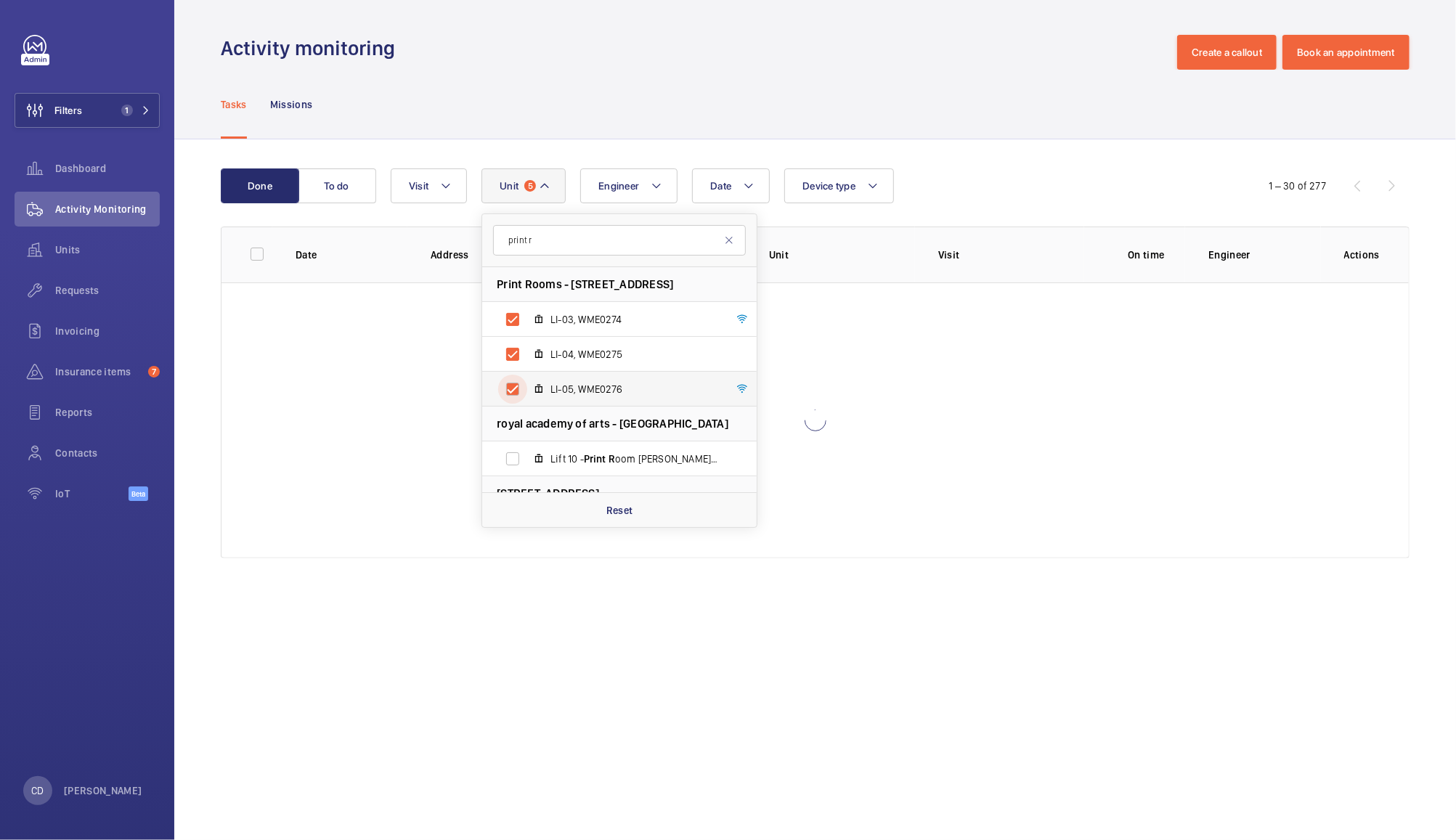
checkbox input "true"
click at [991, 193] on div "Date Engineer Unit 6 print r Print Rooms - 164/180 Union Street,, SE1 0LH LONDO…" at bounding box center [812, 186] width 844 height 35
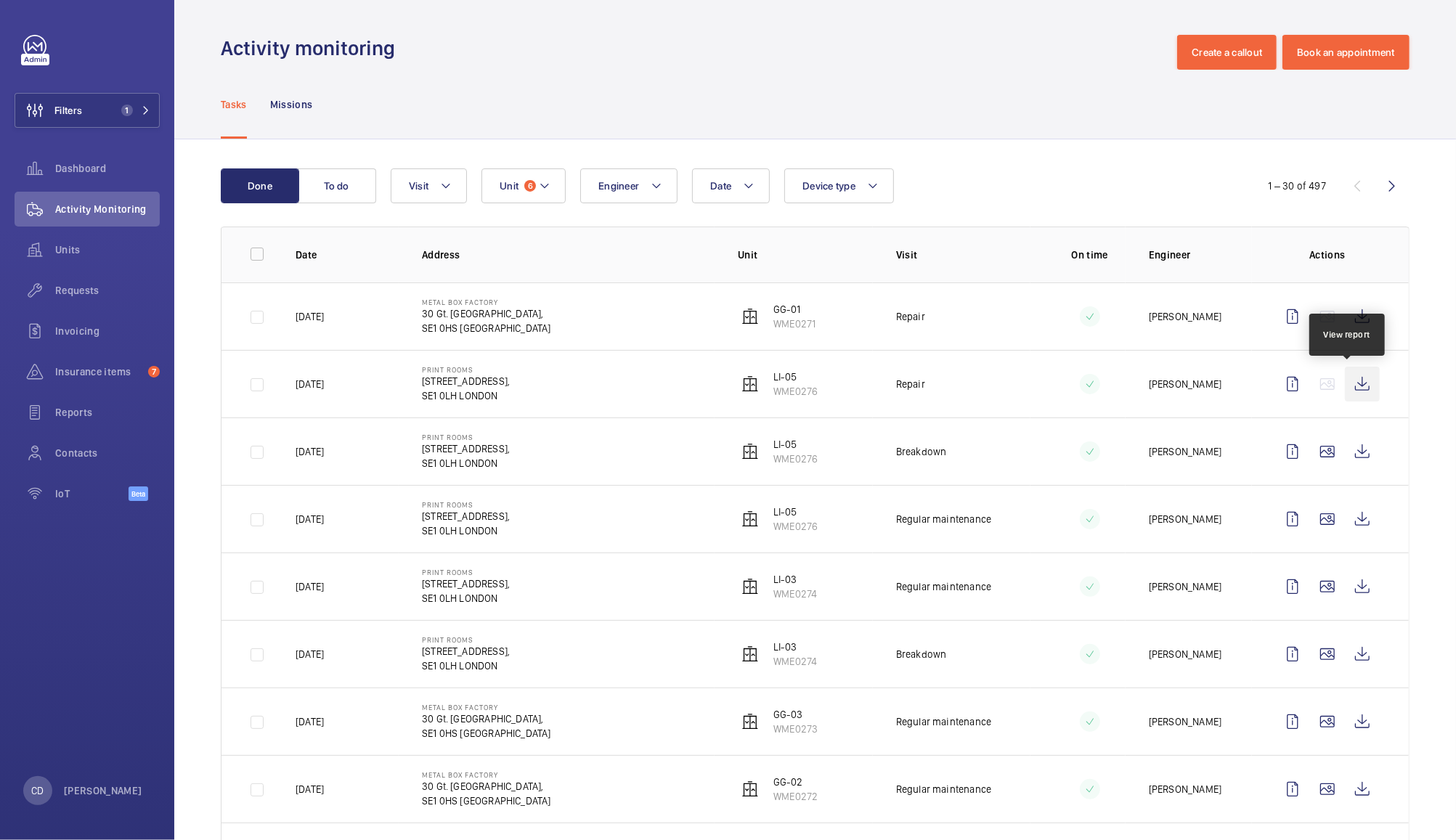
click at [1350, 384] on wm-front-icon-button at bounding box center [1361, 383] width 35 height 35
click at [531, 193] on button "Unit 6" at bounding box center [523, 186] width 84 height 35
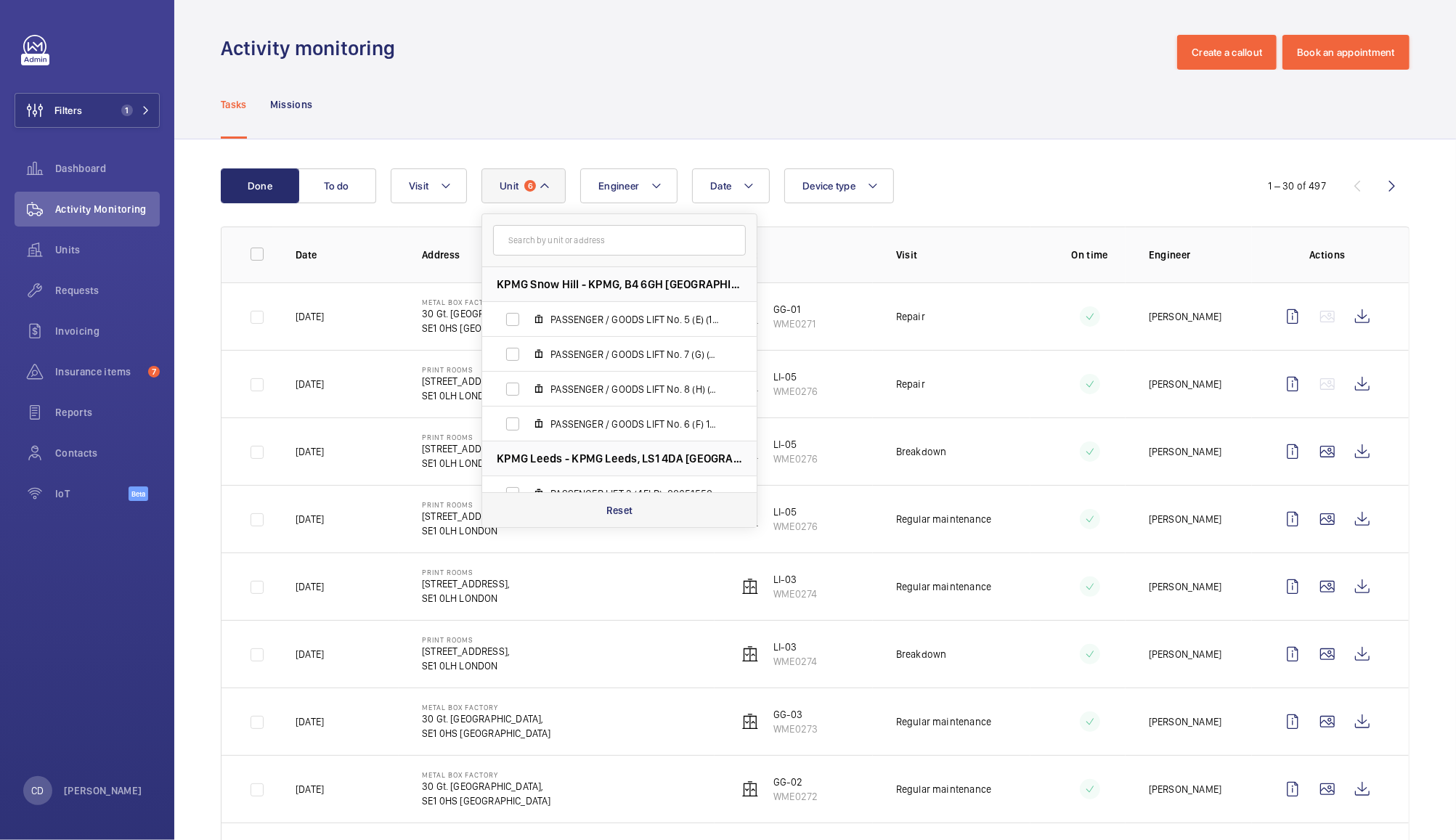
click at [621, 520] on div "Reset" at bounding box center [619, 509] width 274 height 35
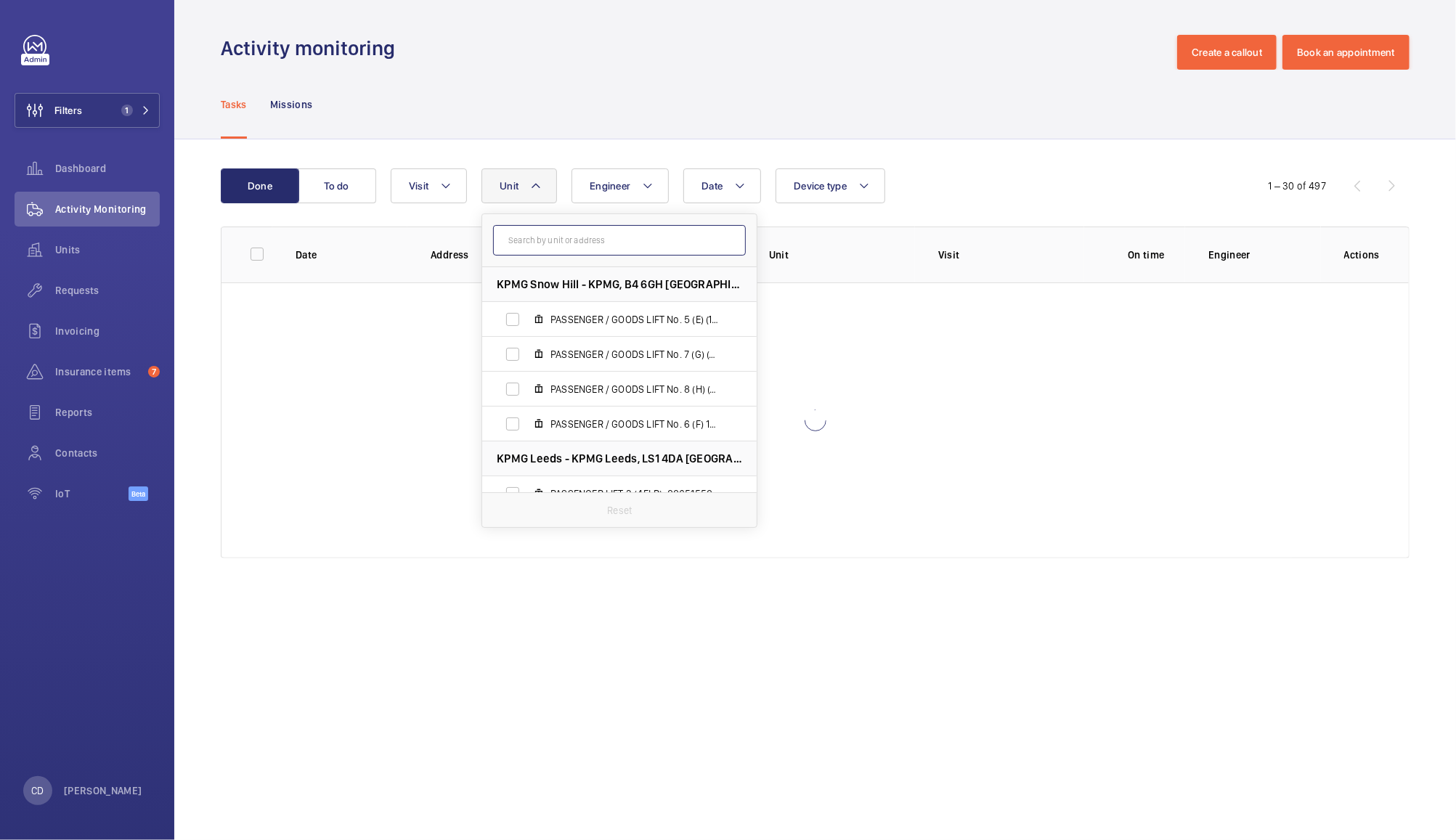
click at [682, 232] on input "text" at bounding box center [619, 240] width 253 height 30
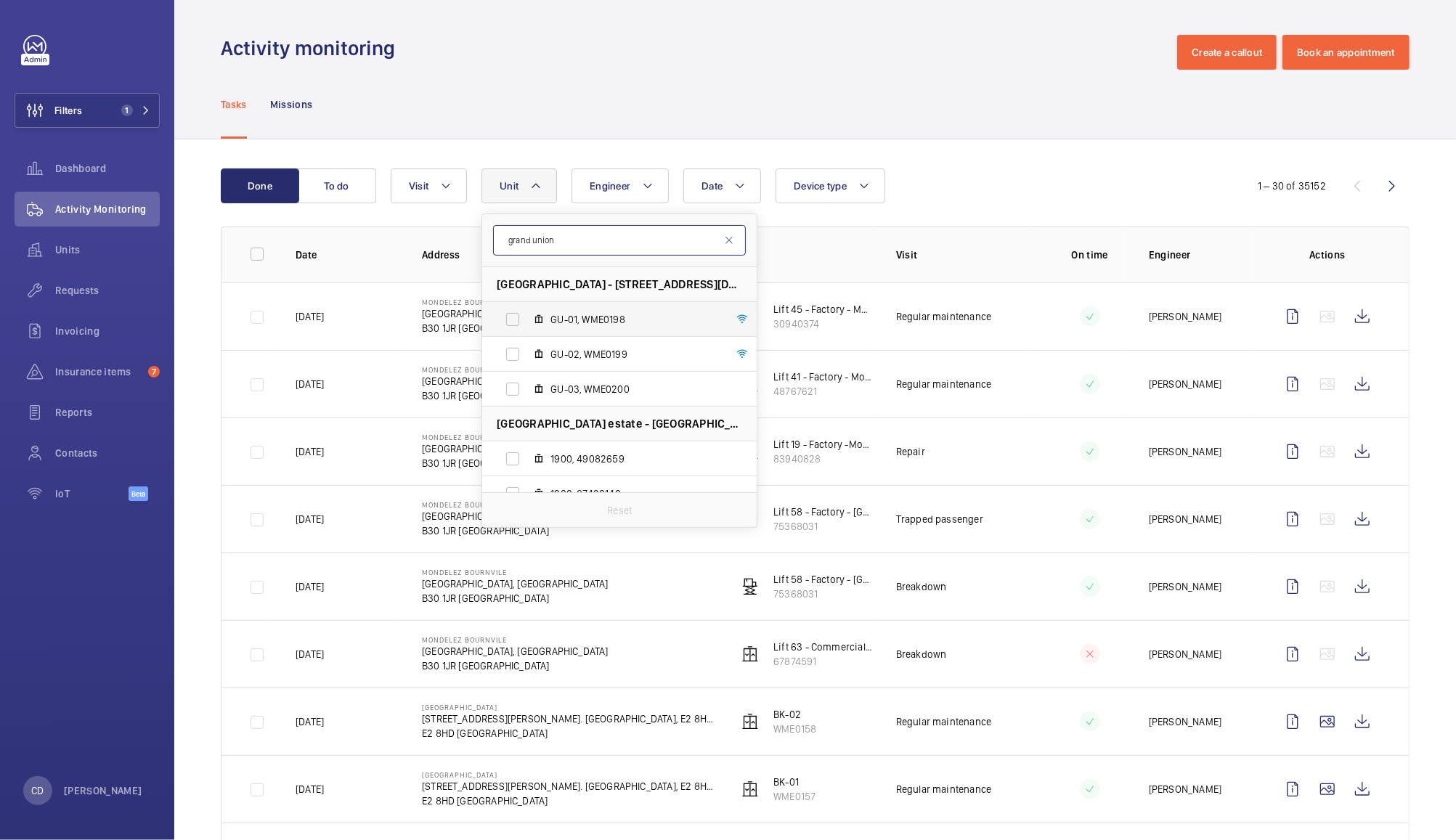
type input "grand union"
click at [515, 324] on label "GU-01, WME0198" at bounding box center [607, 319] width 251 height 35
click at [515, 324] on input "GU-01, WME0198" at bounding box center [513, 319] width 29 height 29
checkbox input "true"
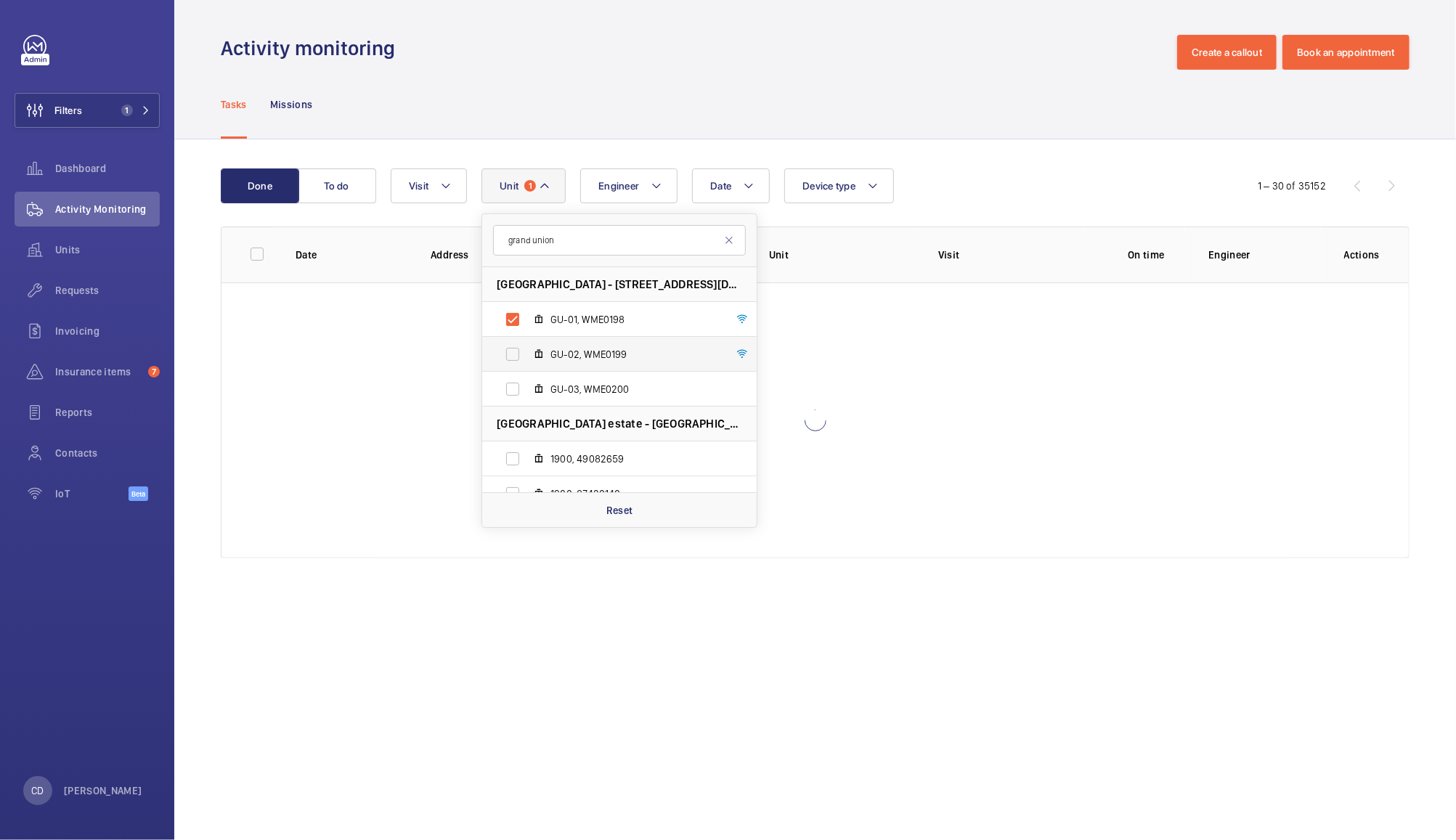
click at [510, 353] on label "GU-02, WME0199" at bounding box center [607, 354] width 251 height 35
click at [510, 353] on input "GU-02, WME0199" at bounding box center [513, 354] width 29 height 29
checkbox input "true"
click at [511, 393] on label "GU-03, WME0200" at bounding box center [607, 389] width 251 height 35
click at [511, 393] on input "GU-03, WME0200" at bounding box center [513, 389] width 29 height 29
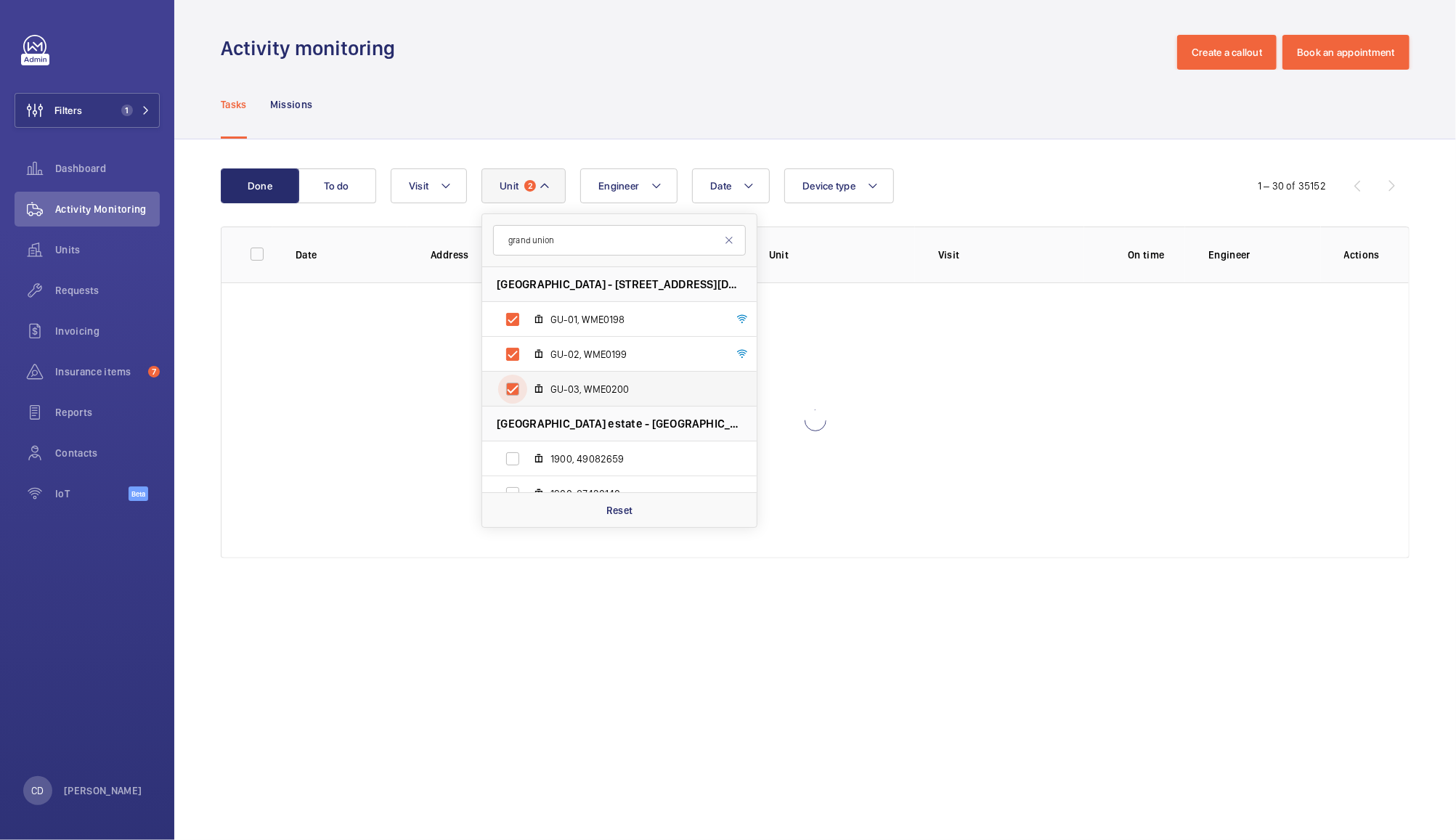
checkbox input "true"
click at [997, 105] on div "Tasks Missions" at bounding box center [815, 104] width 1189 height 69
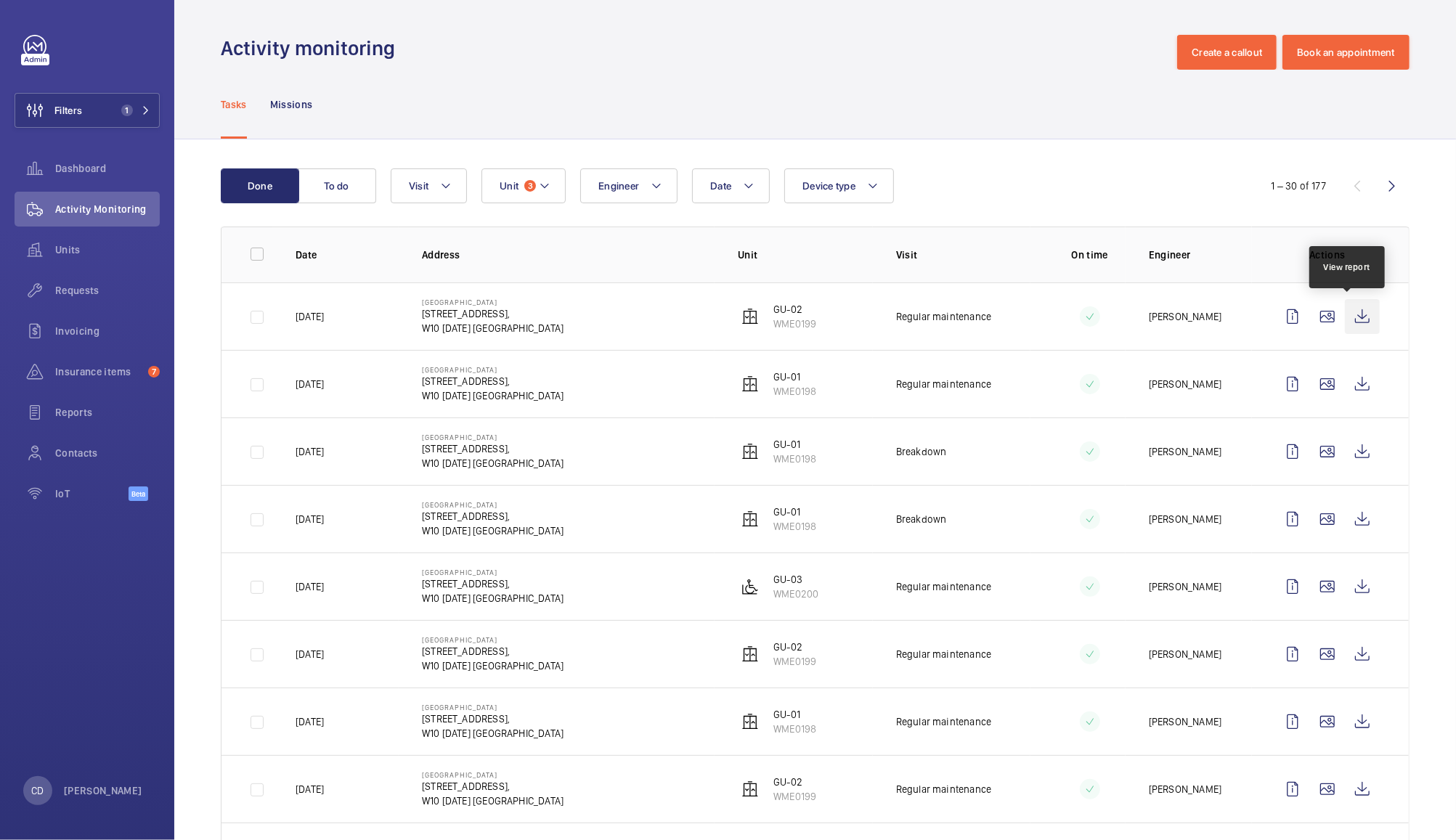
click at [1347, 323] on wm-front-icon-button at bounding box center [1361, 316] width 35 height 35
click at [76, 280] on div "Requests" at bounding box center [87, 290] width 146 height 35
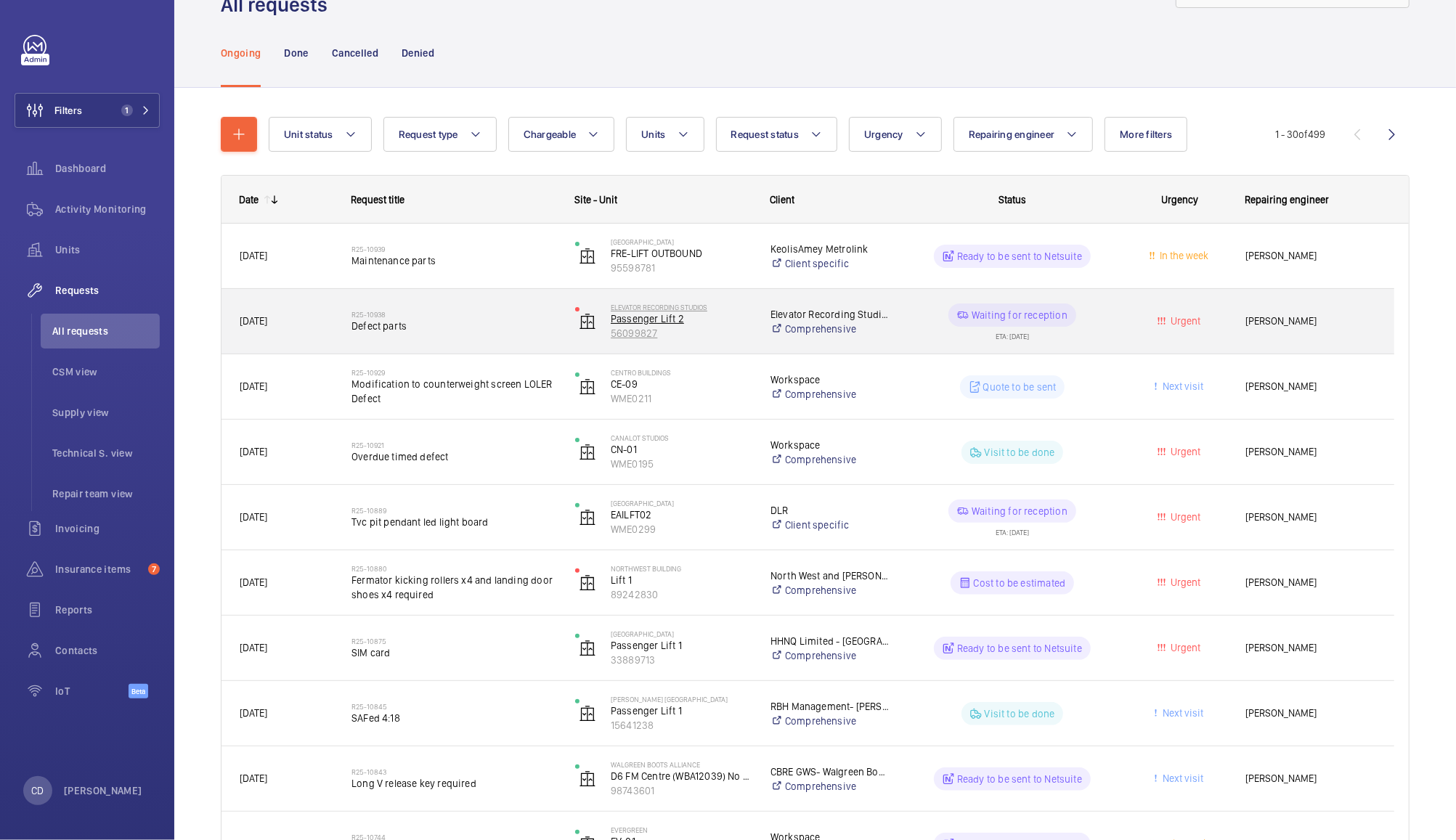
scroll to position [60, 0]
click at [924, 324] on wm-front-pills-cell "Waiting for reception ETA: 18/08/2025" at bounding box center [1011, 324] width 205 height 37
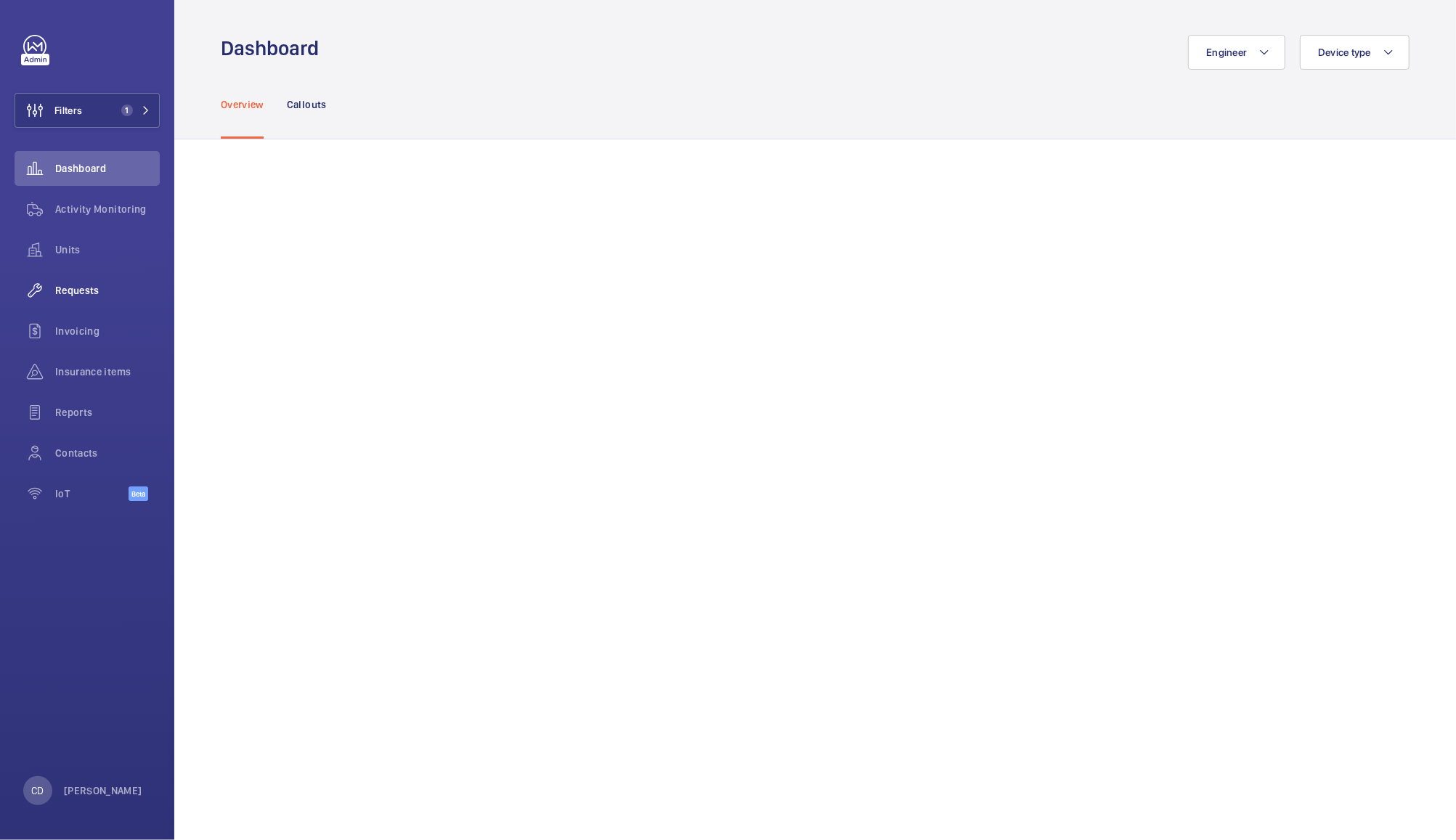
click at [79, 292] on span "Requests" at bounding box center [107, 290] width 105 height 14
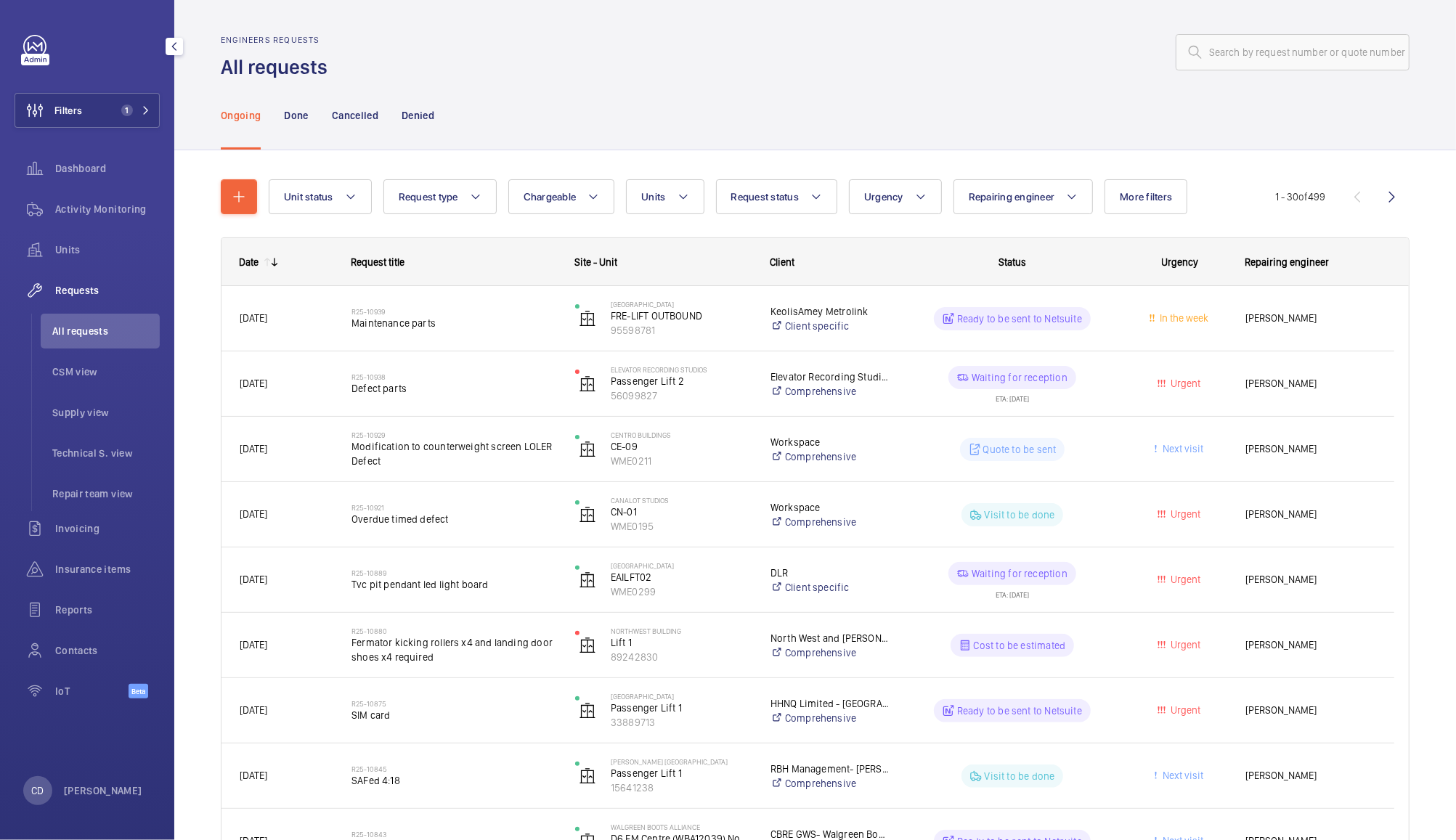
click at [460, 455] on span "Modification to counterweight screen LOLER Defect" at bounding box center [453, 454] width 205 height 29
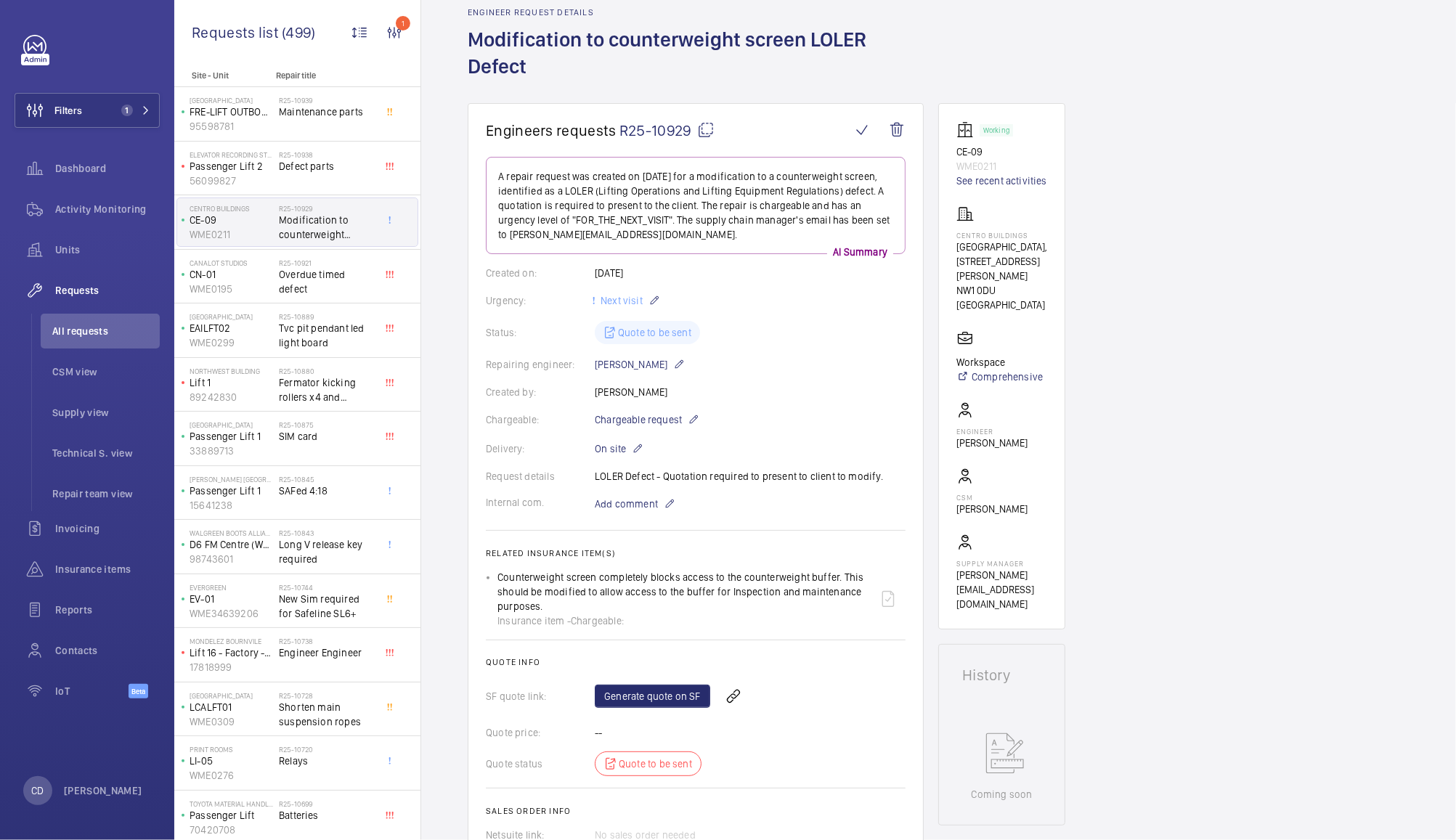
scroll to position [68, 0]
click at [91, 500] on span "Repair team view" at bounding box center [106, 494] width 107 height 14
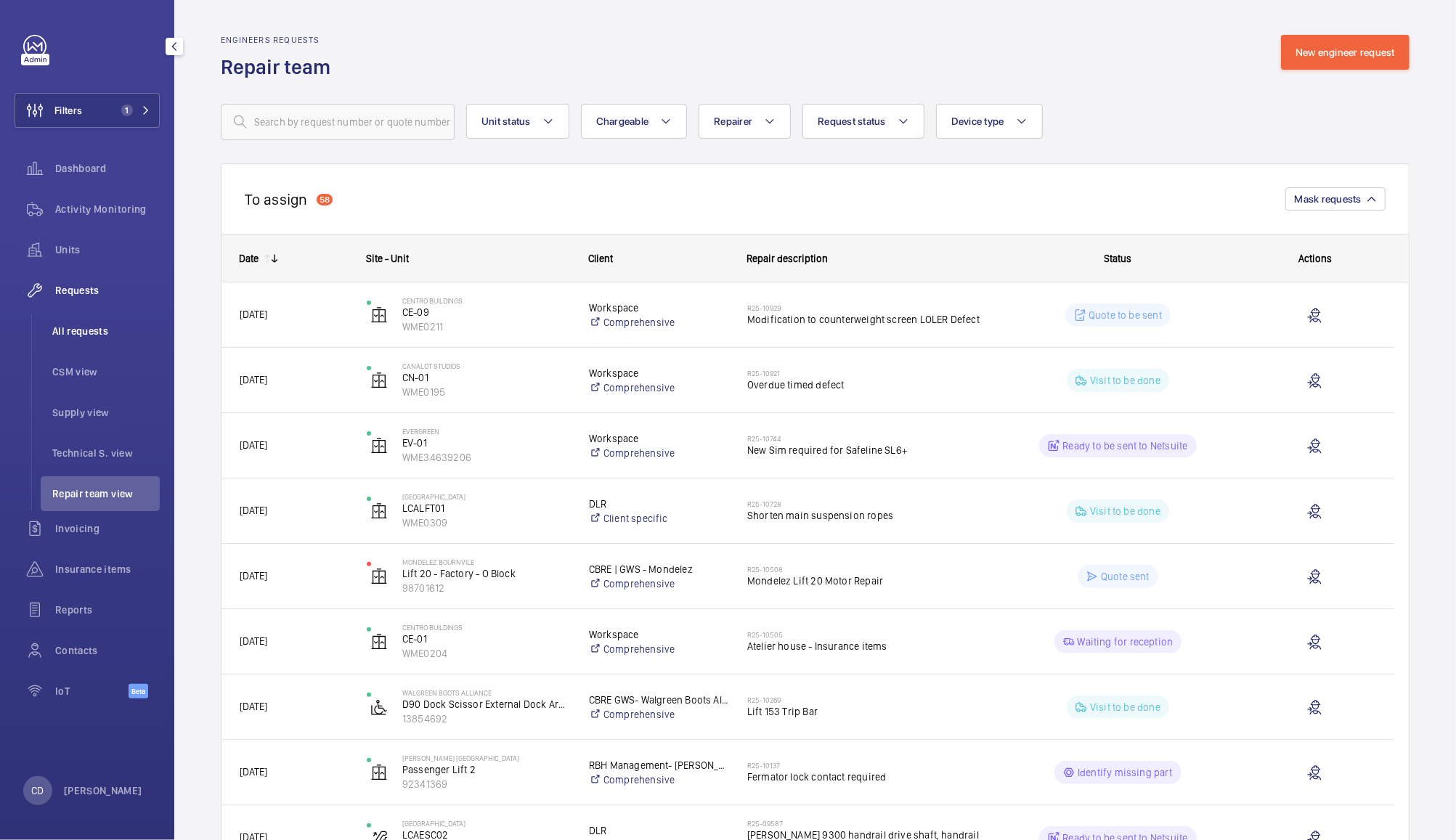
click at [72, 332] on span "All requests" at bounding box center [106, 332] width 107 height 14
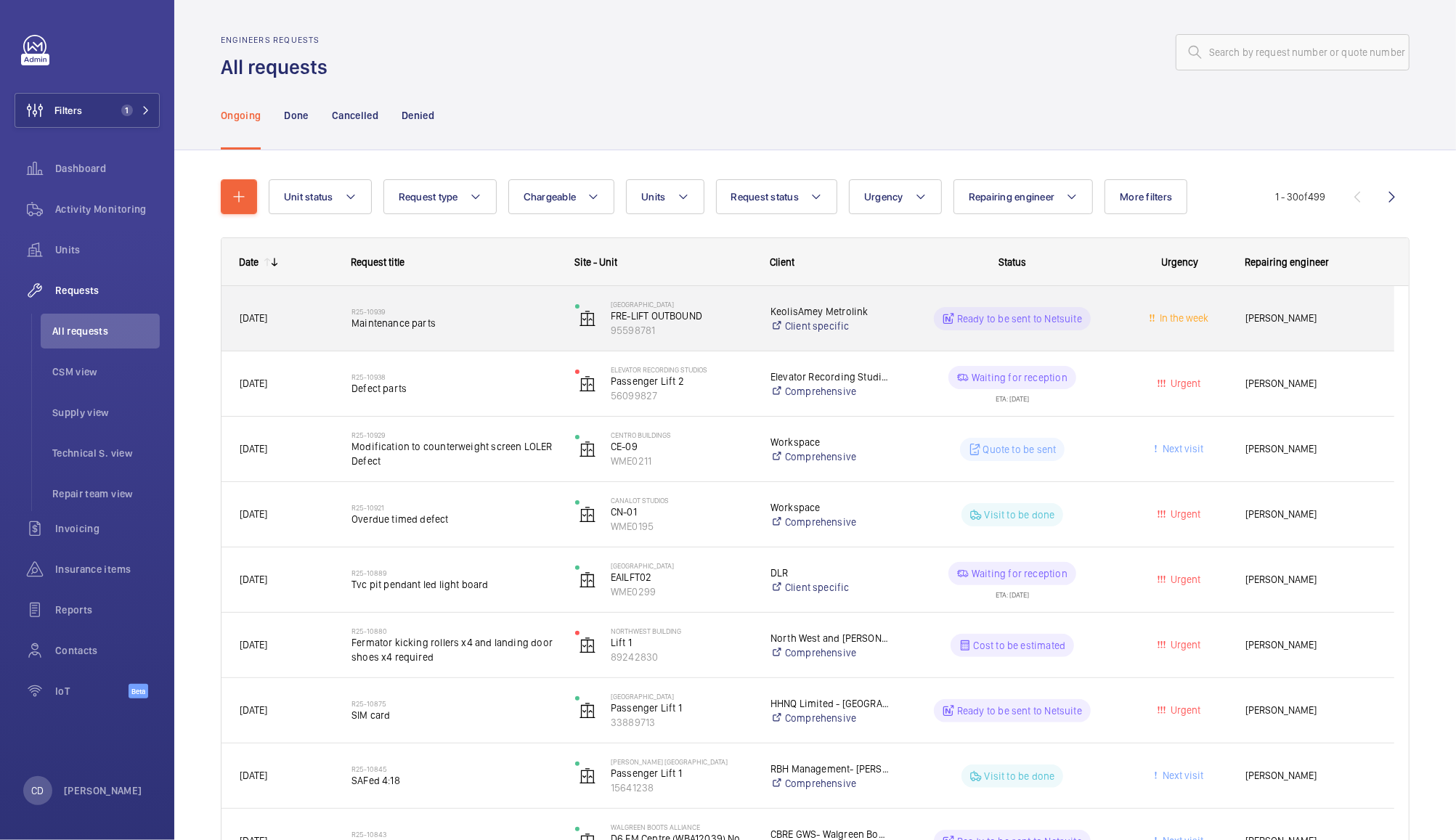
click at [1164, 326] on span "In the week" at bounding box center [1180, 318] width 93 height 17
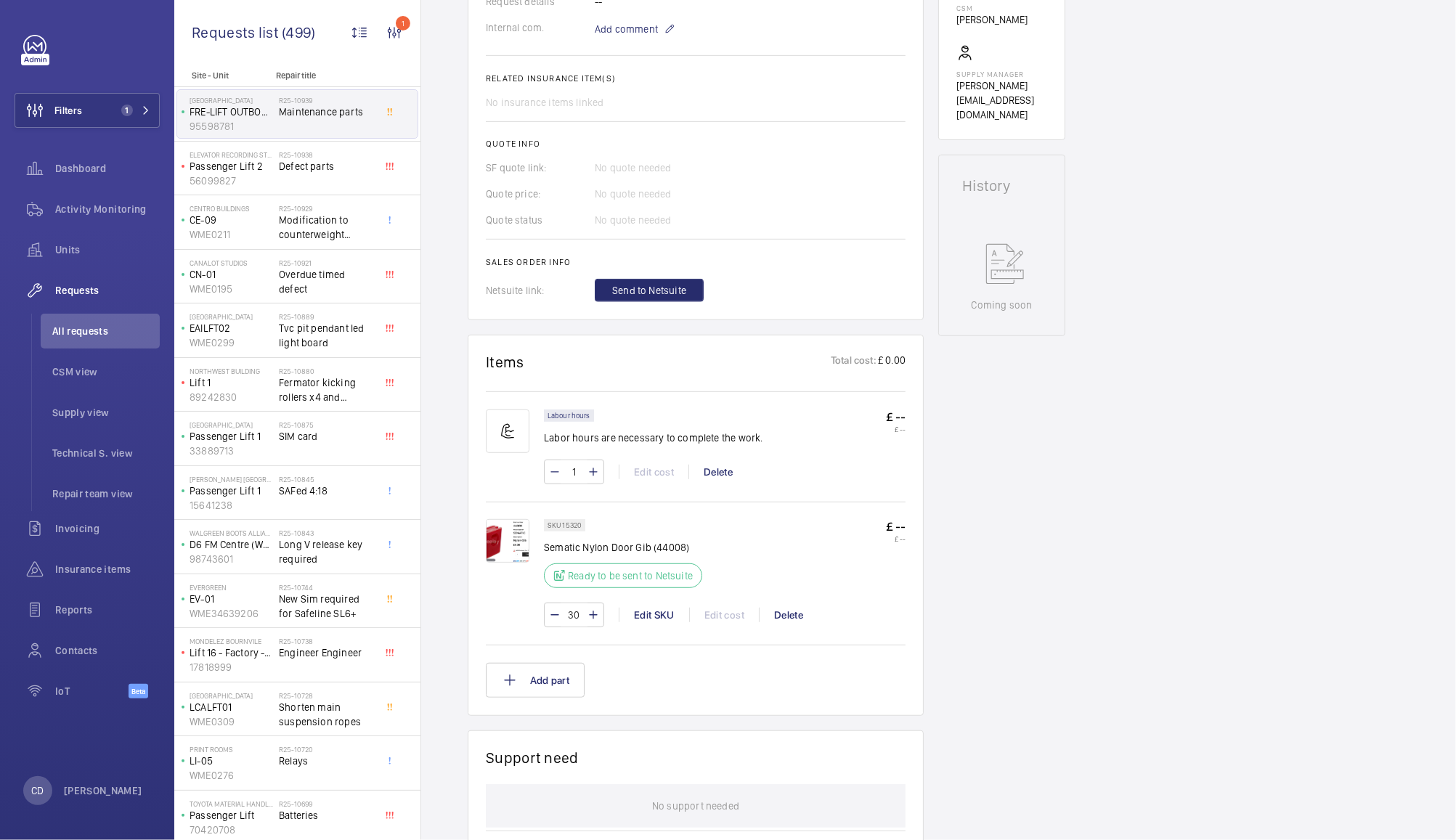
scroll to position [501, 0]
click at [727, 468] on div "Delete" at bounding box center [718, 470] width 59 height 14
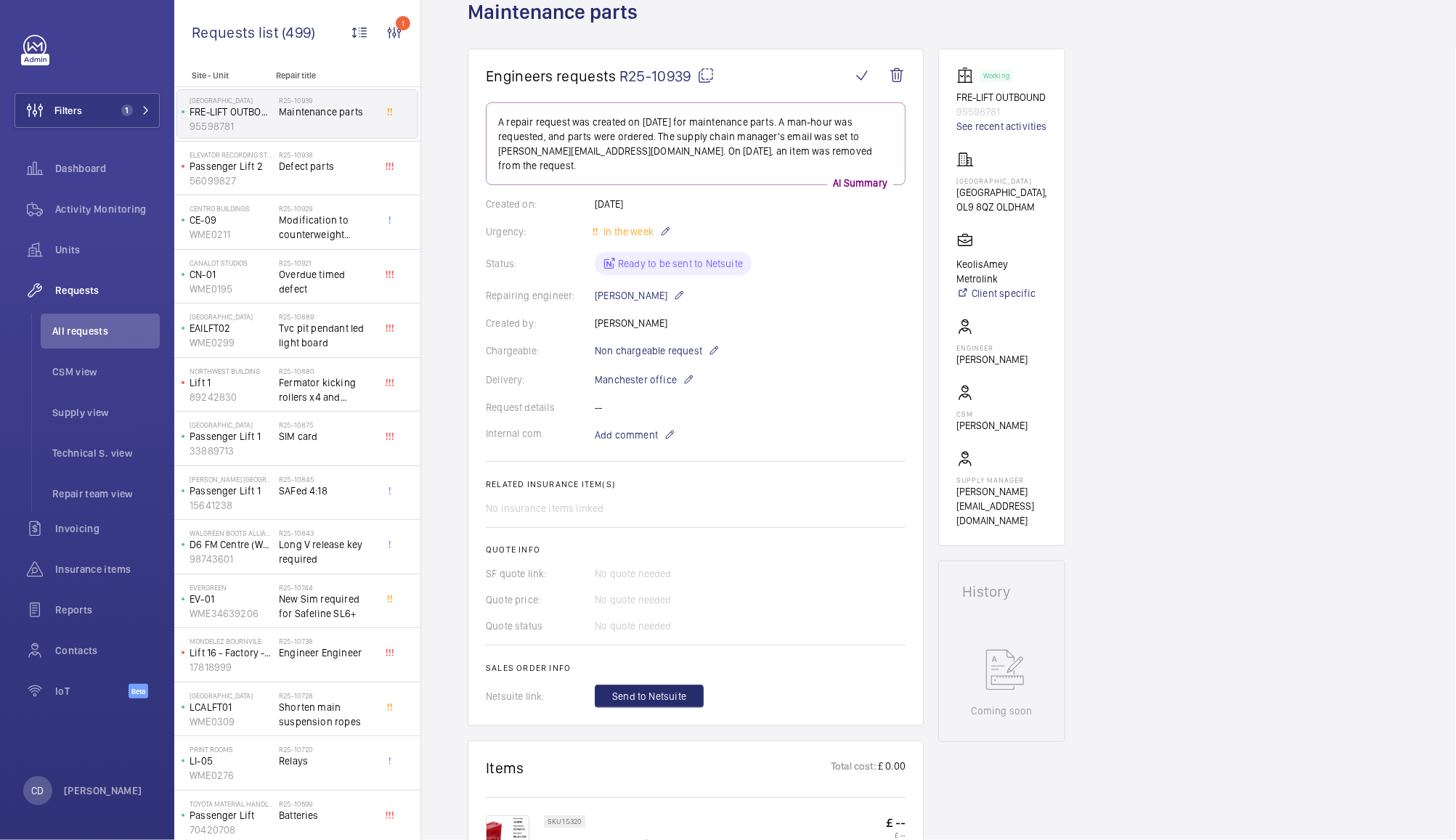
scroll to position [84, 0]
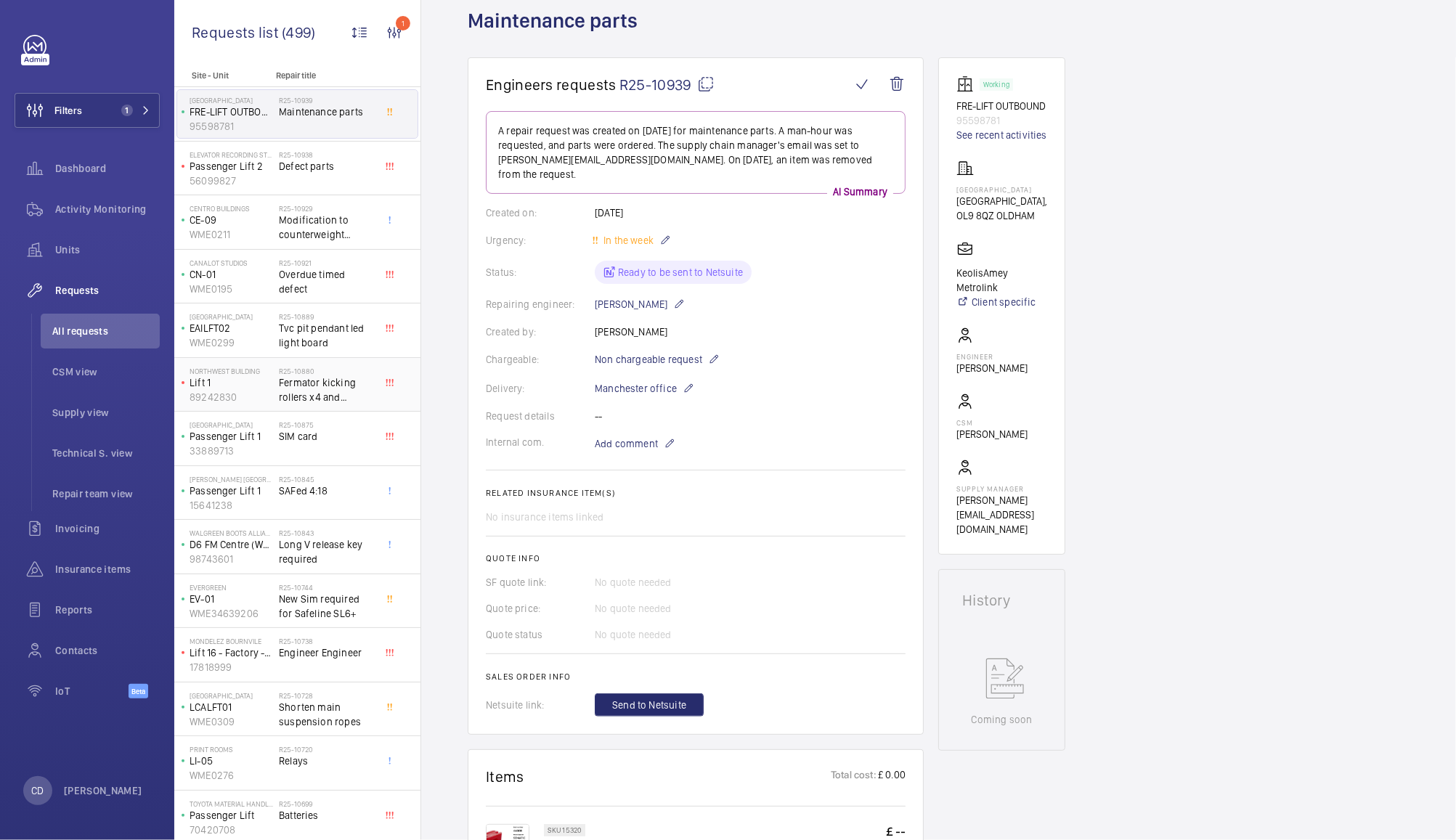
click at [325, 383] on span "Fermator kicking rollers x4 and landing door shoes x4 required" at bounding box center [326, 390] width 96 height 29
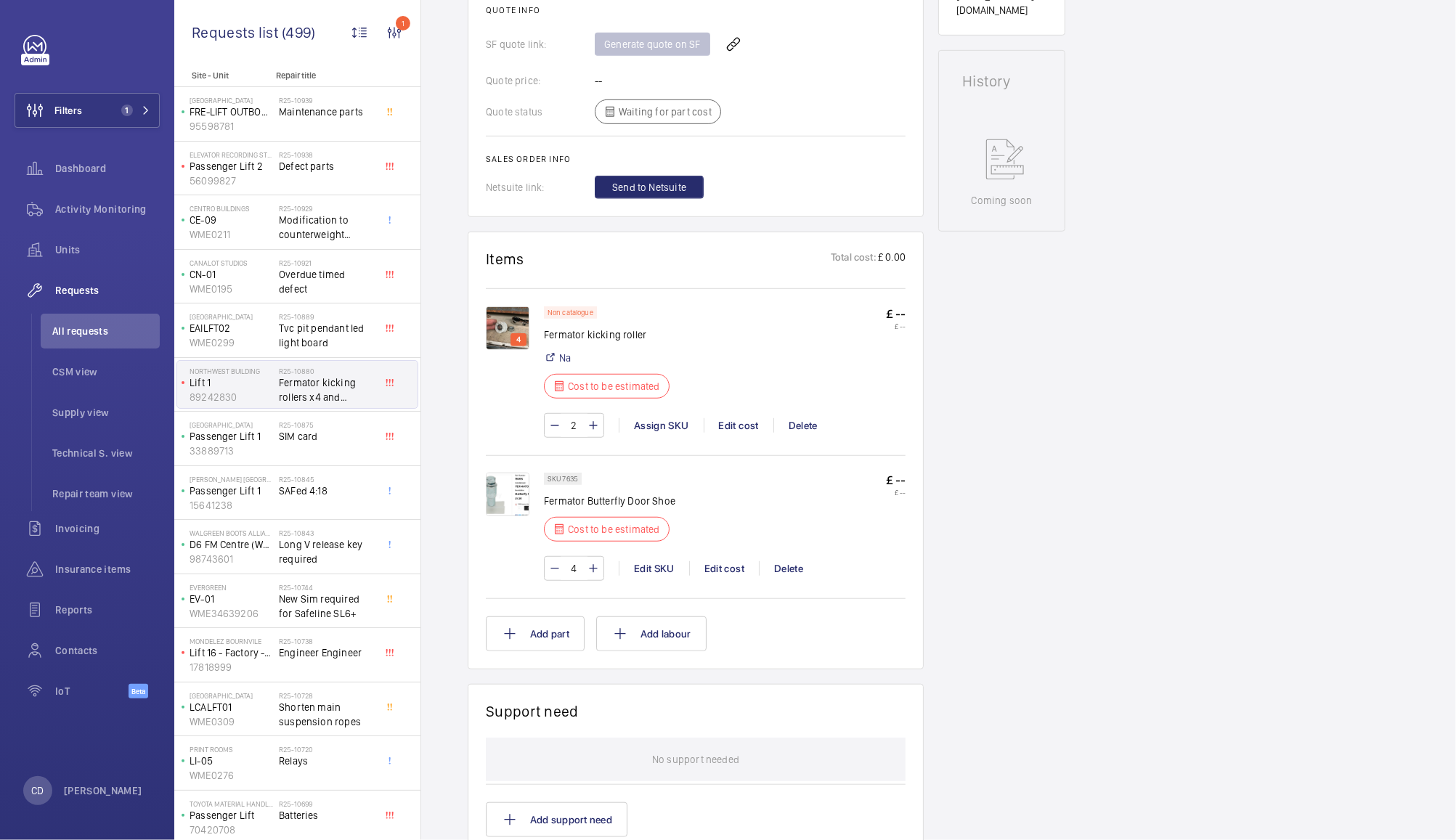
scroll to position [655, 0]
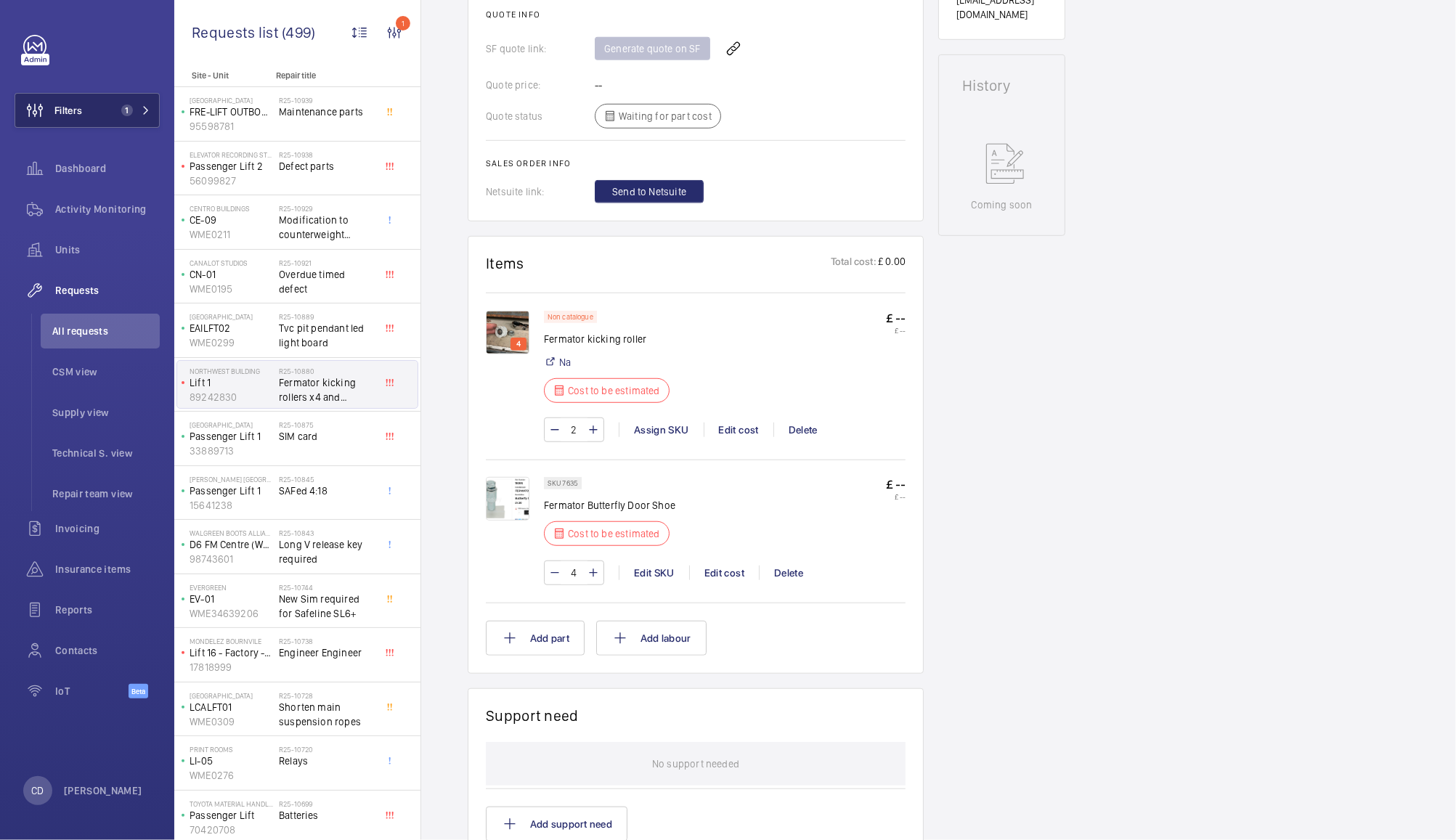
click at [105, 116] on button "Filters 1" at bounding box center [87, 110] width 146 height 35
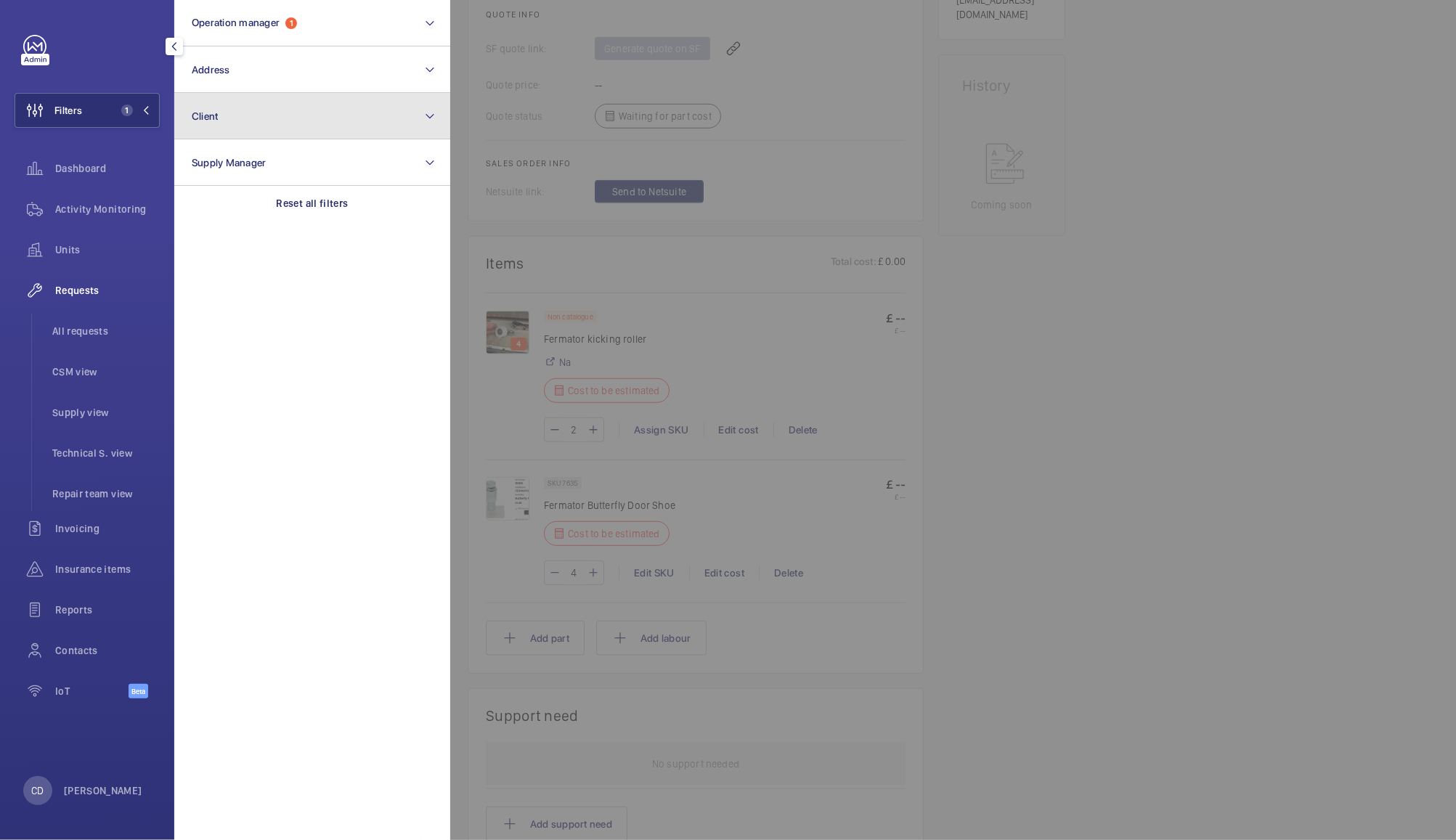
click at [306, 117] on button "Client" at bounding box center [312, 116] width 276 height 46
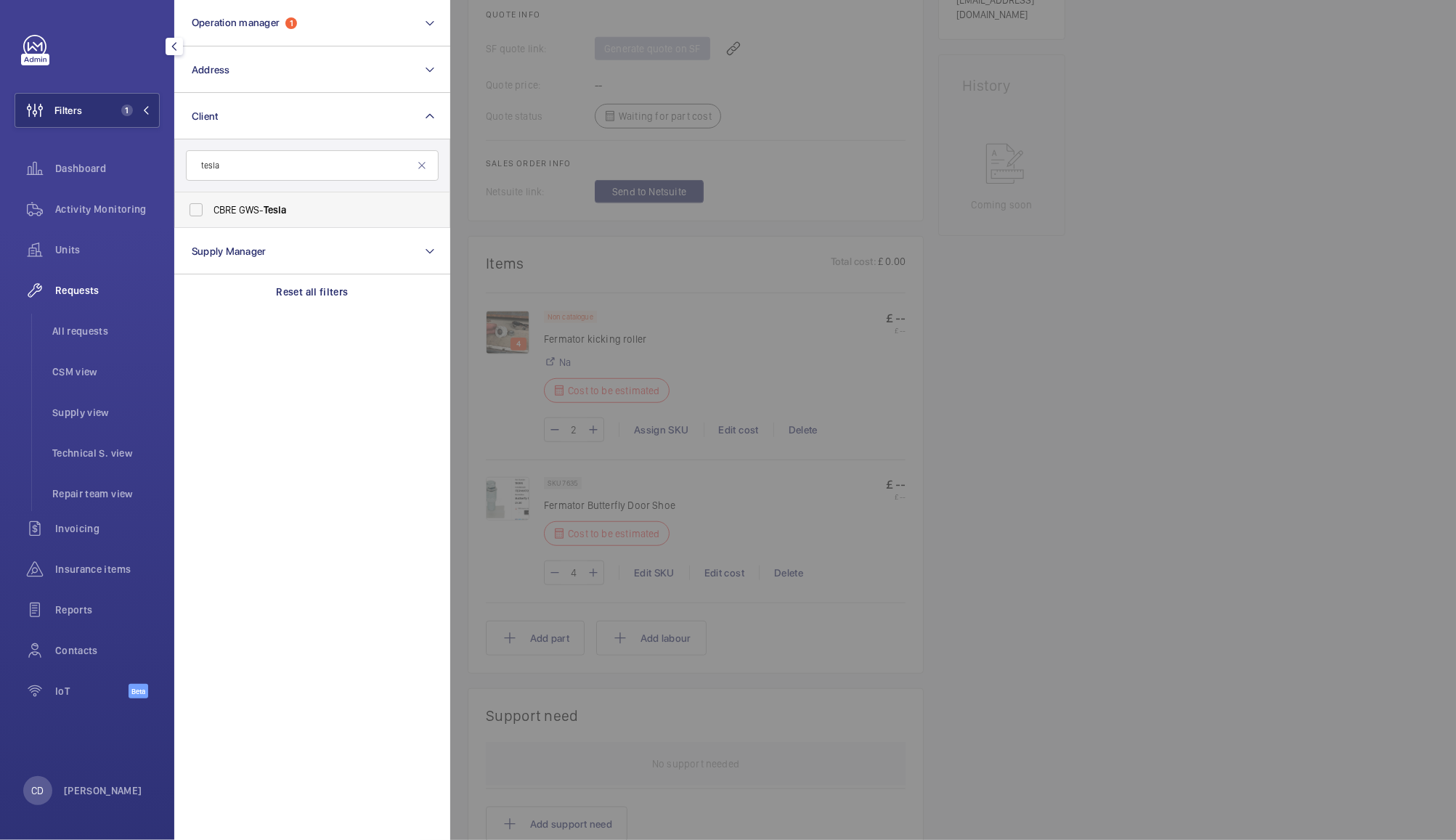
type input "tesla"
click at [242, 194] on label "CBRE GWS- Tesla" at bounding box center [301, 209] width 253 height 35
click at [211, 196] on input "CBRE GWS- Tesla" at bounding box center [196, 210] width 29 height 29
checkbox input "true"
click at [1121, 314] on div at bounding box center [1178, 420] width 1456 height 840
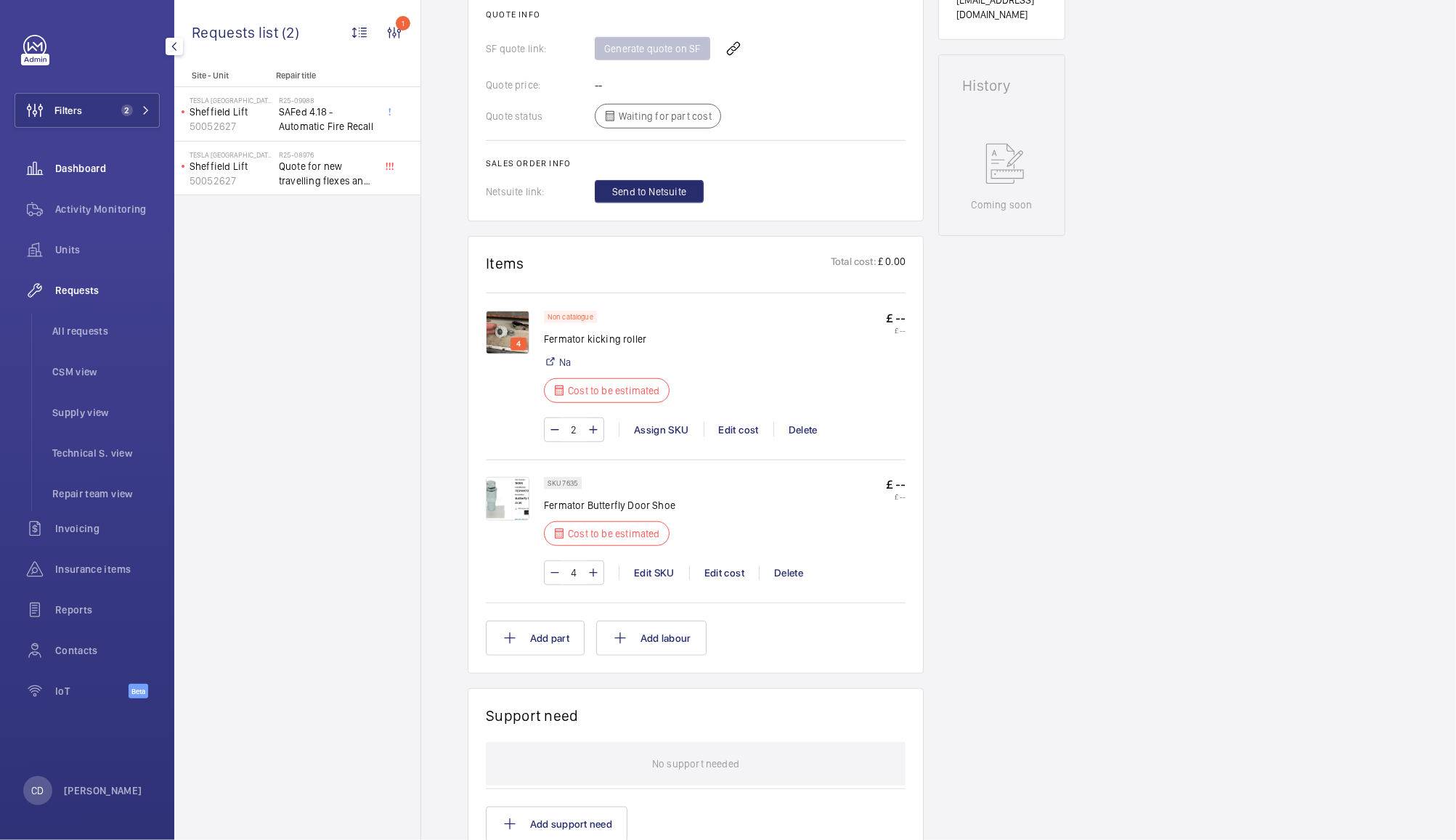
click at [88, 168] on span "Dashboard" at bounding box center [107, 168] width 105 height 14
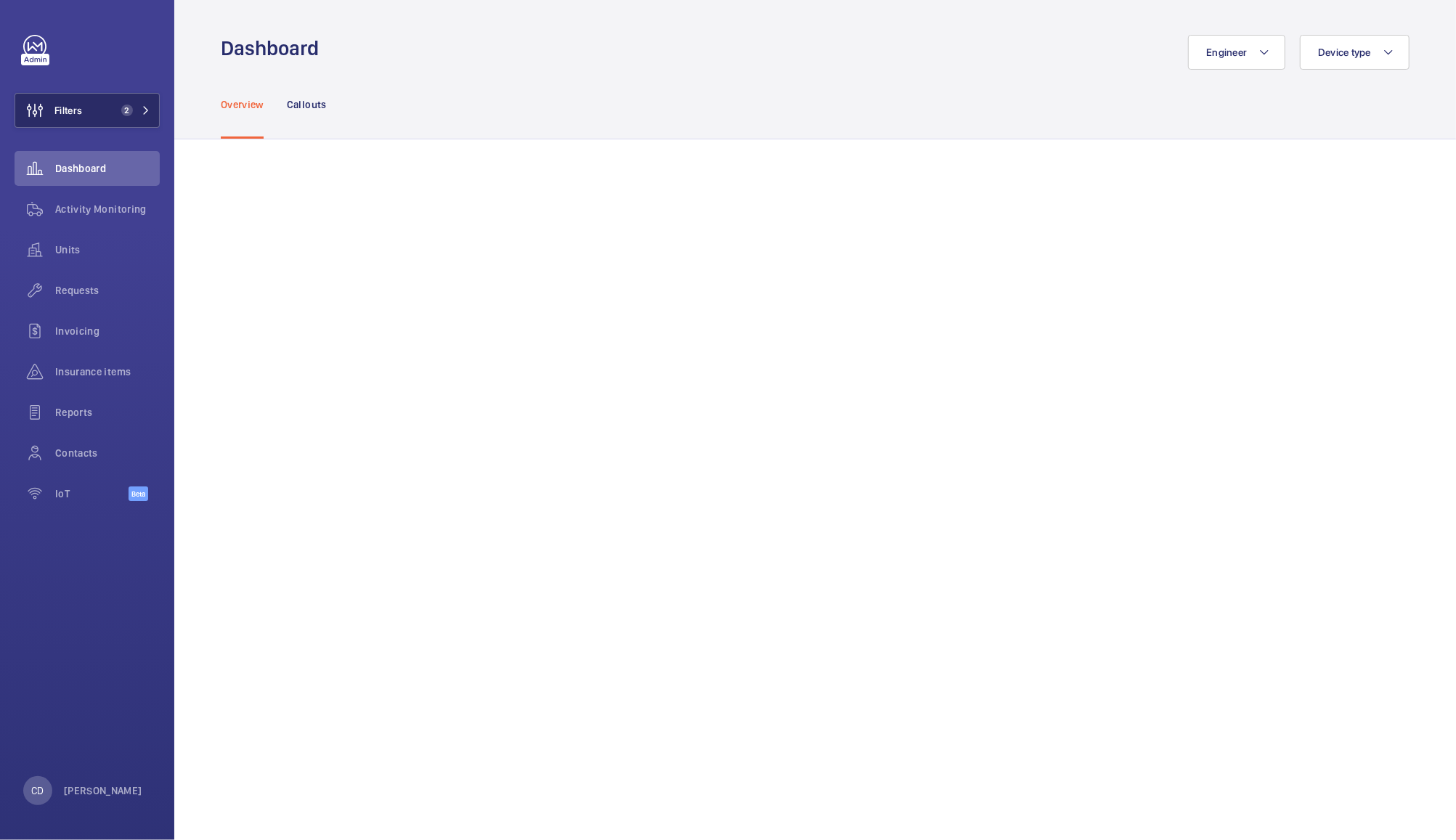
click at [116, 96] on button "Filters 2" at bounding box center [87, 110] width 146 height 35
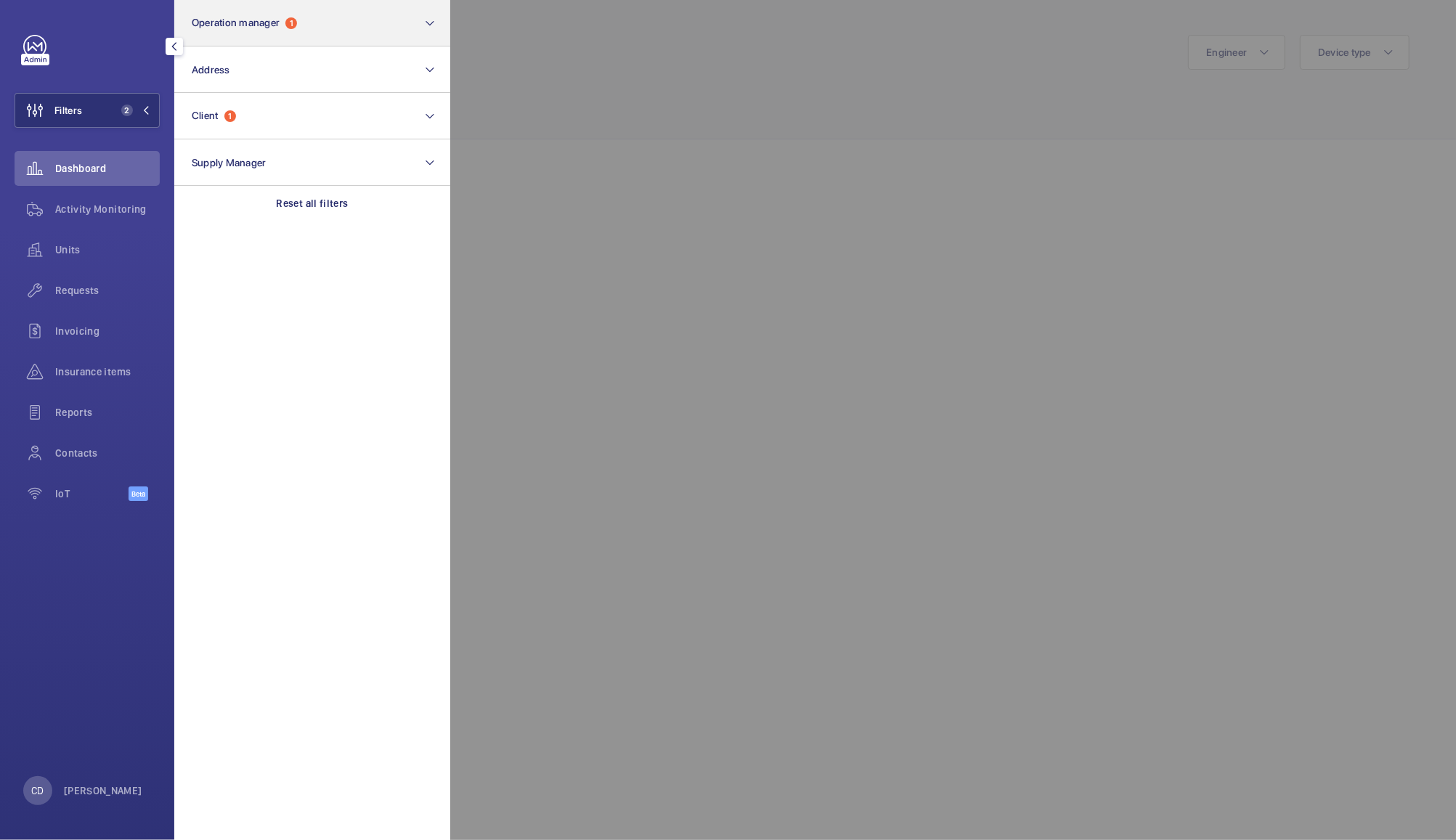
click at [336, 7] on button "Operation manager 1" at bounding box center [312, 23] width 276 height 46
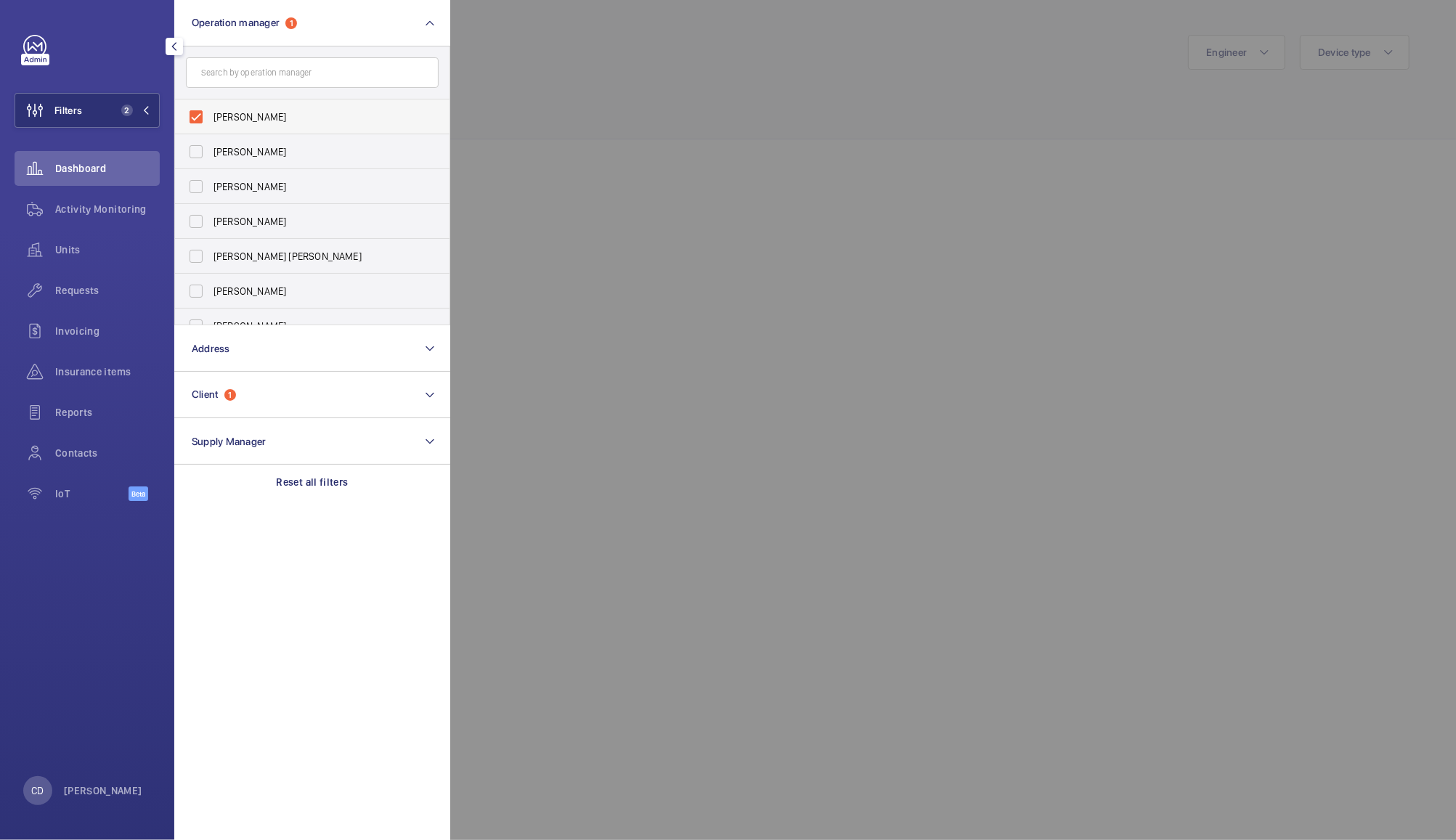
click at [255, 121] on span "[PERSON_NAME]" at bounding box center [314, 117] width 200 height 14
click at [211, 121] on input "[PERSON_NAME]" at bounding box center [196, 117] width 29 height 29
checkbox input "false"
click at [557, 68] on div at bounding box center [1178, 420] width 1456 height 840
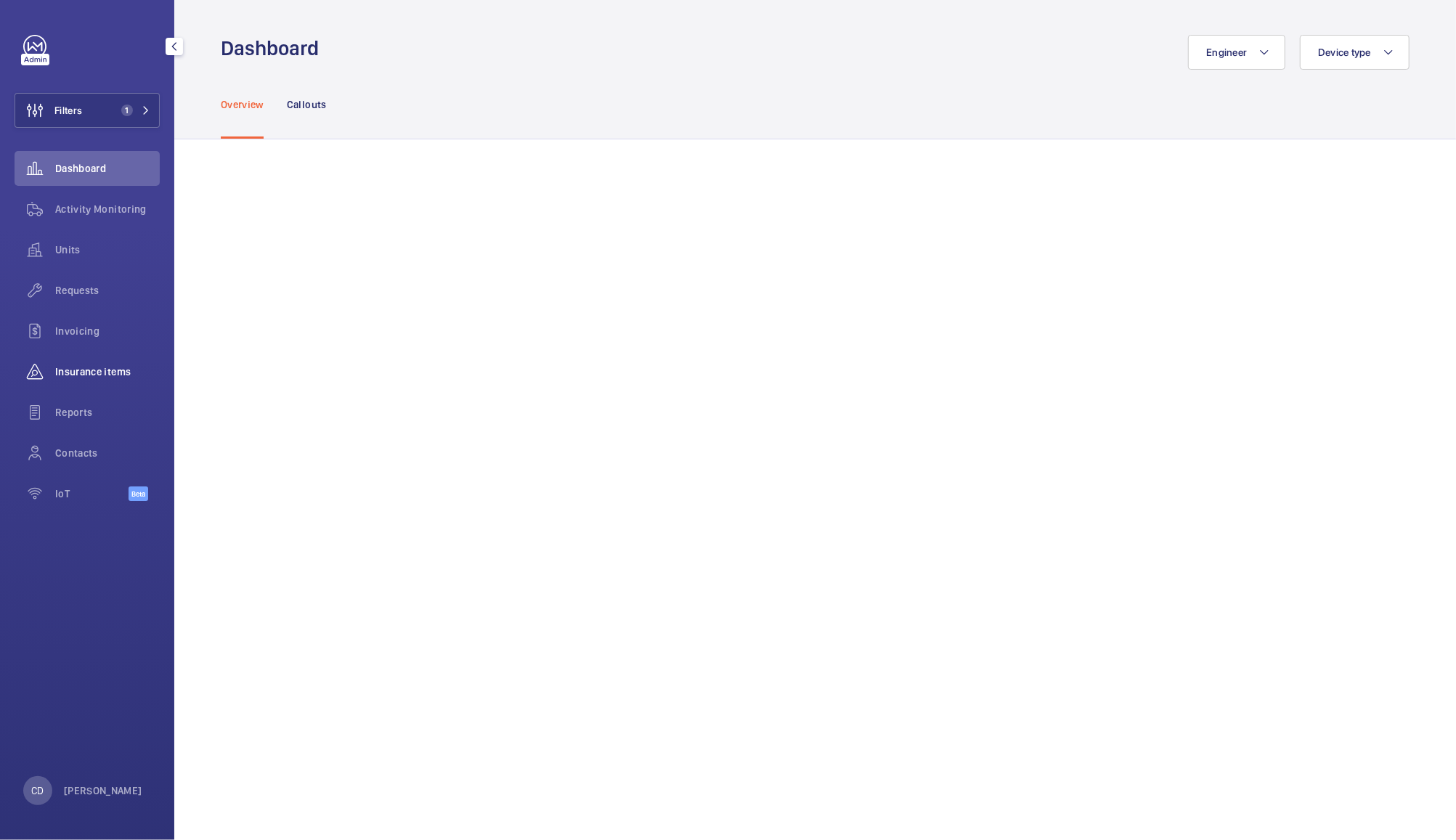
click at [53, 372] on wm-front-icon-button at bounding box center [35, 372] width 41 height 35
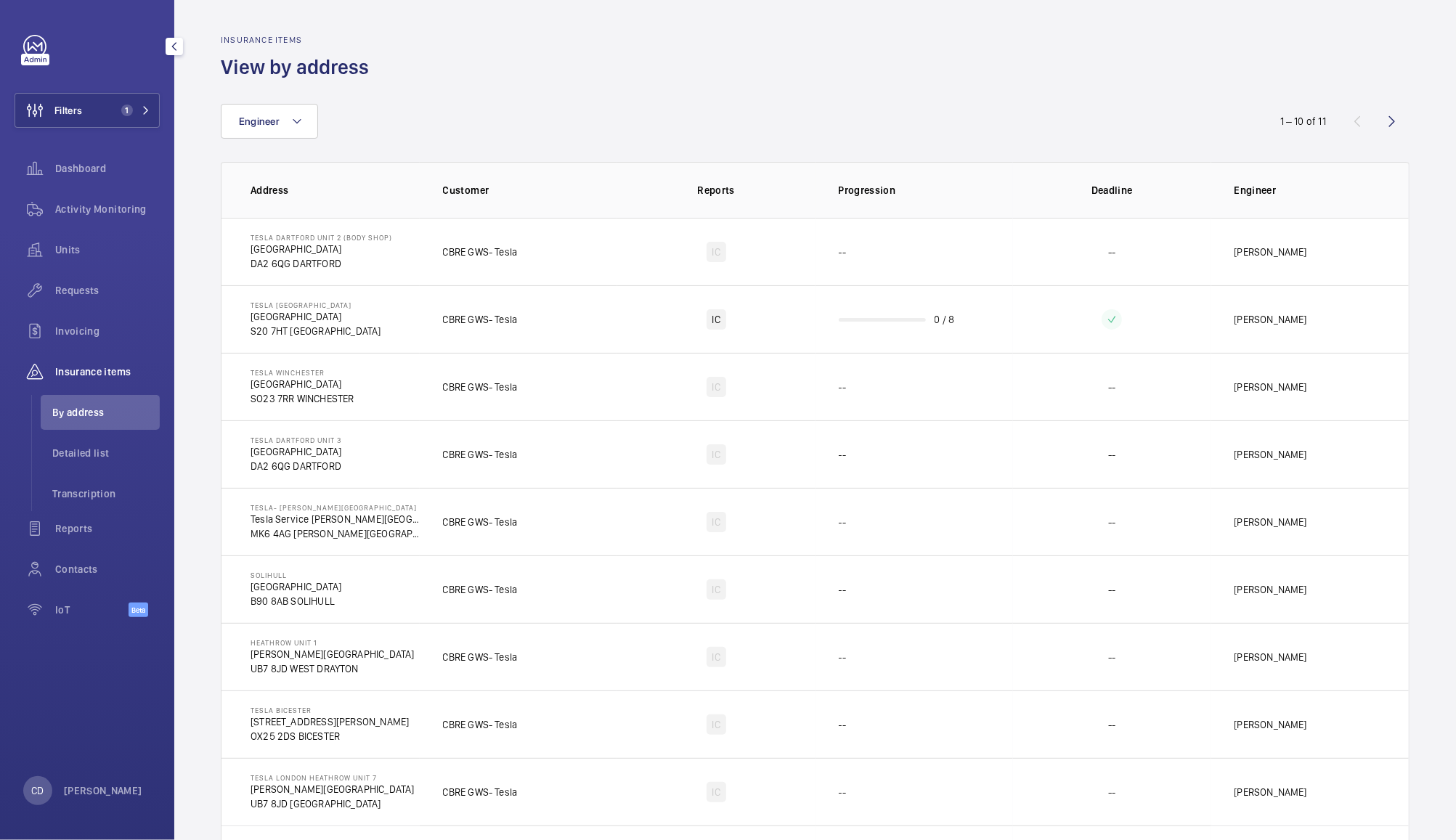
scroll to position [91, 0]
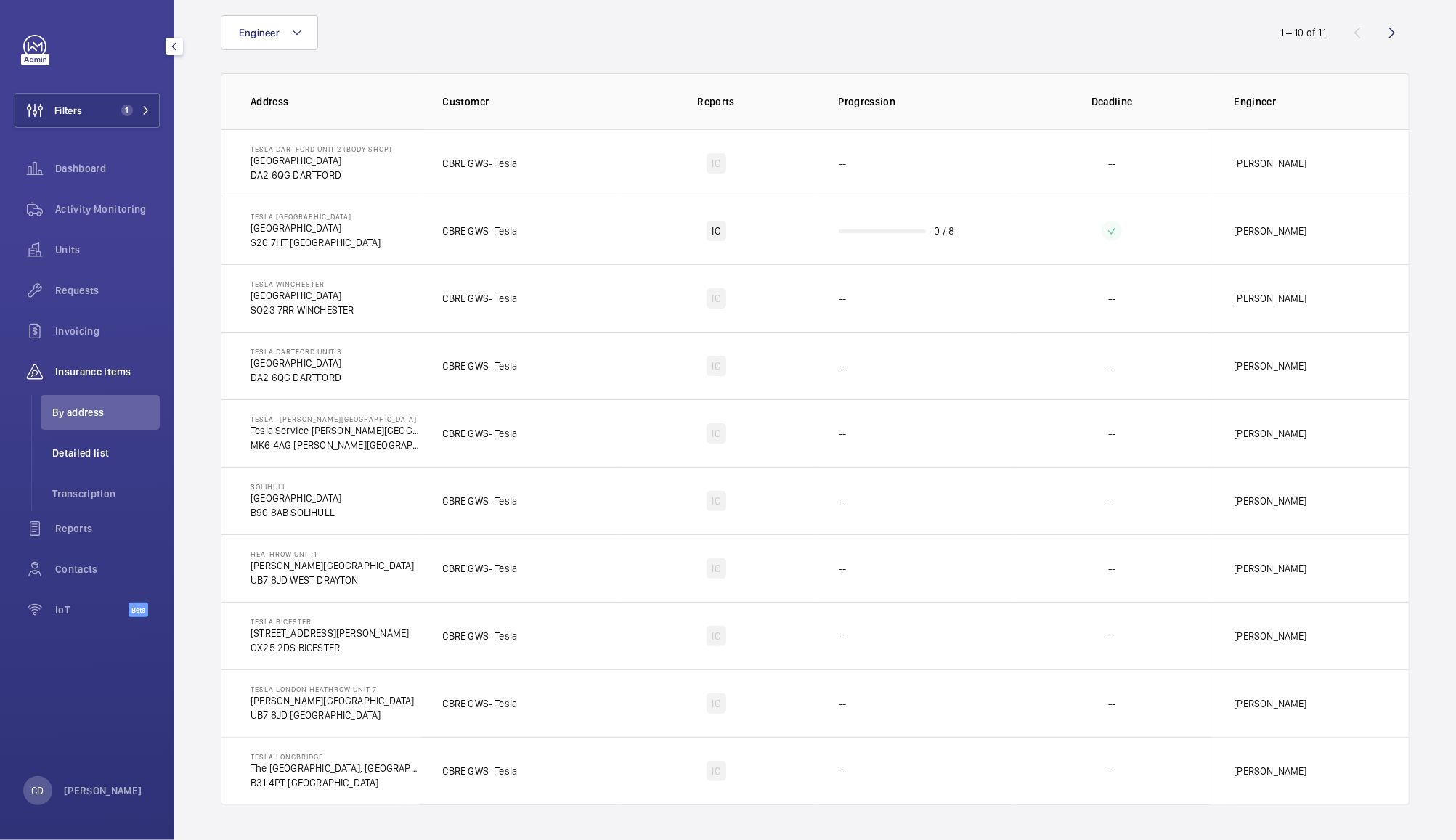
click at [91, 456] on span "Detailed list" at bounding box center [106, 453] width 107 height 14
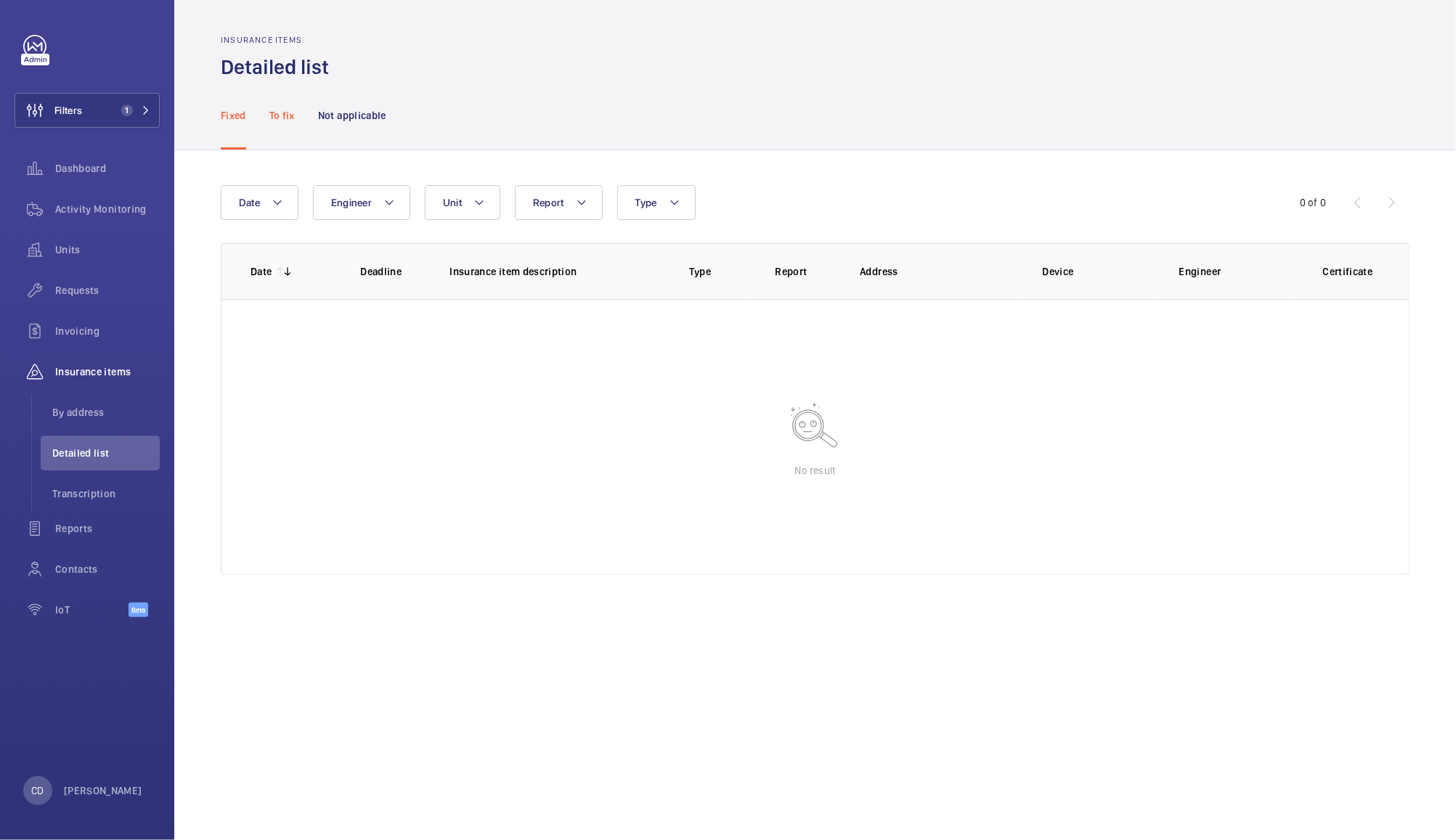
click at [279, 122] on p "To fix" at bounding box center [282, 115] width 25 height 14
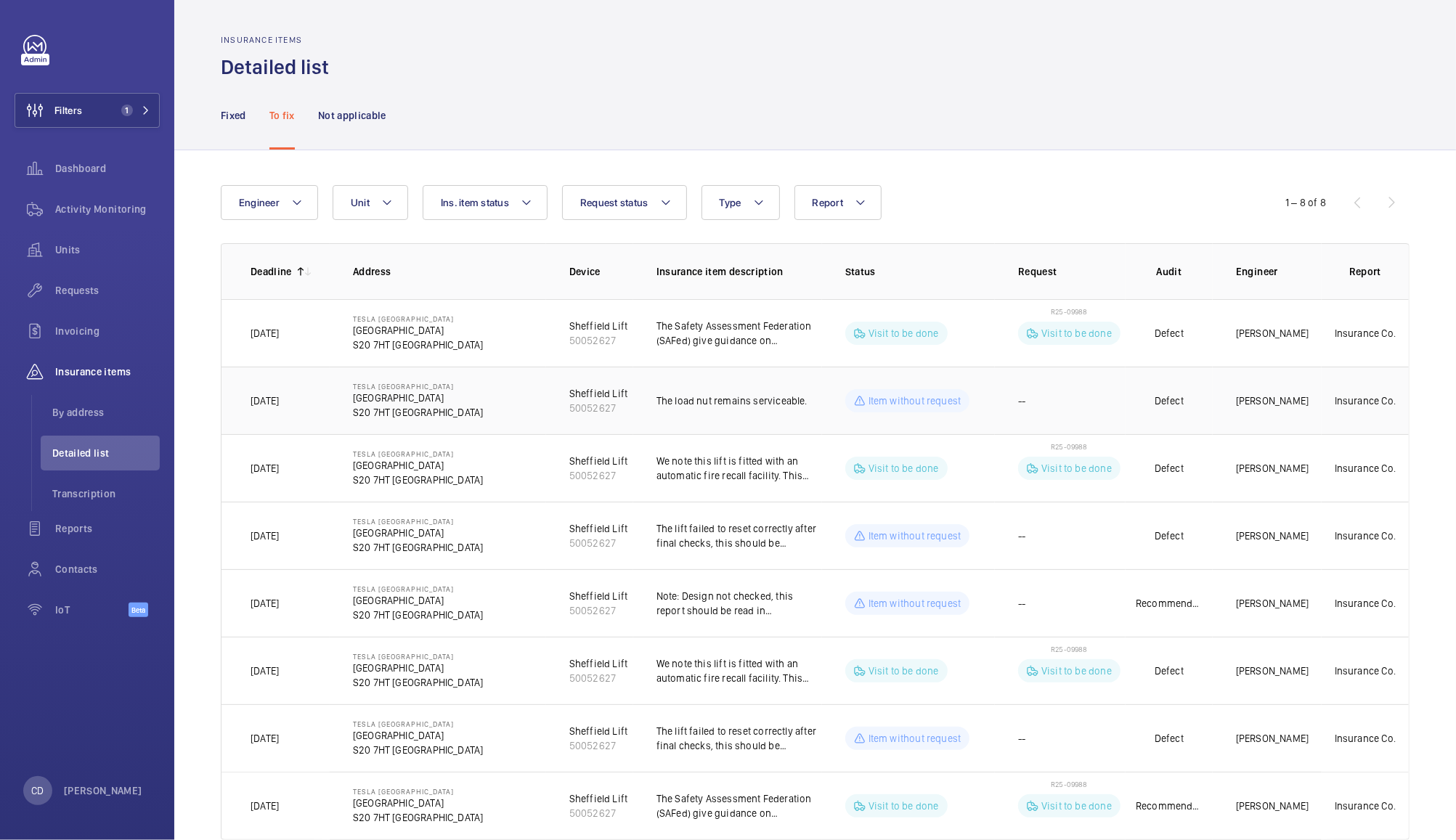
click at [668, 409] on td "The load nut remains serviceable." at bounding box center [727, 400] width 188 height 68
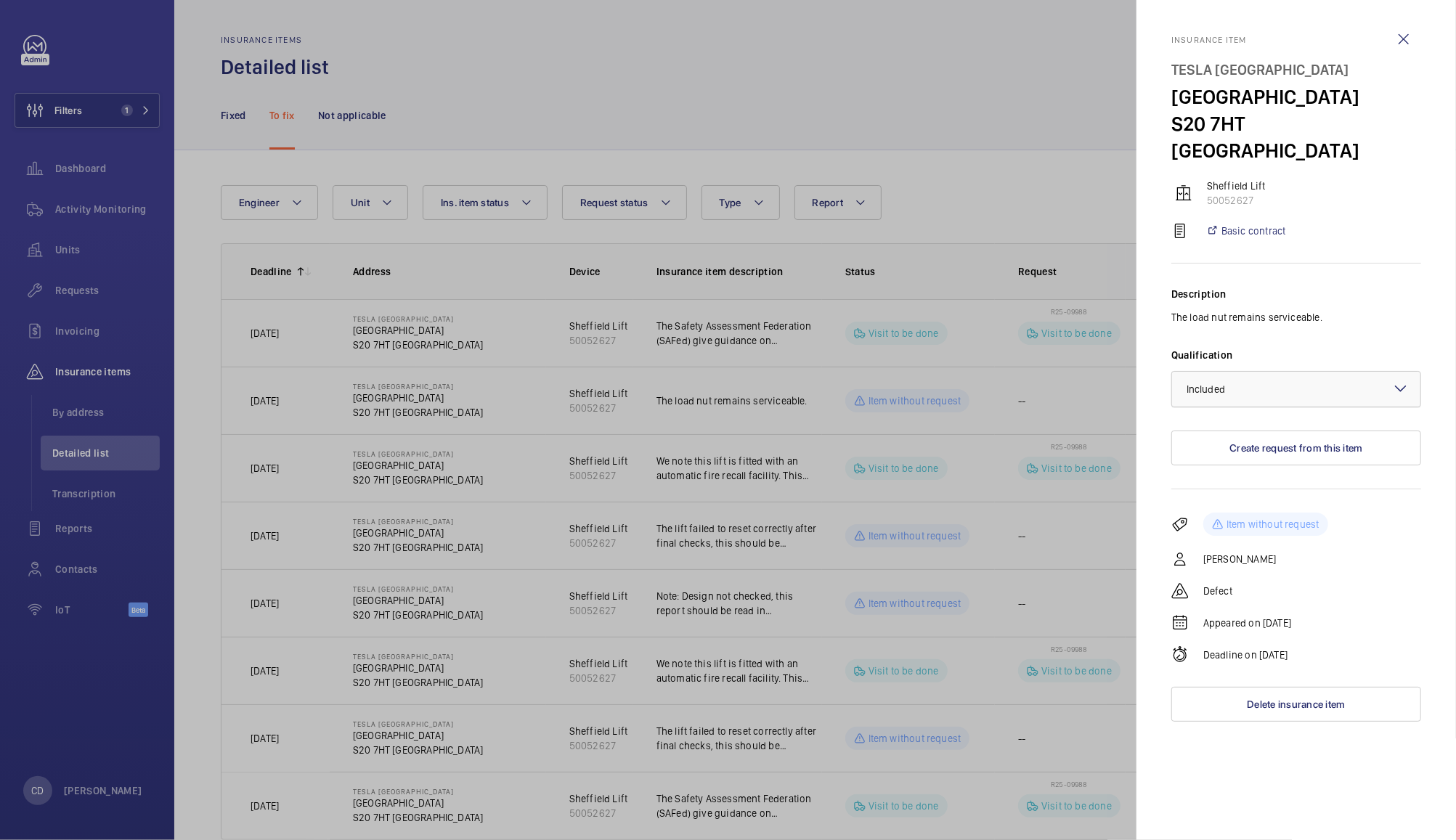
click at [1199, 383] on span "Included" at bounding box center [1205, 389] width 38 height 12
click at [1208, 498] on span "Not applicable" at bounding box center [1295, 505] width 219 height 14
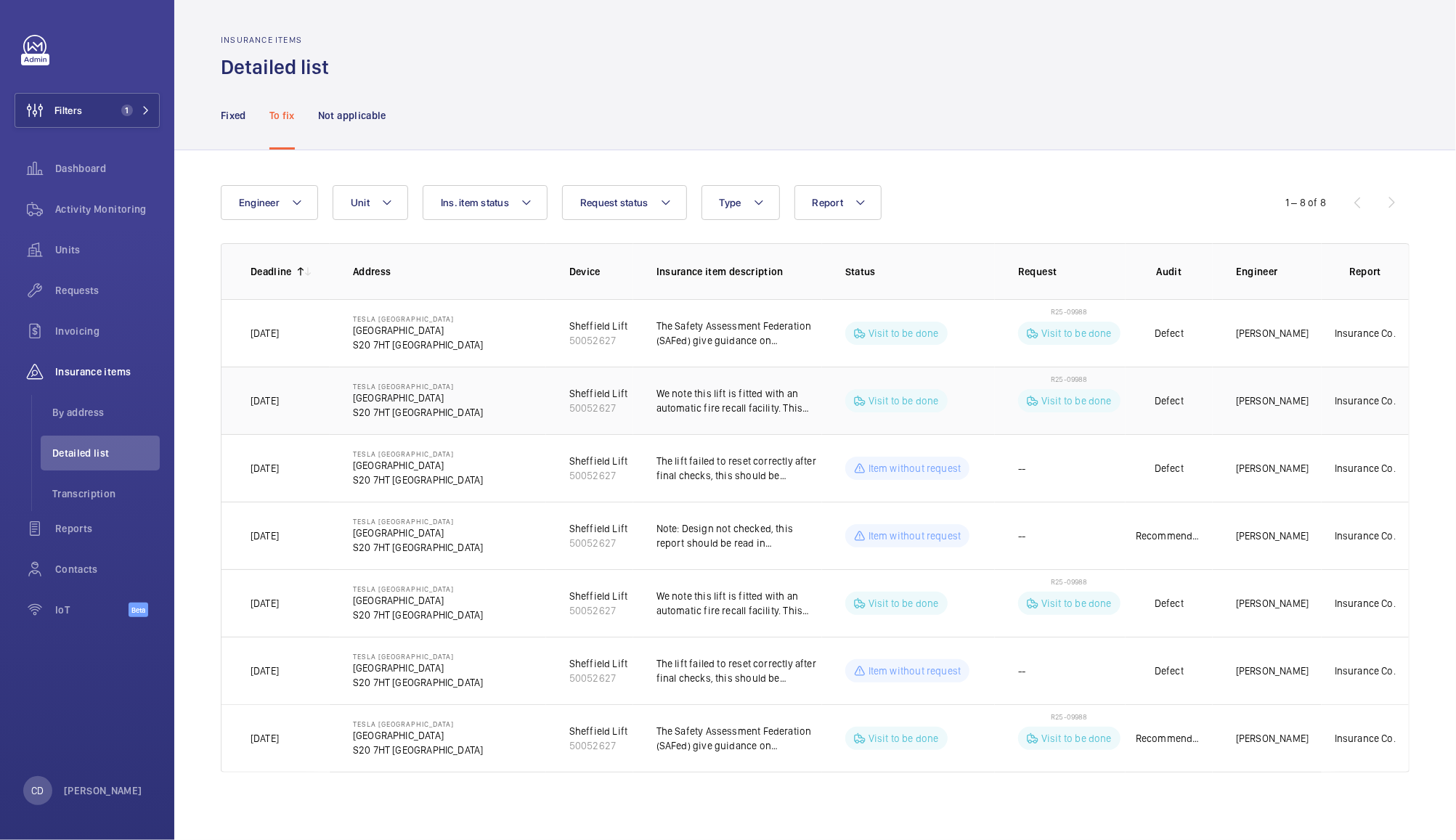
click at [715, 404] on p "We note this lift is fitted with an automatic fire recall facility. This should…" at bounding box center [739, 400] width 165 height 29
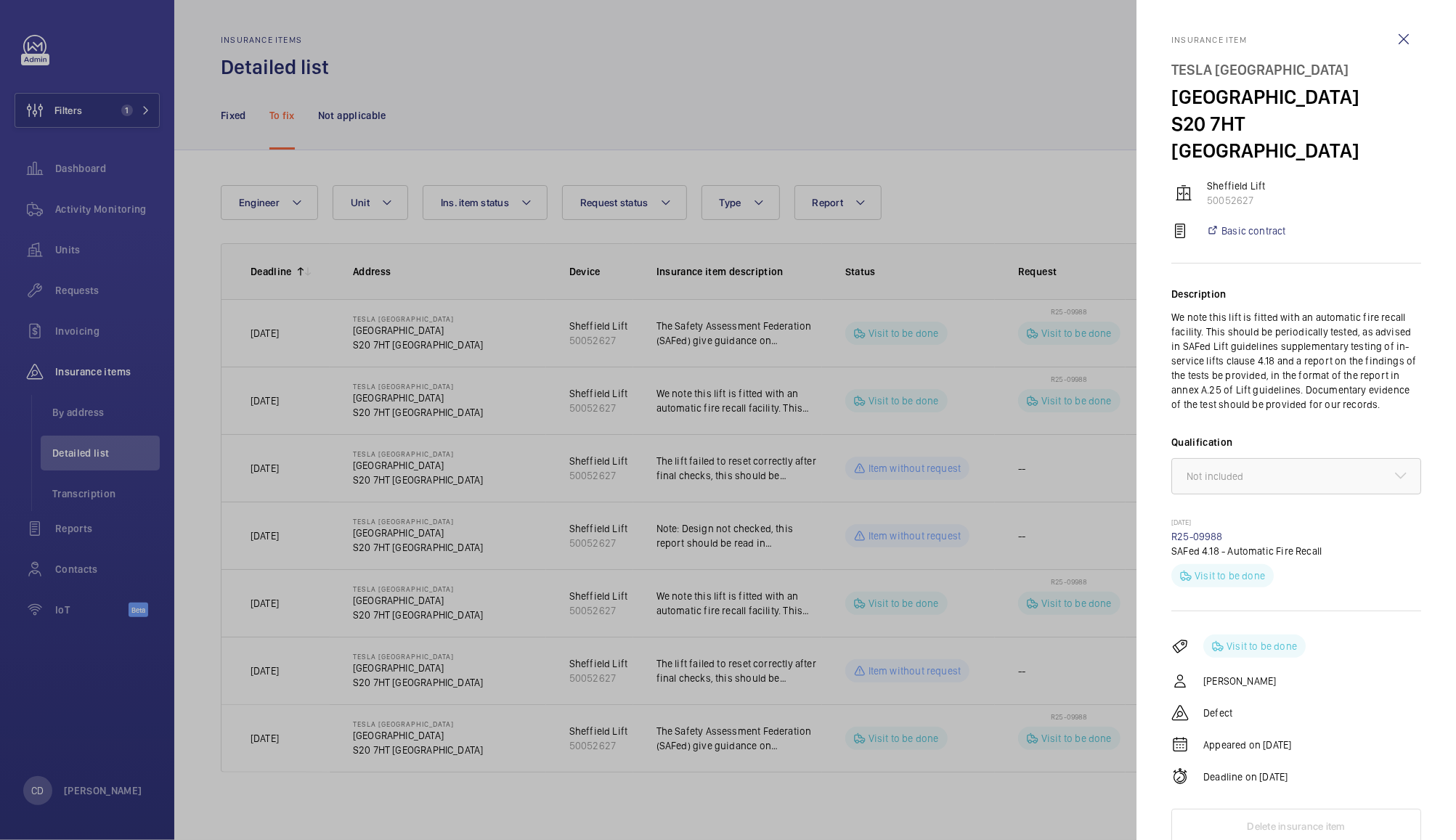
click at [684, 473] on div at bounding box center [728, 420] width 1456 height 840
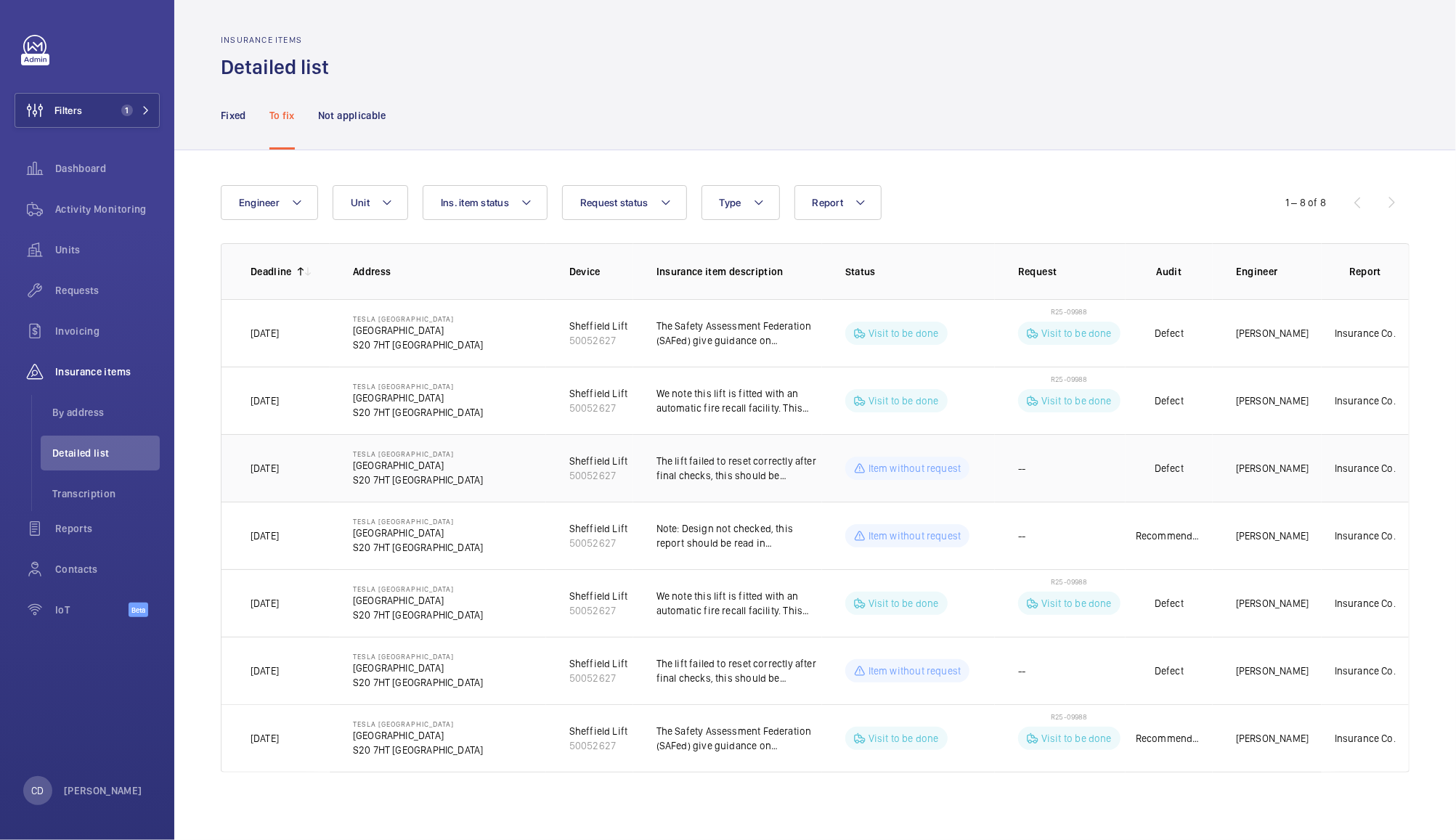
click at [707, 472] on p "The lift failed to reset correctly after final checks, this should be investiga…" at bounding box center [739, 468] width 165 height 29
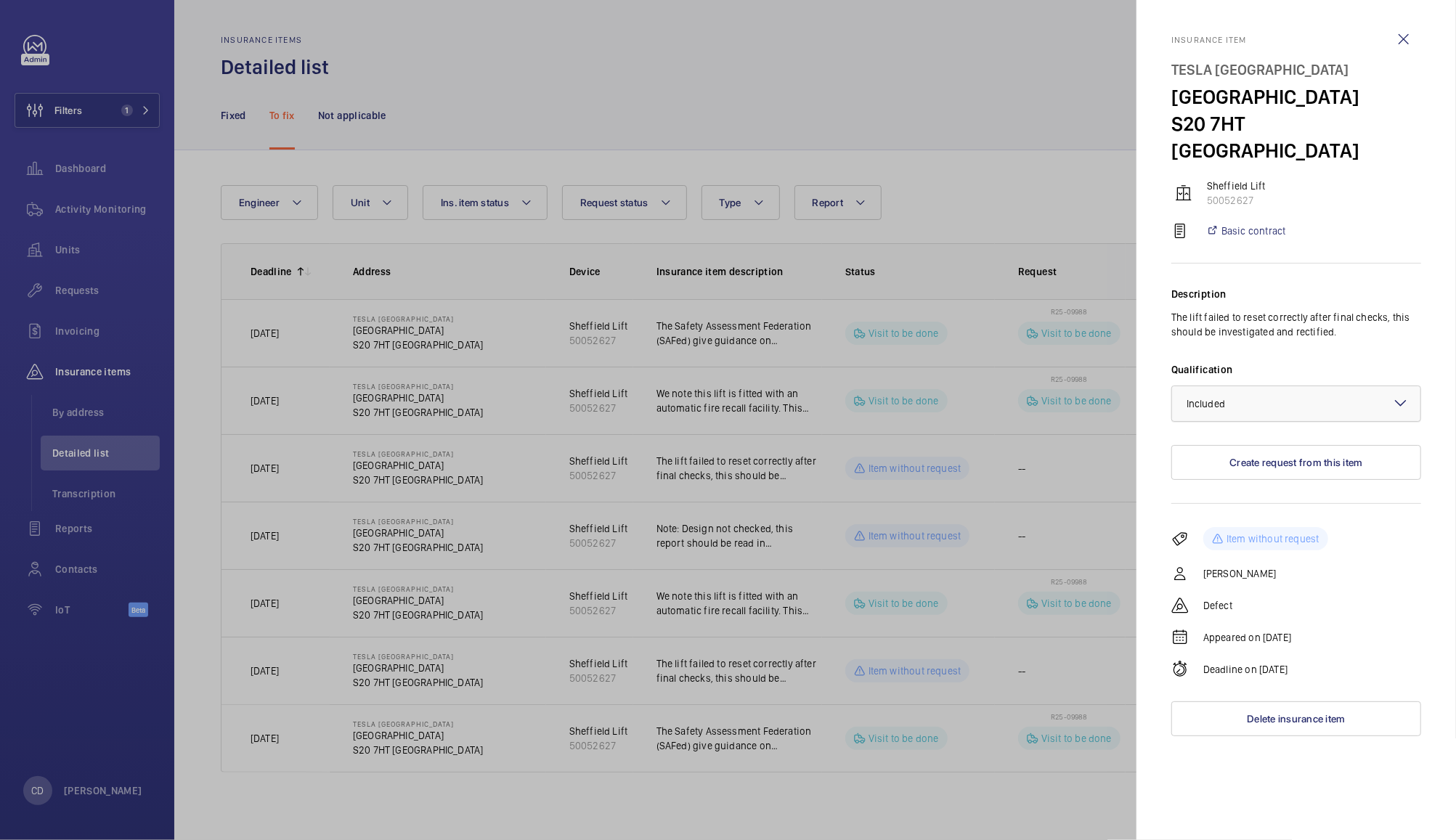
click at [1200, 386] on div at bounding box center [1296, 403] width 248 height 35
click at [1201, 476] on span "Not included" at bounding box center [1295, 483] width 219 height 14
click at [987, 193] on div at bounding box center [728, 420] width 1456 height 840
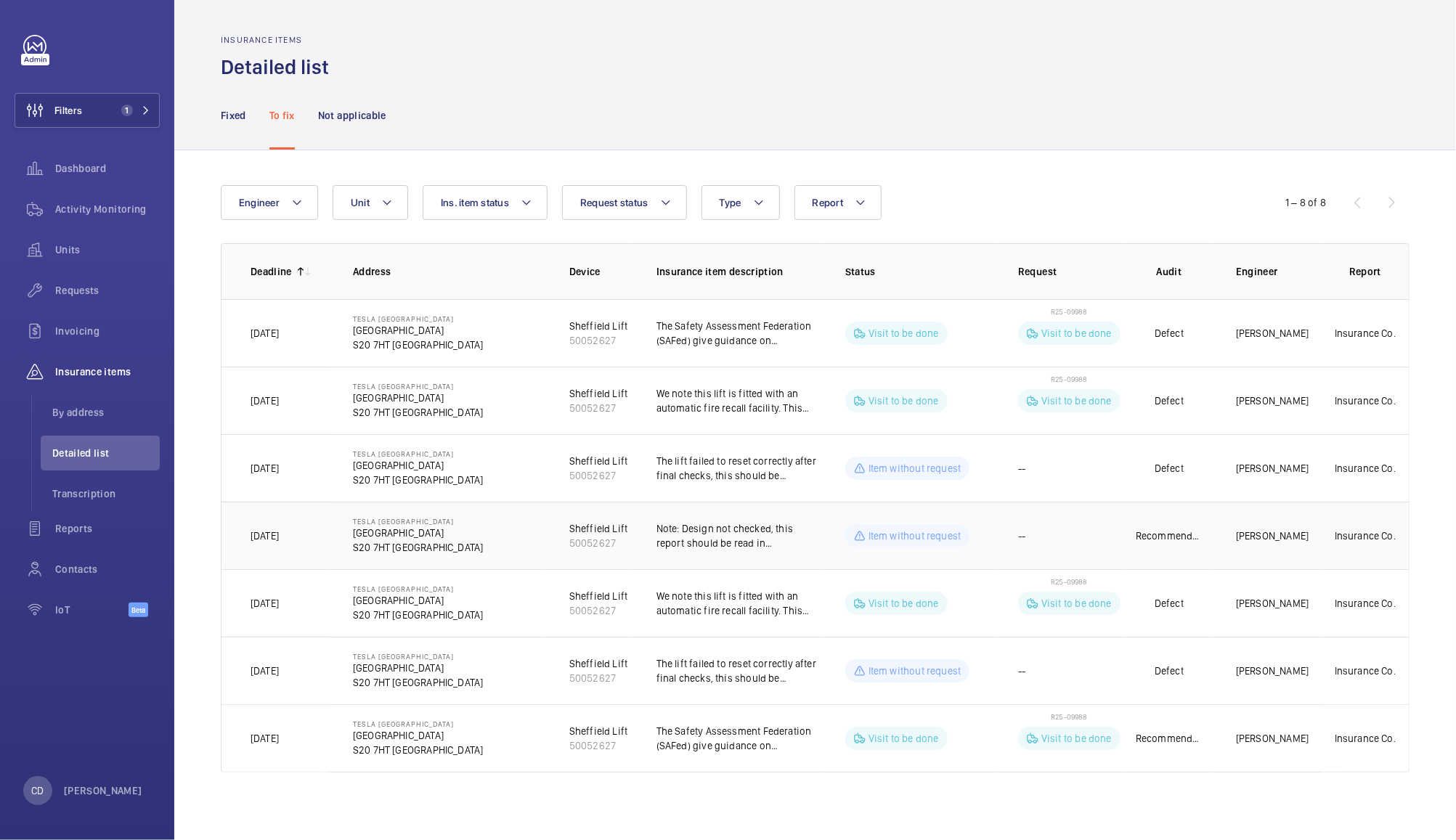
click at [719, 544] on p "Note: Design not checked, this report should be read in conjunction with an EC …" at bounding box center [739, 536] width 165 height 29
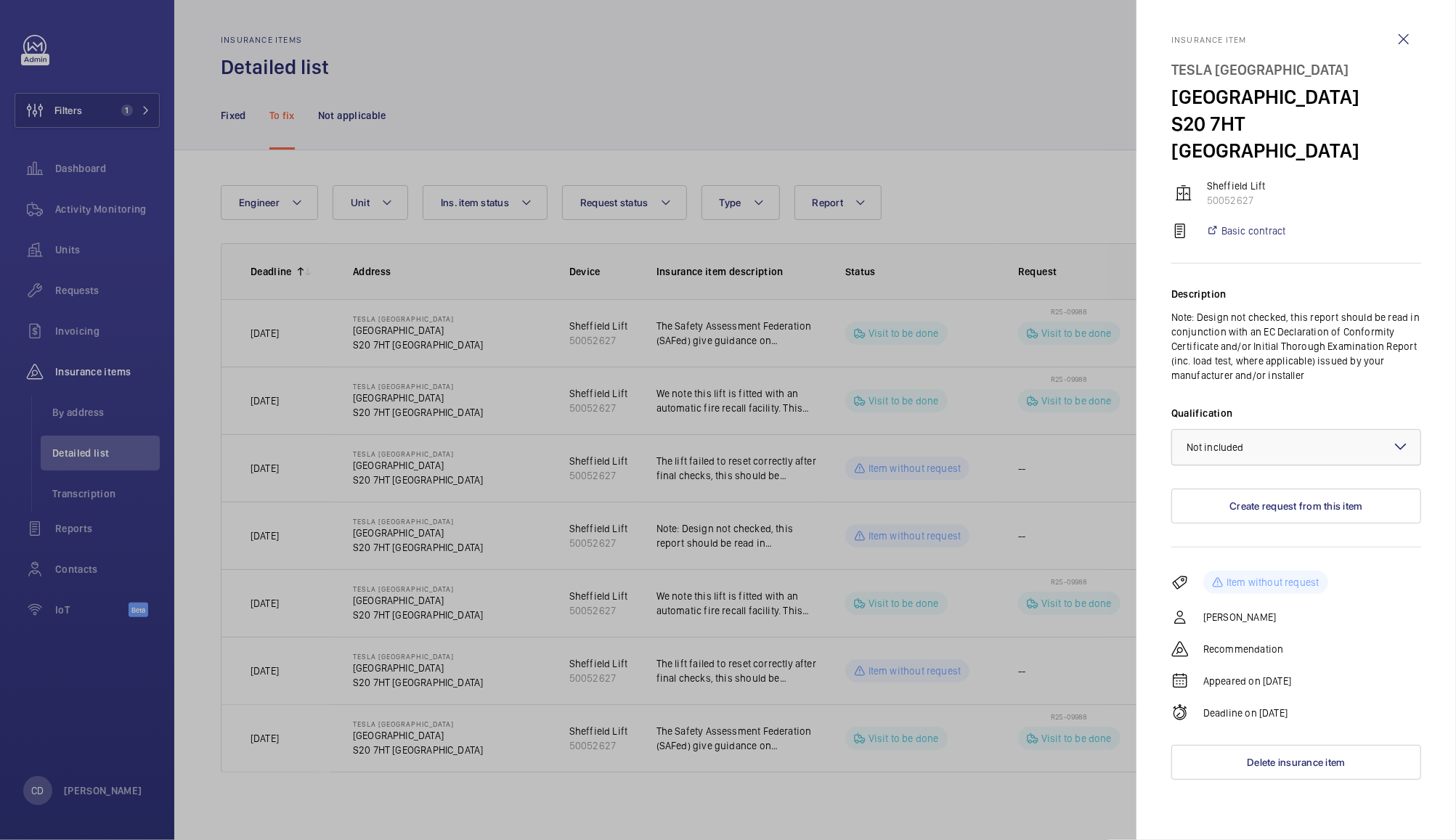
click at [1198, 430] on div at bounding box center [1296, 447] width 248 height 35
click at [1216, 545] on div "Not applicable" at bounding box center [1296, 562] width 248 height 35
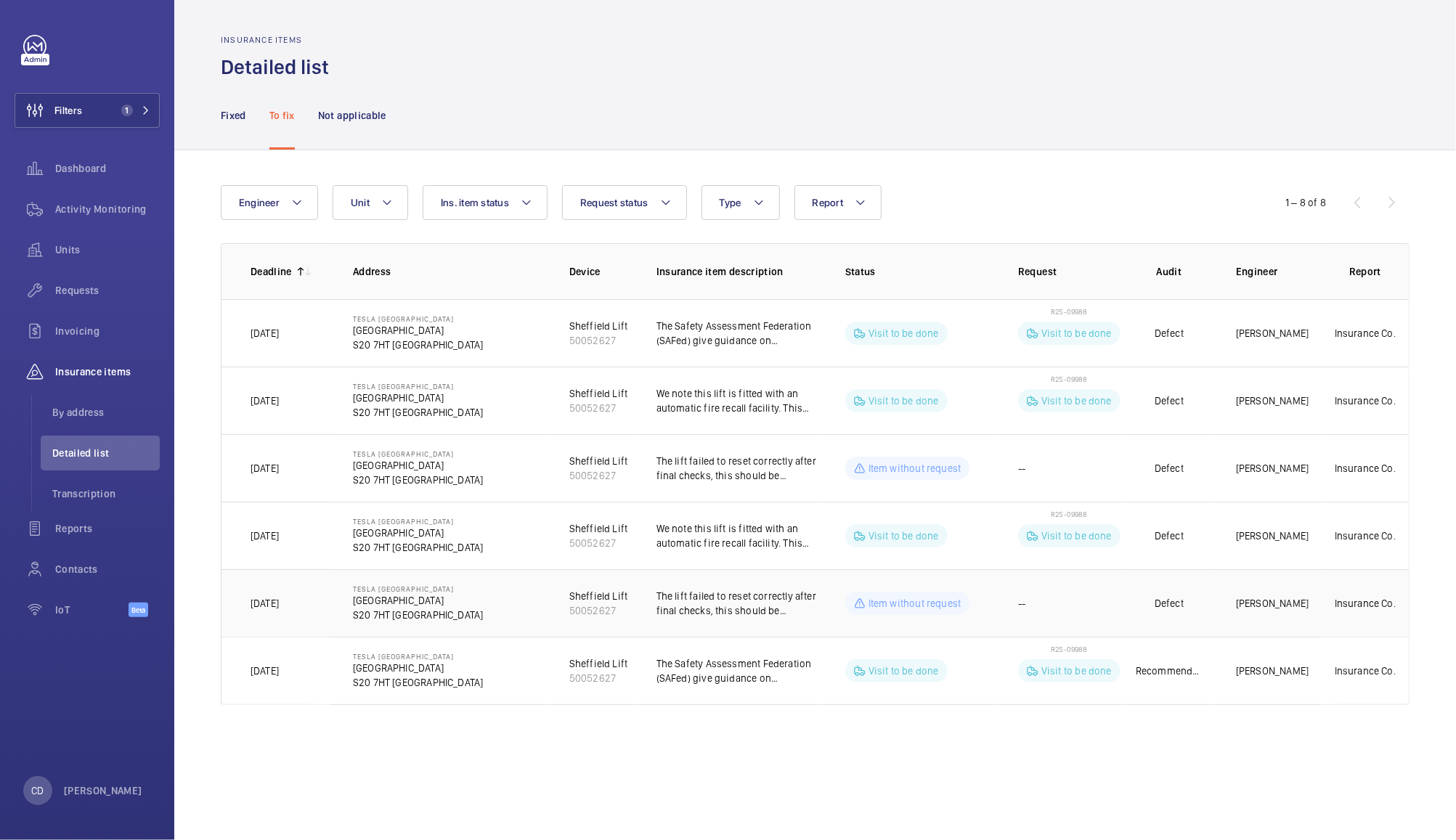
click at [720, 596] on p "The lift failed to reset correctly after final checks, this should be investiga…" at bounding box center [739, 603] width 165 height 29
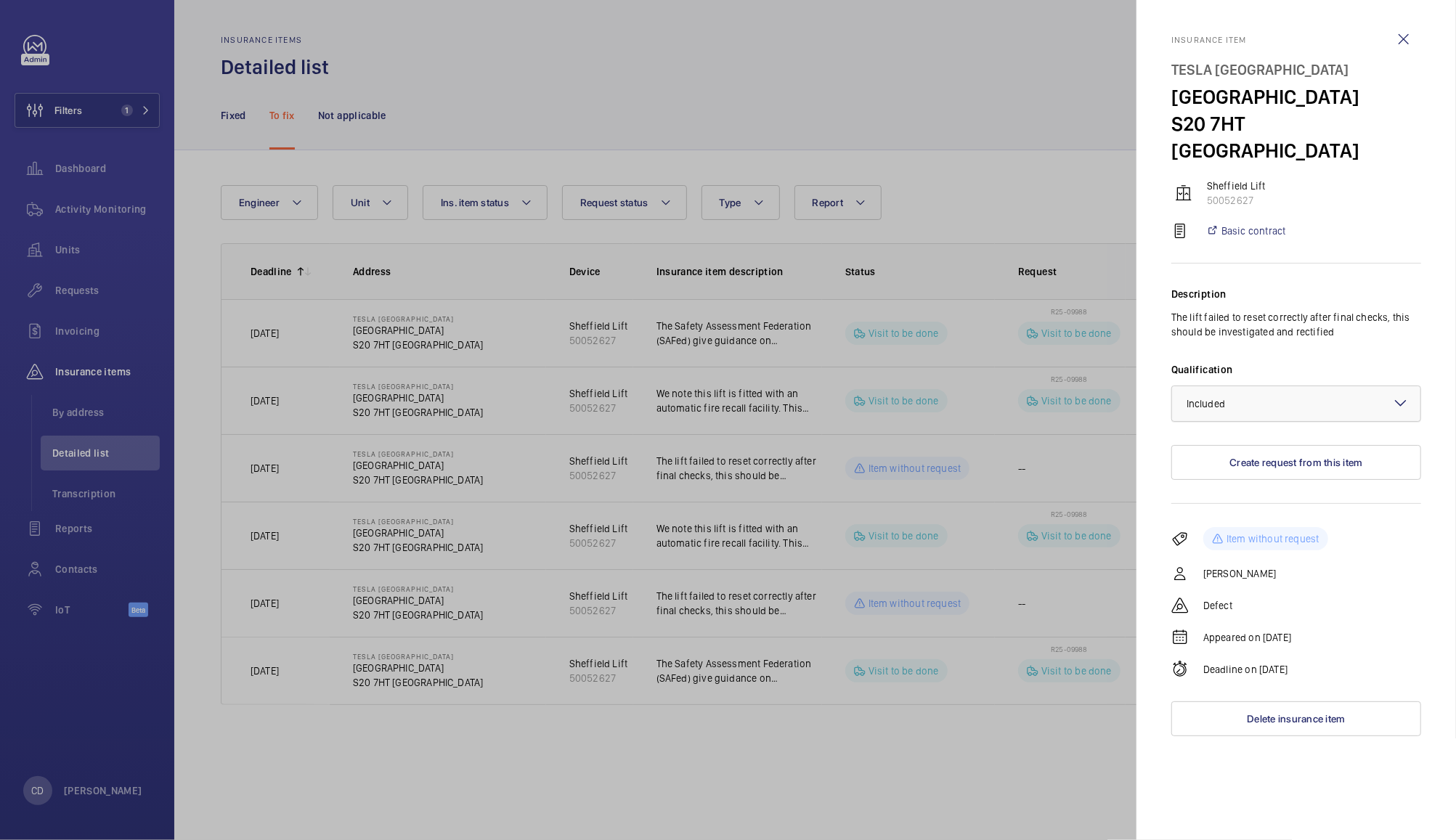
click at [1201, 398] on span "Included" at bounding box center [1205, 403] width 38 height 12
click at [1216, 512] on span "Not applicable" at bounding box center [1295, 519] width 219 height 14
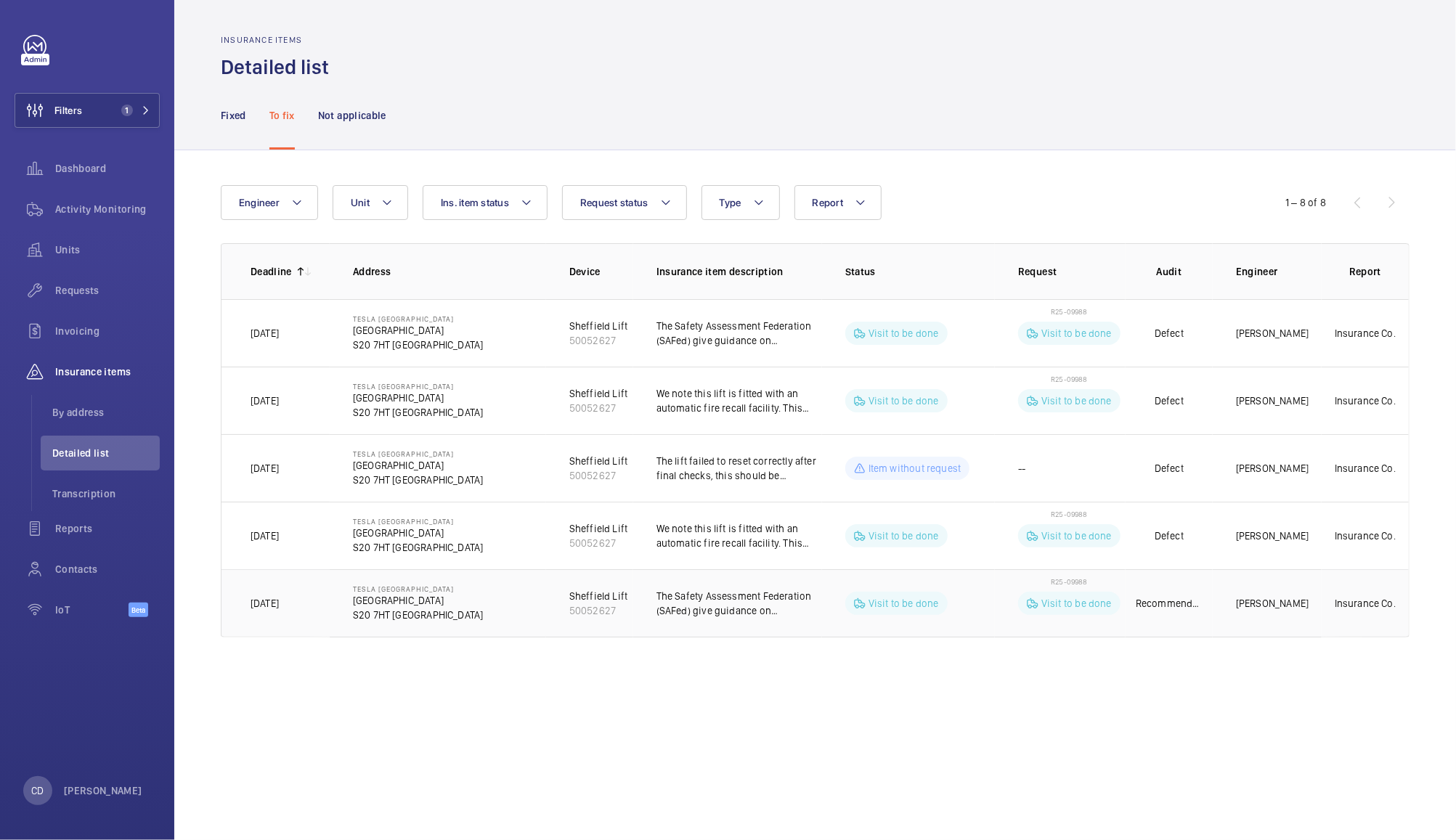
click at [727, 610] on p "The Safety Assessment Federation (SAFed) give guidance on supplementary testing…" at bounding box center [739, 603] width 165 height 29
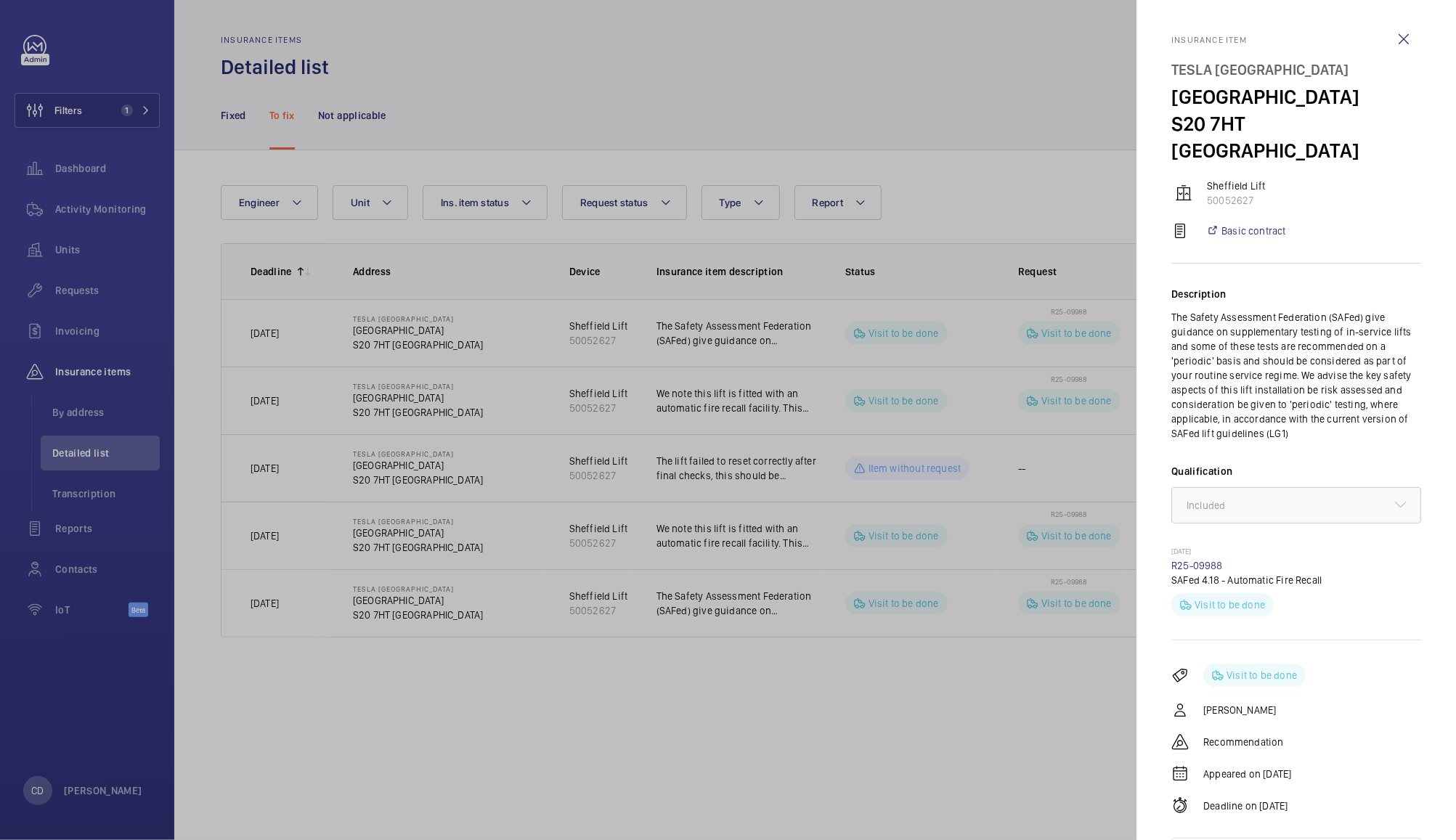
click at [750, 626] on div at bounding box center [728, 420] width 1456 height 840
